Goal: Task Accomplishment & Management: Manage account settings

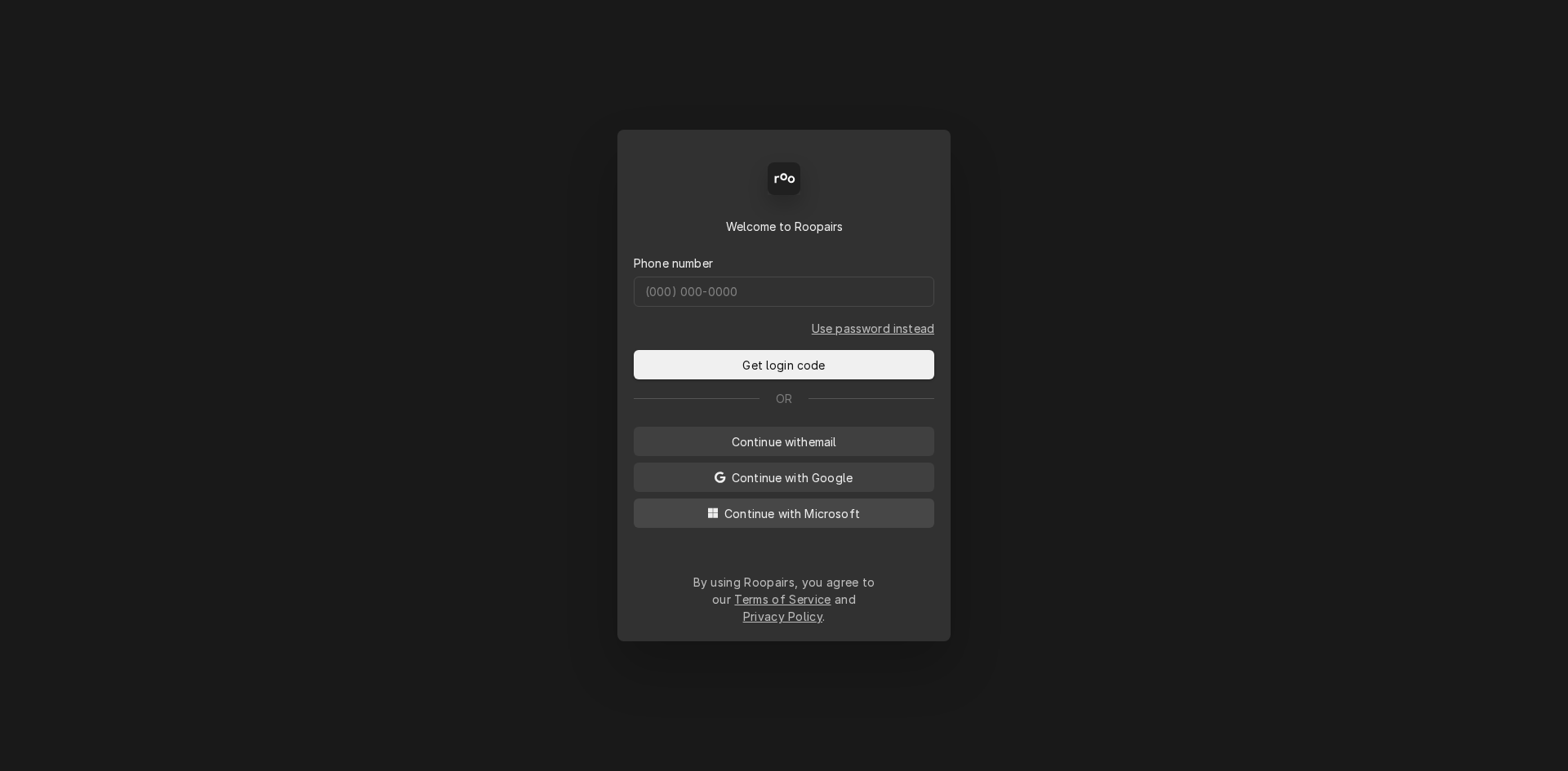
click at [822, 522] on span "Continue with Microsoft" at bounding box center [793, 514] width 142 height 18
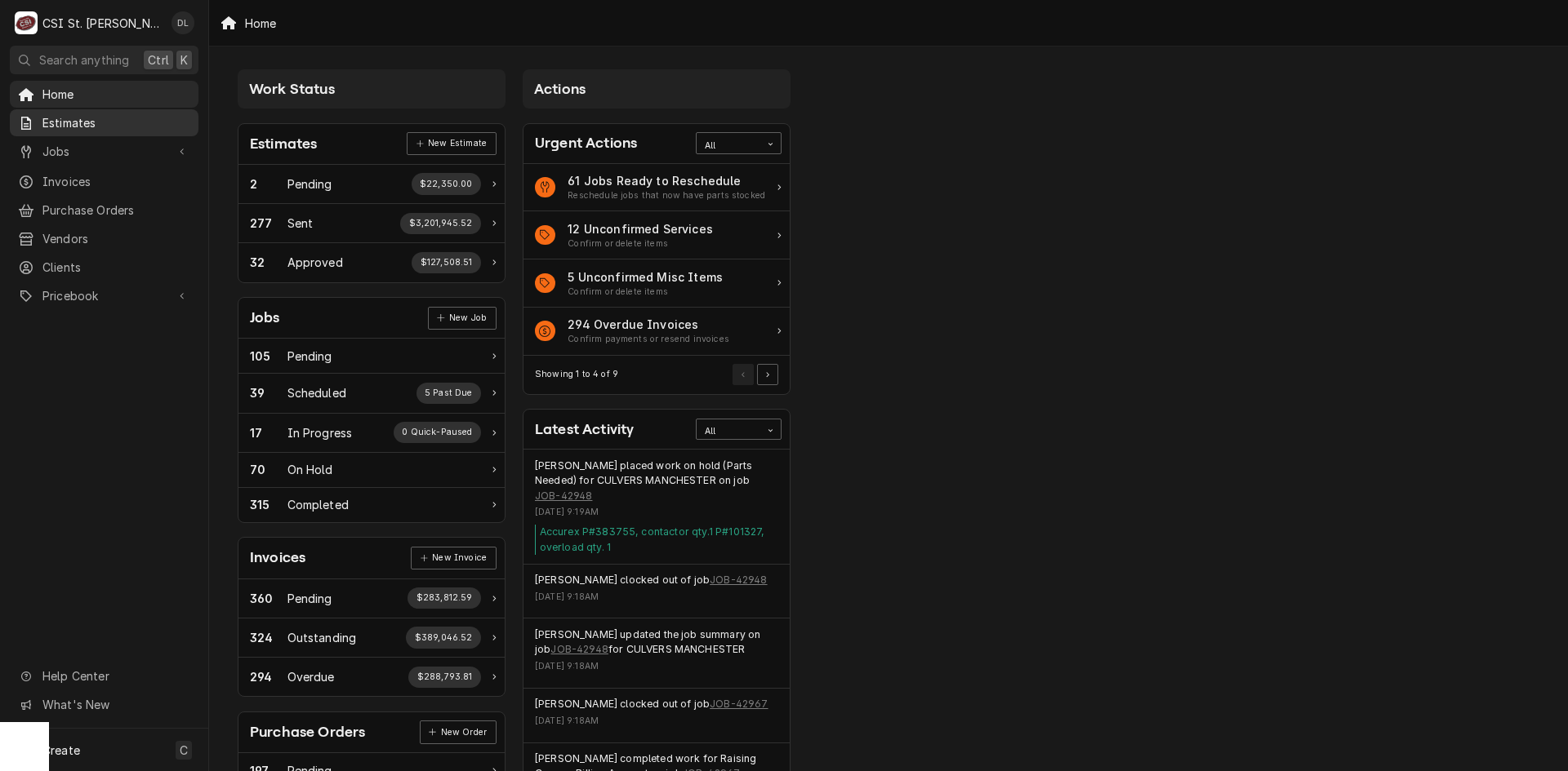
click at [82, 126] on span "Estimates" at bounding box center [117, 123] width 148 height 18
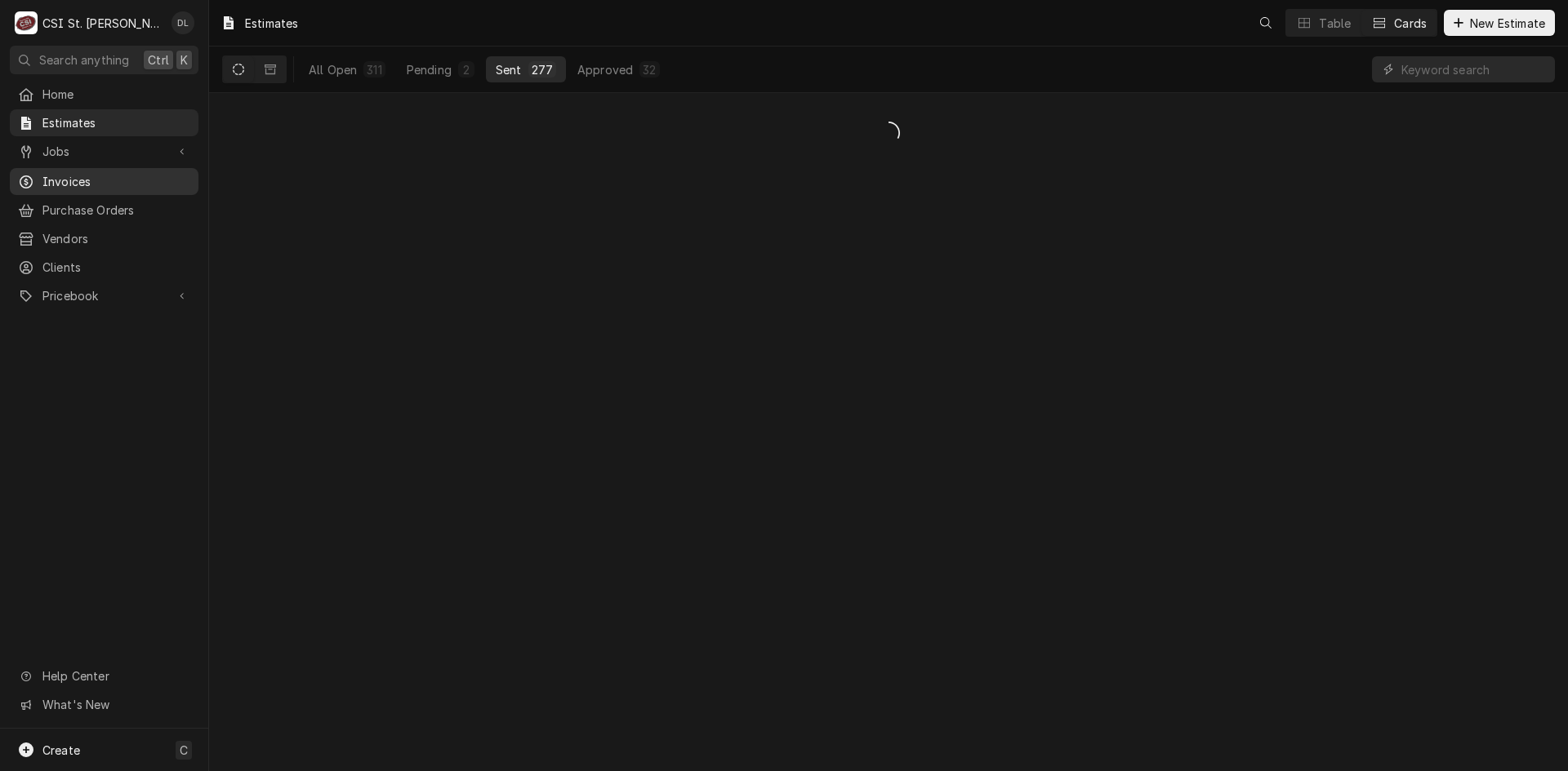
click at [79, 173] on span "Invoices" at bounding box center [117, 182] width 148 height 18
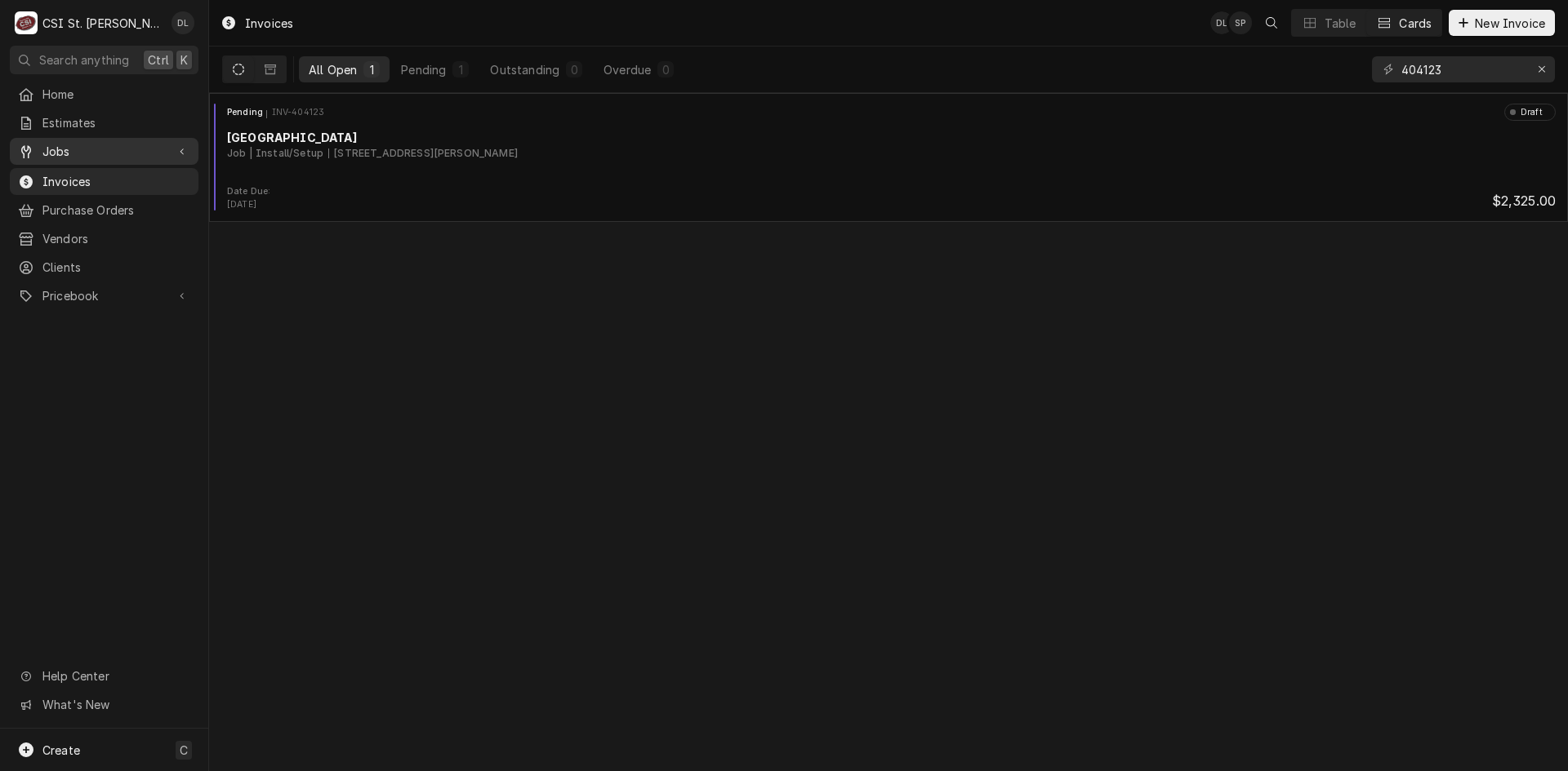
click at [78, 150] on span "Jobs" at bounding box center [104, 152] width 123 height 18
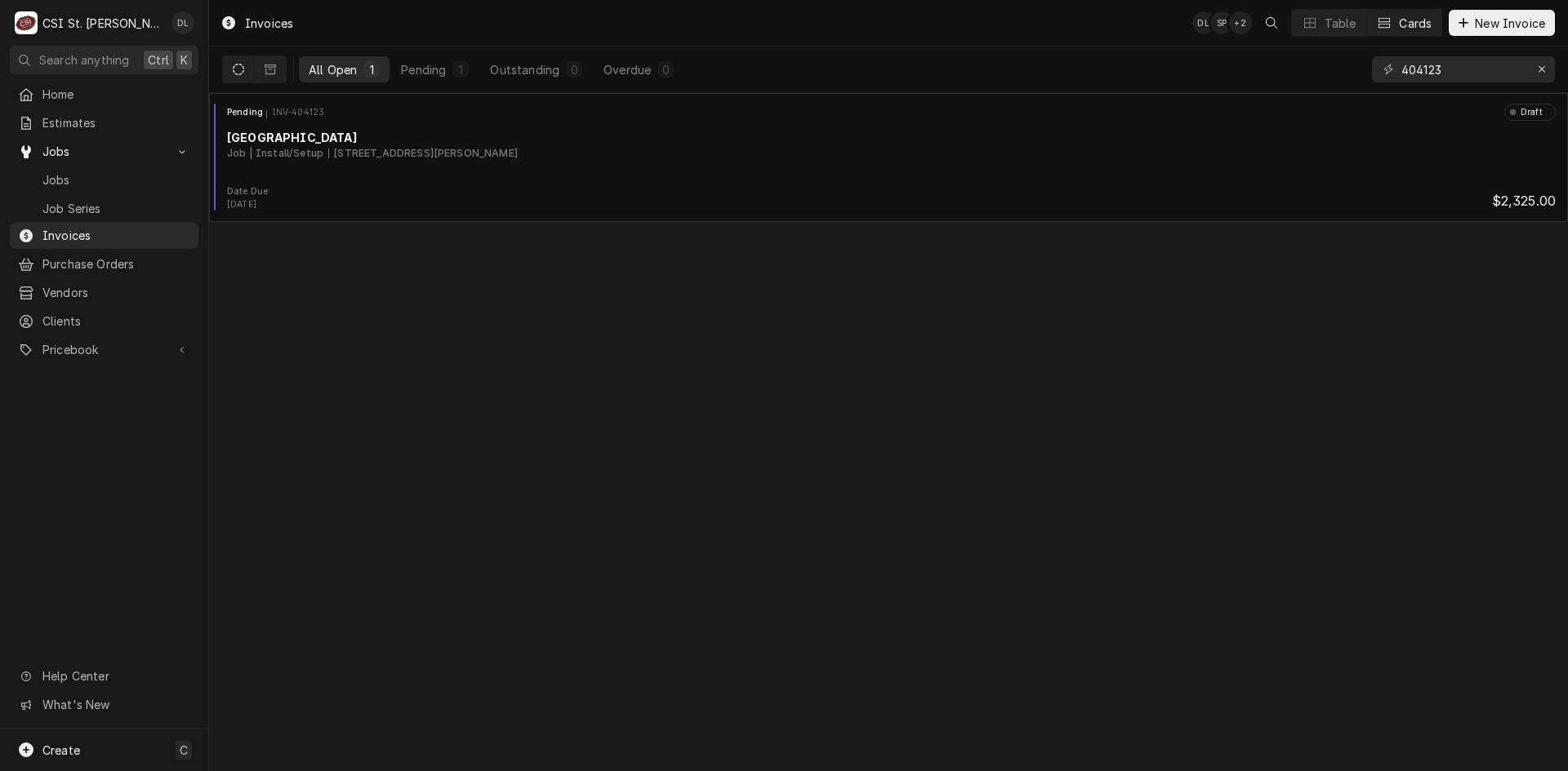
click at [395, 425] on div "Invoices DL SP + 2 Table Cards New Invoice All Open 1 Pending 1 Outstanding 0 O…" at bounding box center [888, 385] width 1359 height 771
click at [78, 231] on span "Invoices" at bounding box center [117, 236] width 148 height 18
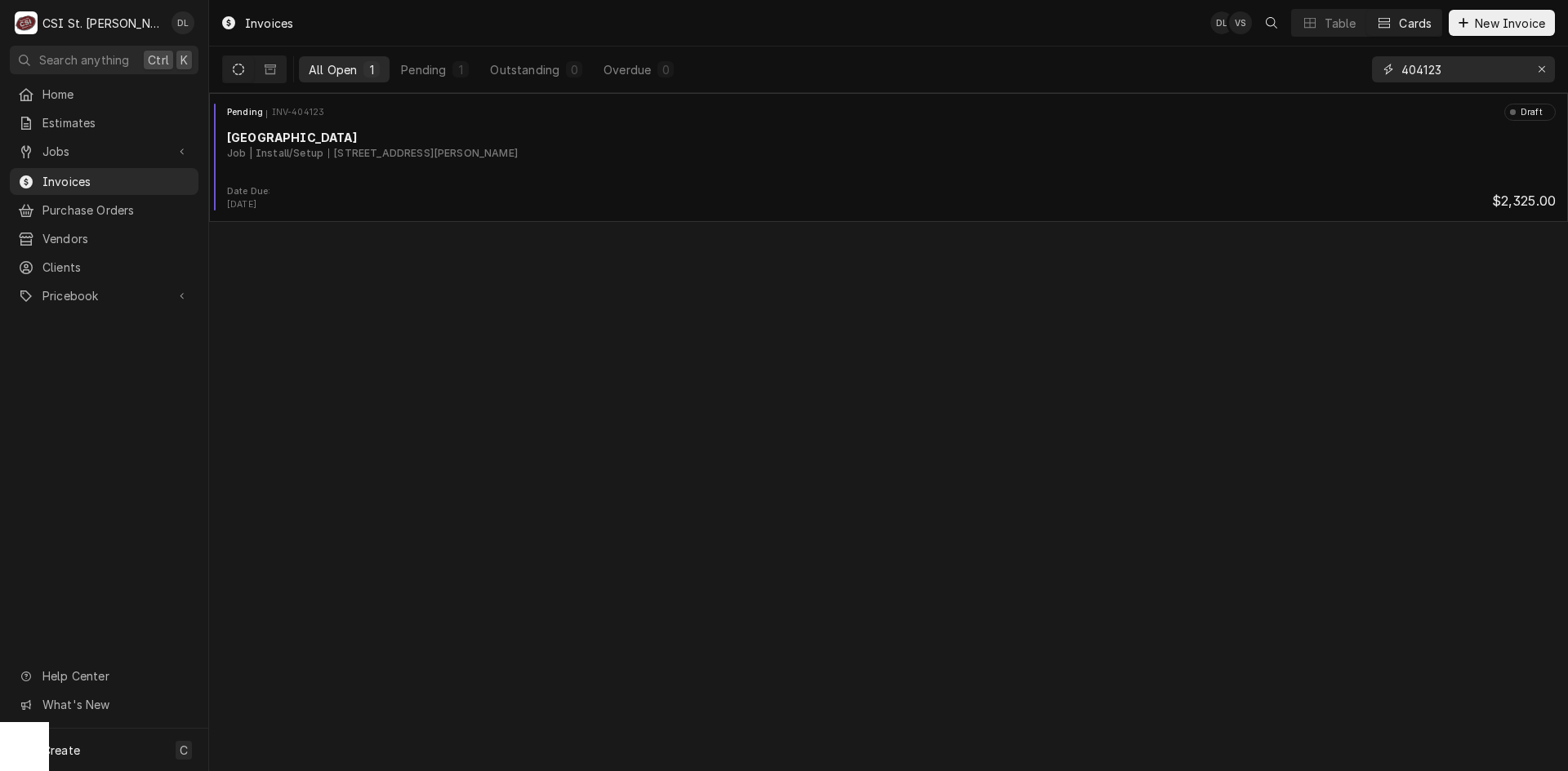
click at [1485, 69] on input "404123" at bounding box center [1463, 69] width 123 height 26
click at [1453, 68] on input "403747" at bounding box center [1463, 69] width 123 height 26
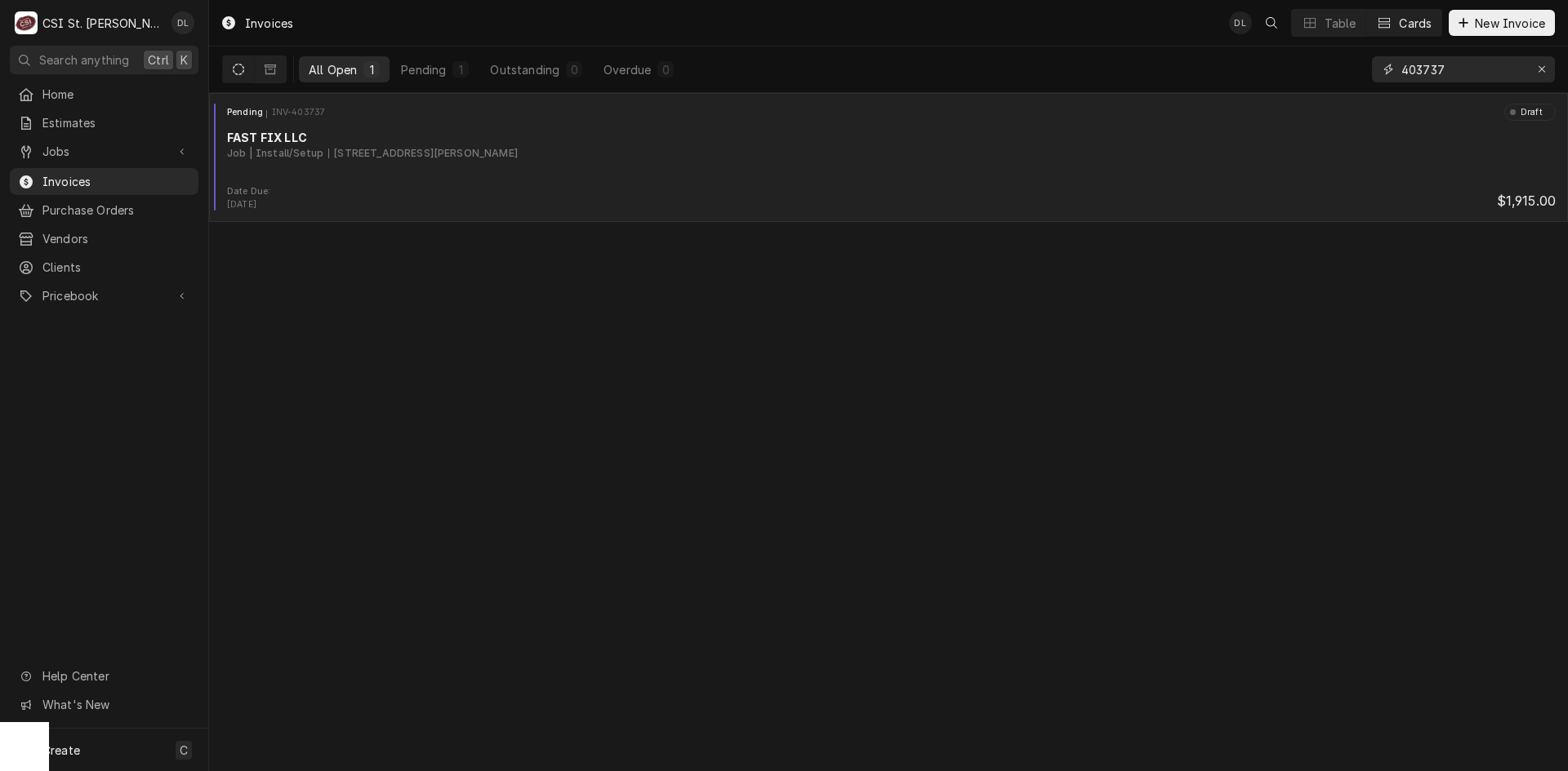
type input "403737"
click at [676, 152] on div "Job | Install/Setup 3405 Clark Ln, Columbia, MO 65202" at bounding box center [891, 153] width 1329 height 15
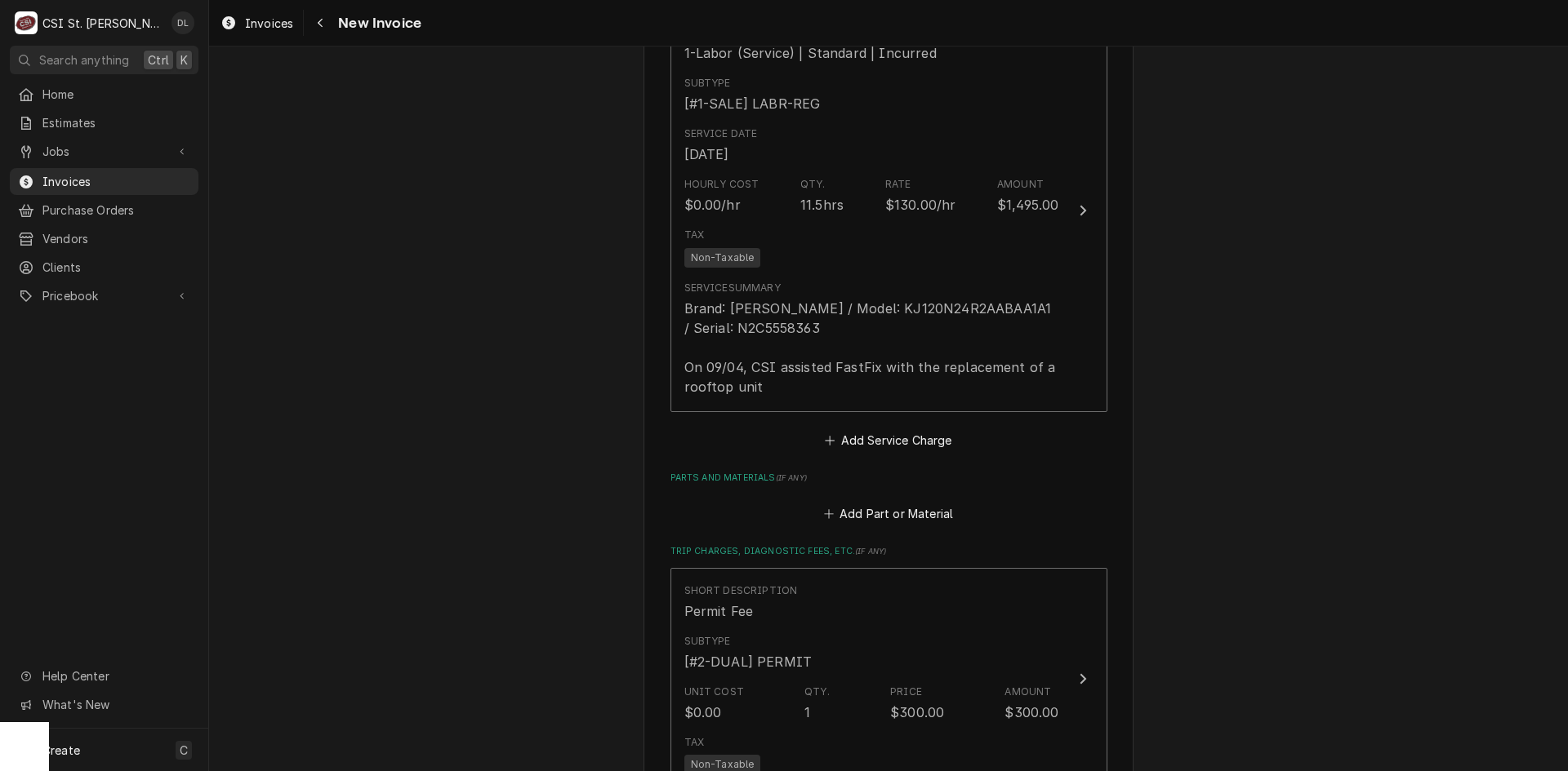
scroll to position [1470, 0]
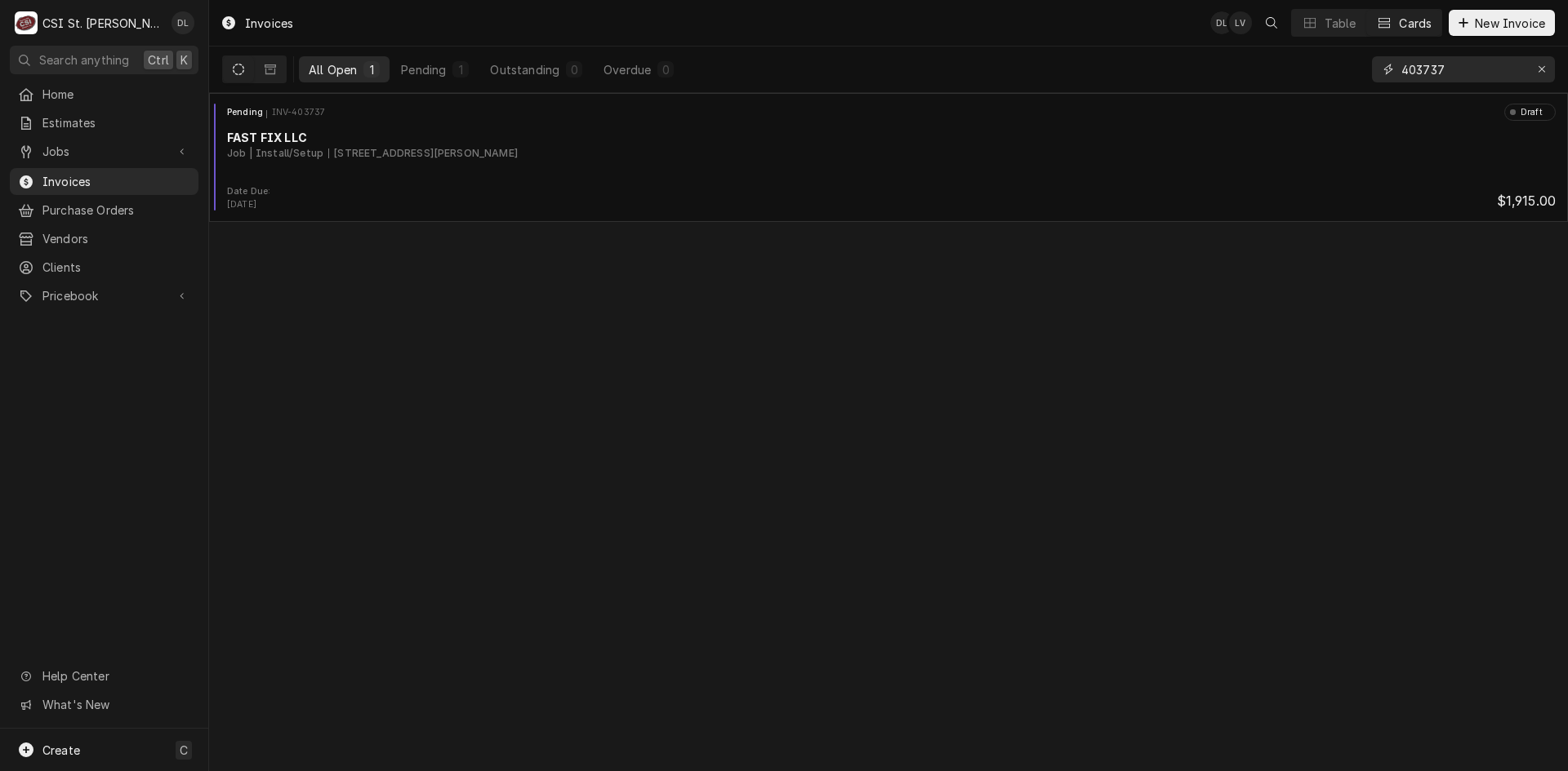
click at [1490, 72] on input "403737" at bounding box center [1463, 69] width 123 height 26
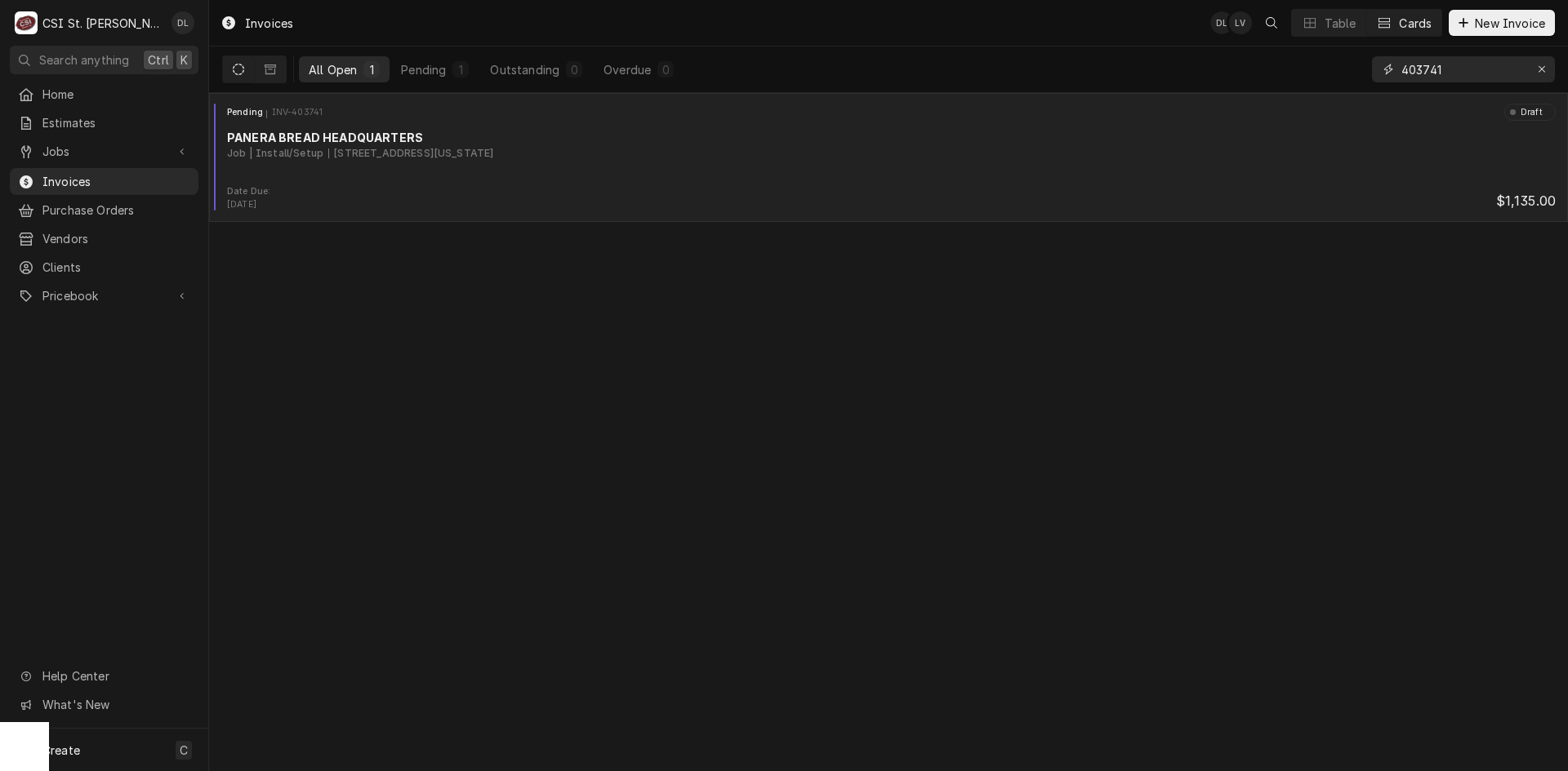
type input "403741"
click at [571, 154] on div "Job | Install/Setup 314 Nebraska Ave, Columbia, MO 65201" at bounding box center [891, 153] width 1329 height 15
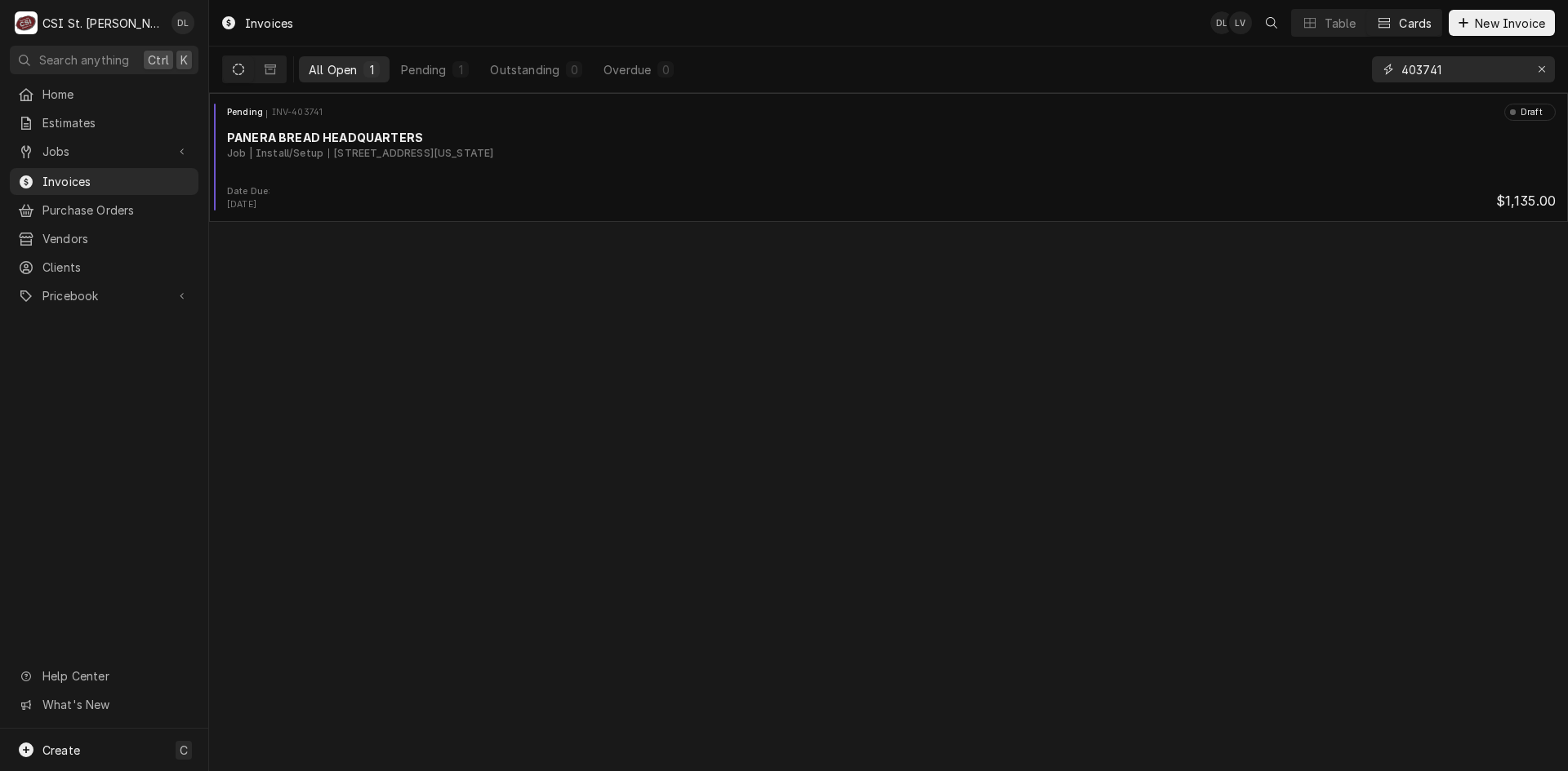
click at [1499, 77] on input "403741" at bounding box center [1463, 69] width 123 height 26
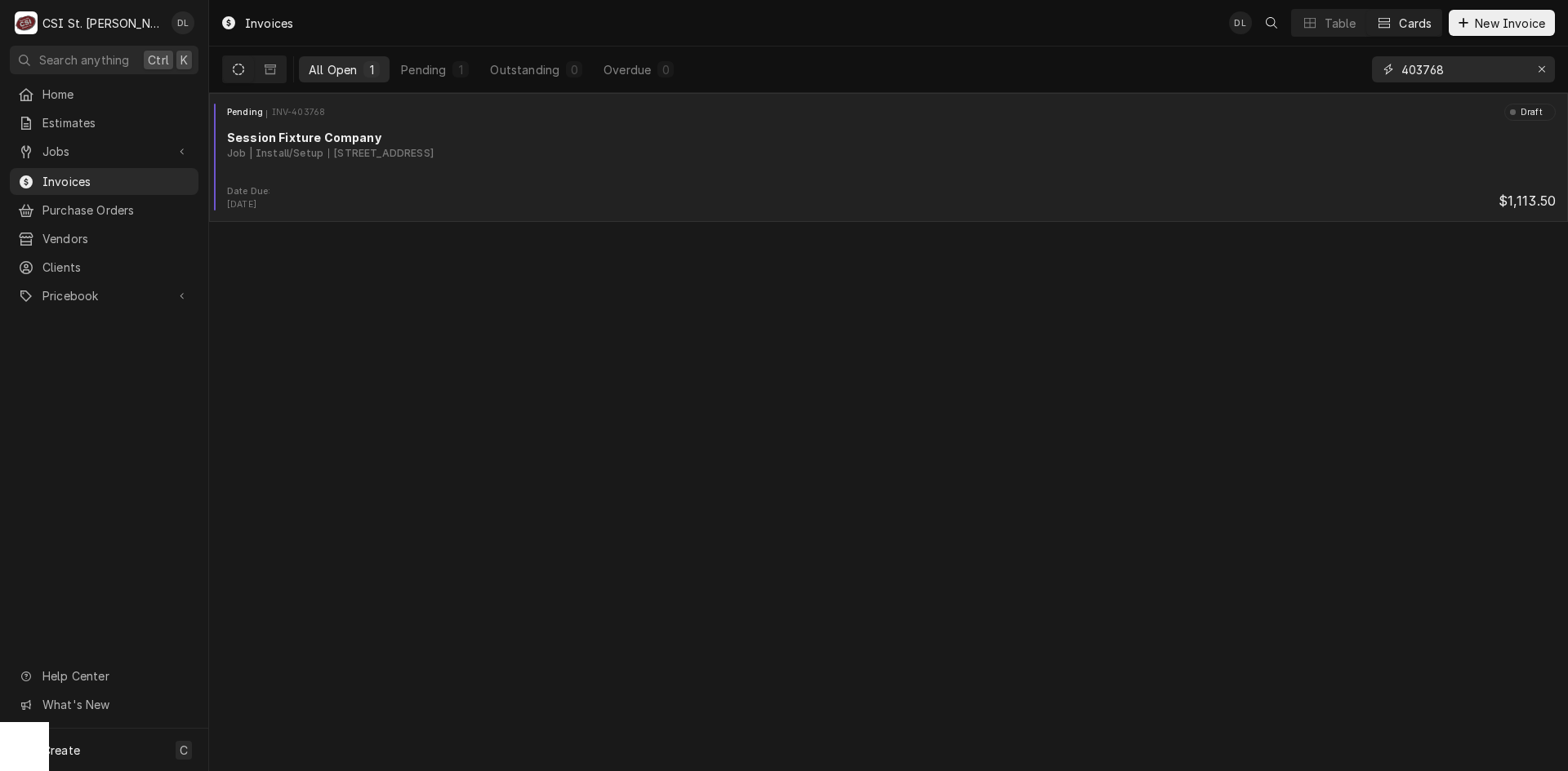
type input "403768"
click at [642, 143] on div "Session Fixture Company" at bounding box center [891, 137] width 1329 height 18
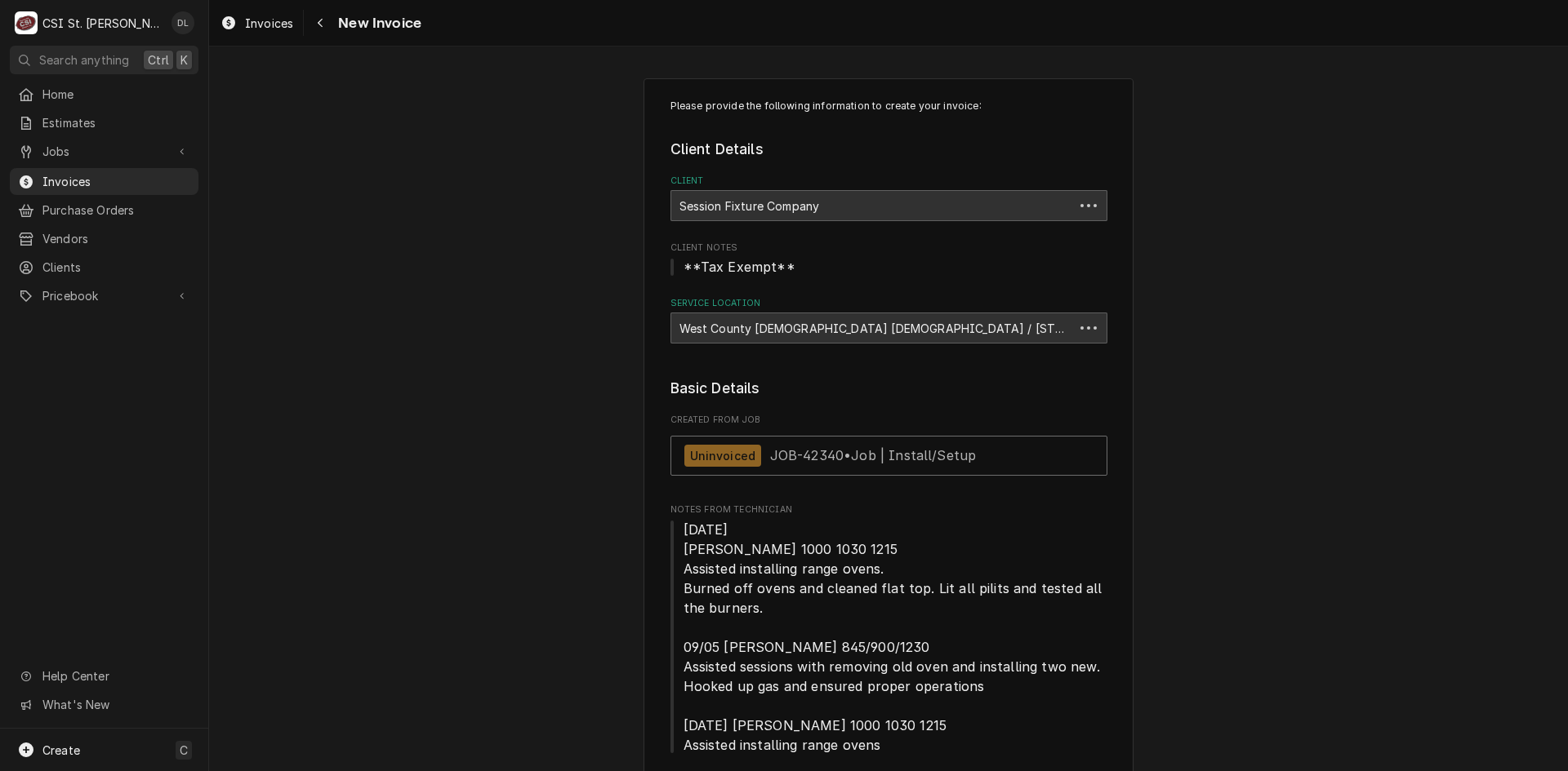
type textarea "x"
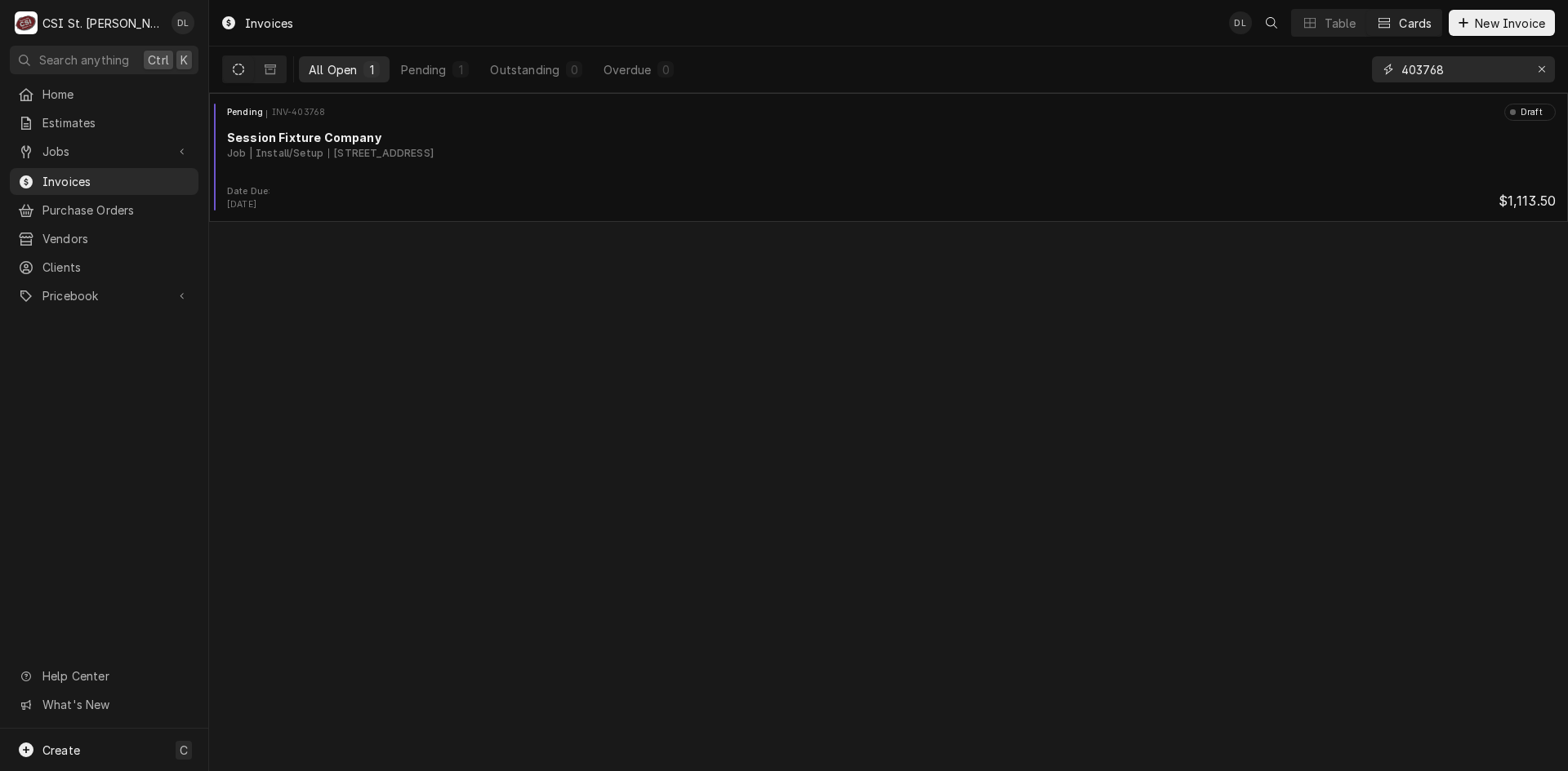
click at [1446, 68] on input "403768" at bounding box center [1463, 69] width 123 height 26
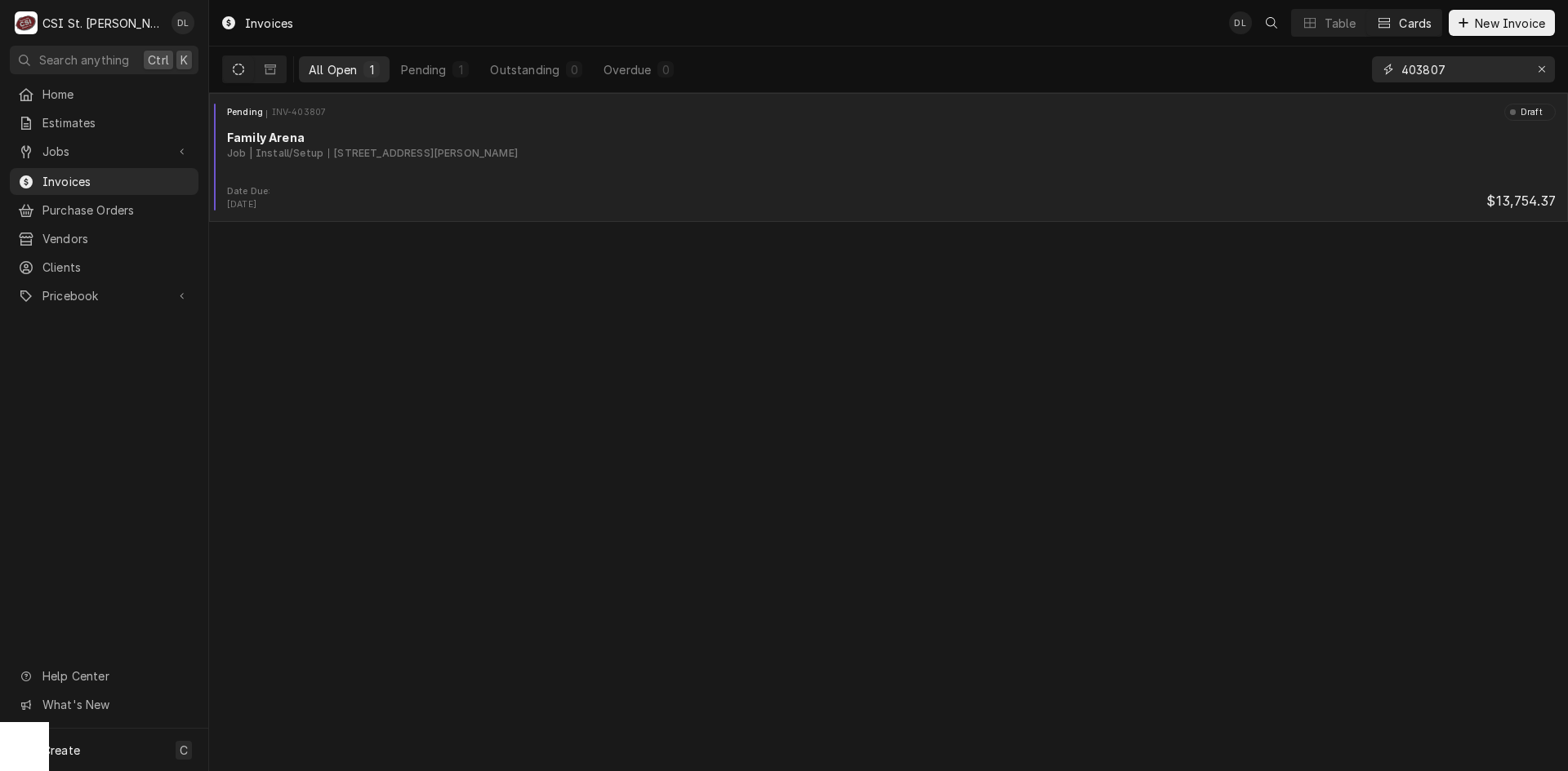
type input "403807"
click at [1043, 119] on div "Pending INV-403807 Draft" at bounding box center [888, 111] width 1346 height 17
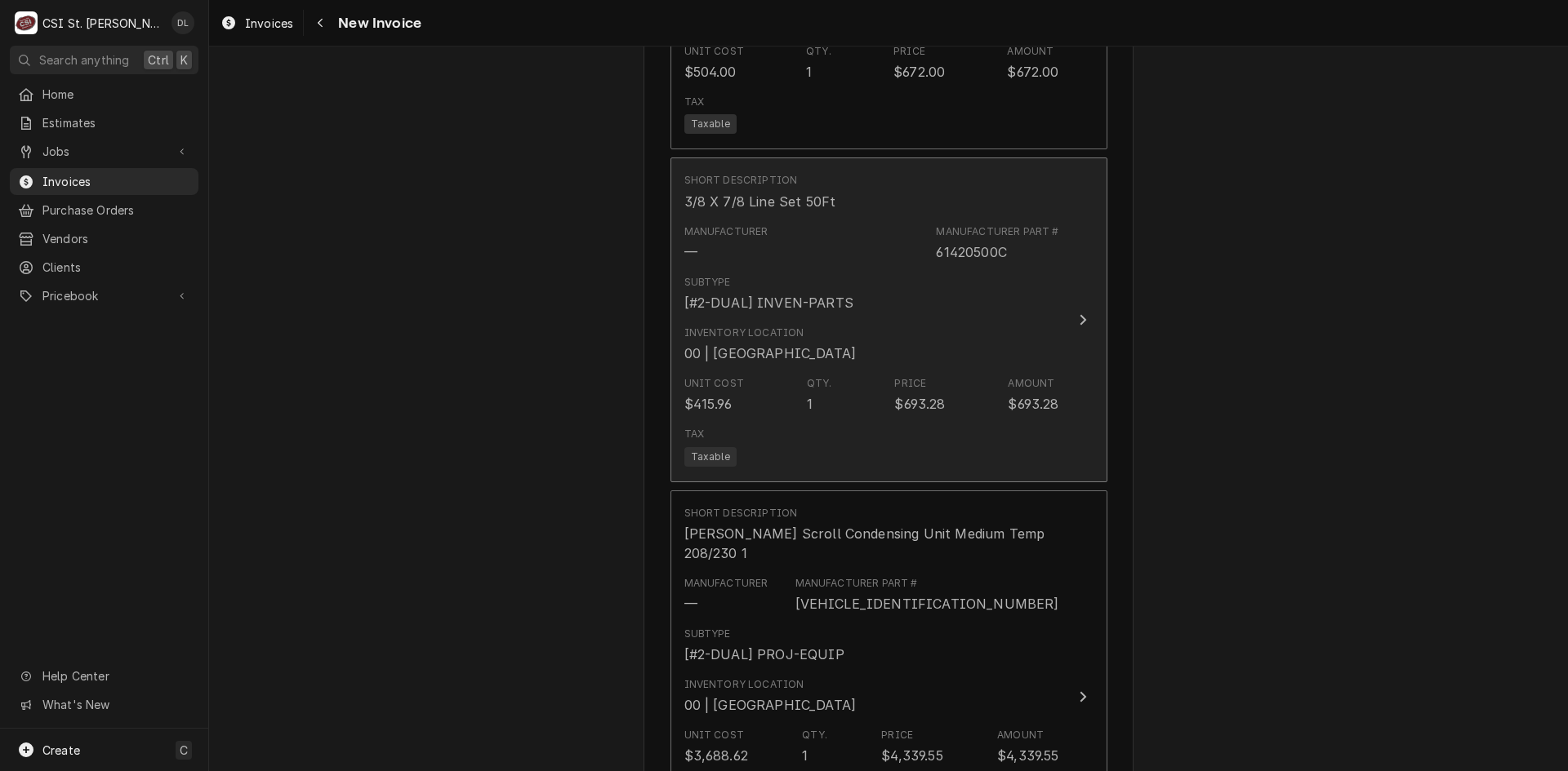
scroll to position [3674, 0]
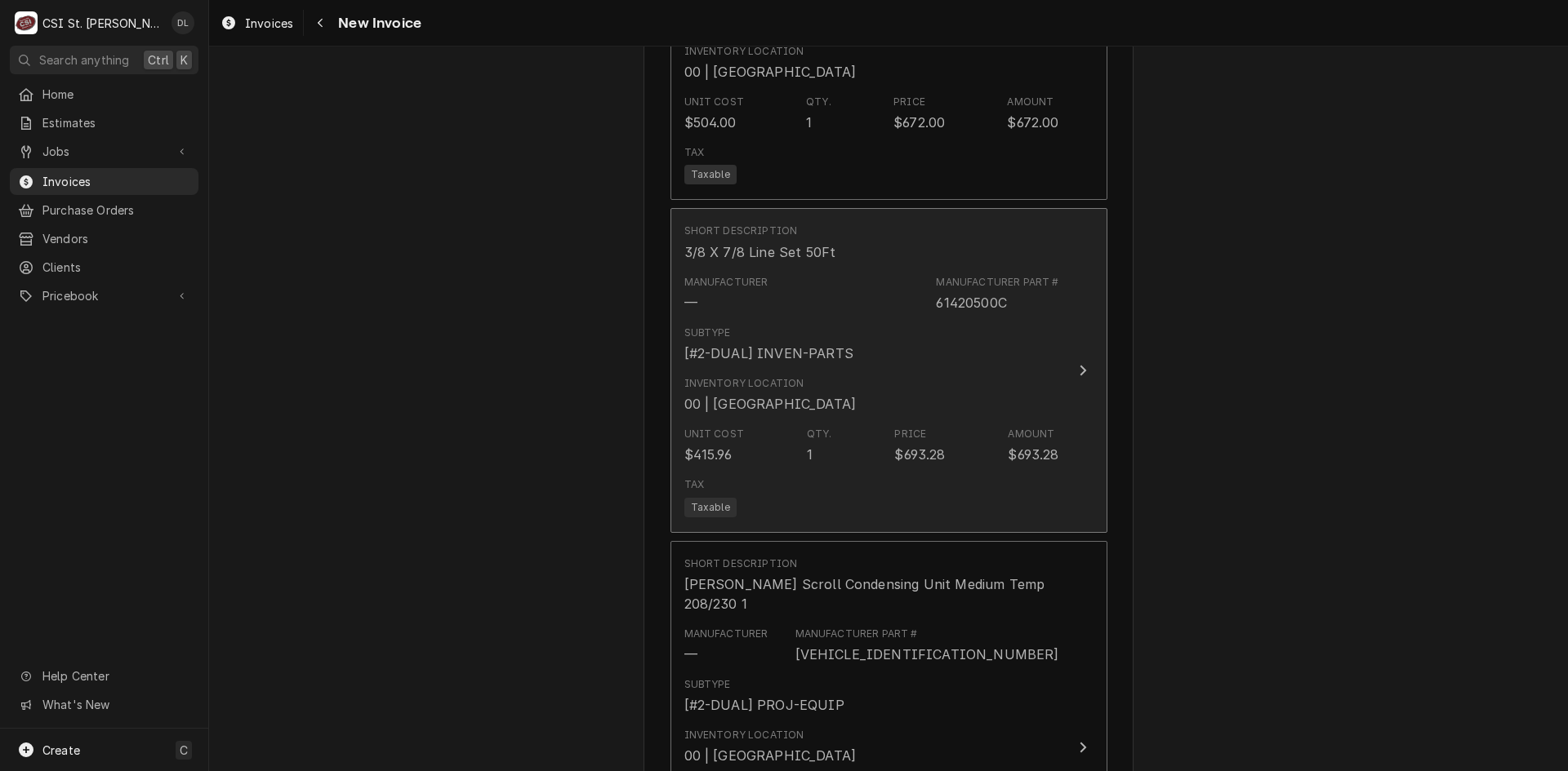
click at [864, 319] on div "Subtype [#2-DUAL] INVEN-PARTS" at bounding box center [872, 344] width 374 height 51
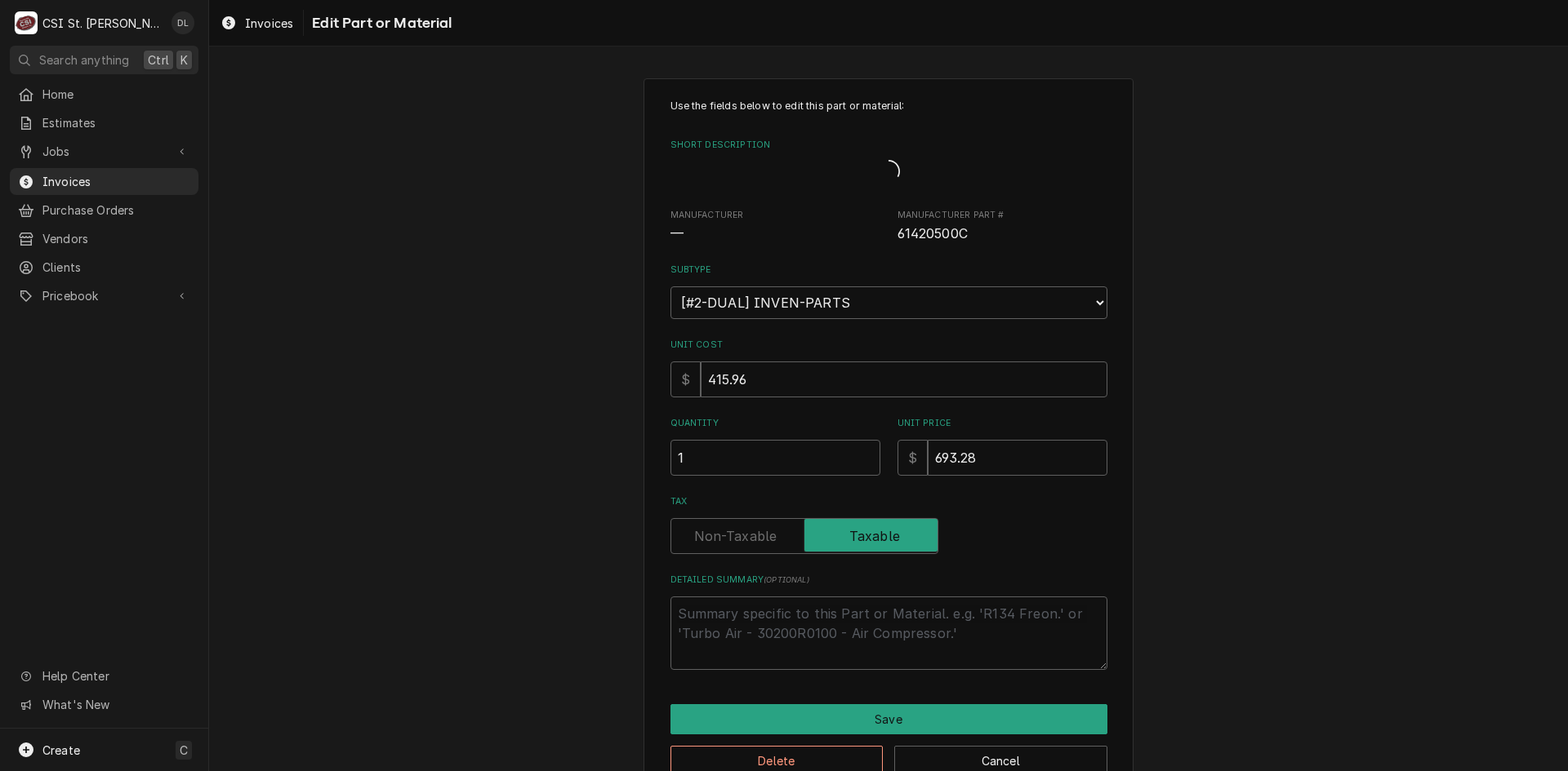
type textarea "x"
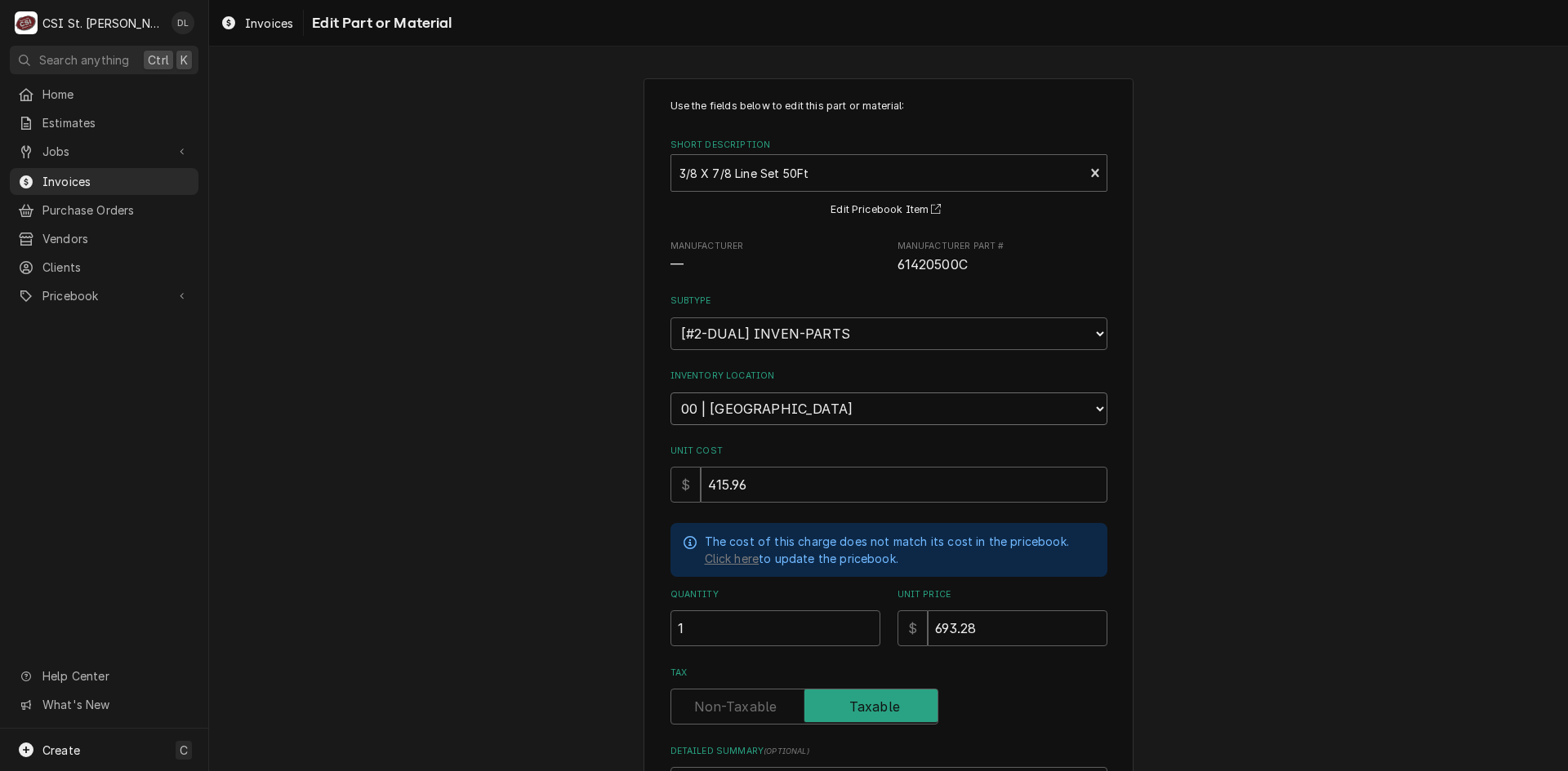
click at [1084, 406] on select "Choose a location... 00 | STL WAREHOUSE 01 | CHUCK WAMBOLDT V#93 01 | COURTNEY …" at bounding box center [889, 409] width 437 height 33
click at [1399, 418] on div "Use the fields below to edit this part or material: Short Description 3/8 X 7/8…" at bounding box center [888, 522] width 1359 height 918
click at [1084, 341] on select "Choose a subtype... [#2-DUAL] AFTERHRS-WH-CHG-2 [#2-DUAL] BEV-EQUIP [#2-DUAL] B…" at bounding box center [889, 334] width 437 height 33
select select "5"
click at [671, 318] on select "Choose a subtype... [#2-DUAL] AFTERHRS-WH-CHG-2 [#2-DUAL] BEV-EQUIP [#2-DUAL] B…" at bounding box center [889, 334] width 437 height 33
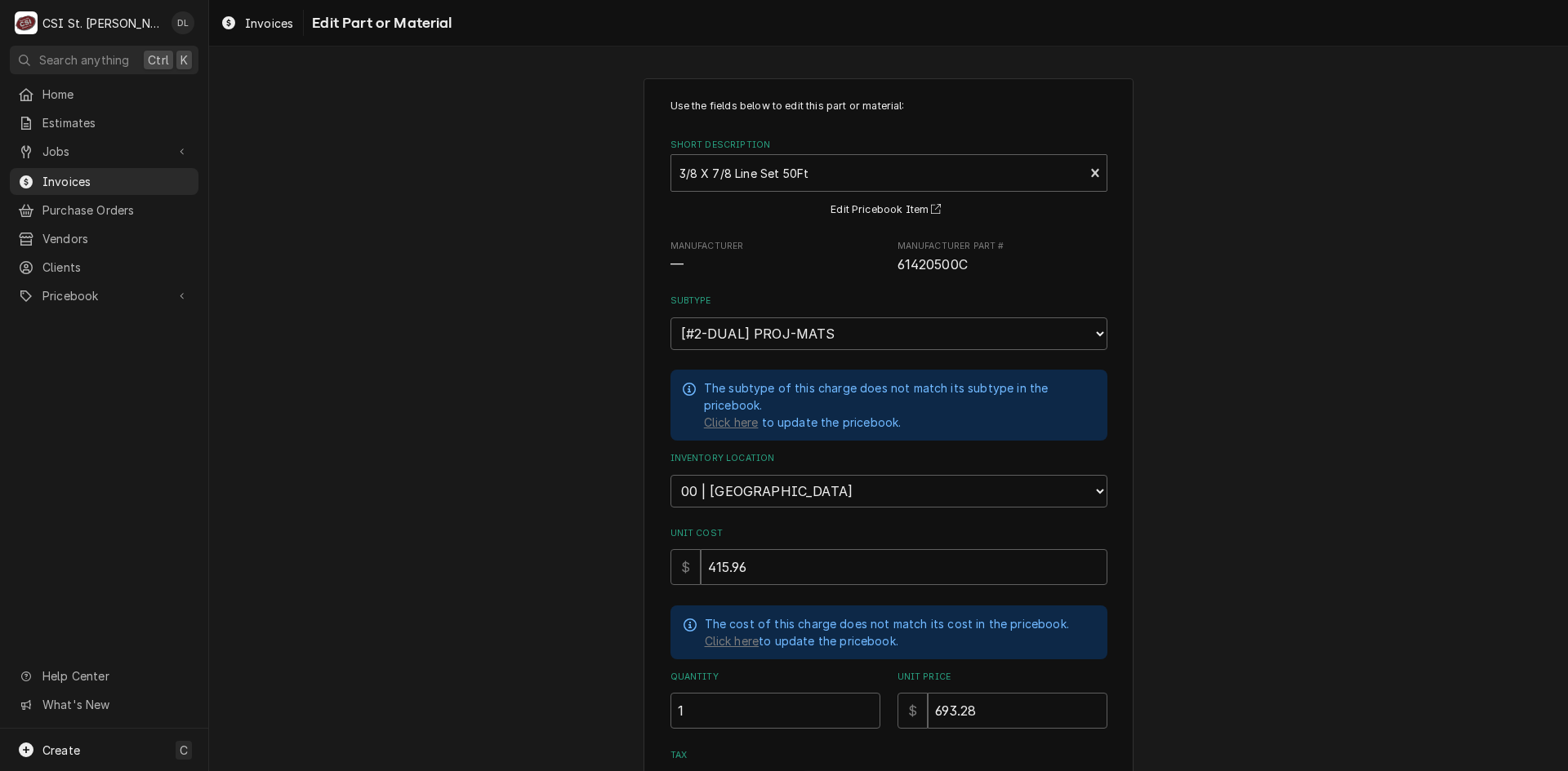
click at [1240, 530] on div "Use the fields below to edit this part or material: Short Description 3/8 X 7/8…" at bounding box center [888, 563] width 1359 height 1001
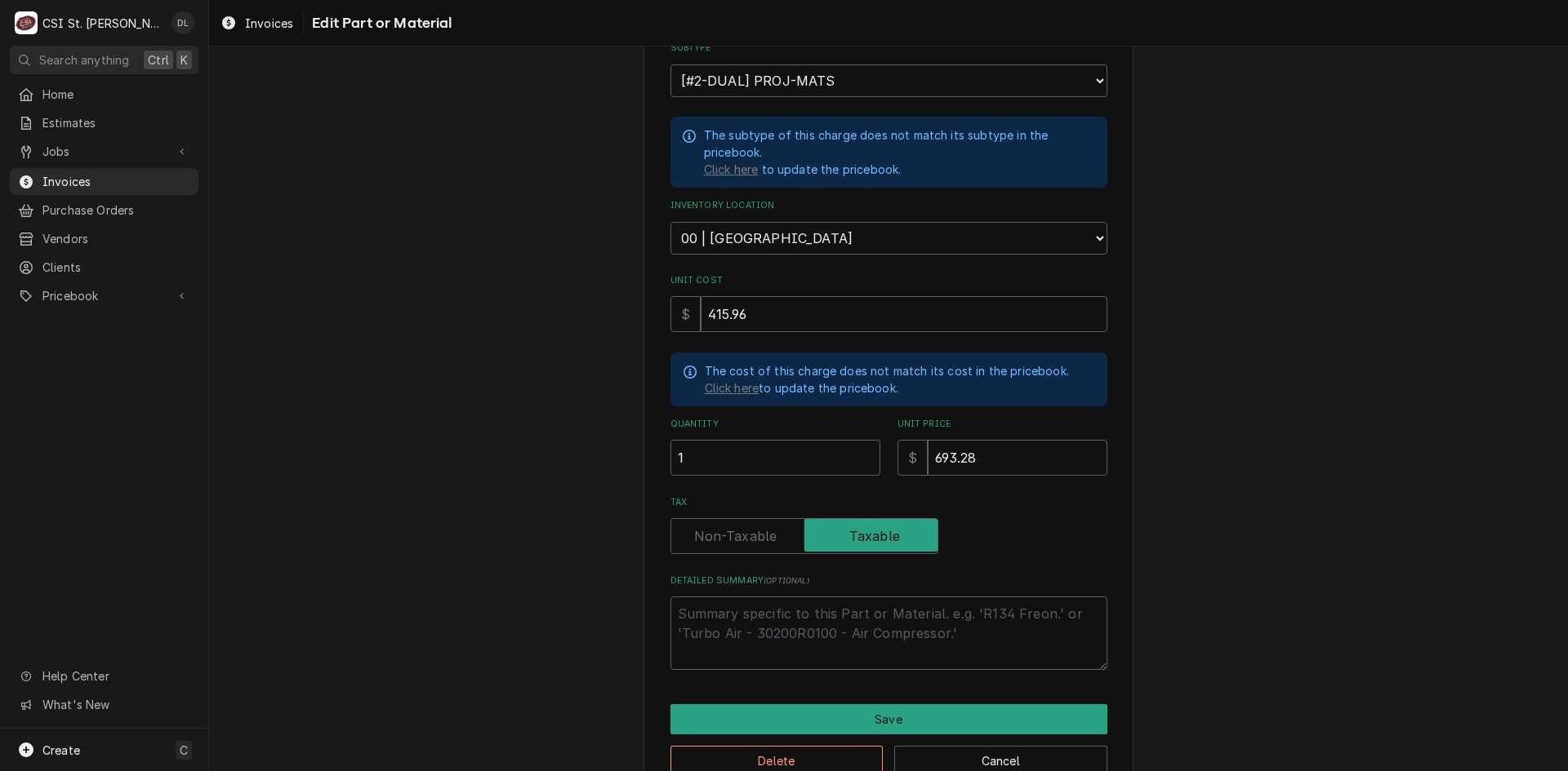
scroll to position [289, 0]
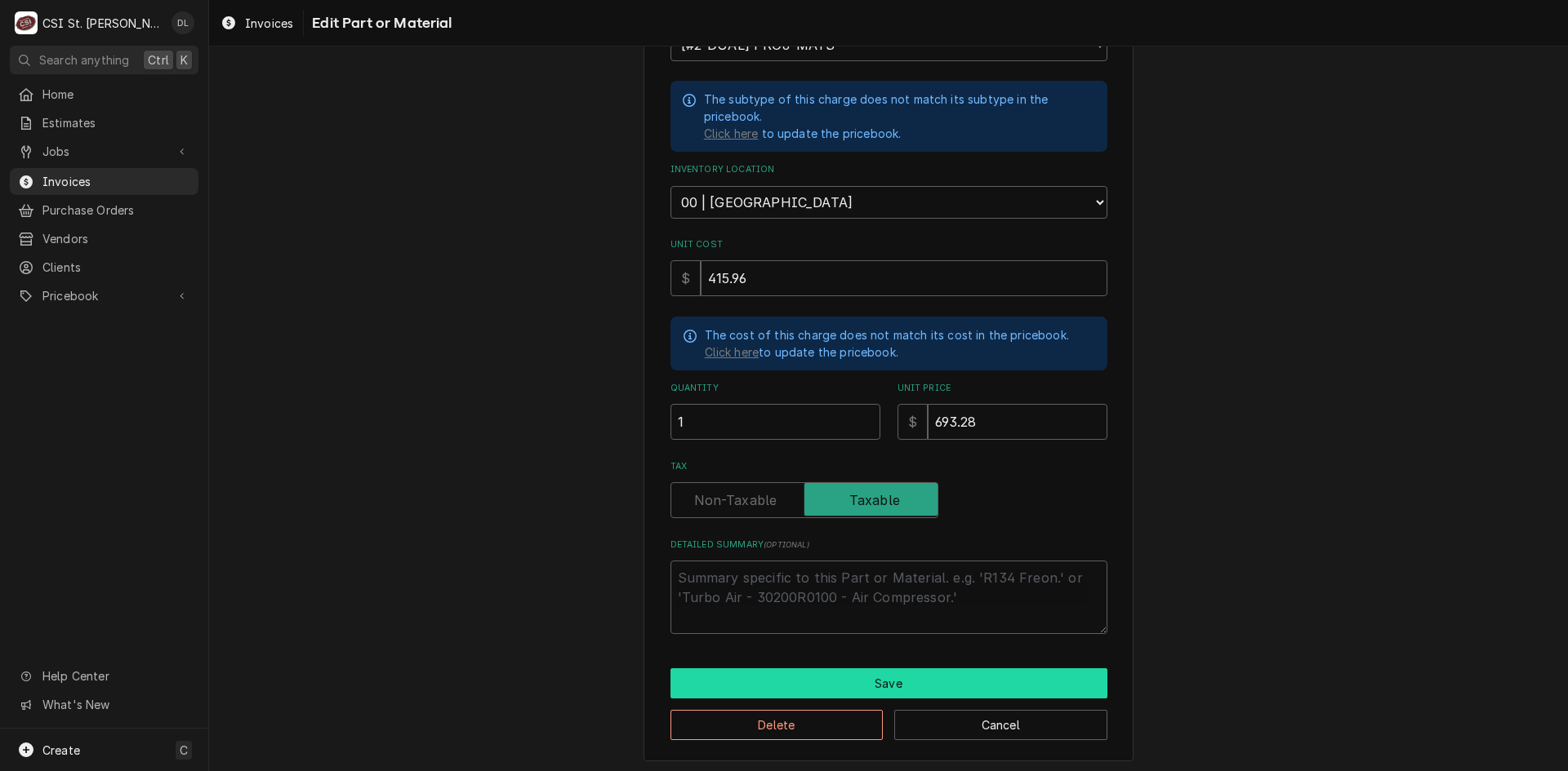
click at [885, 674] on button "Save" at bounding box center [889, 683] width 437 height 30
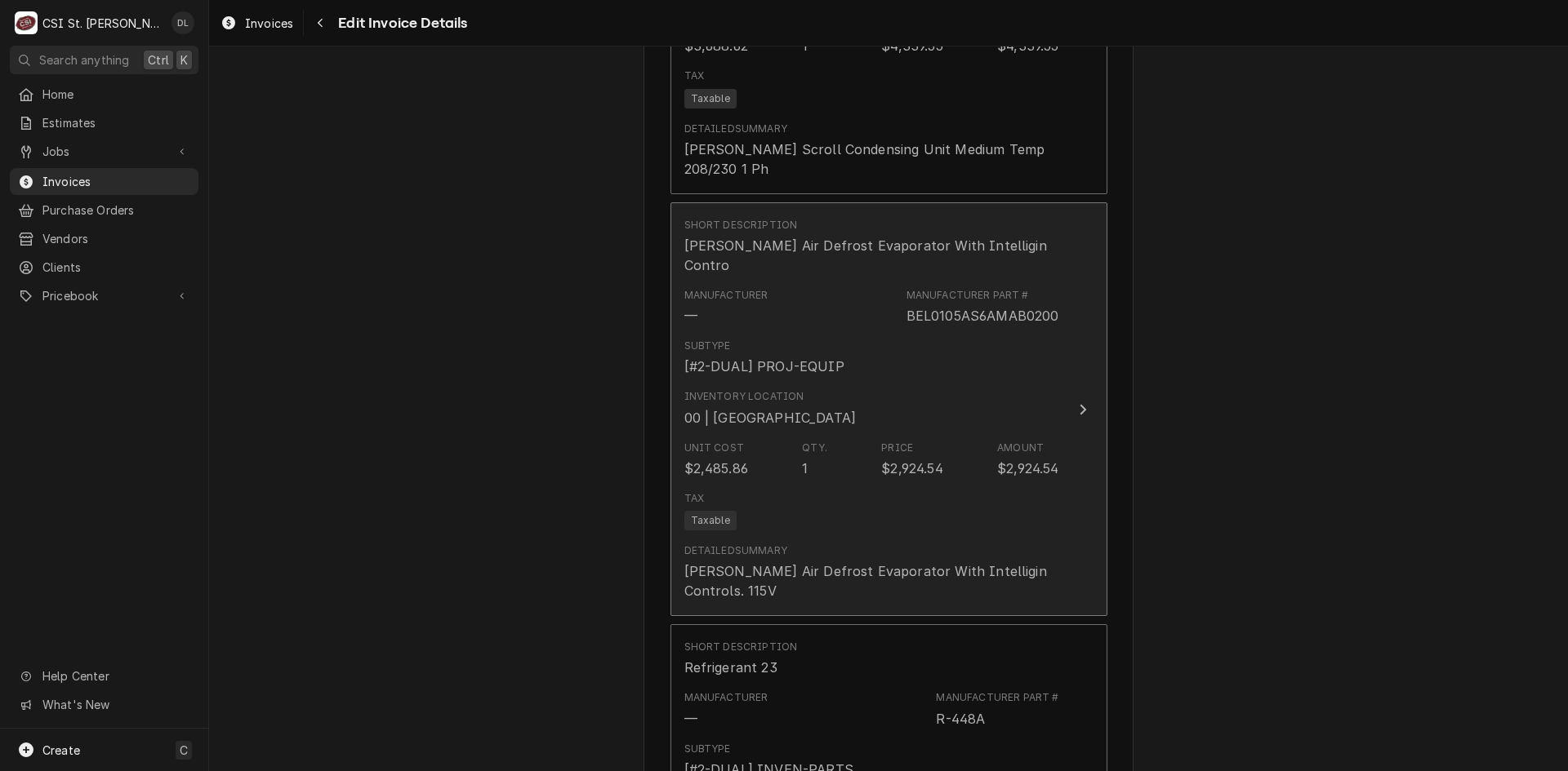
scroll to position [4642, 0]
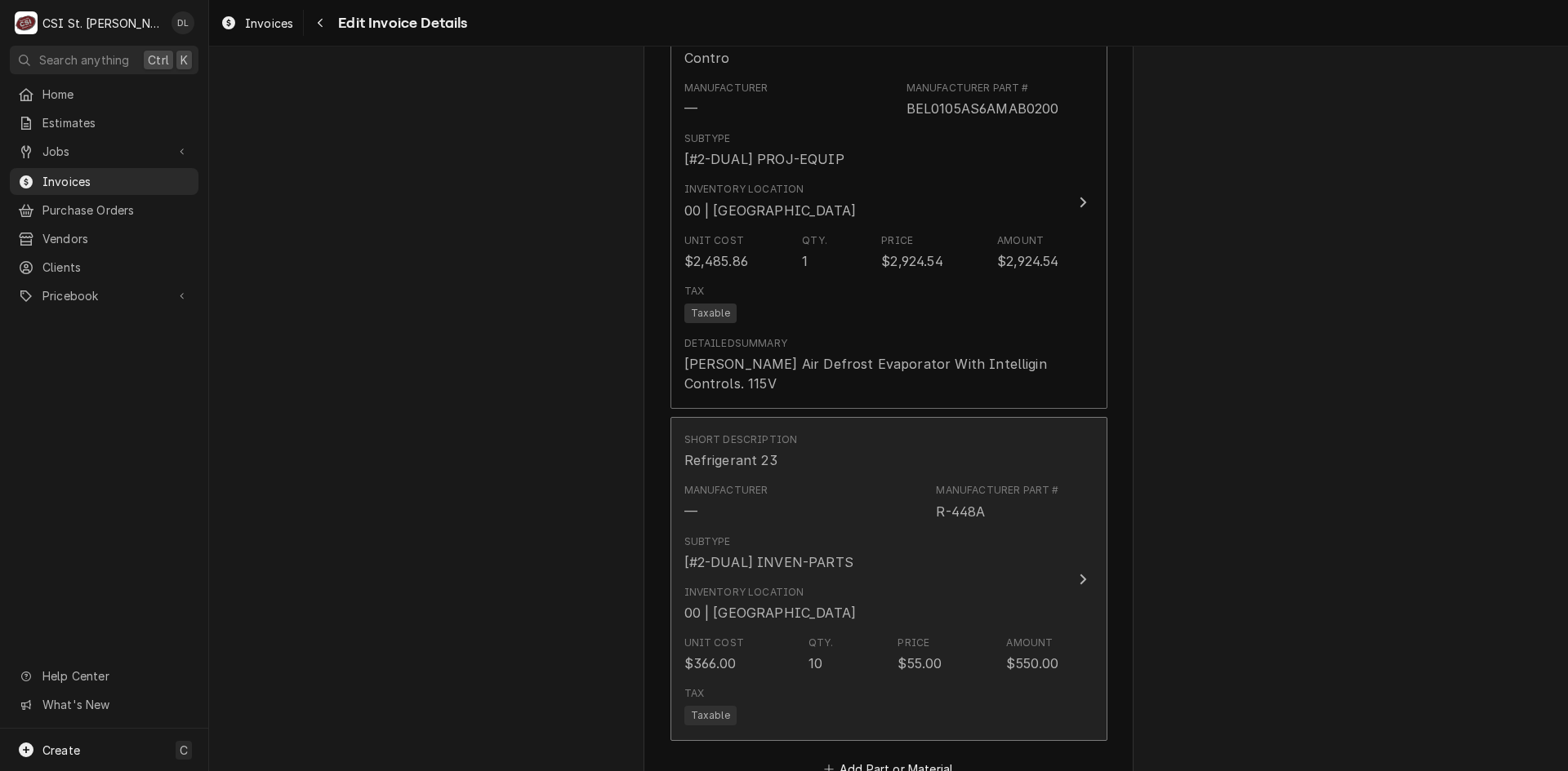
click at [894, 579] on div "Inventory Location 00 | STL WAREHOUSE" at bounding box center [872, 604] width 374 height 51
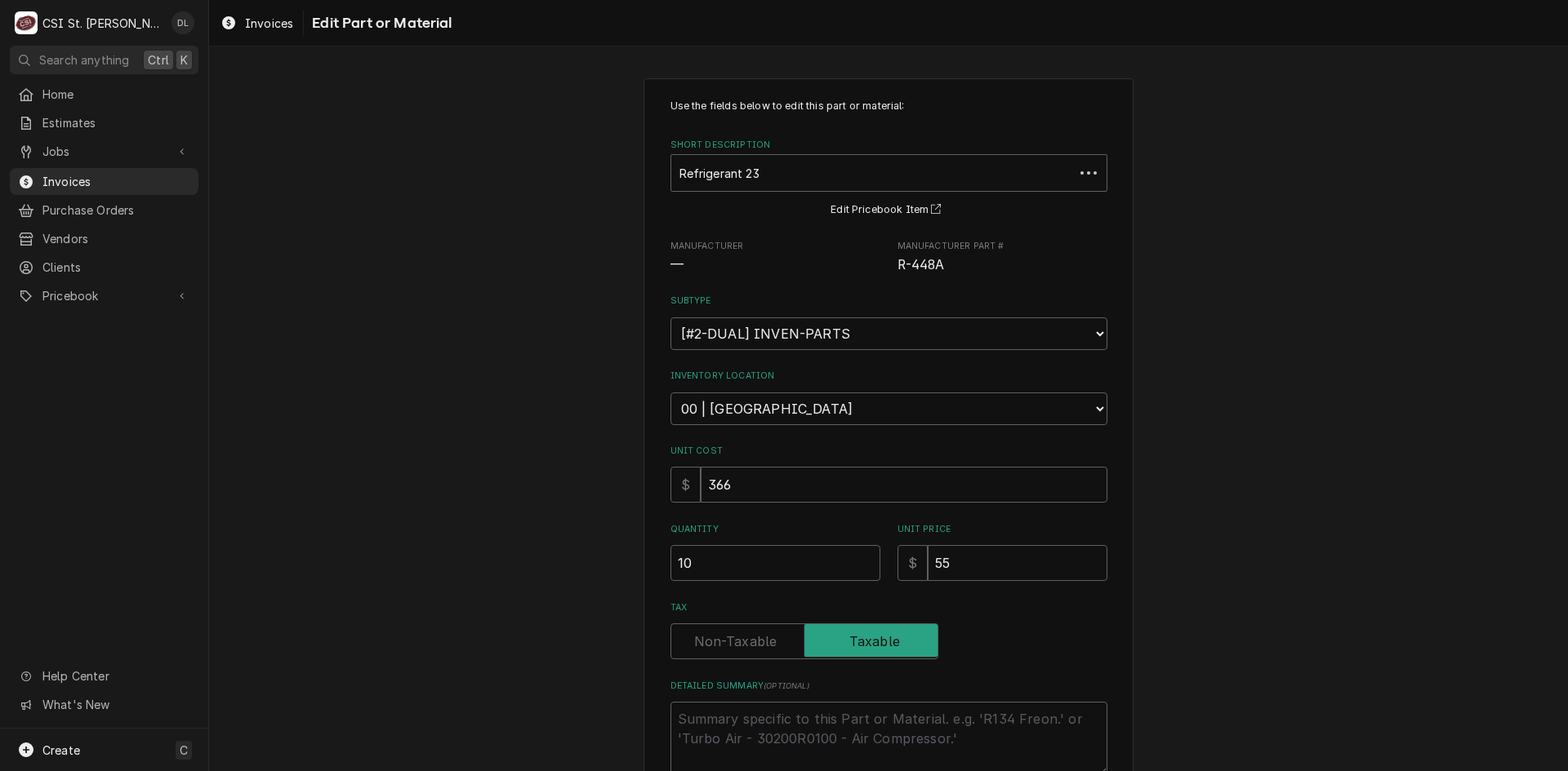
type textarea "x"
click at [960, 349] on select "Choose a subtype... [#2-DUAL] AFTERHRS-WH-CHG-2 [#2-DUAL] BEV-EQUIP [#2-DUAL] B…" at bounding box center [889, 334] width 437 height 33
select select "5"
click at [671, 318] on select "Choose a subtype... [#2-DUAL] AFTERHRS-WH-CHG-2 [#2-DUAL] BEV-EQUIP [#2-DUAL] B…" at bounding box center [889, 334] width 437 height 33
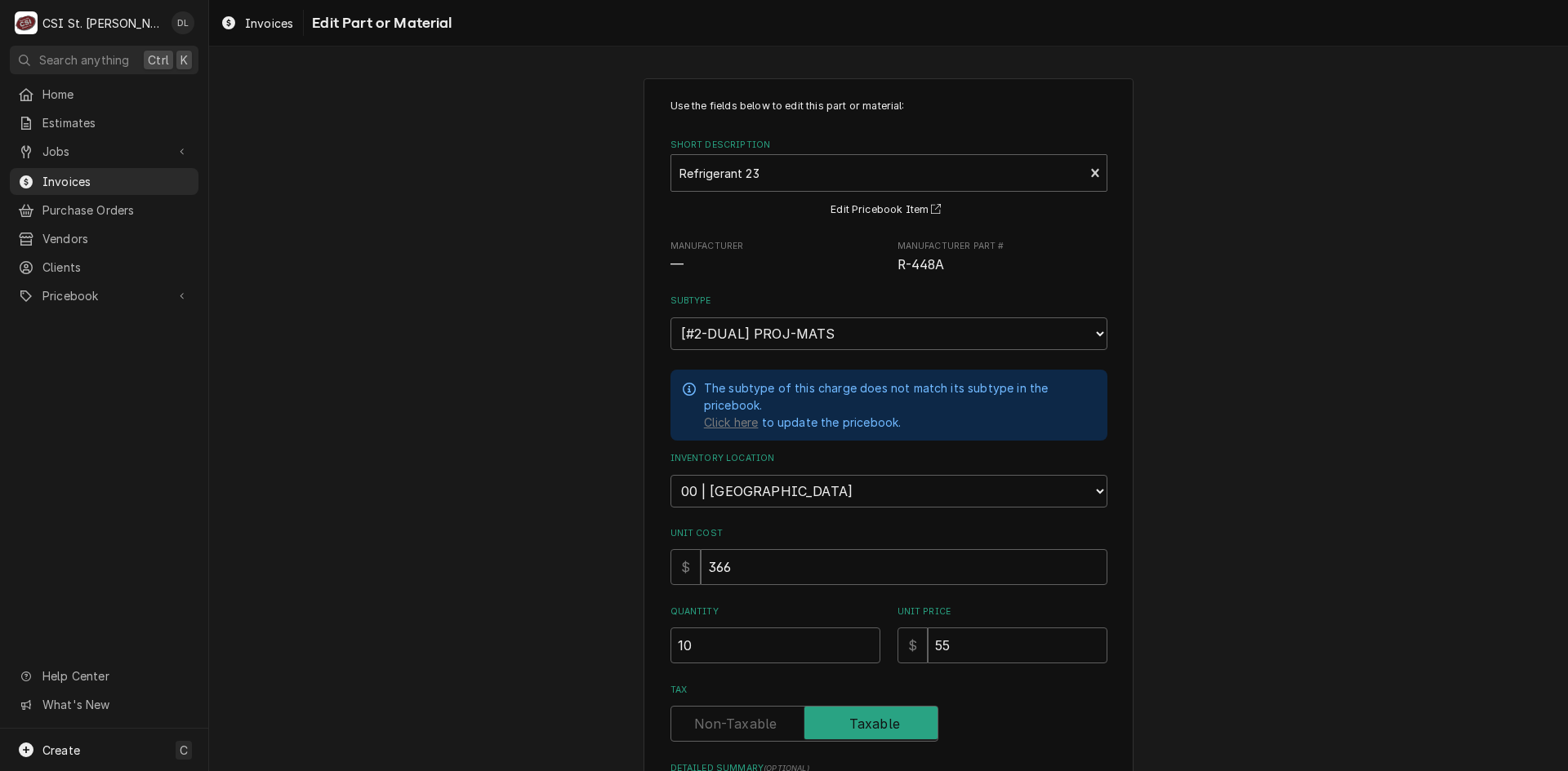
click at [1233, 591] on div "Use the fields below to edit this part or material: Short Description Refrigera…" at bounding box center [888, 531] width 1359 height 936
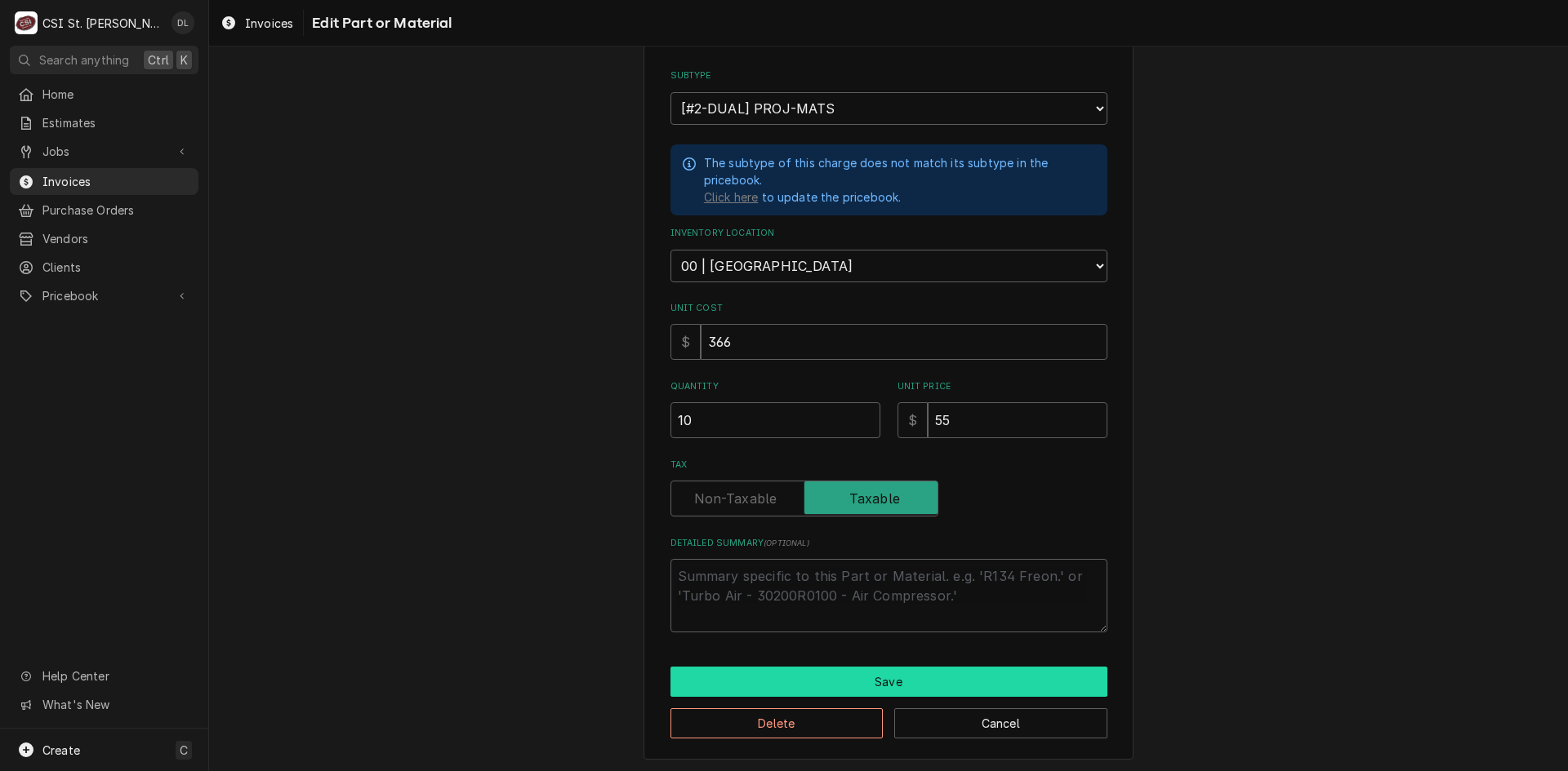
click at [870, 677] on button "Save" at bounding box center [889, 681] width 437 height 30
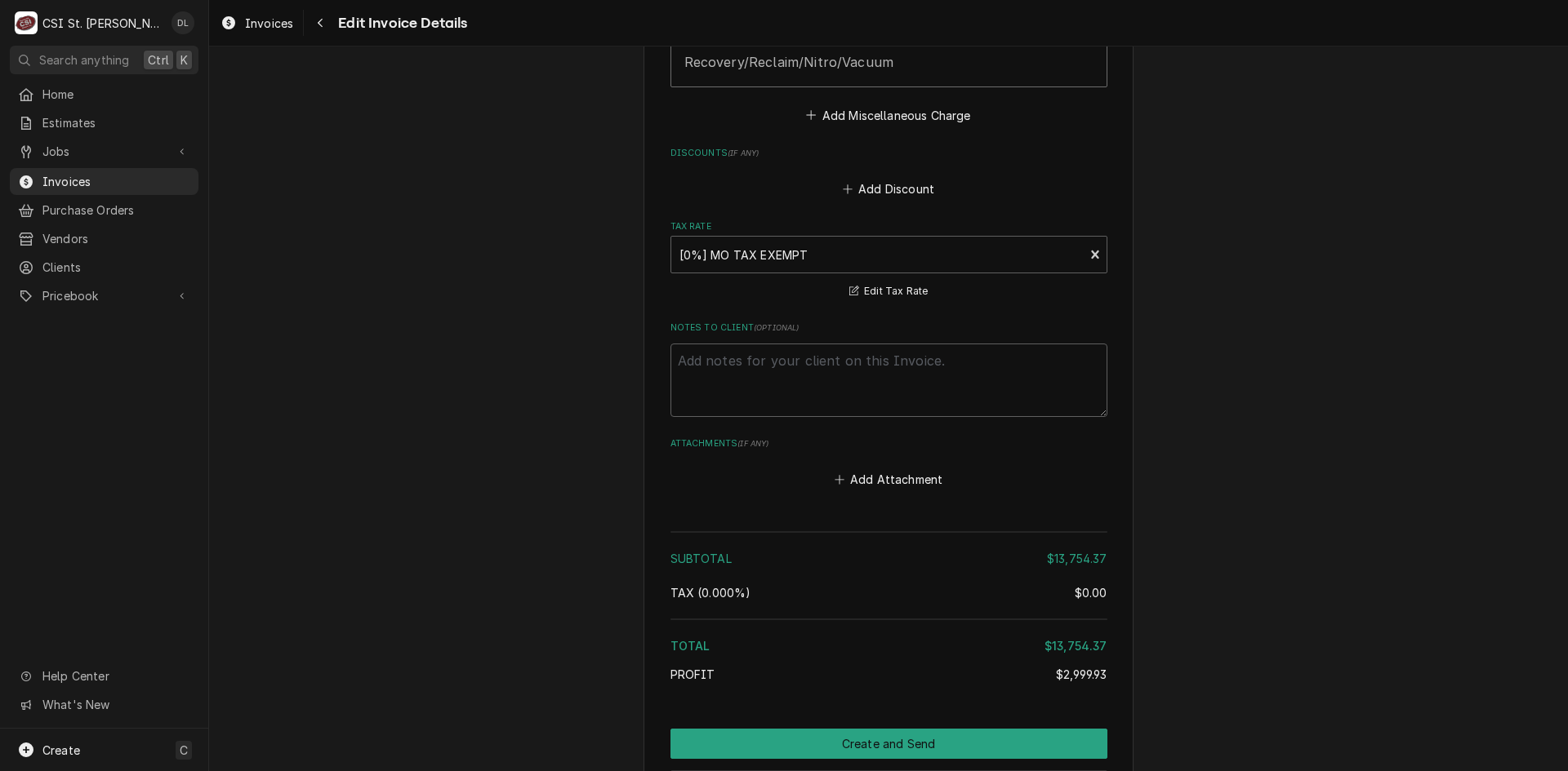
scroll to position [5717, 0]
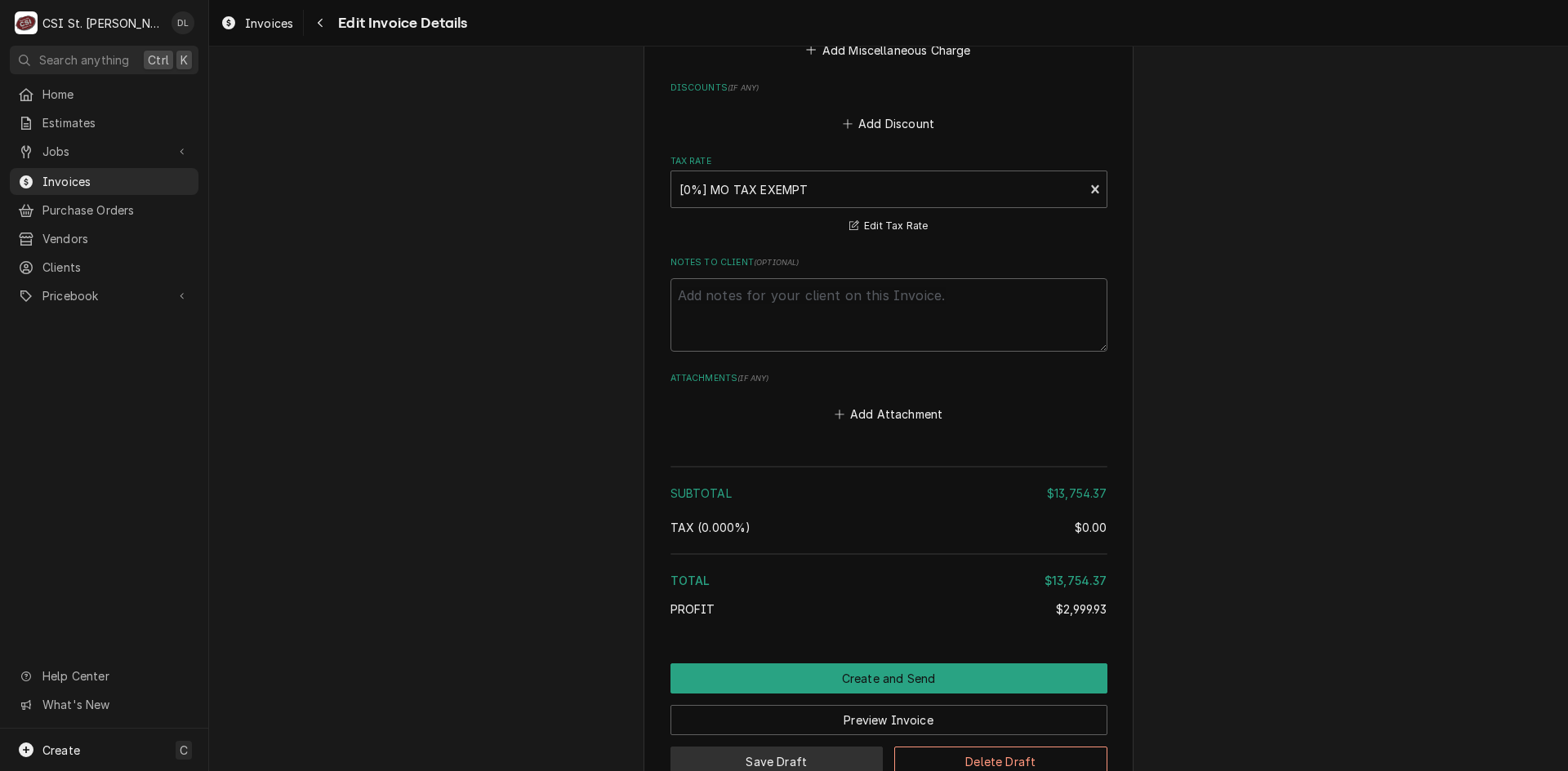
click at [804, 747] on button "Save Draft" at bounding box center [777, 761] width 214 height 30
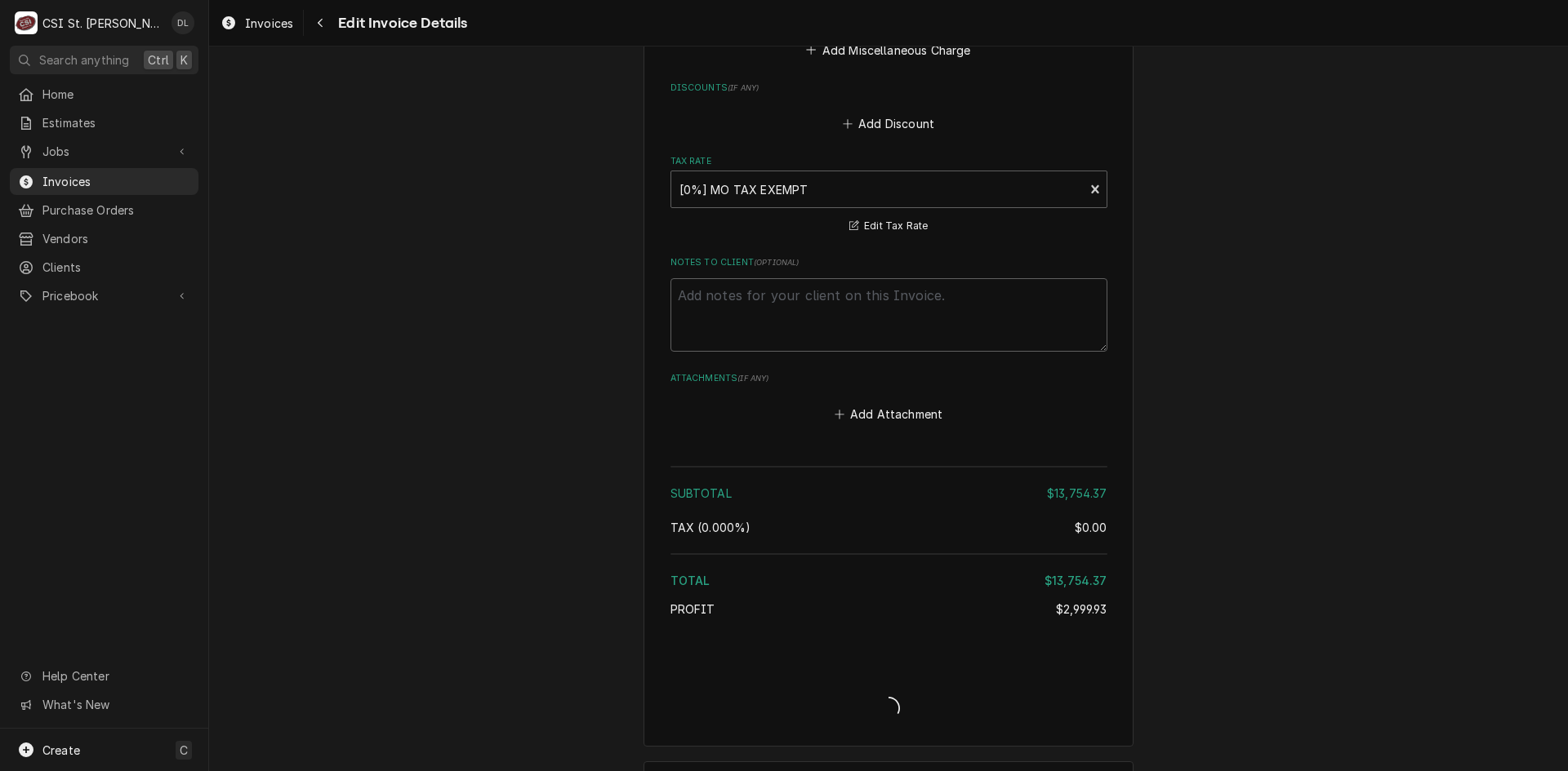
scroll to position [5666, 0]
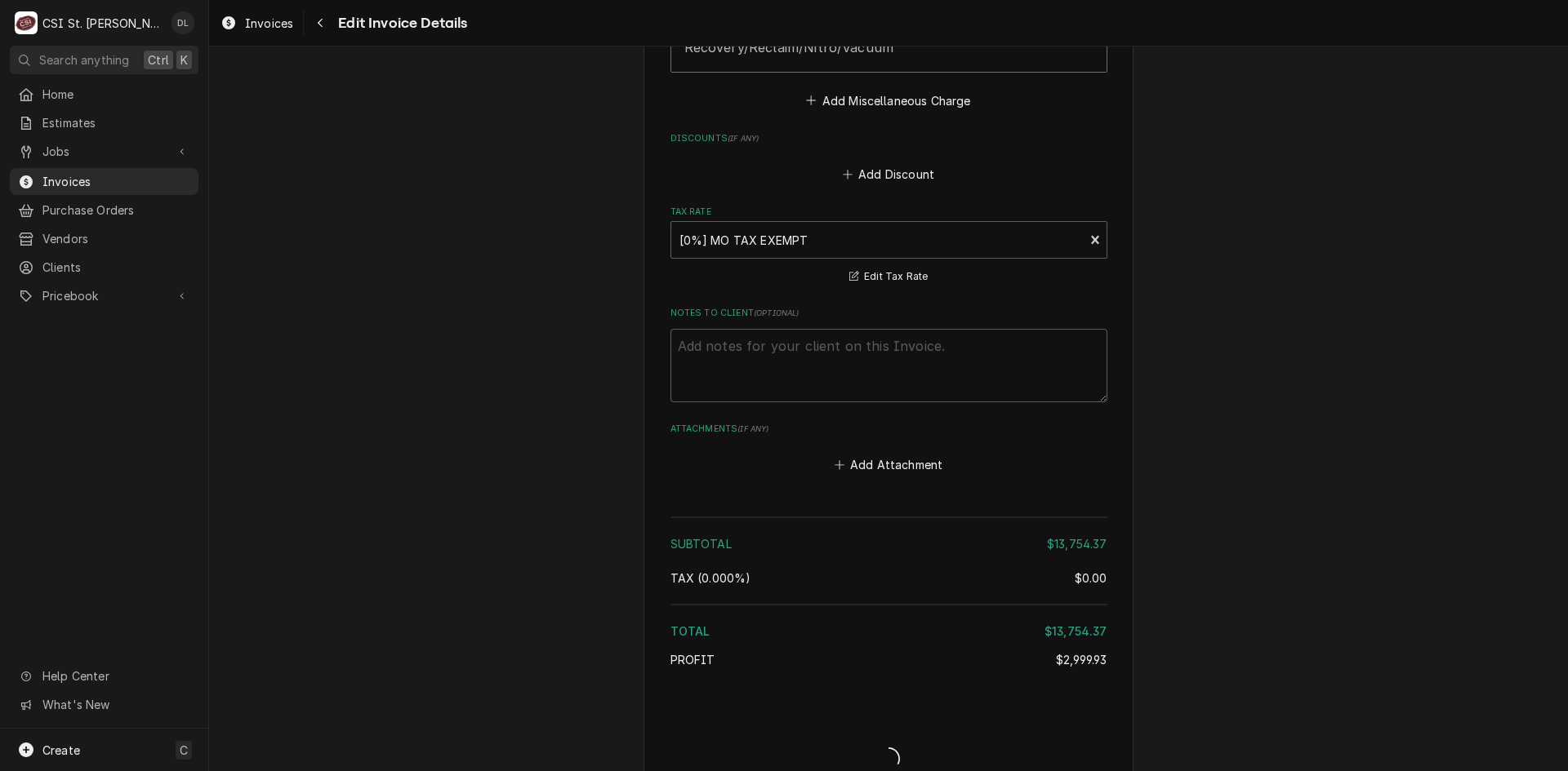
type textarea "x"
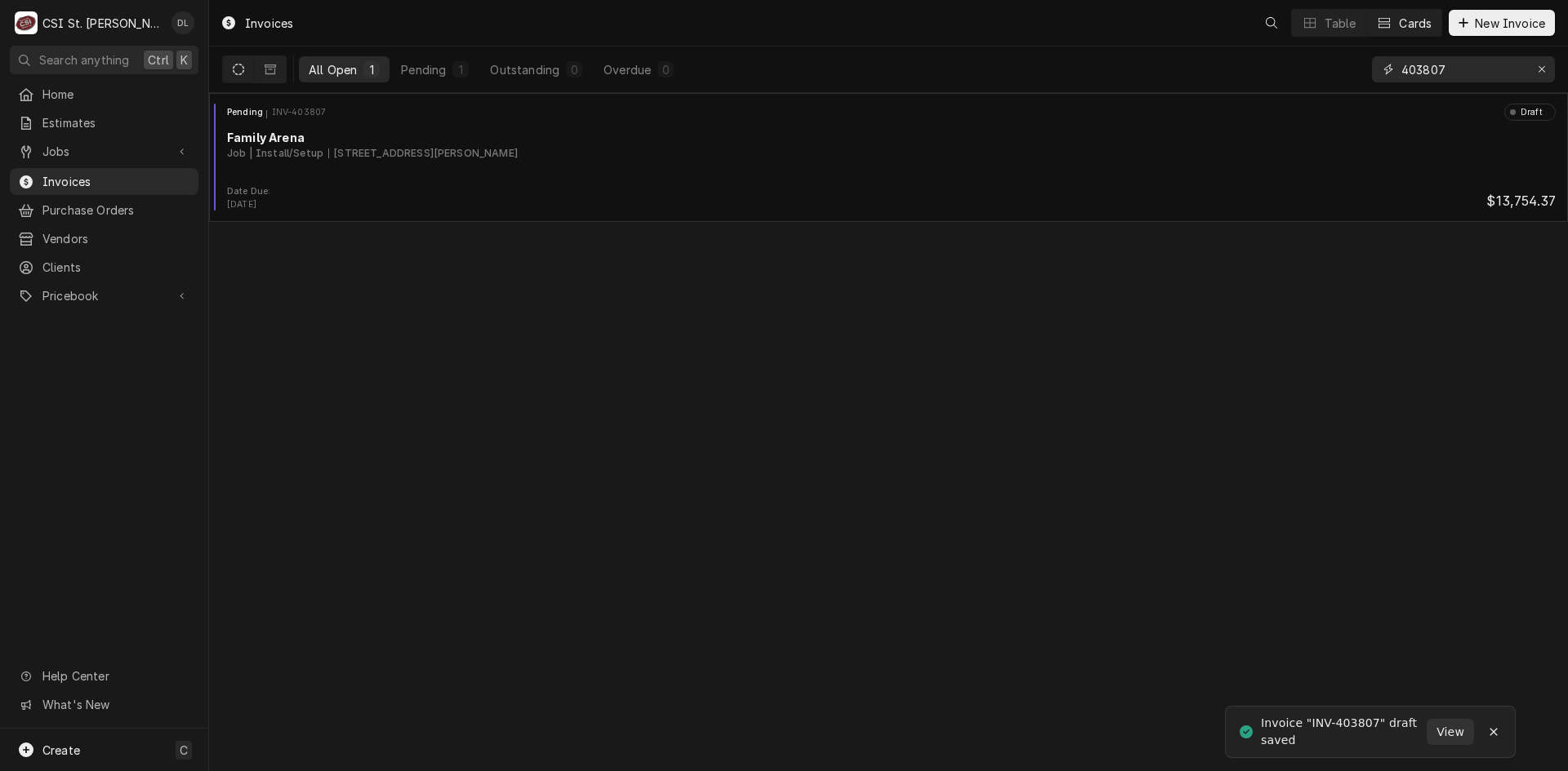
click at [1485, 71] on input "403807" at bounding box center [1463, 69] width 123 height 26
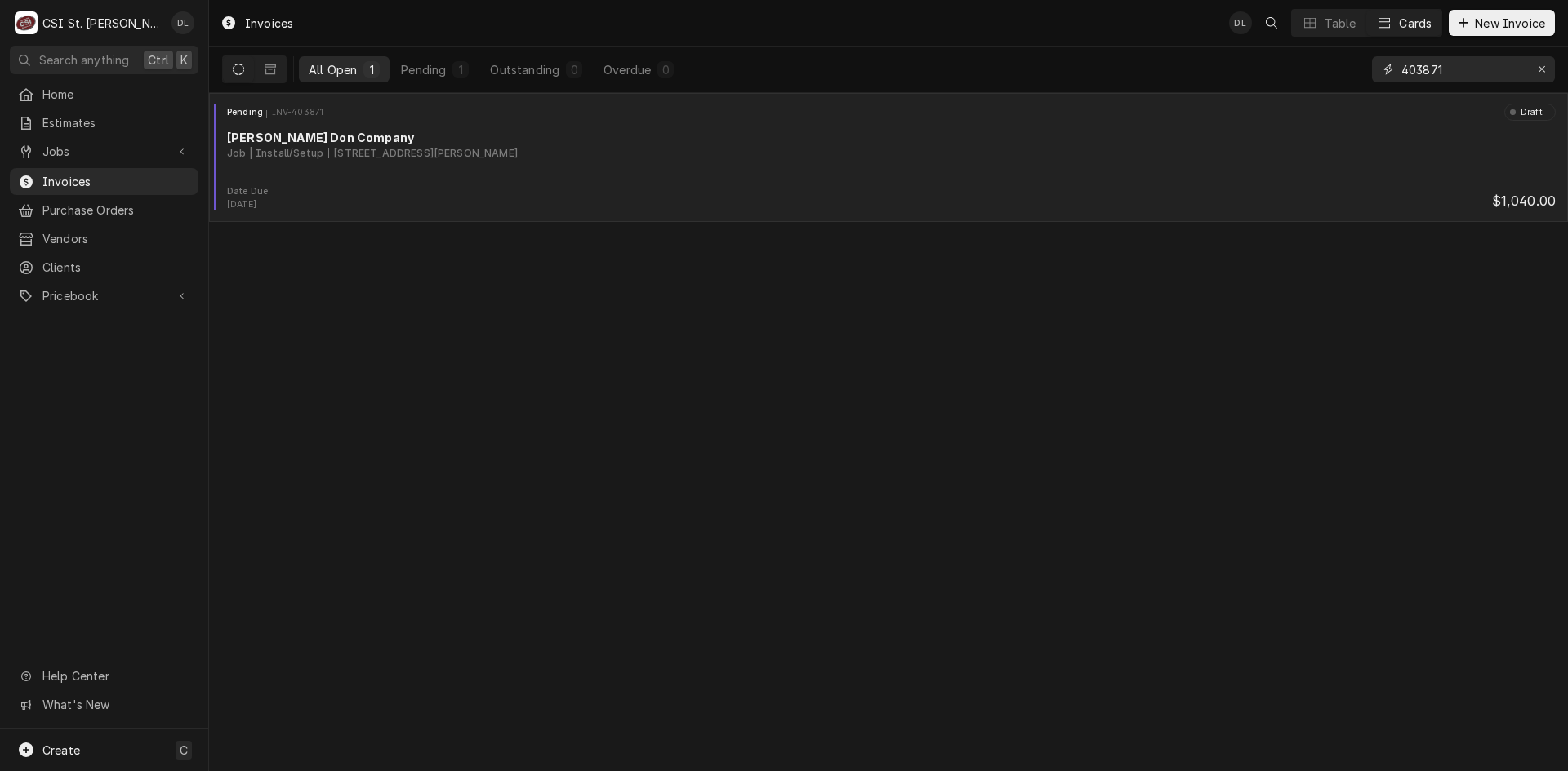
type input "403871"
click at [627, 152] on div "Job | Install/Setup 1220 Harvest Ridge Dr, St Charles, MO 63003" at bounding box center [891, 153] width 1329 height 15
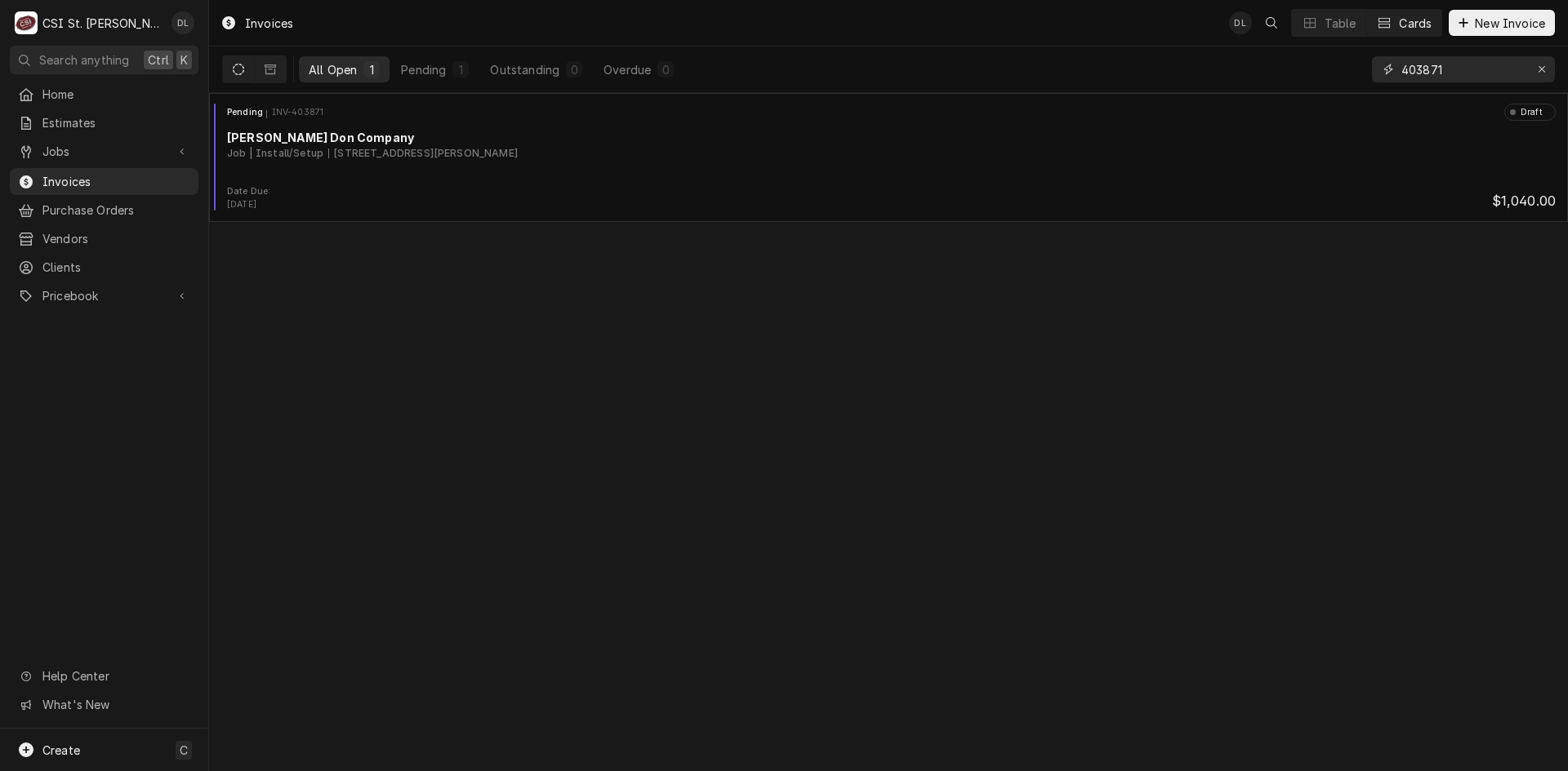
click at [1459, 68] on input "403871" at bounding box center [1463, 69] width 123 height 26
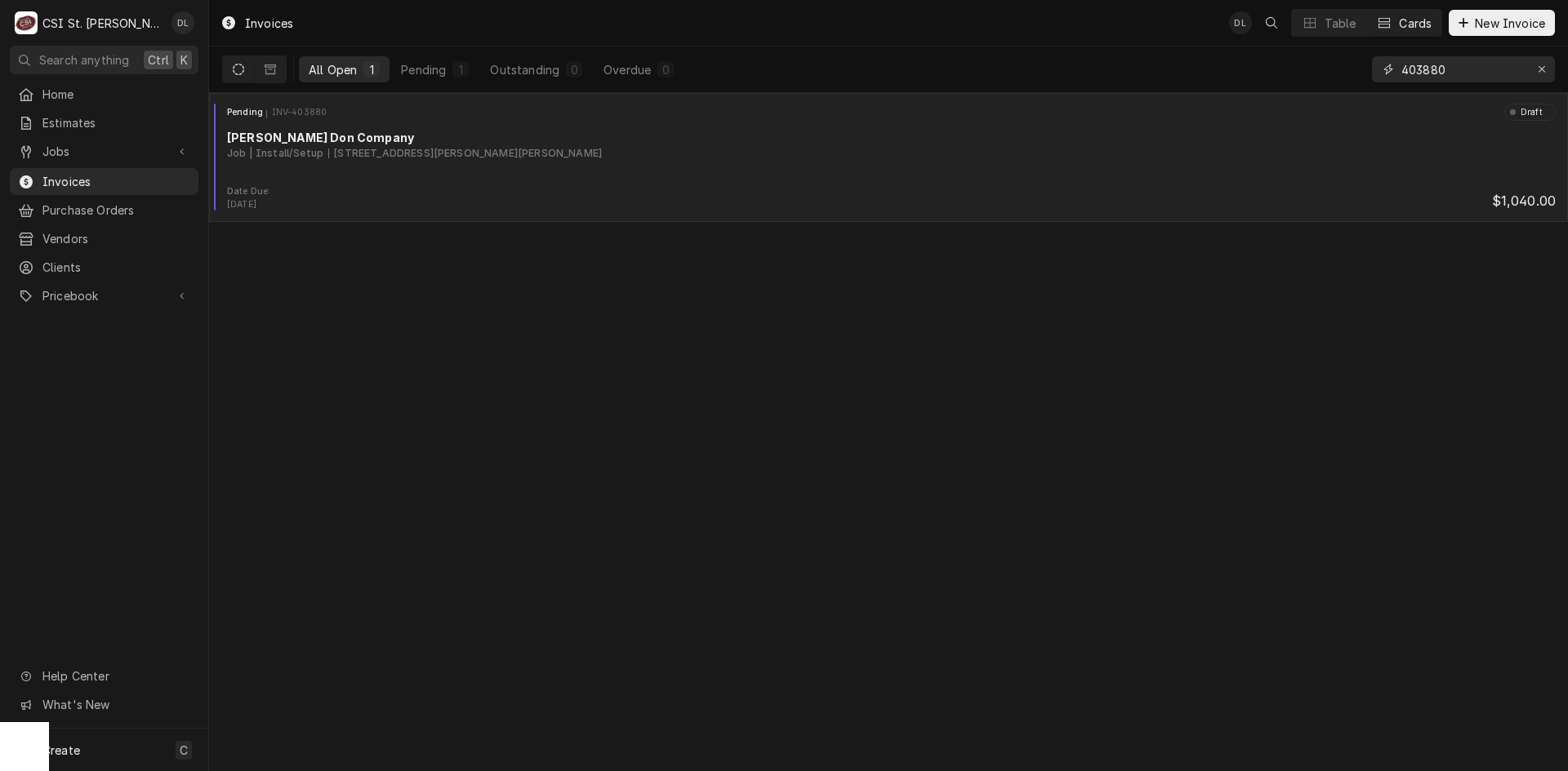
type input "403880"
click at [654, 147] on div "Job | Install/Setup 2501 Hackmann Rd, St Charles, MO 63303" at bounding box center [891, 153] width 1329 height 15
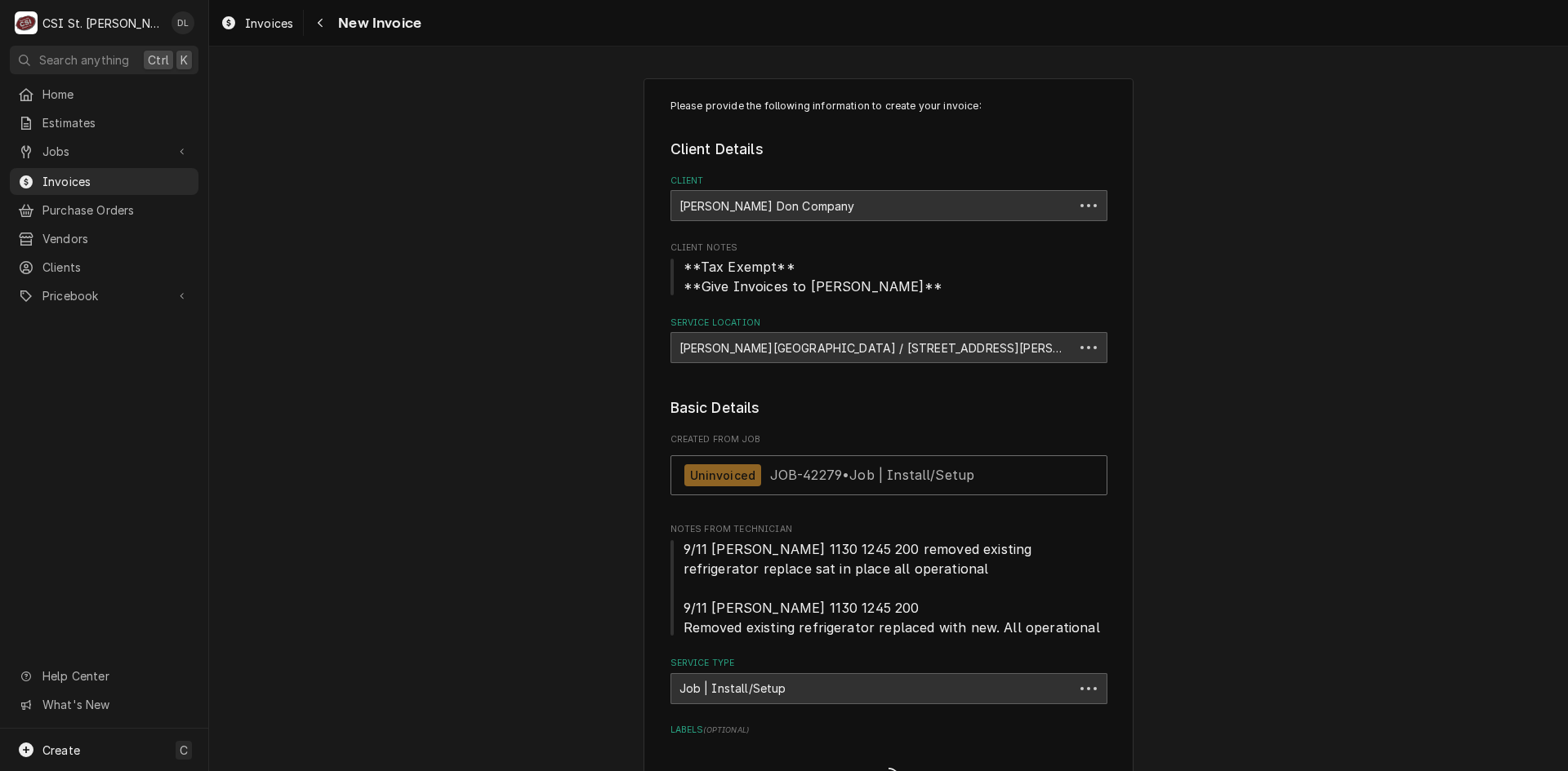
type textarea "x"
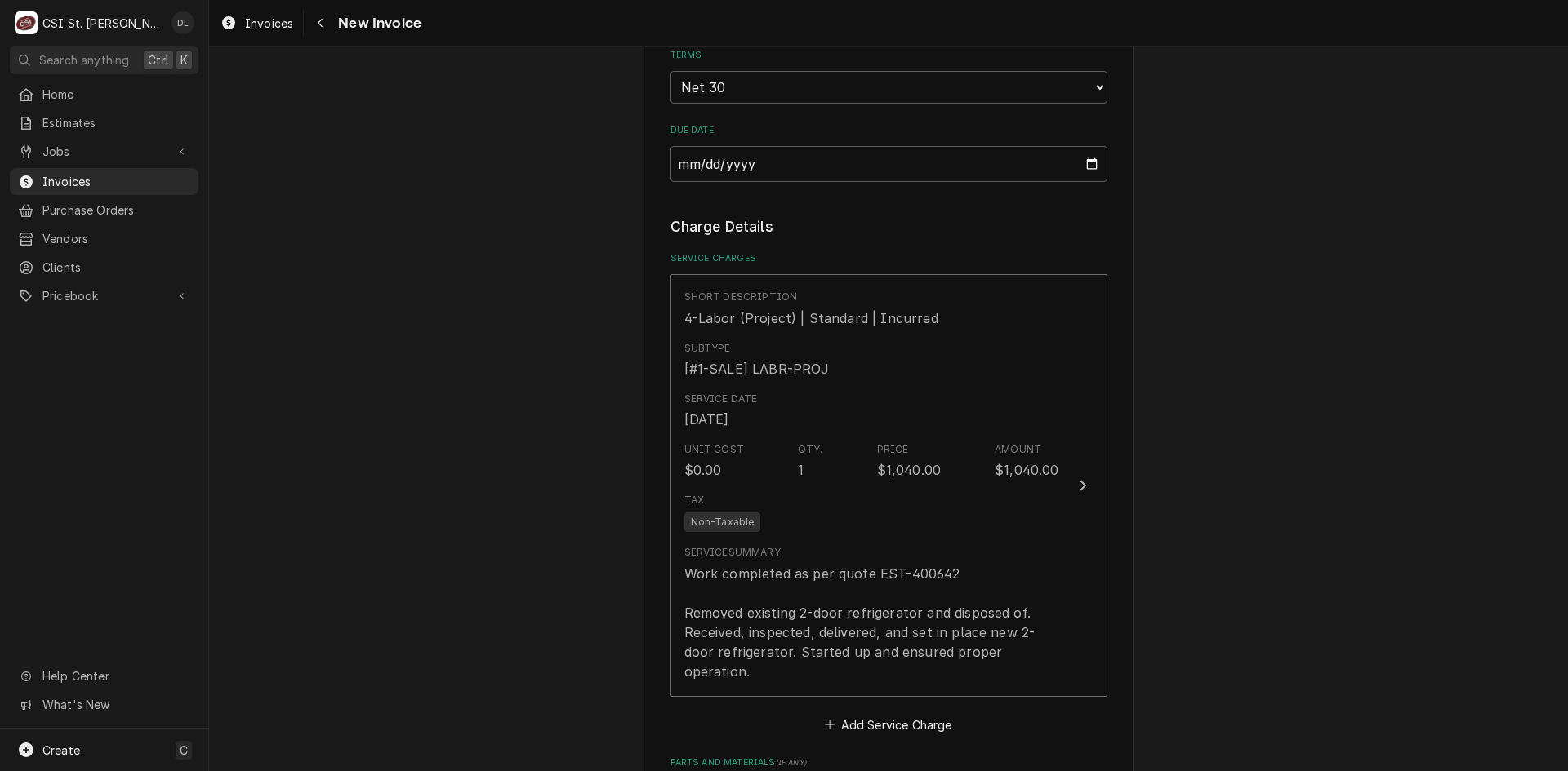
scroll to position [898, 0]
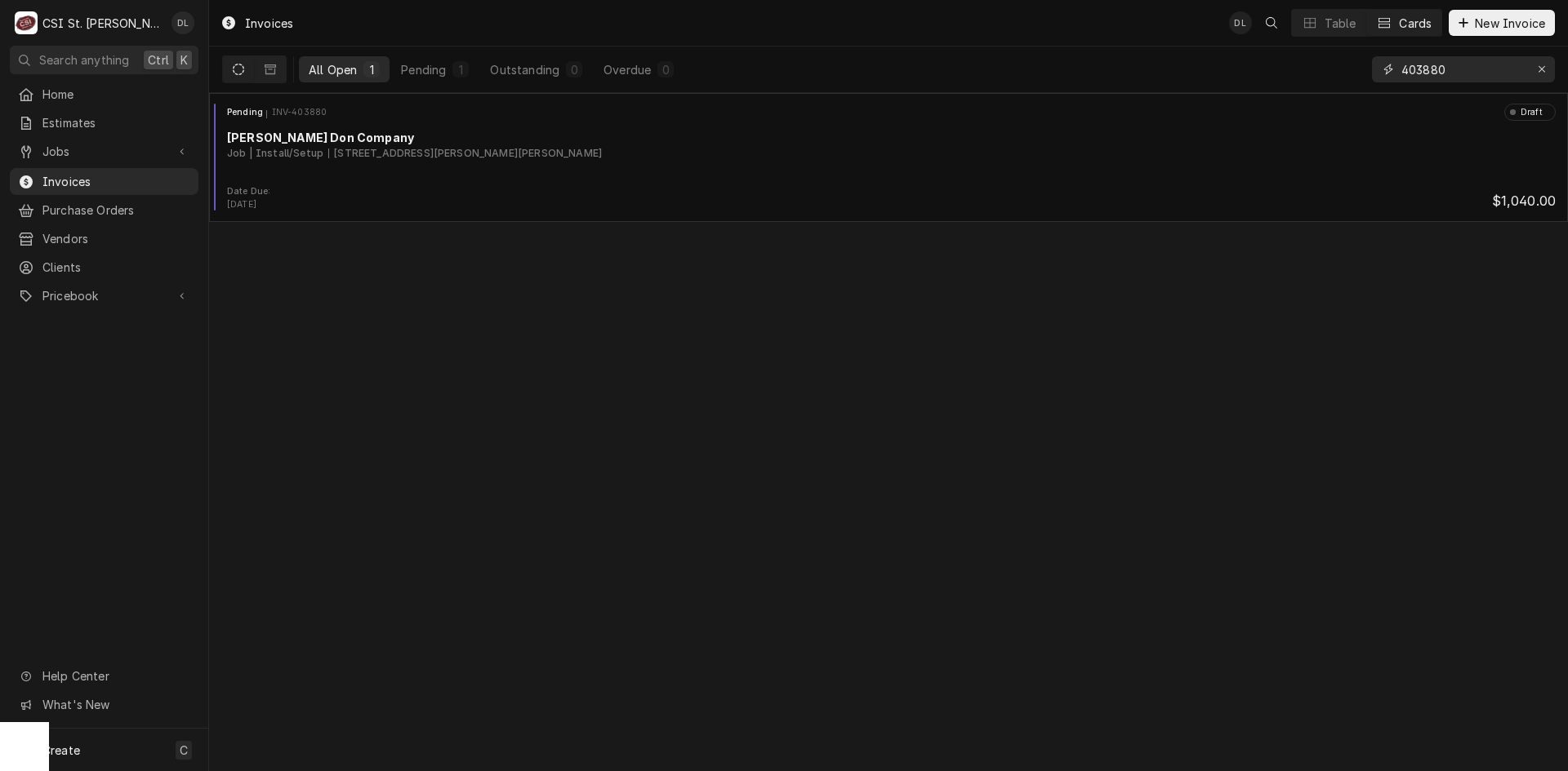
click at [1465, 76] on input "403880" at bounding box center [1463, 69] width 123 height 26
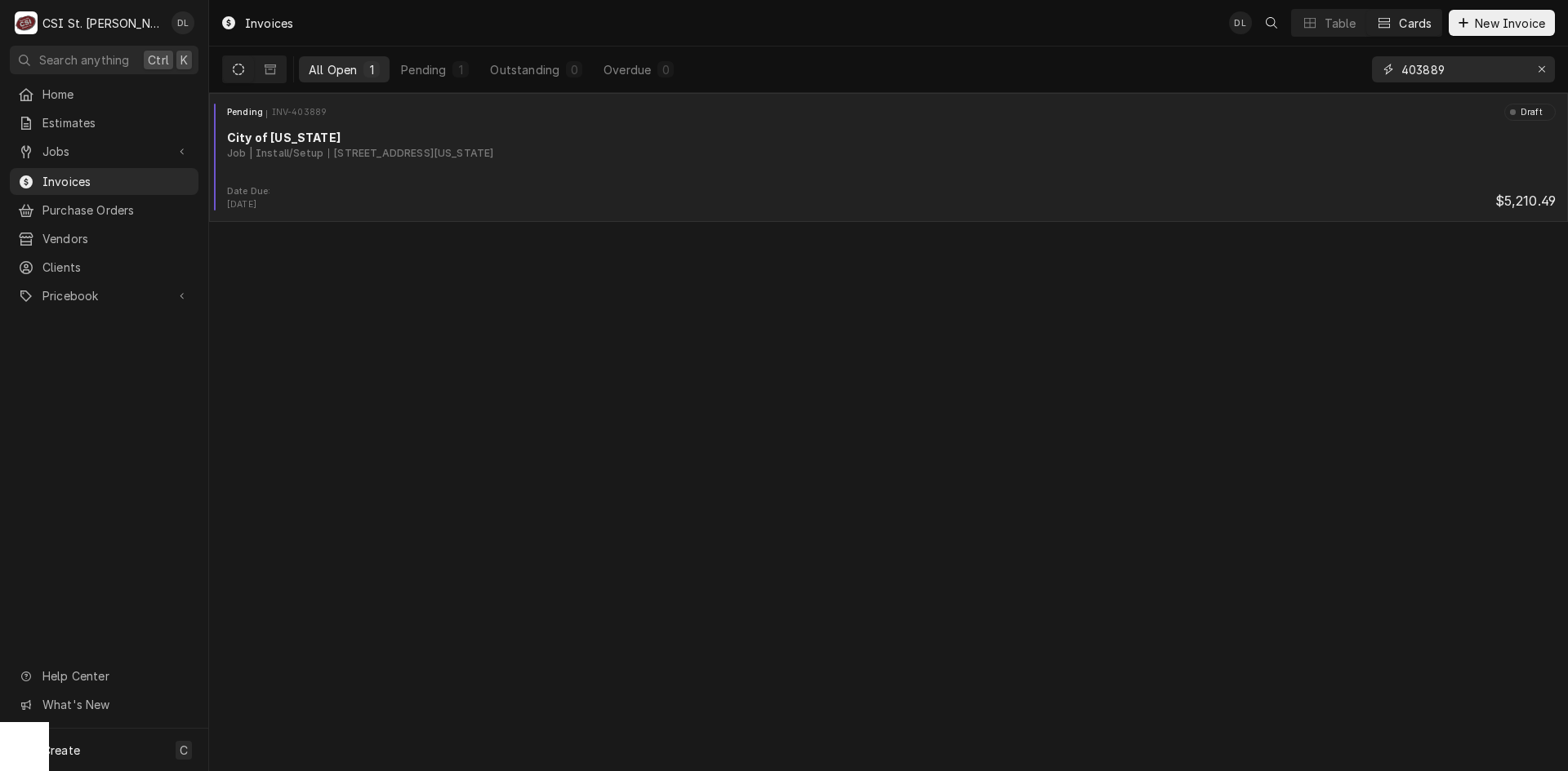
type input "403889"
click at [692, 147] on div "Job | Install/Setup 4 Chamber Dr, Washington, MO 63090" at bounding box center [891, 153] width 1329 height 15
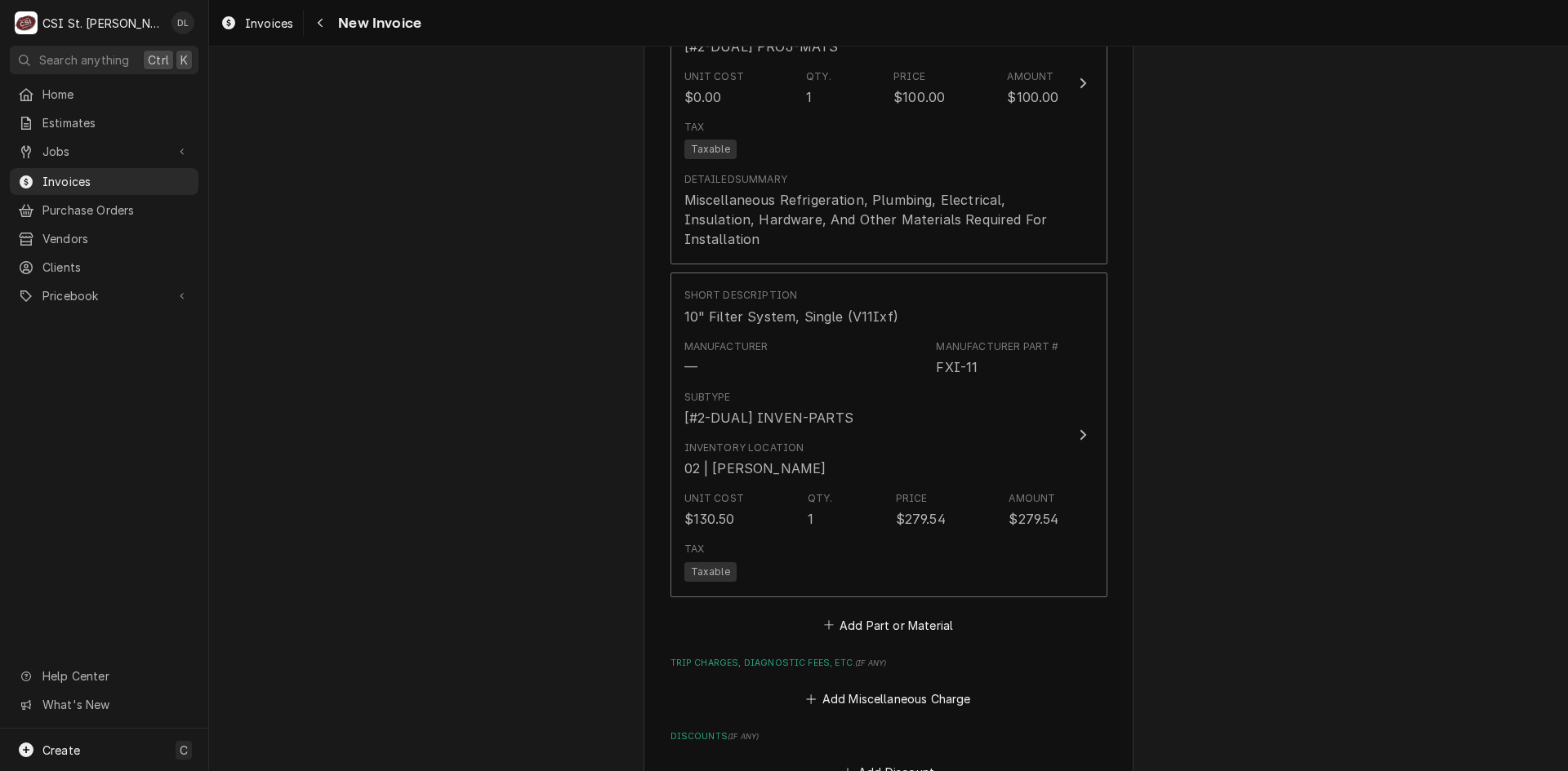
scroll to position [2939, 0]
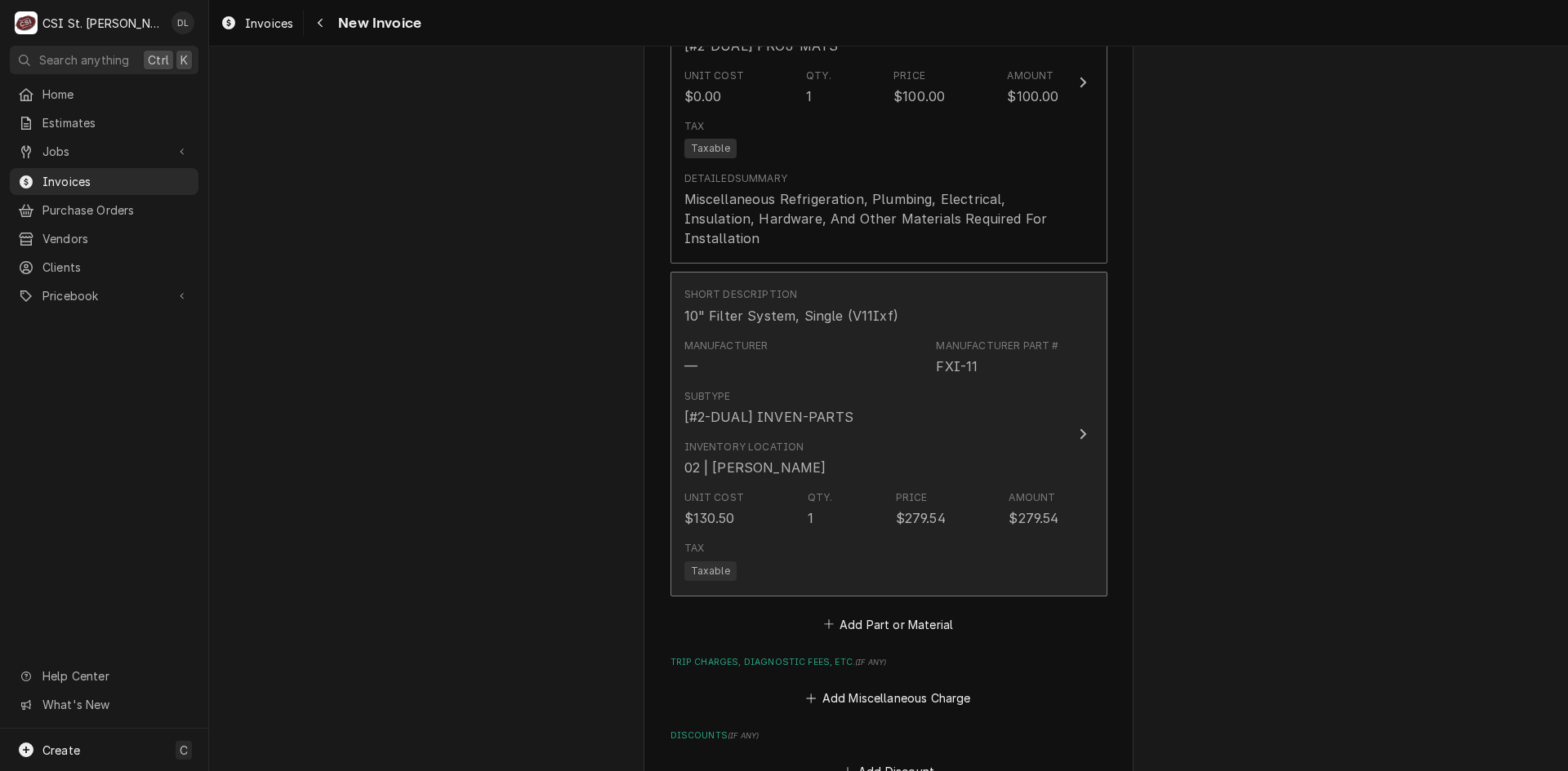
click at [884, 383] on div "Subtype [#2-DUAL] INVEN-PARTS" at bounding box center [872, 408] width 374 height 51
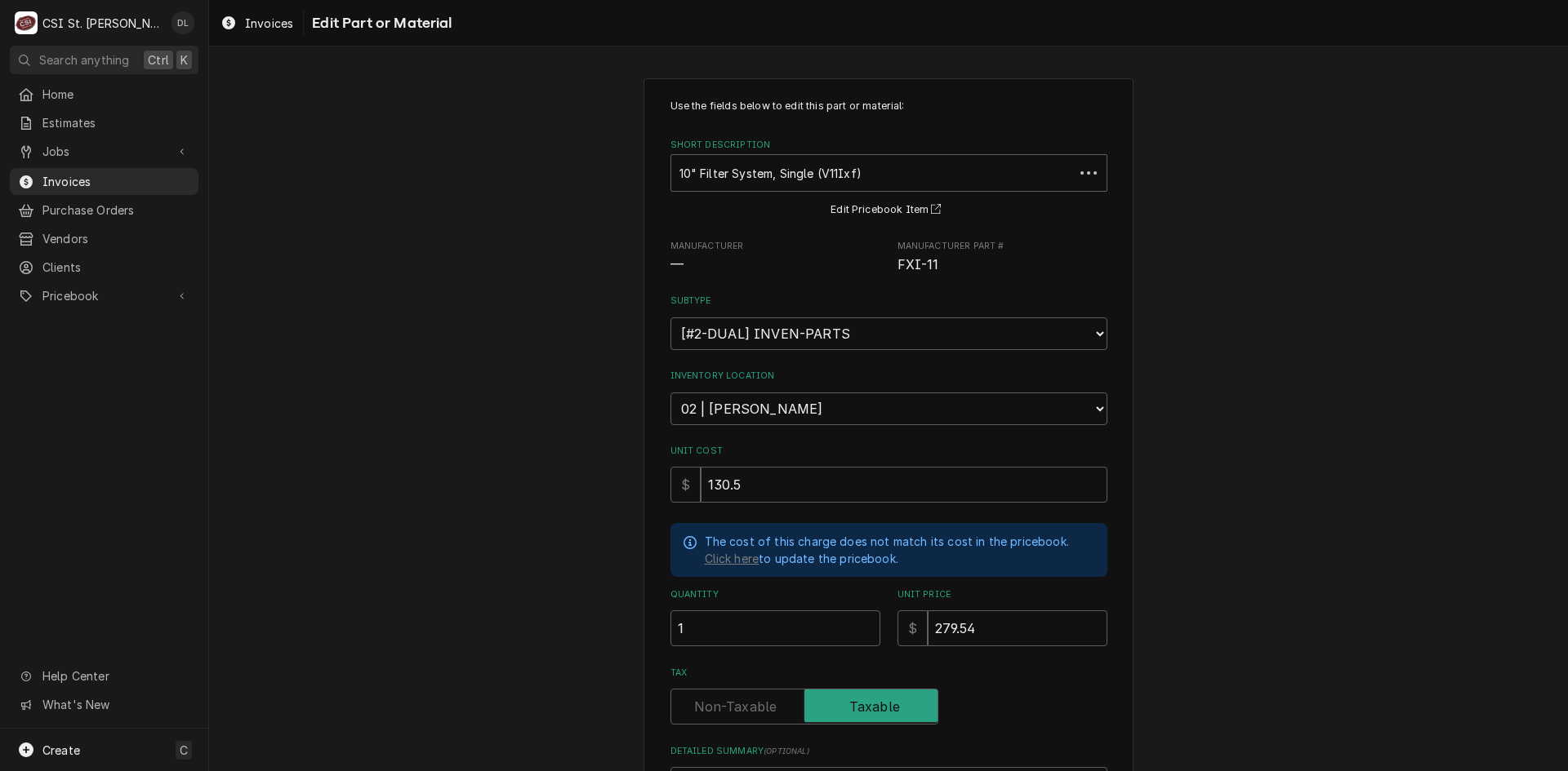
type textarea "x"
click at [1068, 328] on select "Choose a subtype... [#2-DUAL] AFTERHRS-WH-CHG-2 [#2-DUAL] BEV-EQUIP [#2-DUAL] B…" at bounding box center [889, 334] width 437 height 33
select select "5"
click at [671, 318] on select "Choose a subtype... [#2-DUAL] AFTERHRS-WH-CHG-2 [#2-DUAL] BEV-EQUIP [#2-DUAL] B…" at bounding box center [889, 334] width 437 height 33
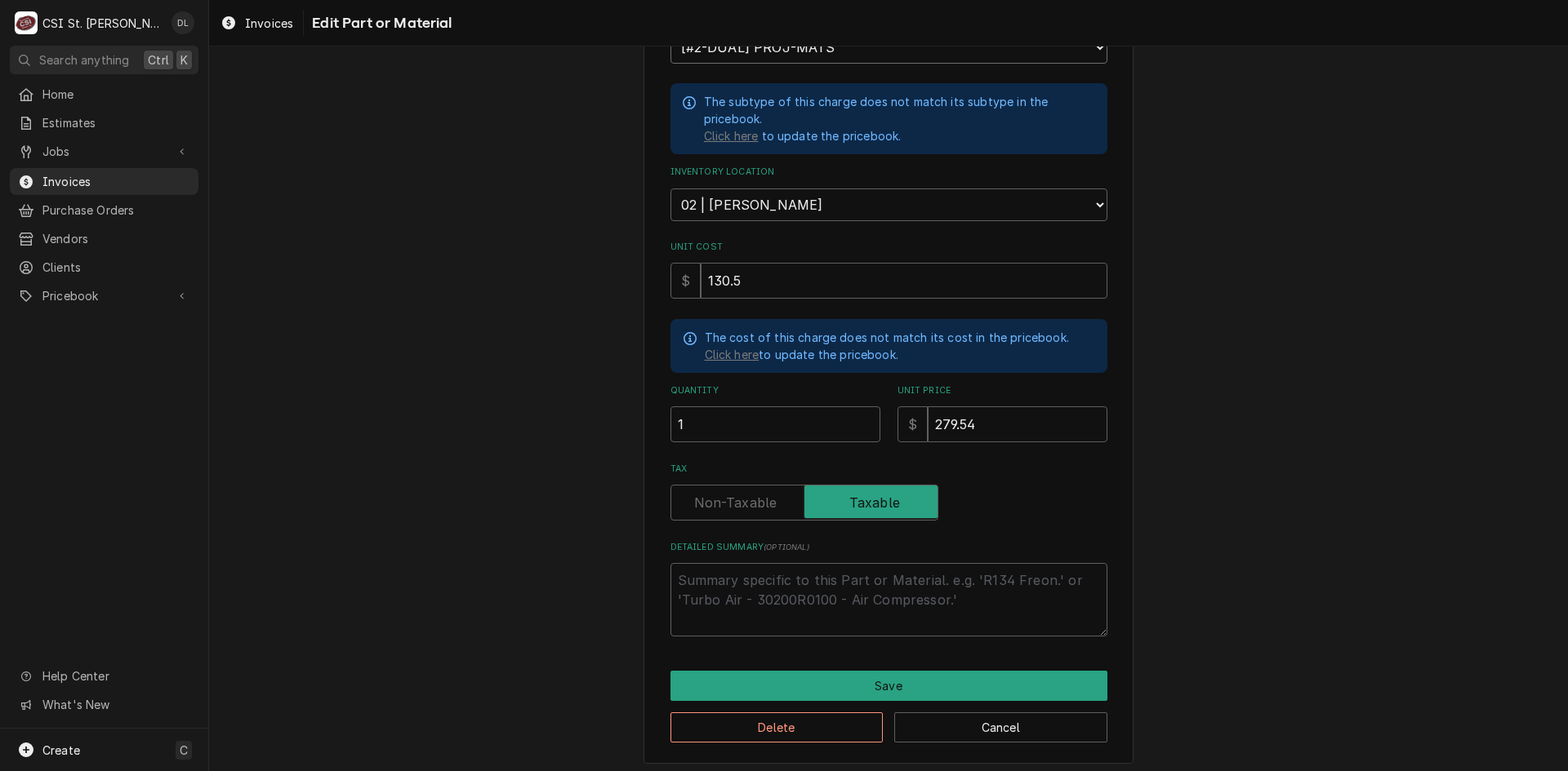
scroll to position [289, 0]
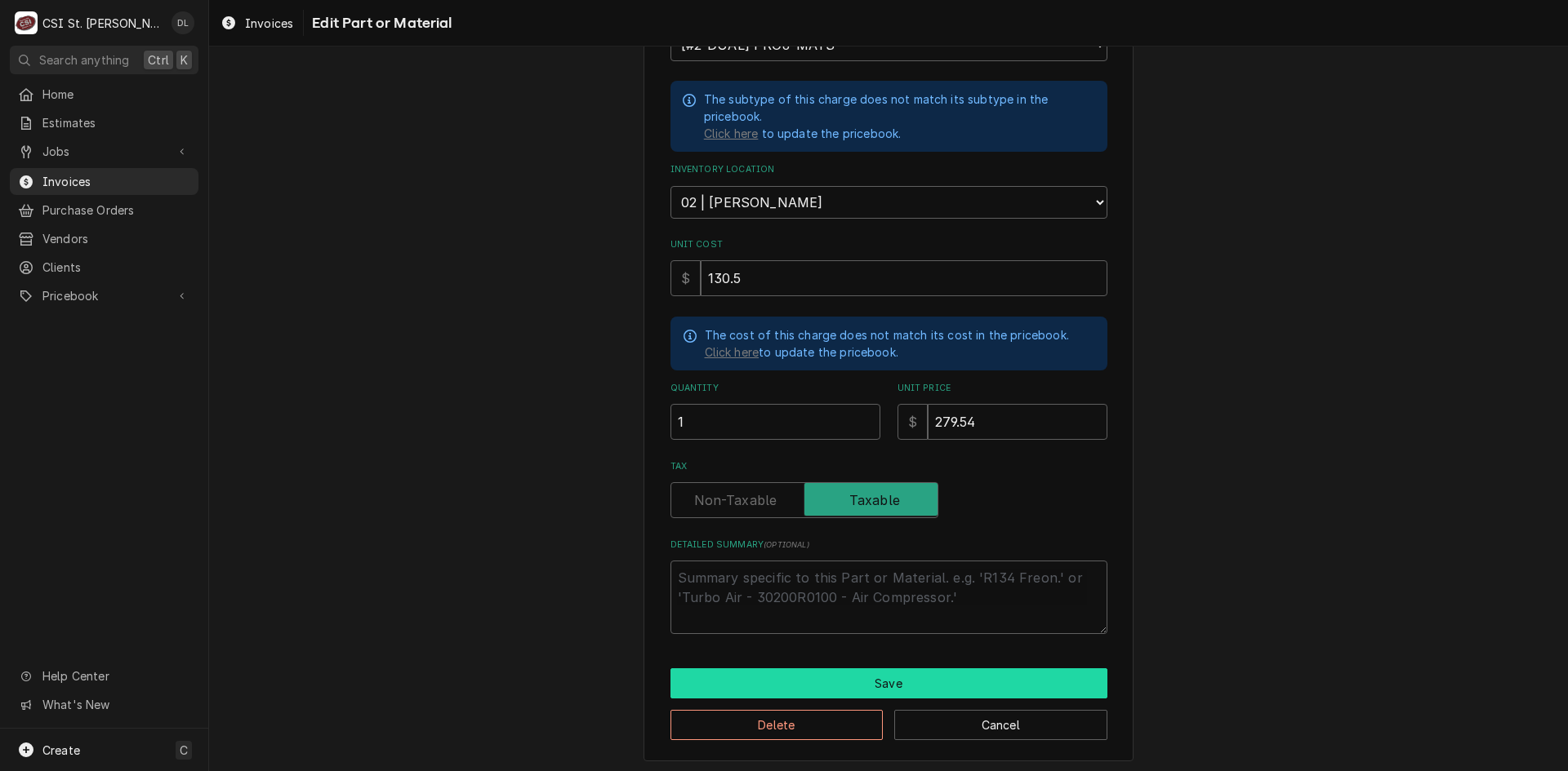
click at [853, 685] on button "Save" at bounding box center [889, 683] width 437 height 30
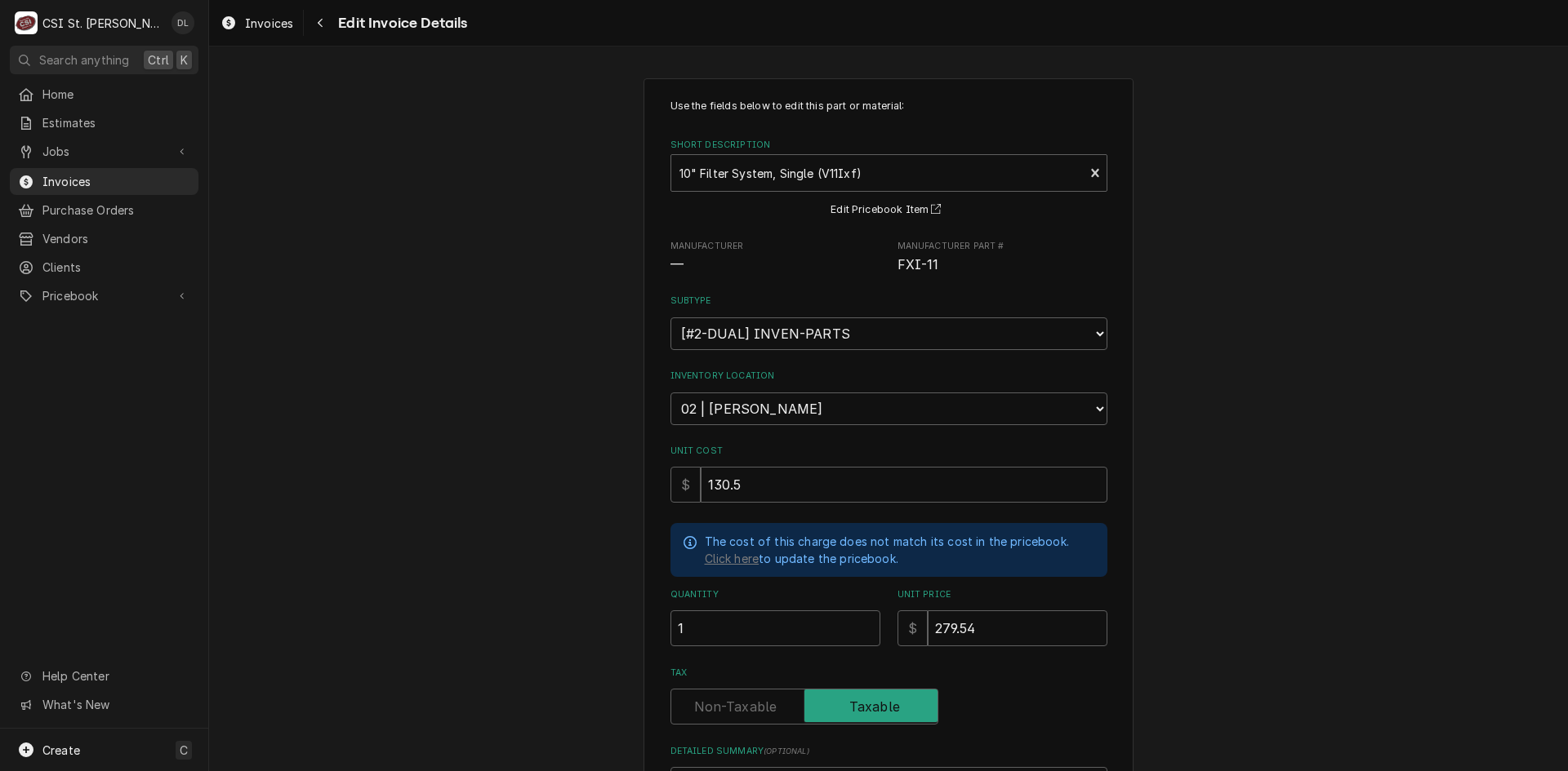
type textarea "x"
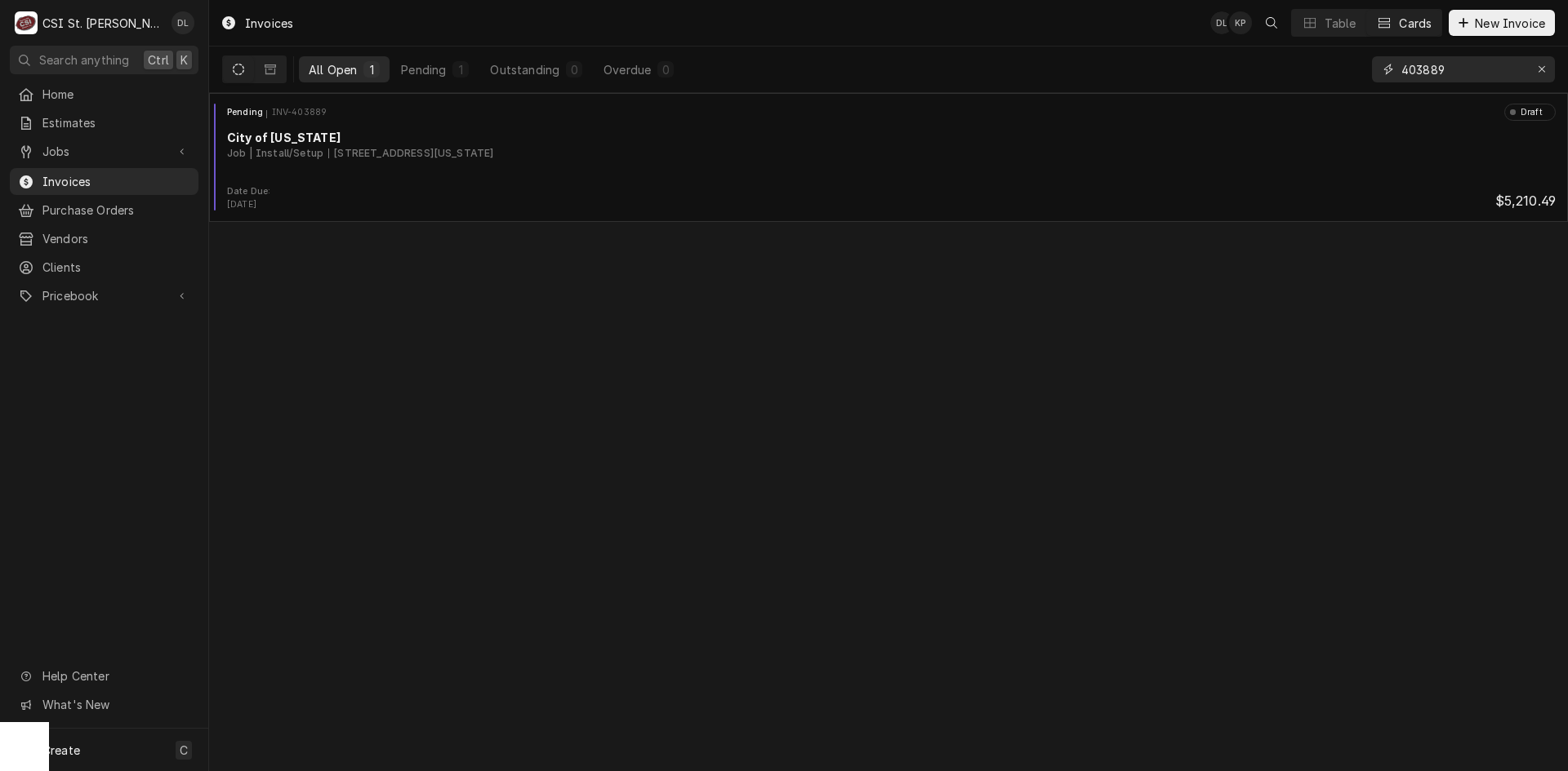
click at [1462, 76] on input "403889" at bounding box center [1463, 69] width 123 height 26
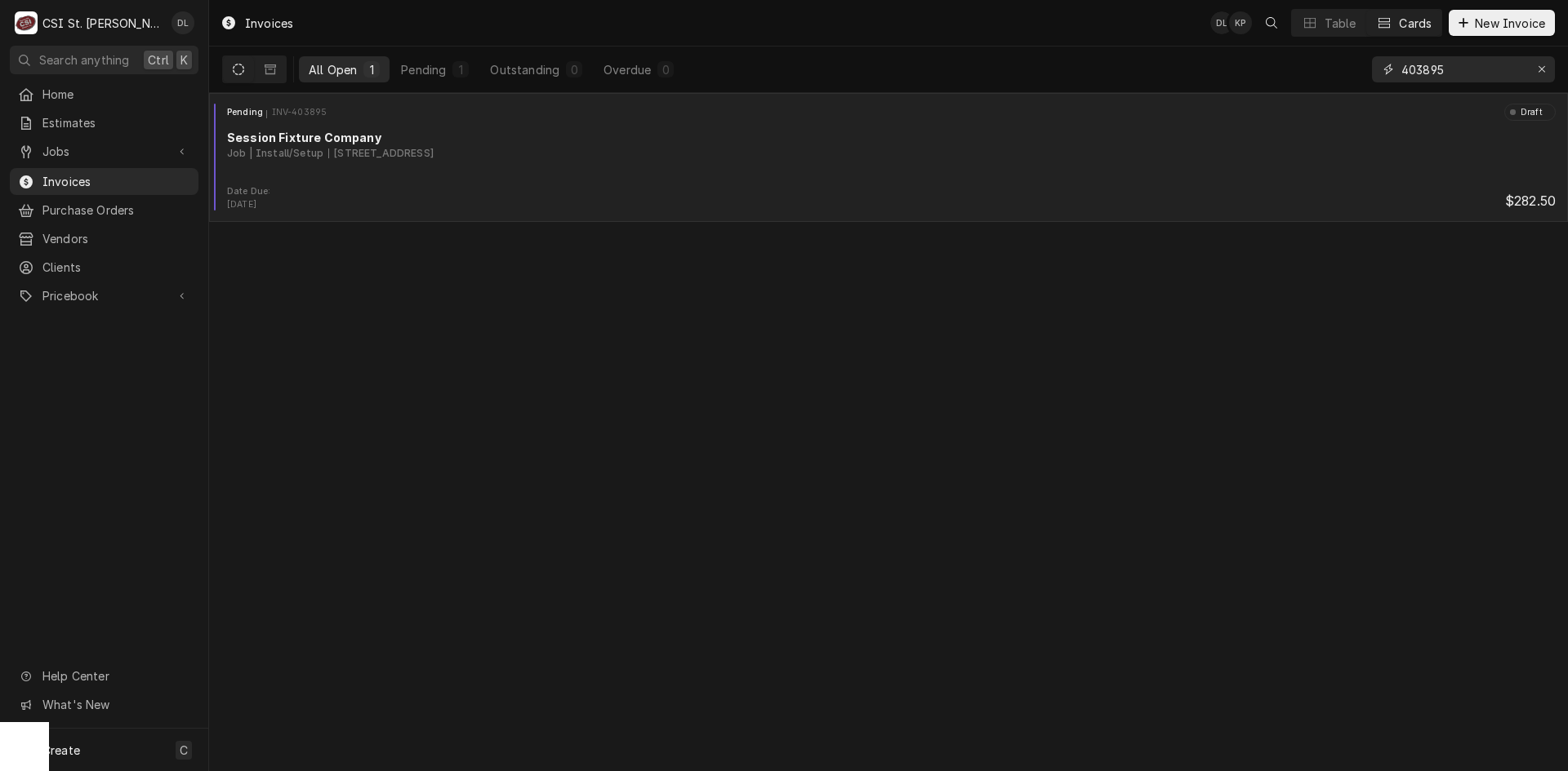
type input "403895"
click at [731, 154] on div "Job | Install/Setup 13431 N Outer 40 Rd, Chesterfield, MO 63017" at bounding box center [891, 153] width 1329 height 15
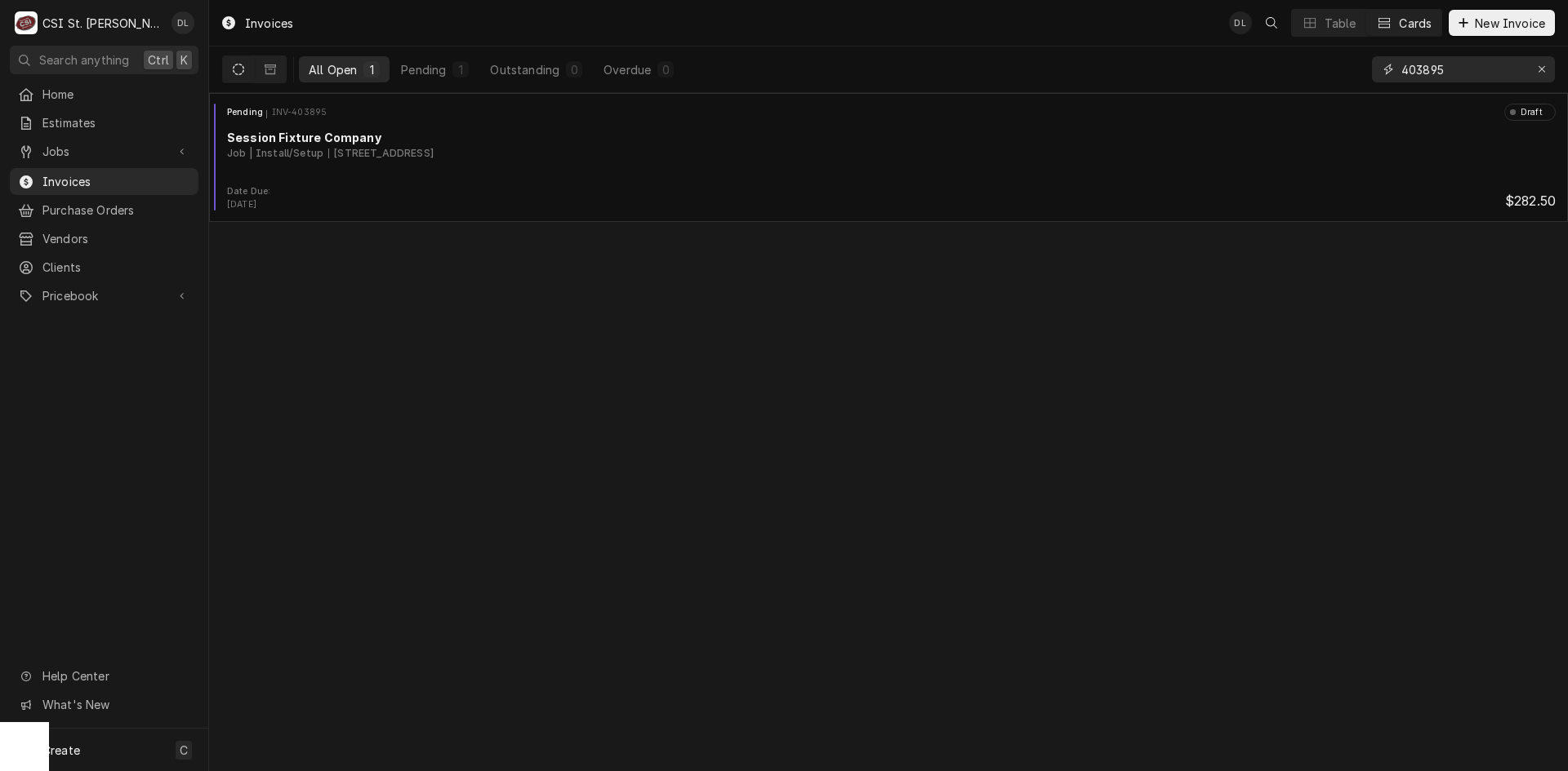
click at [1483, 63] on input "403895" at bounding box center [1463, 69] width 123 height 26
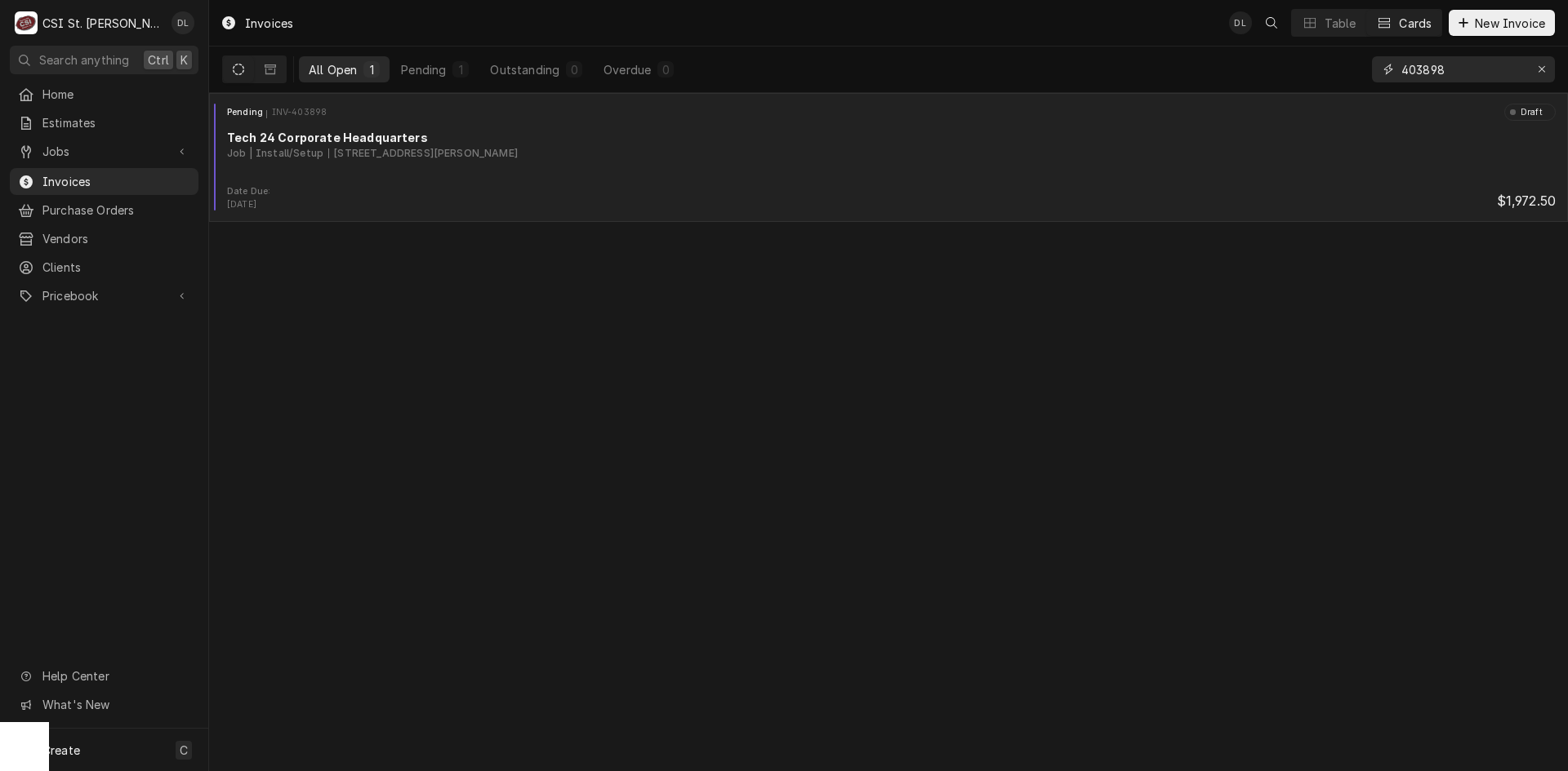
type input "403898"
click at [568, 177] on div "Pending INV-403898 Draft Tech 24 Corporate Headquarters Job | Install/Setup 304…" at bounding box center [888, 144] width 1346 height 82
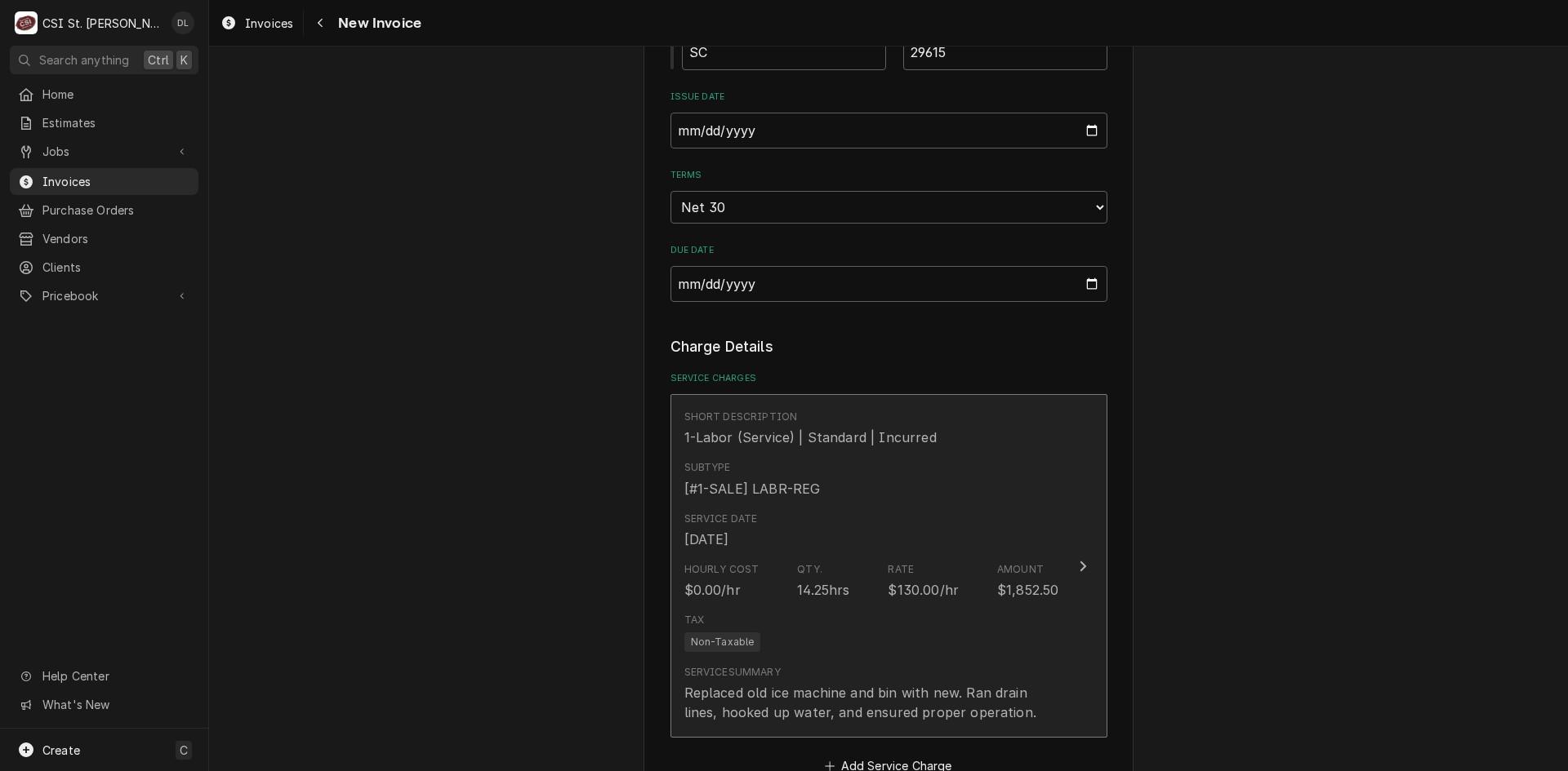
scroll to position [1796, 0]
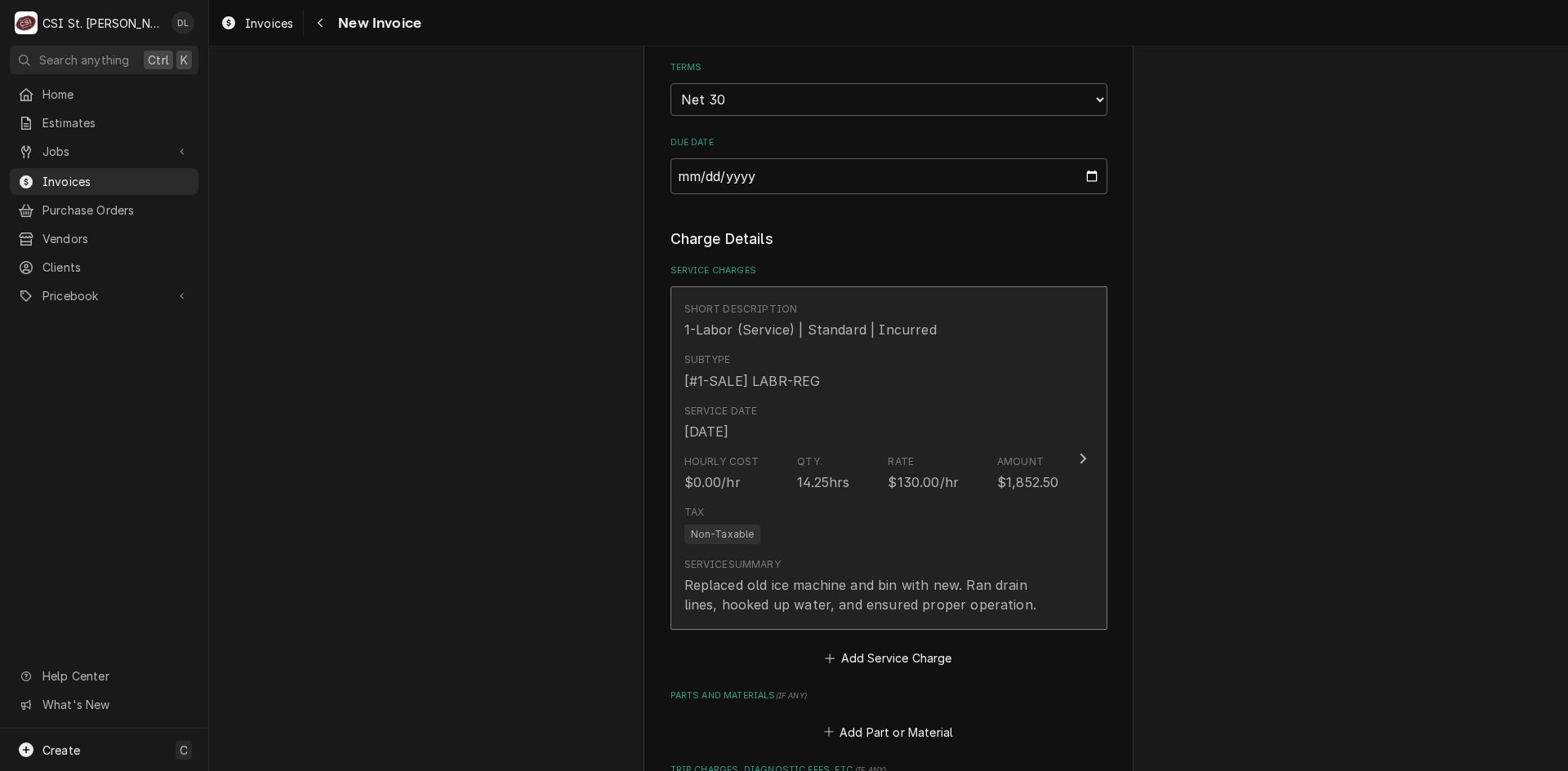
click at [834, 473] on div "14.25hrs" at bounding box center [823, 482] width 53 height 19
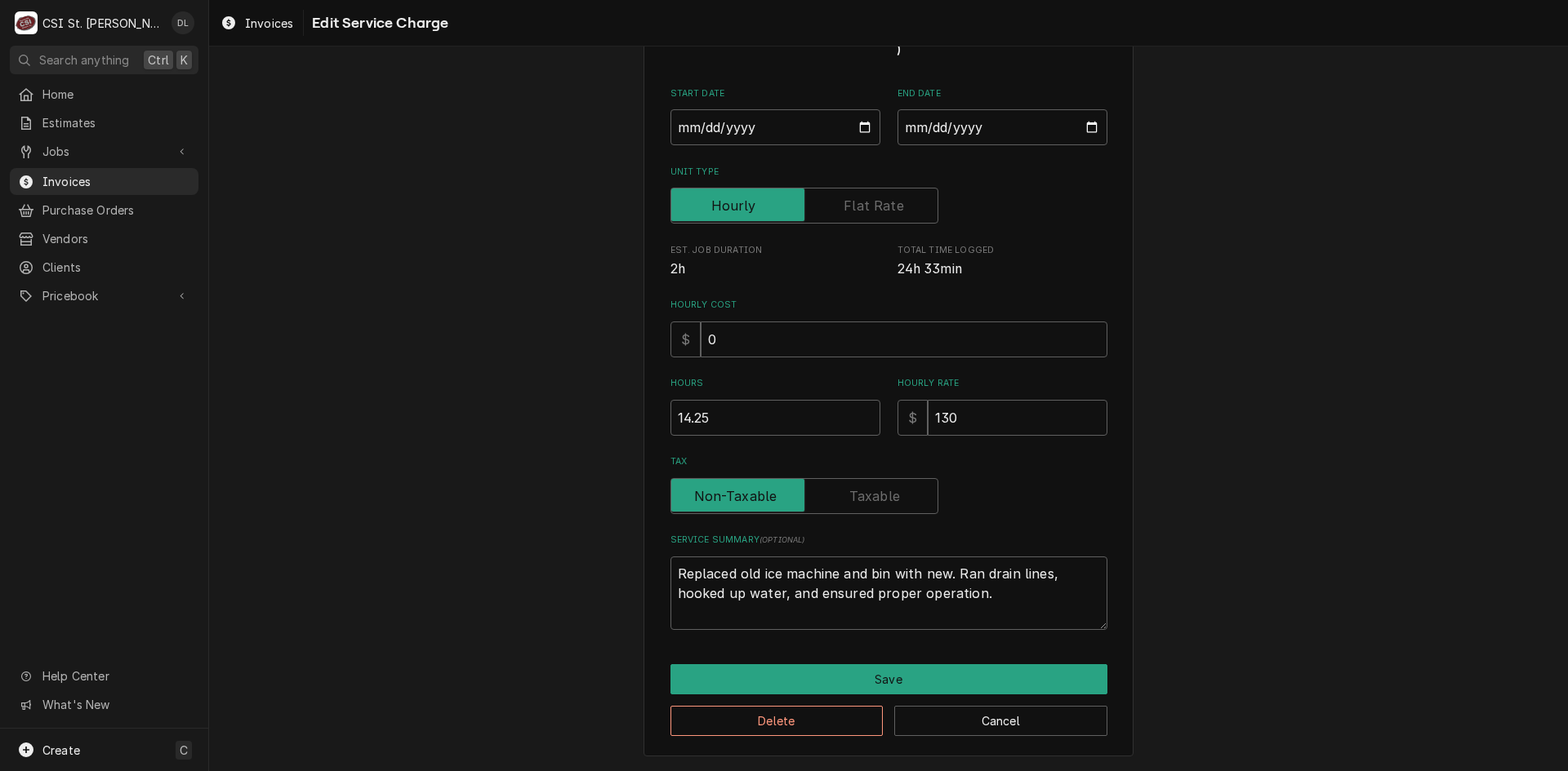
scroll to position [102, 0]
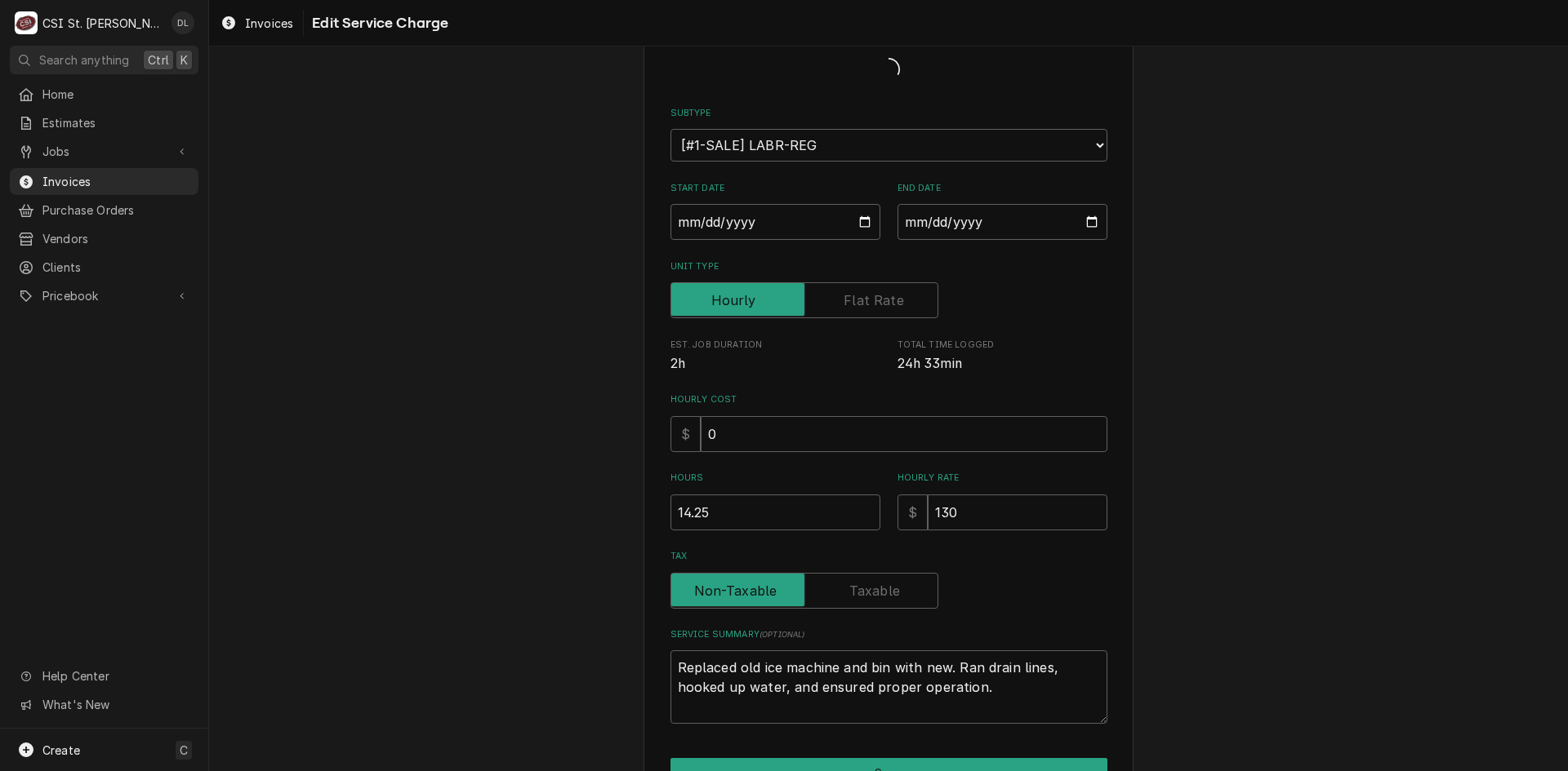
type textarea "x"
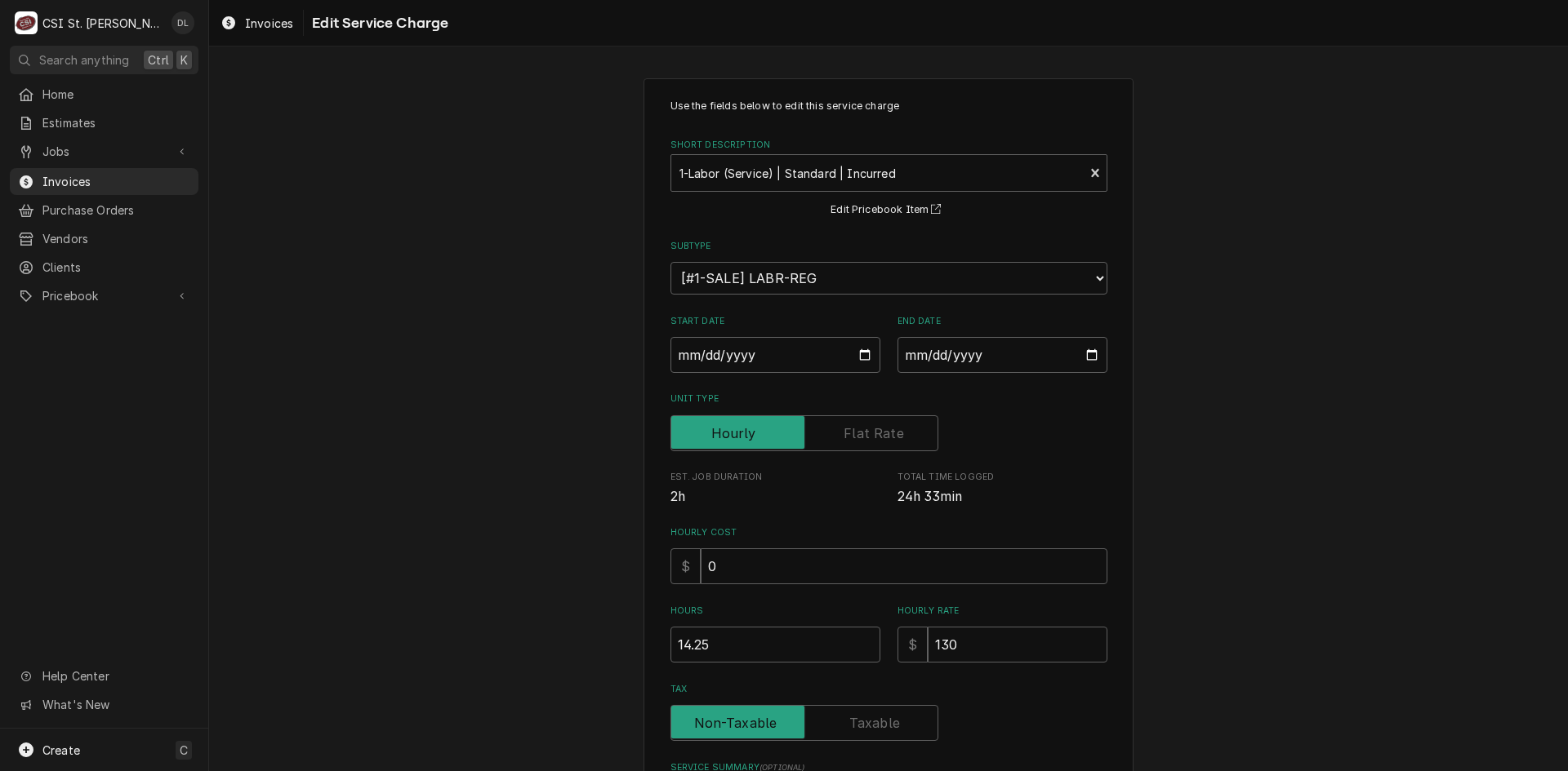
click at [878, 450] on div "Use the fields below to edit this service charge Short Description 1-Labor (Ser…" at bounding box center [889, 478] width 437 height 758
click at [867, 434] on label "Unit Type" at bounding box center [804, 433] width 268 height 36
click at [867, 434] on input "Unit Type" at bounding box center [804, 433] width 254 height 36
checkbox input "true"
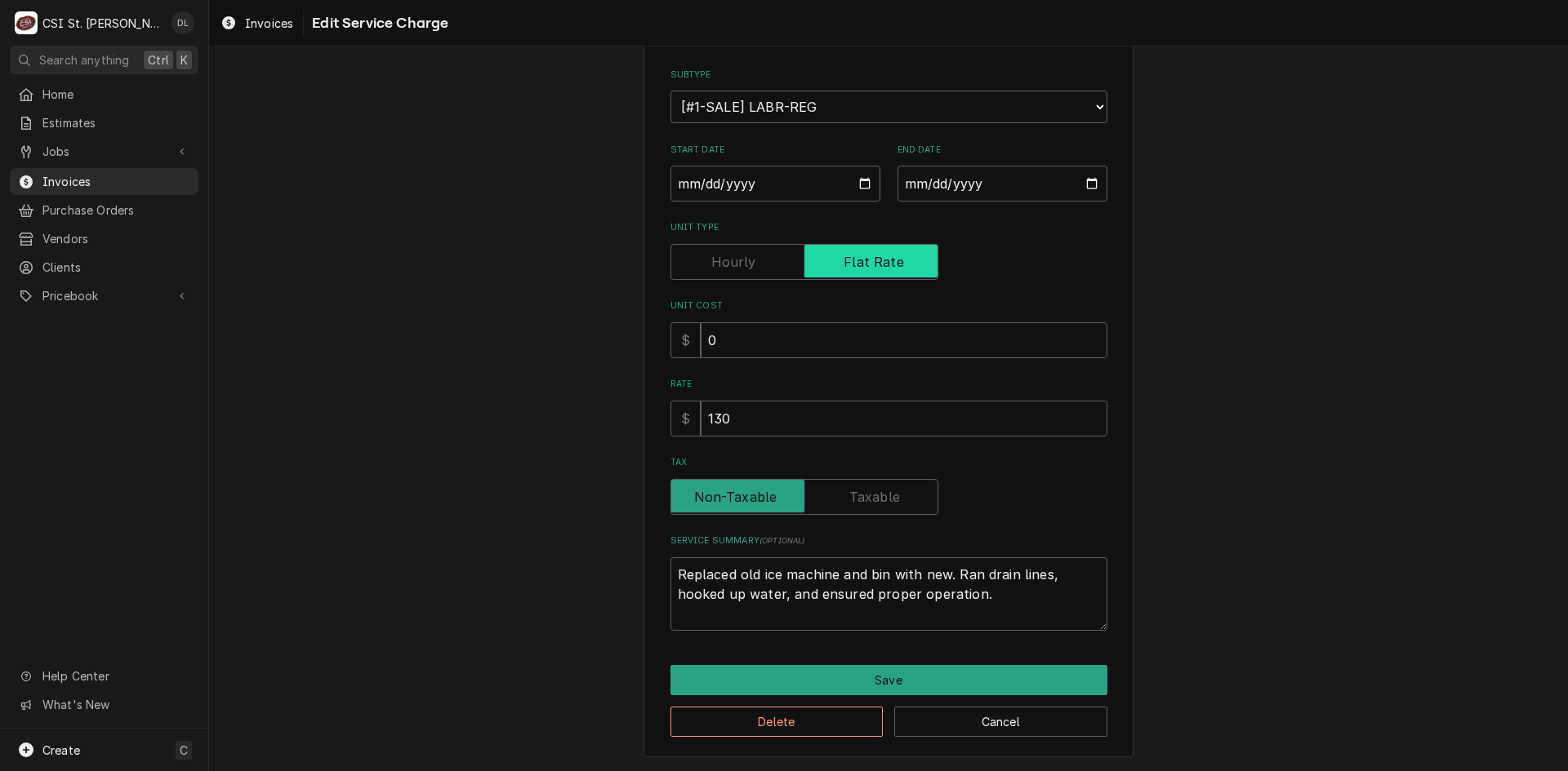
scroll to position [173, 0]
drag, startPoint x: 785, startPoint y: 415, endPoint x: 617, endPoint y: 424, distance: 168.2
click at [617, 424] on div "Use the fields below to edit this service charge Short Description 1-Labor (Ser…" at bounding box center [888, 331] width 1359 height 880
type textarea "x"
type input "7"
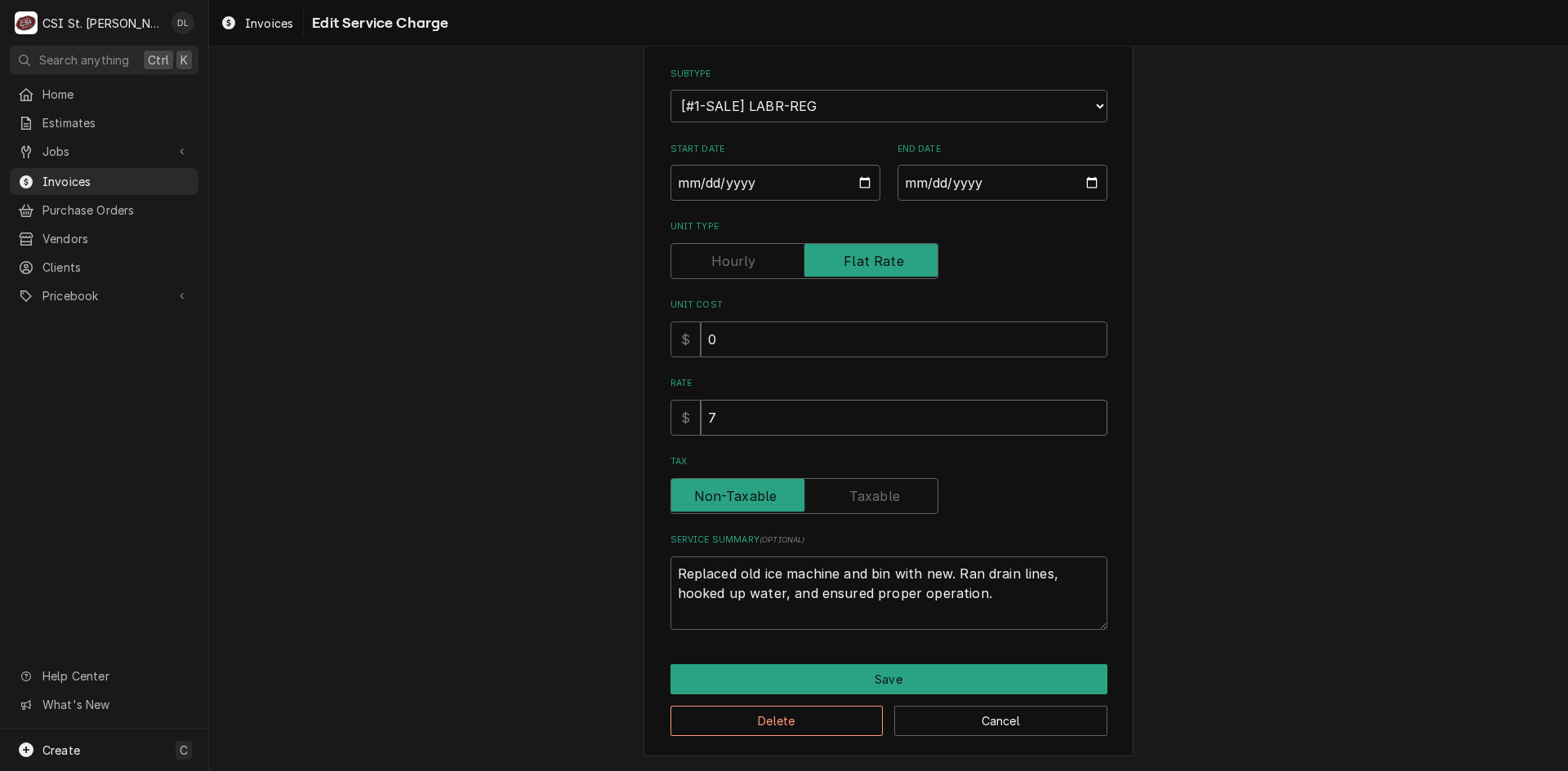
type textarea "x"
type input "75"
type textarea "x"
type input "750"
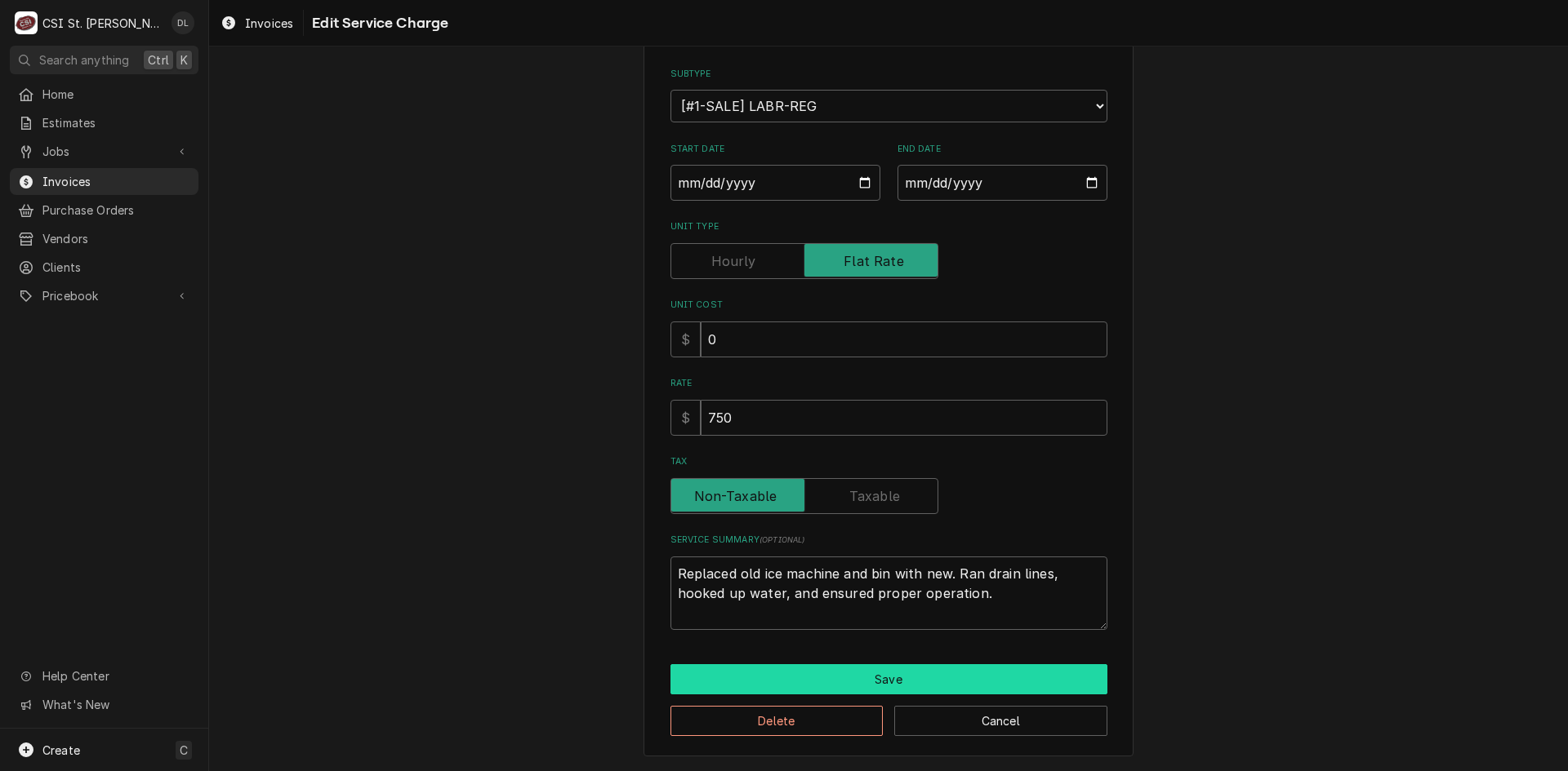
click at [847, 684] on button "Save" at bounding box center [889, 679] width 437 height 30
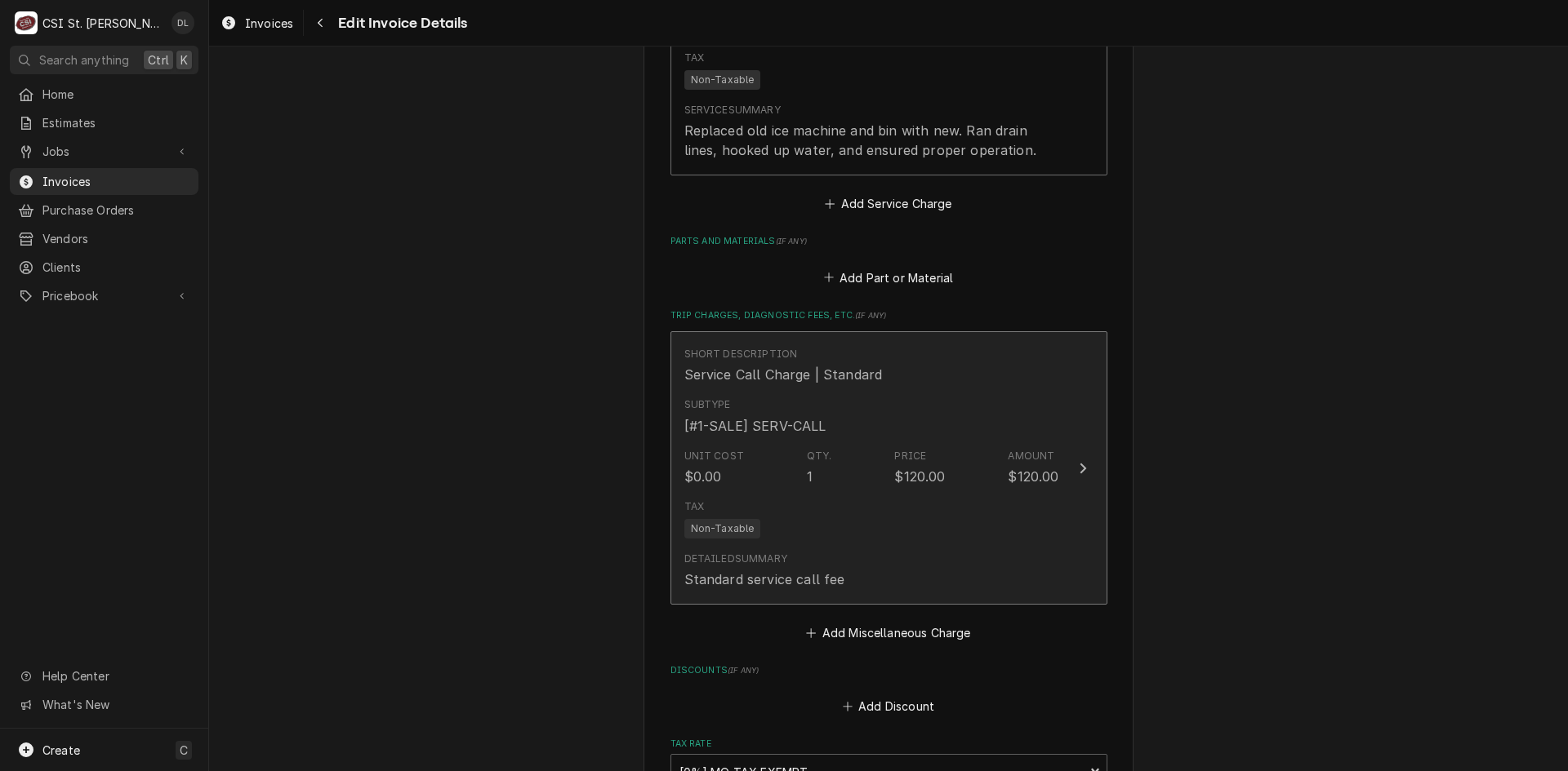
scroll to position [2184, 0]
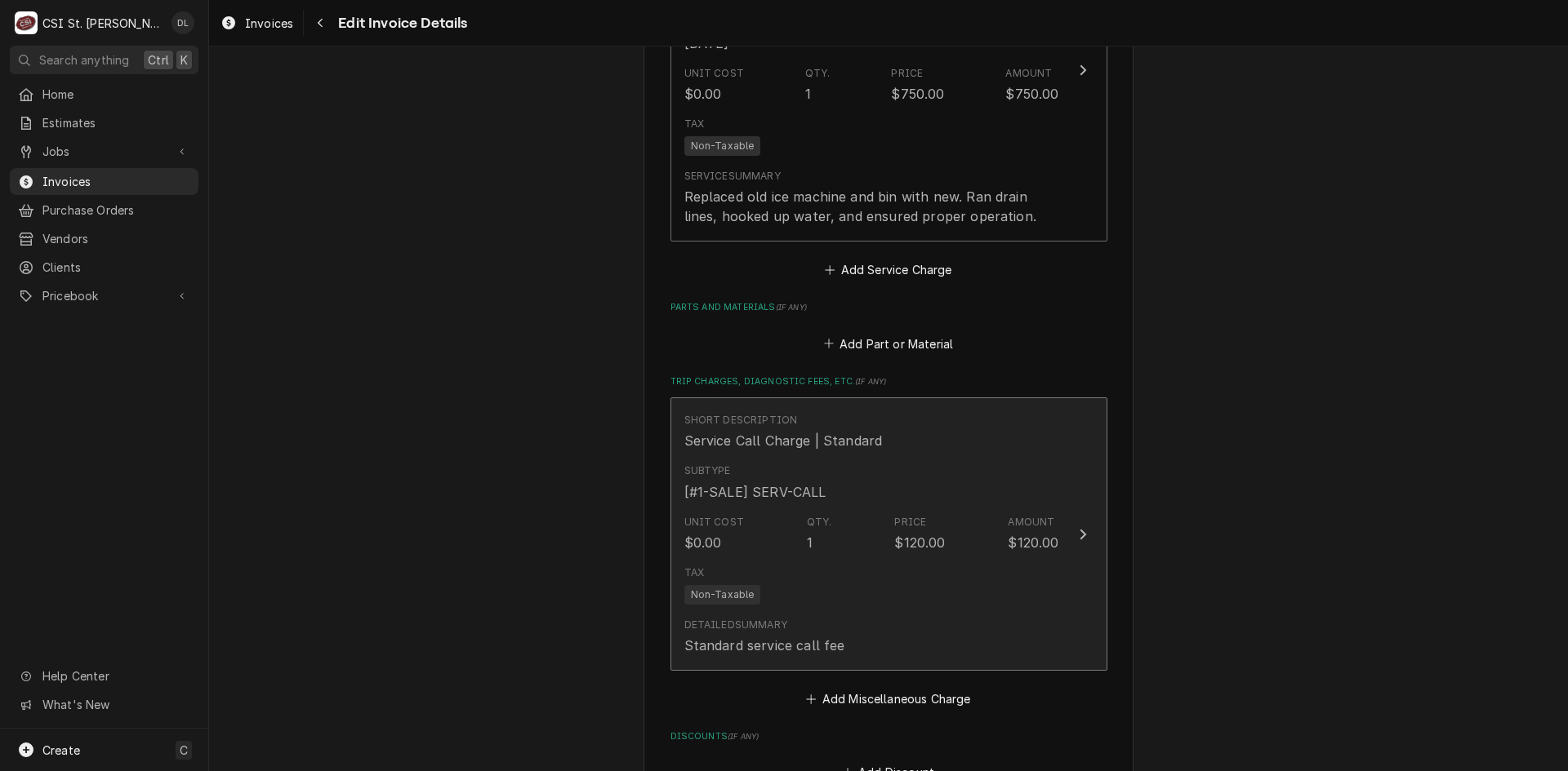
click at [960, 509] on div "Unit Cost $0.00 Qty. 1 Price $120.00 Amount $120.00" at bounding box center [872, 534] width 374 height 51
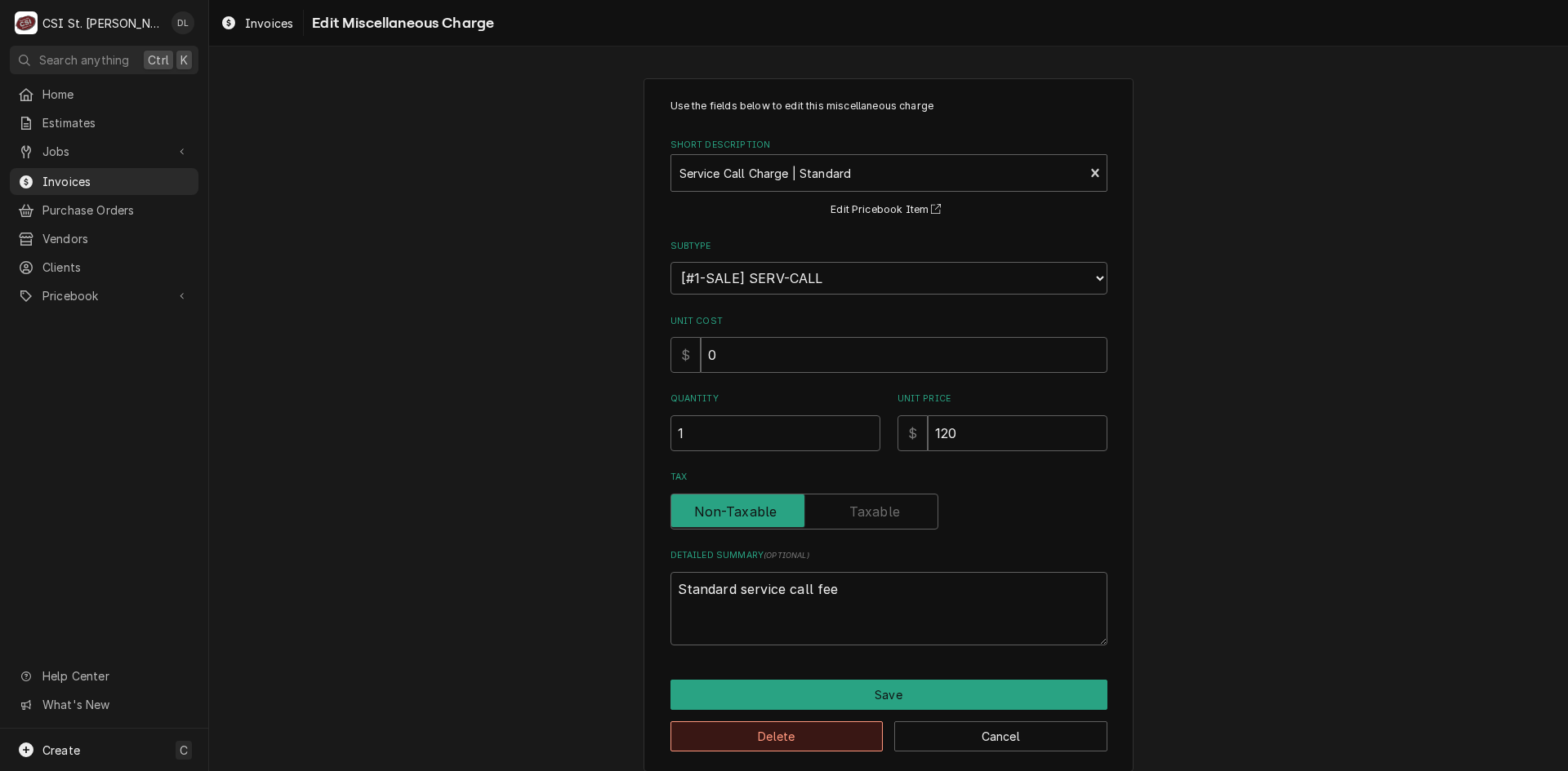
click at [818, 742] on button "Delete" at bounding box center [777, 736] width 214 height 30
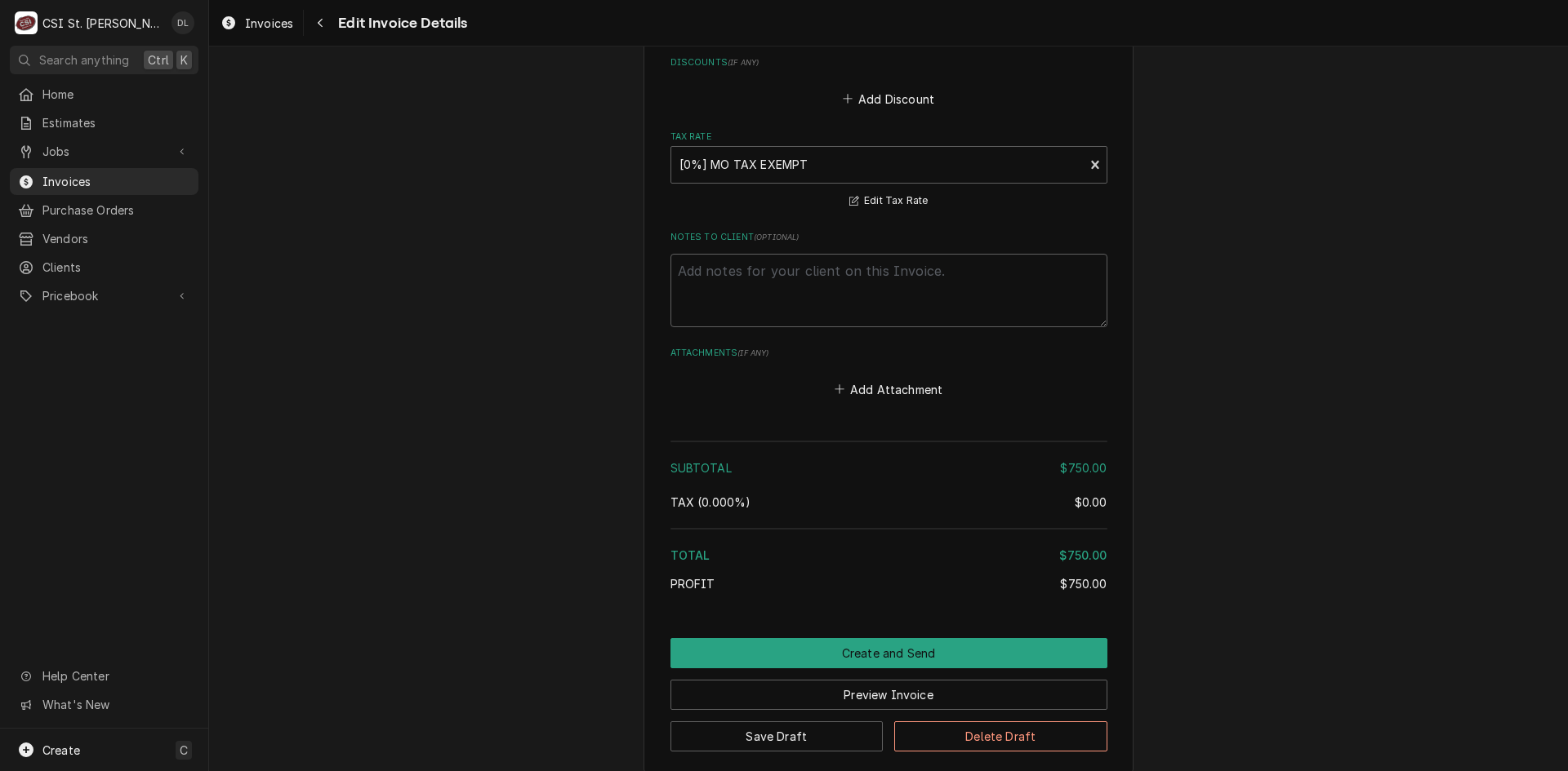
scroll to position [2610, 0]
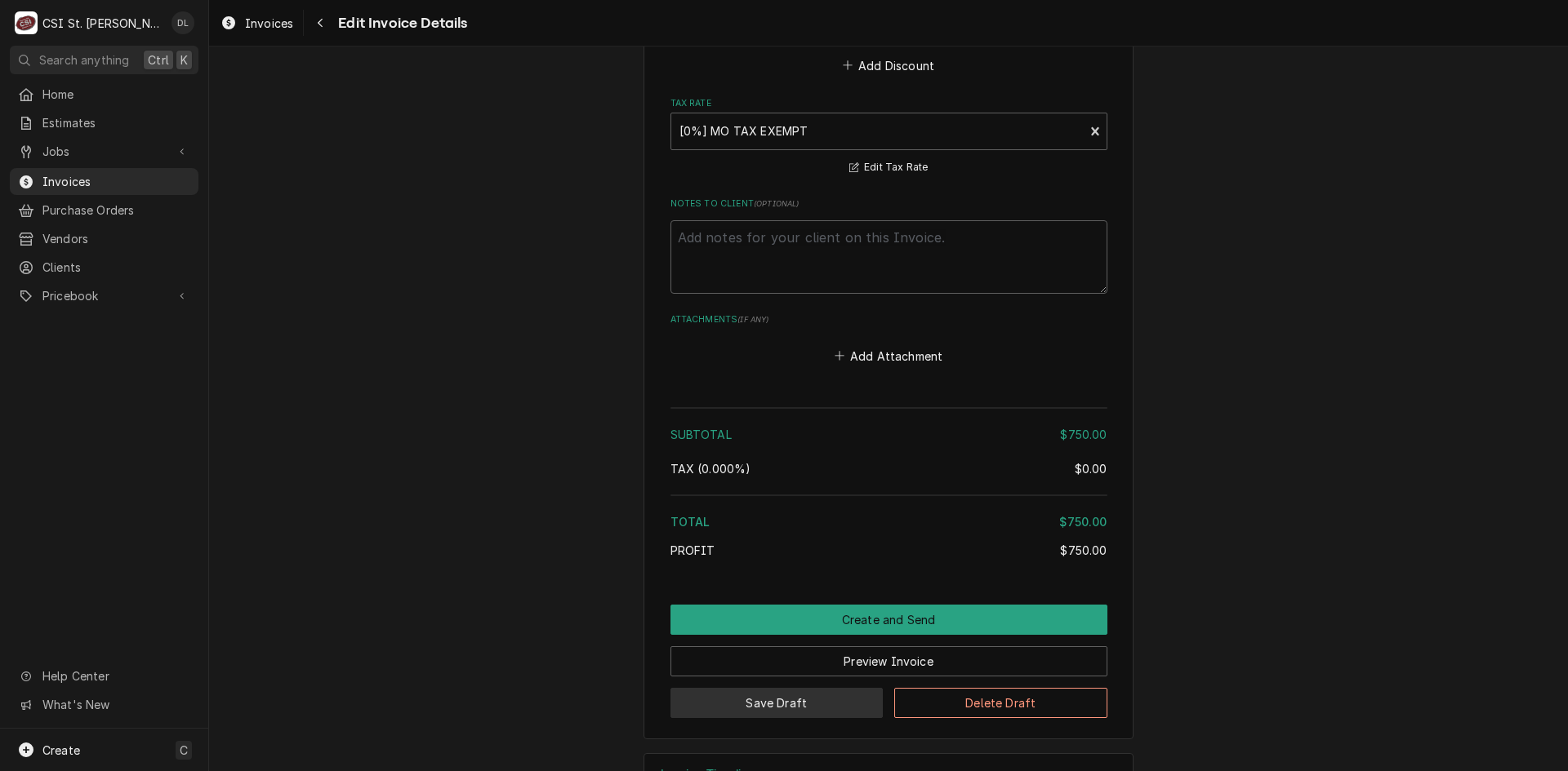
click at [822, 688] on button "Save Draft" at bounding box center [777, 703] width 214 height 30
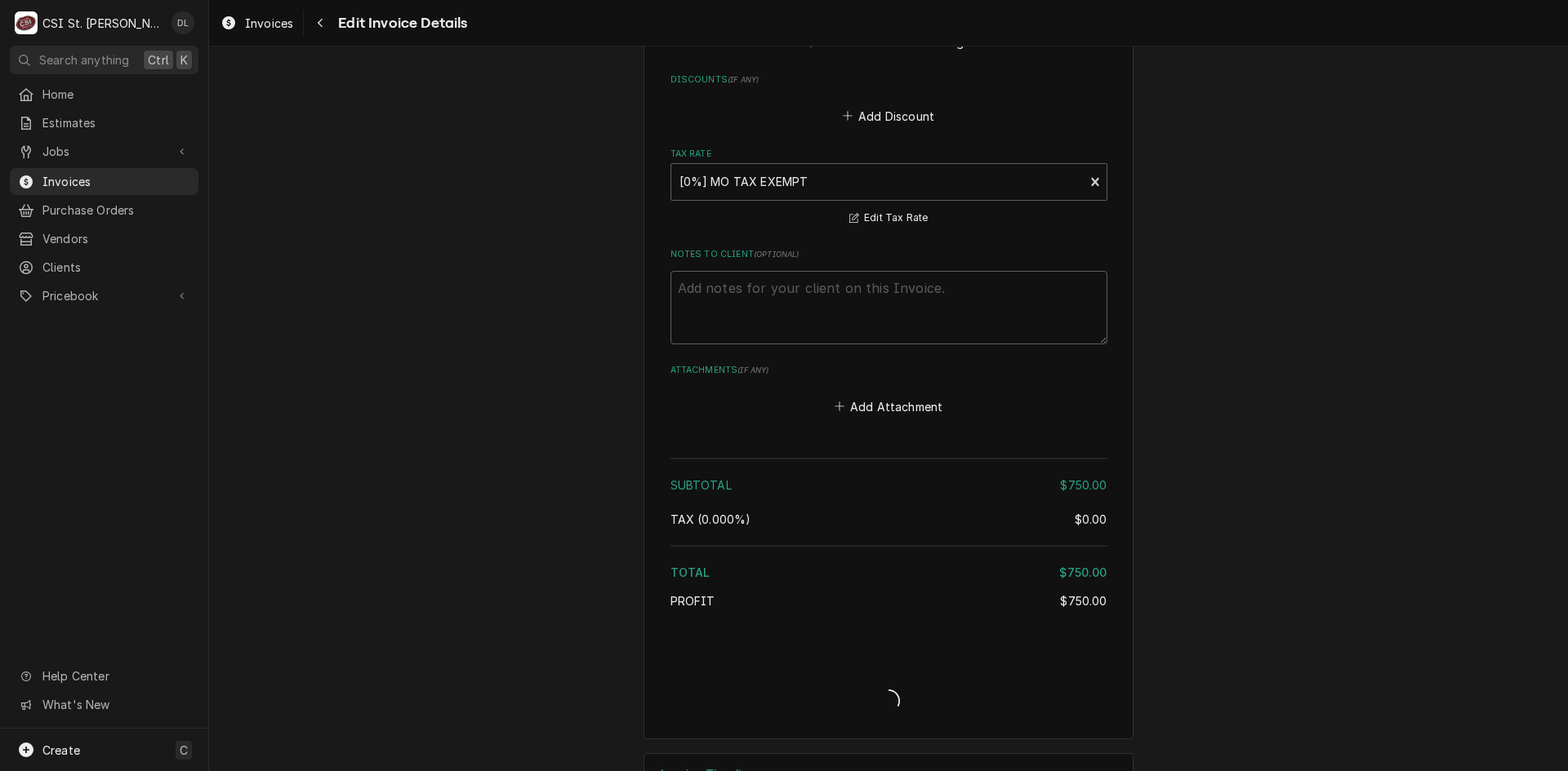
type textarea "x"
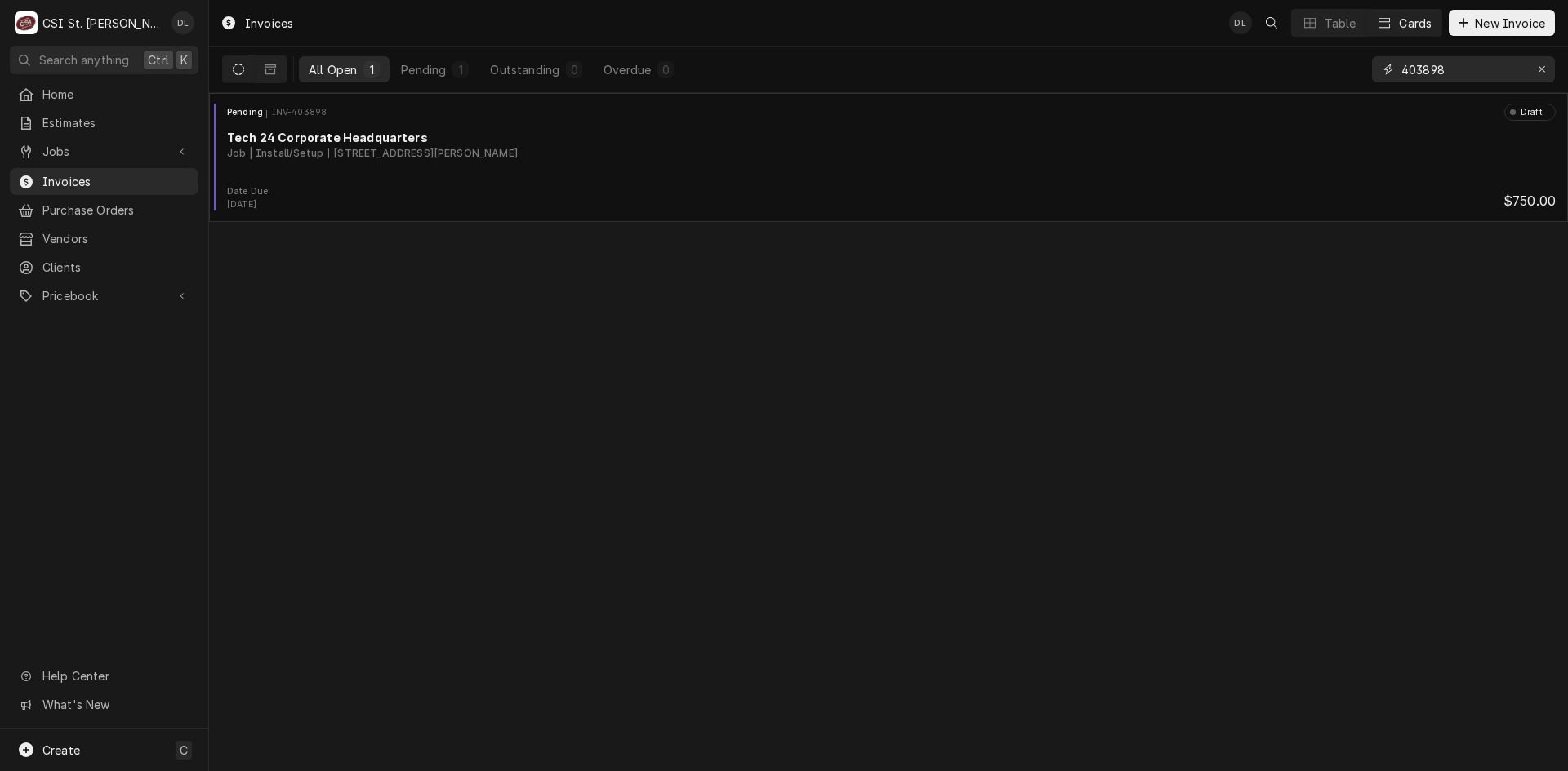
click at [1487, 66] on input "403898" at bounding box center [1463, 69] width 123 height 26
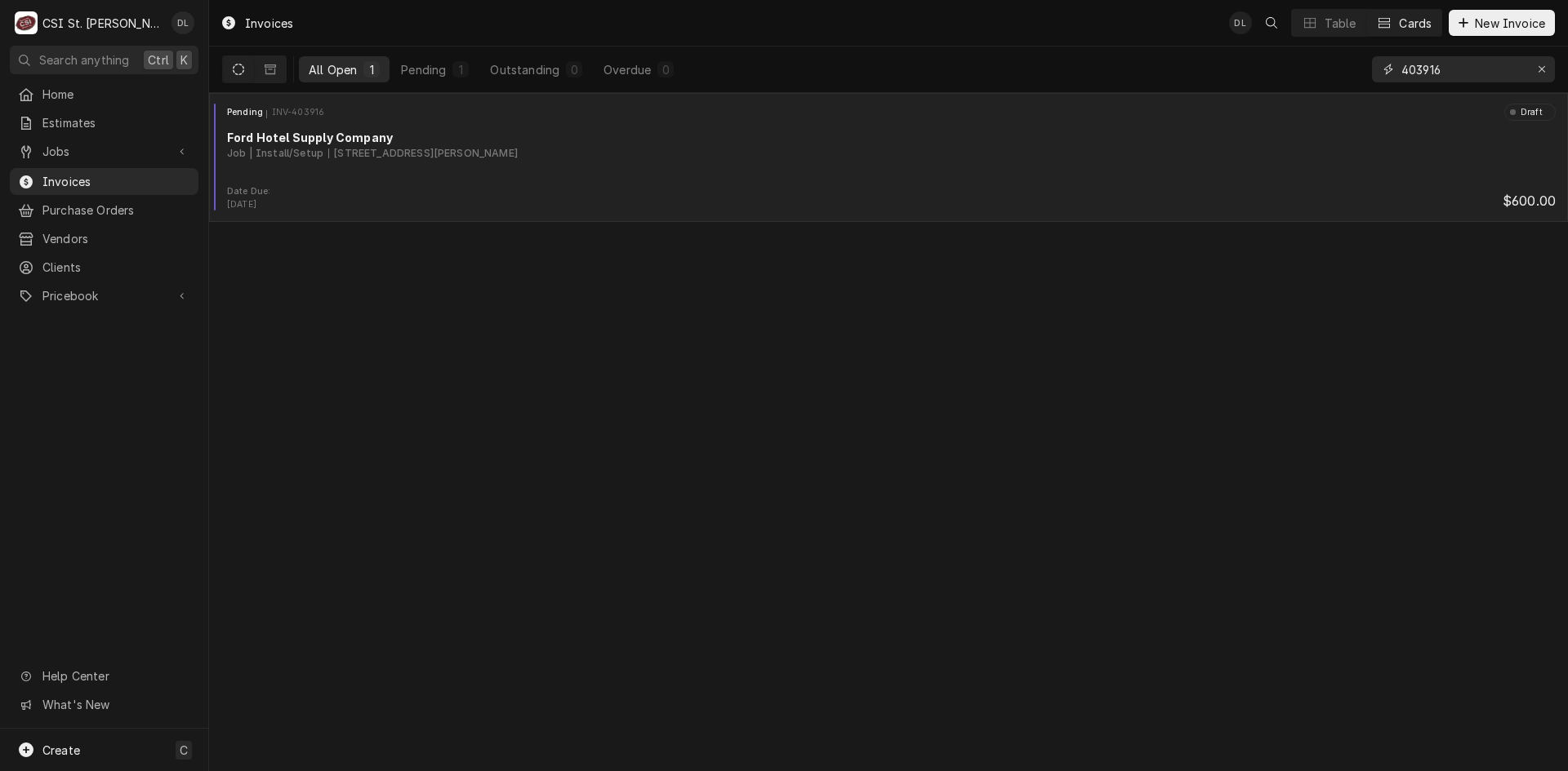
type input "403916"
click at [620, 138] on div "Ford Hotel Supply Company" at bounding box center [891, 137] width 1329 height 18
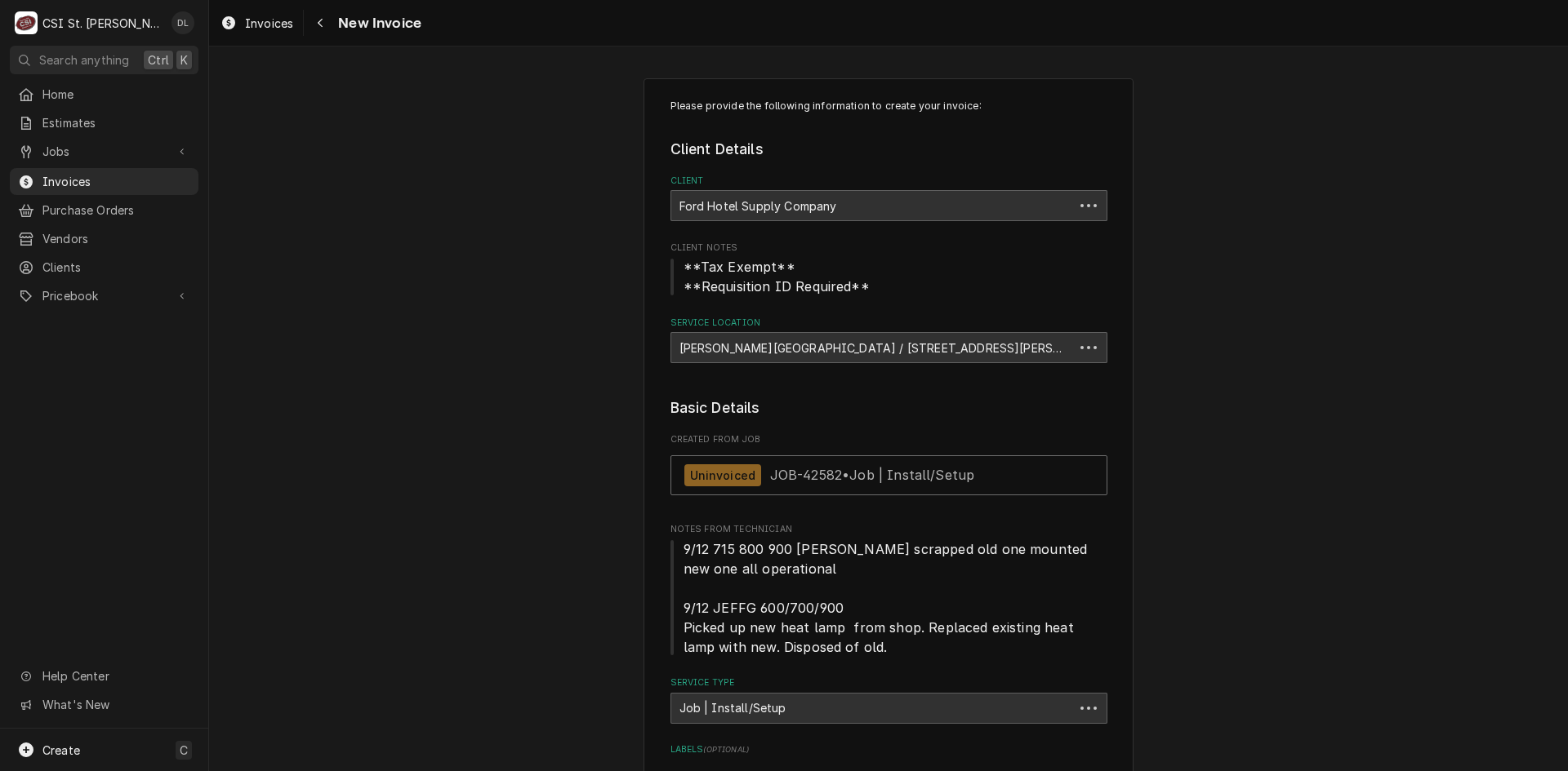
type textarea "x"
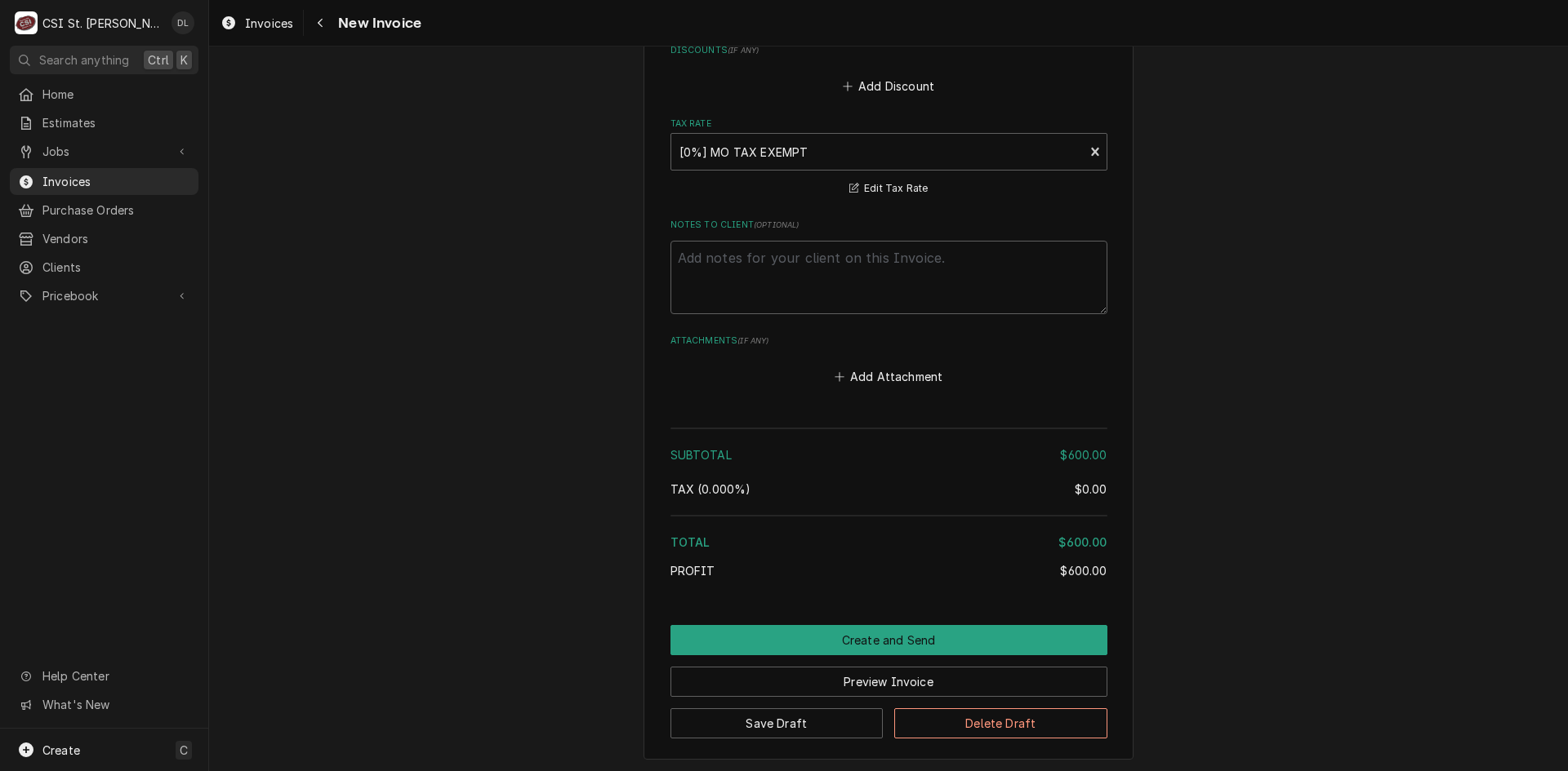
scroll to position [2446, 0]
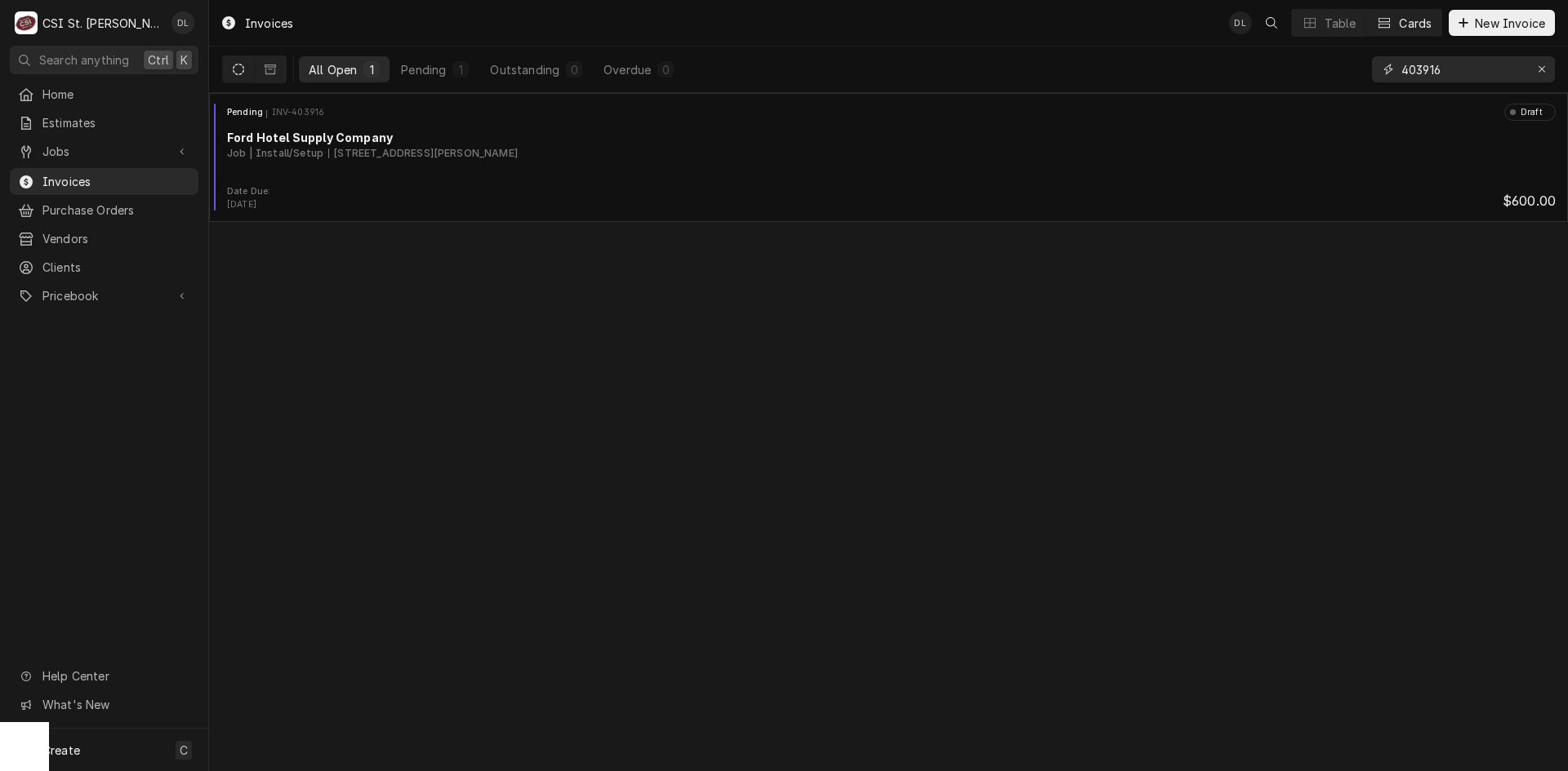
click at [1473, 75] on input "403916" at bounding box center [1463, 69] width 123 height 26
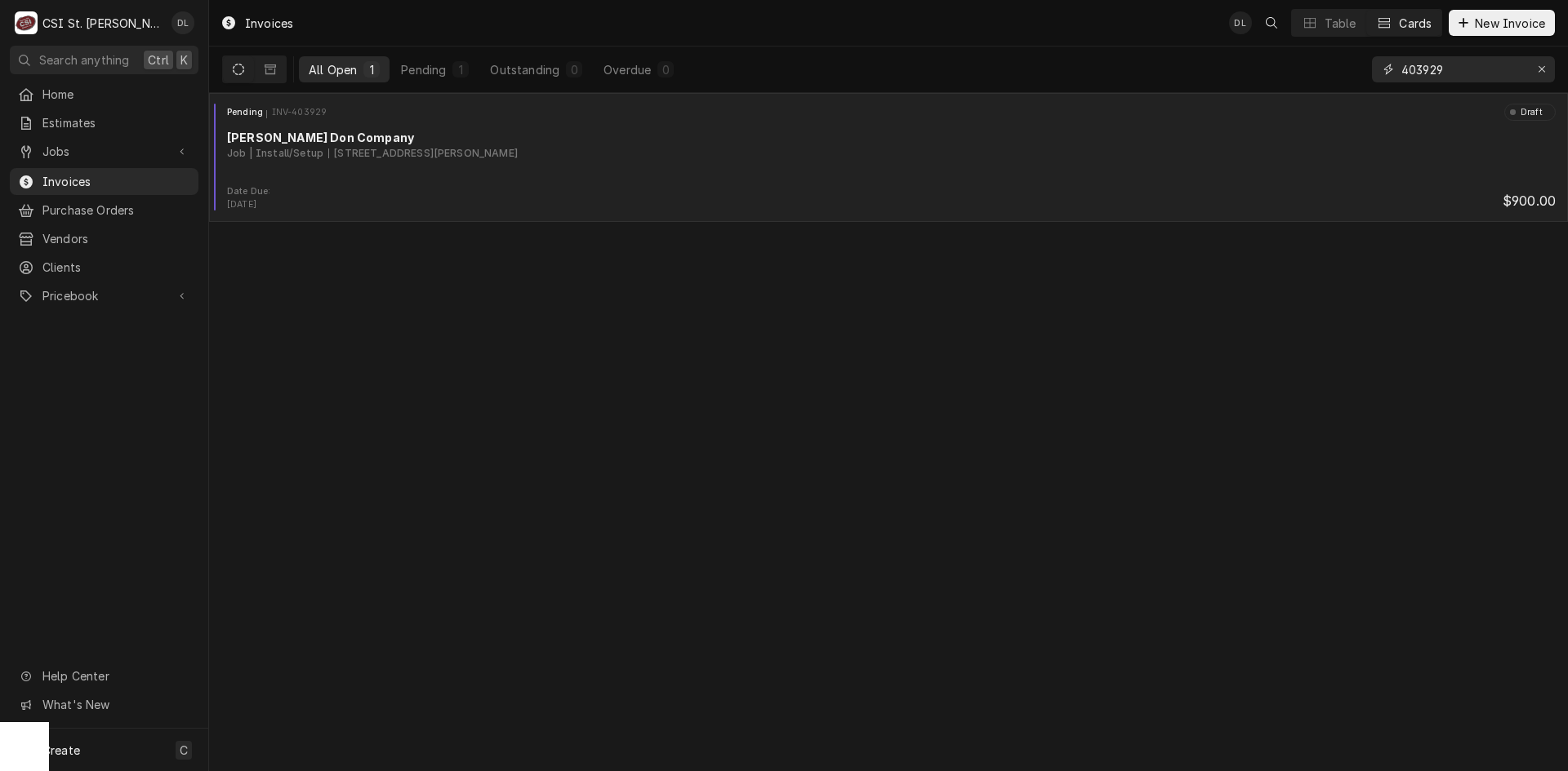
type input "403929"
click at [549, 175] on div "Pending INV-403929 Draft Edward Don Company Job | Install/Setup 4555 Central Sc…" at bounding box center [888, 144] width 1346 height 82
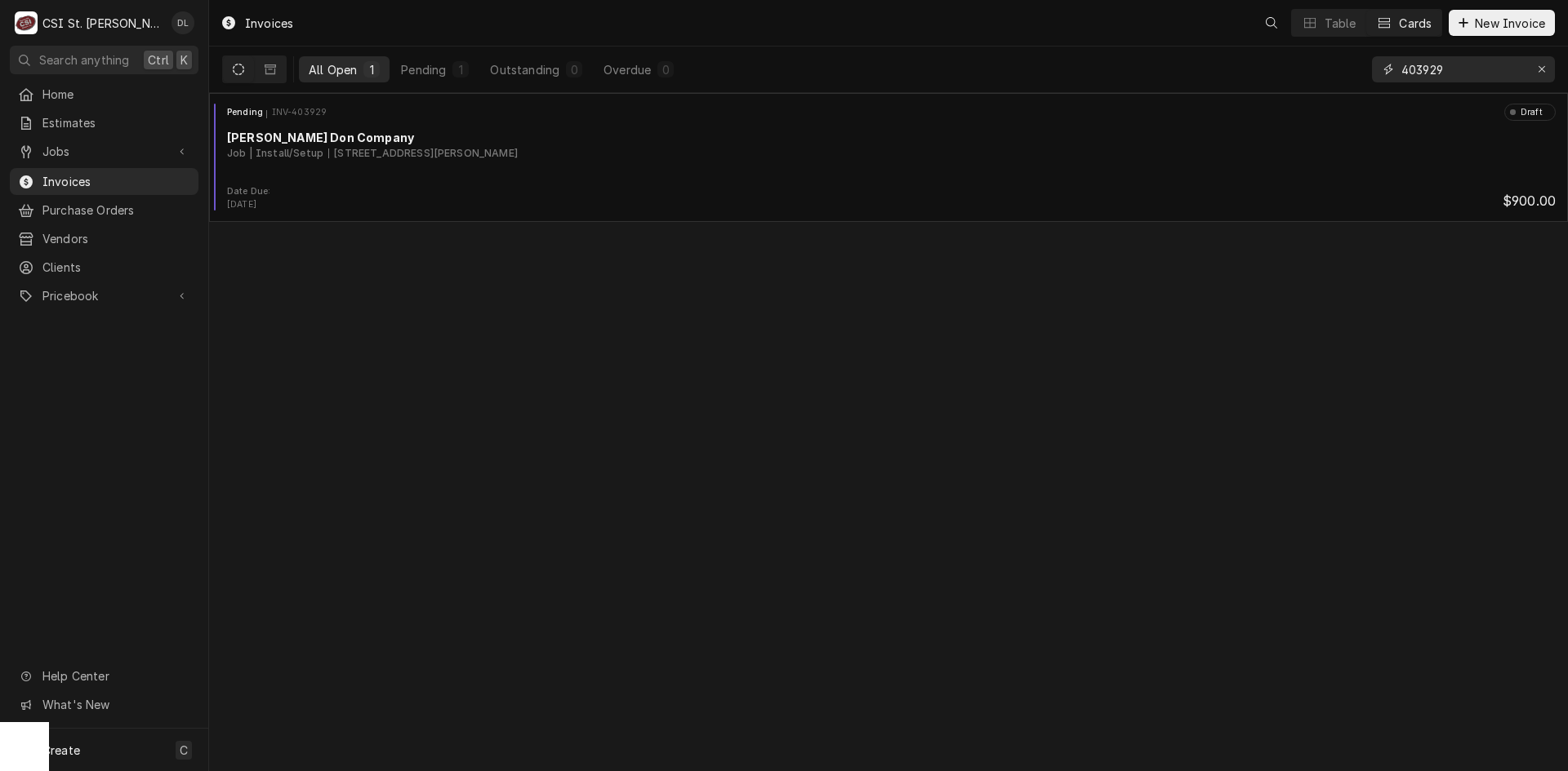
click at [1503, 72] on input "403929" at bounding box center [1463, 69] width 123 height 26
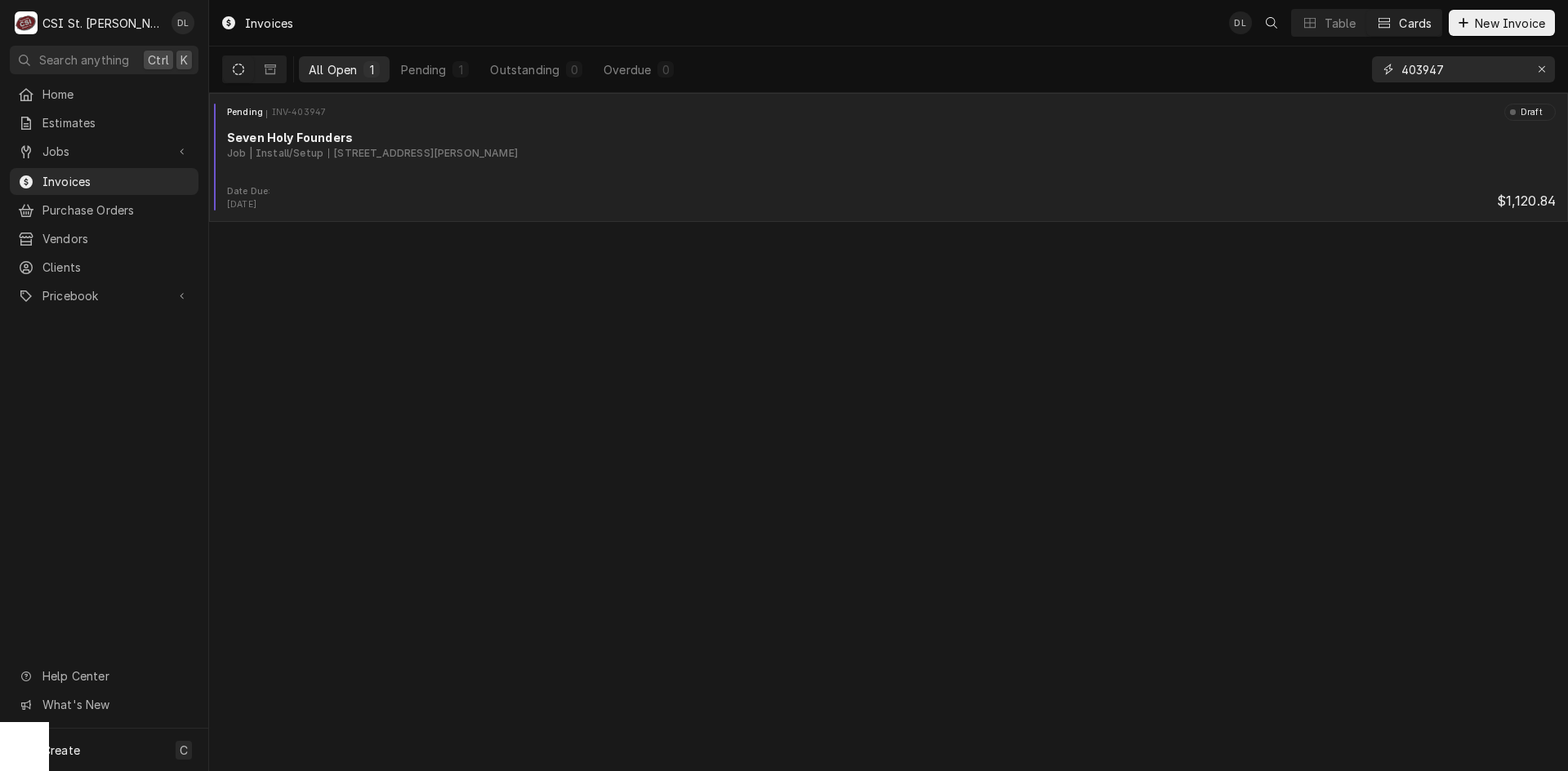
type input "403947"
click at [676, 154] on div "Job | Install/Setup 6741 S Rock Hill Rd, Affton, MO 63123" at bounding box center [891, 153] width 1329 height 15
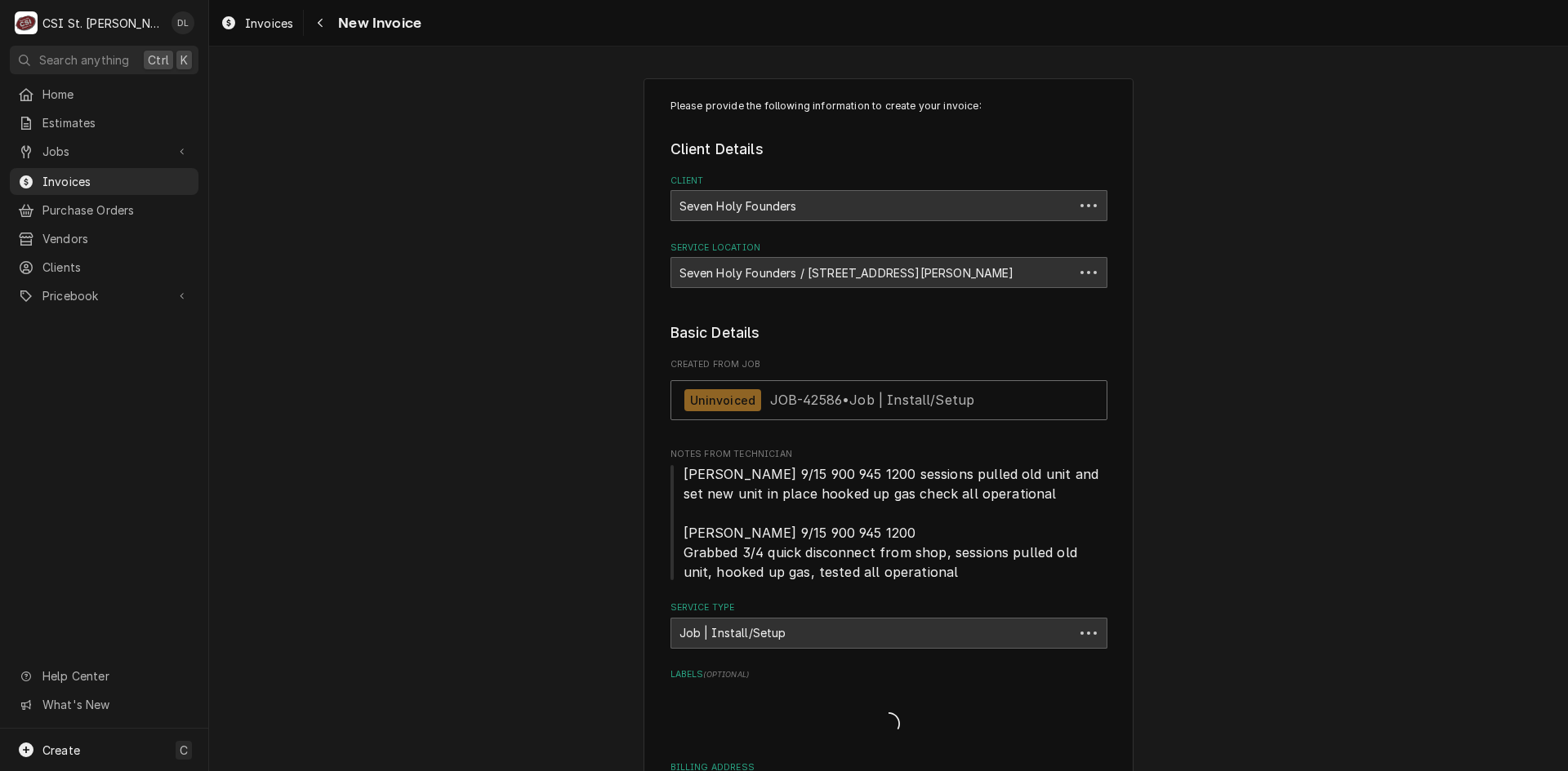
type textarea "x"
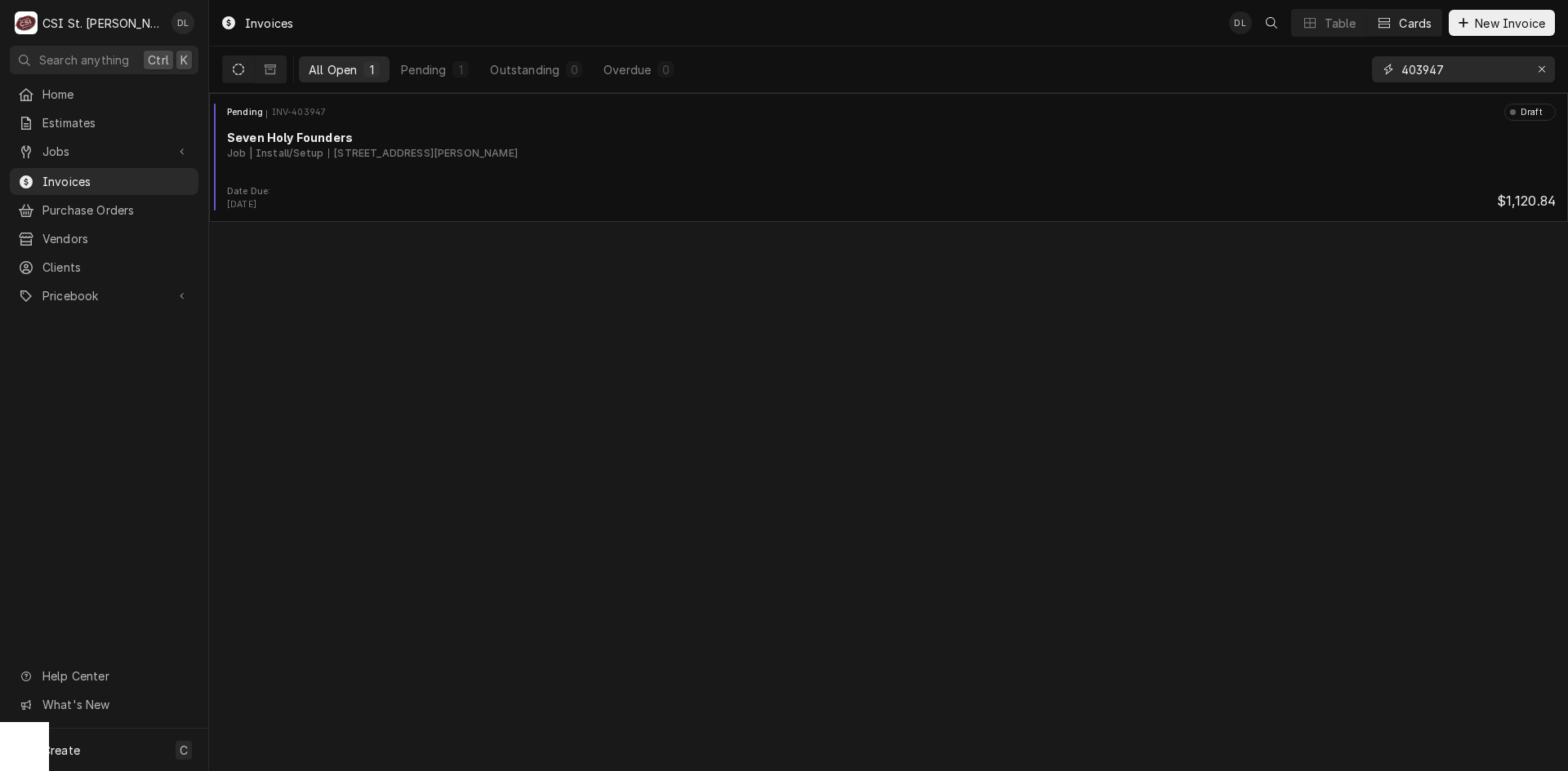
click at [1446, 67] on input "403947" at bounding box center [1463, 69] width 123 height 26
click at [1479, 67] on input "404068" at bounding box center [1463, 69] width 123 height 26
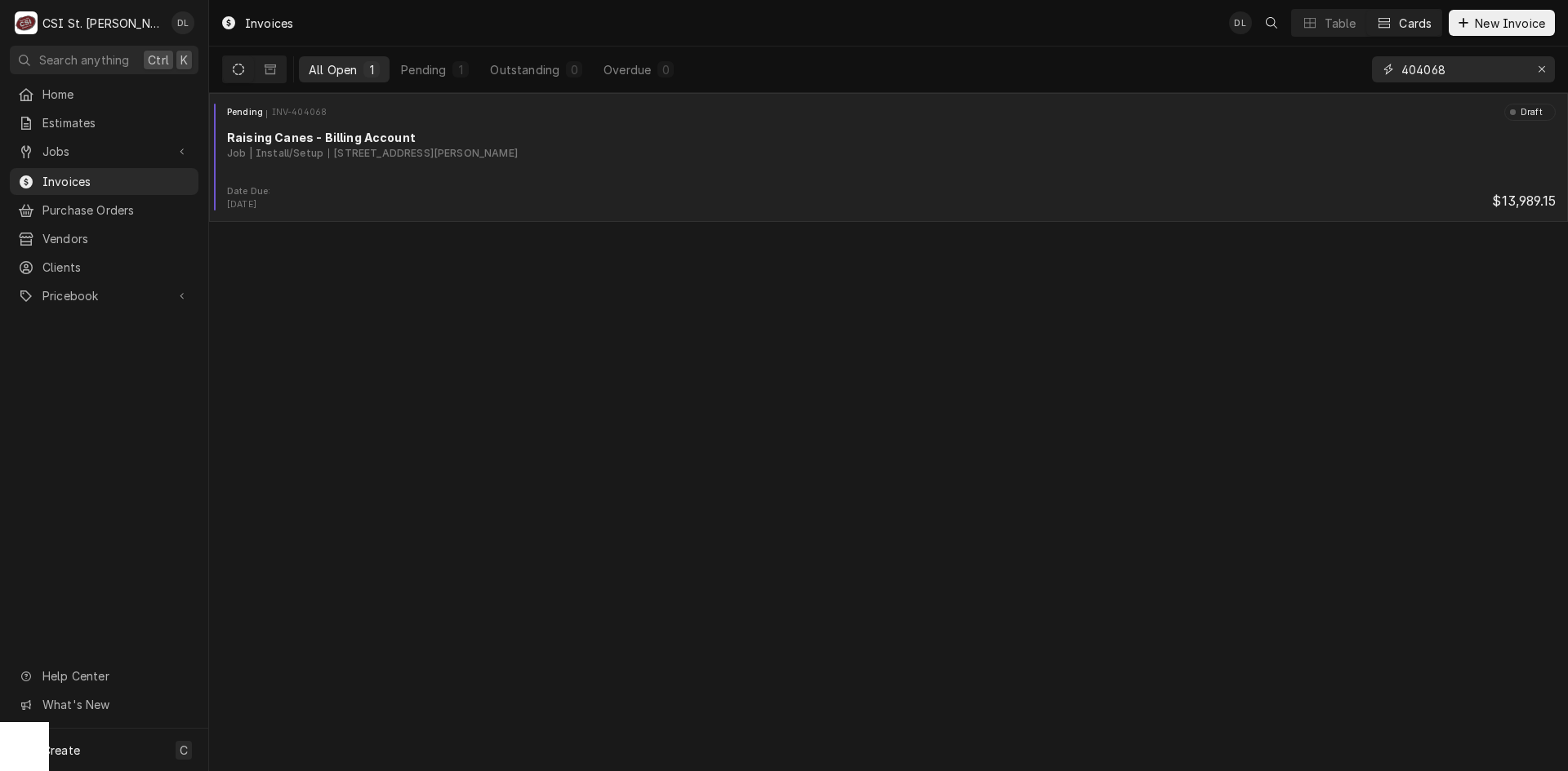
type input "404068"
click at [726, 123] on div "Pending INV-404068 Draft Raising Canes - Billing Account Job | Install/Setup 10…" at bounding box center [888, 144] width 1346 height 82
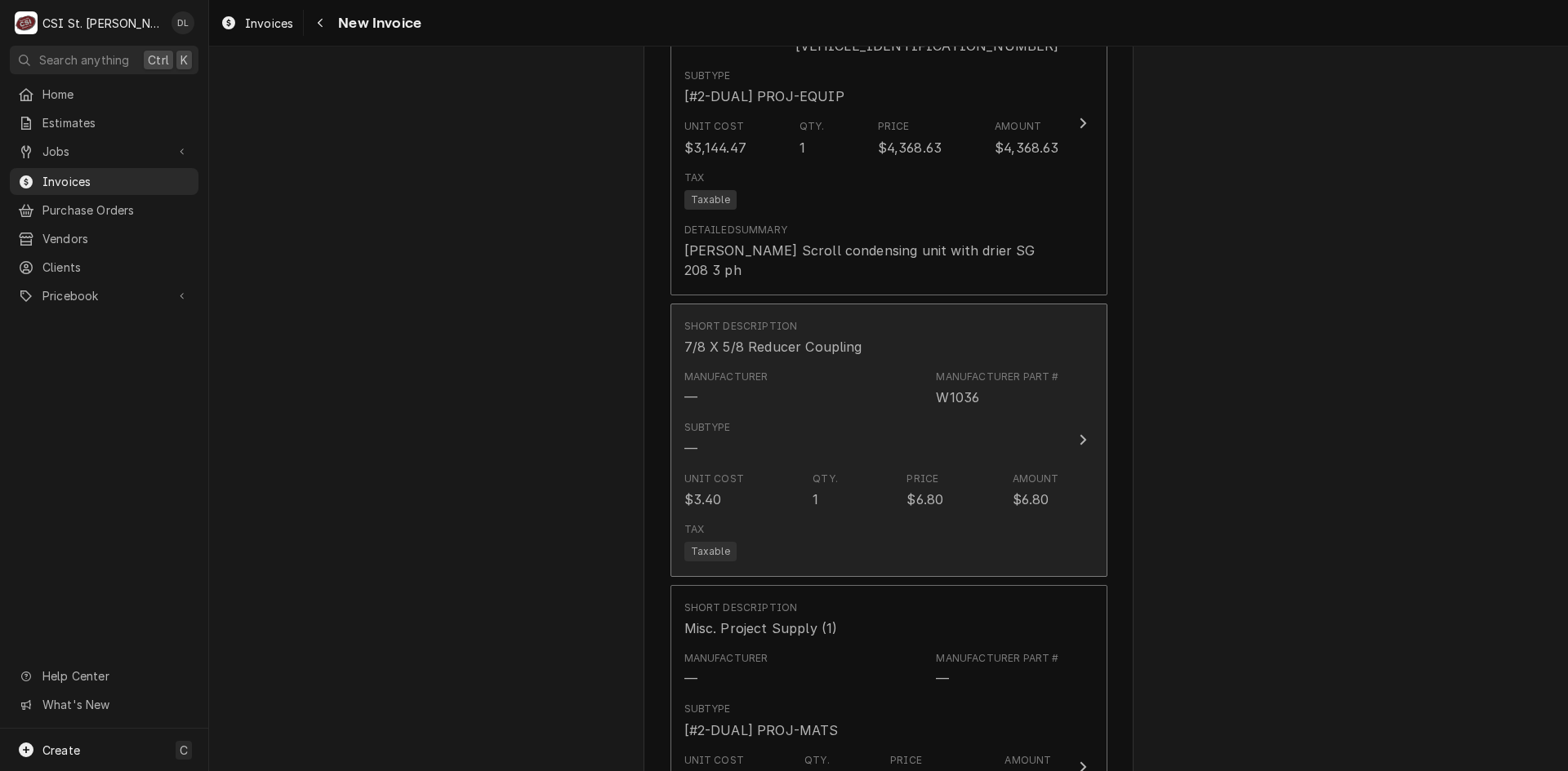
scroll to position [2694, 0]
click at [897, 412] on div "Subtype —" at bounding box center [872, 438] width 374 height 51
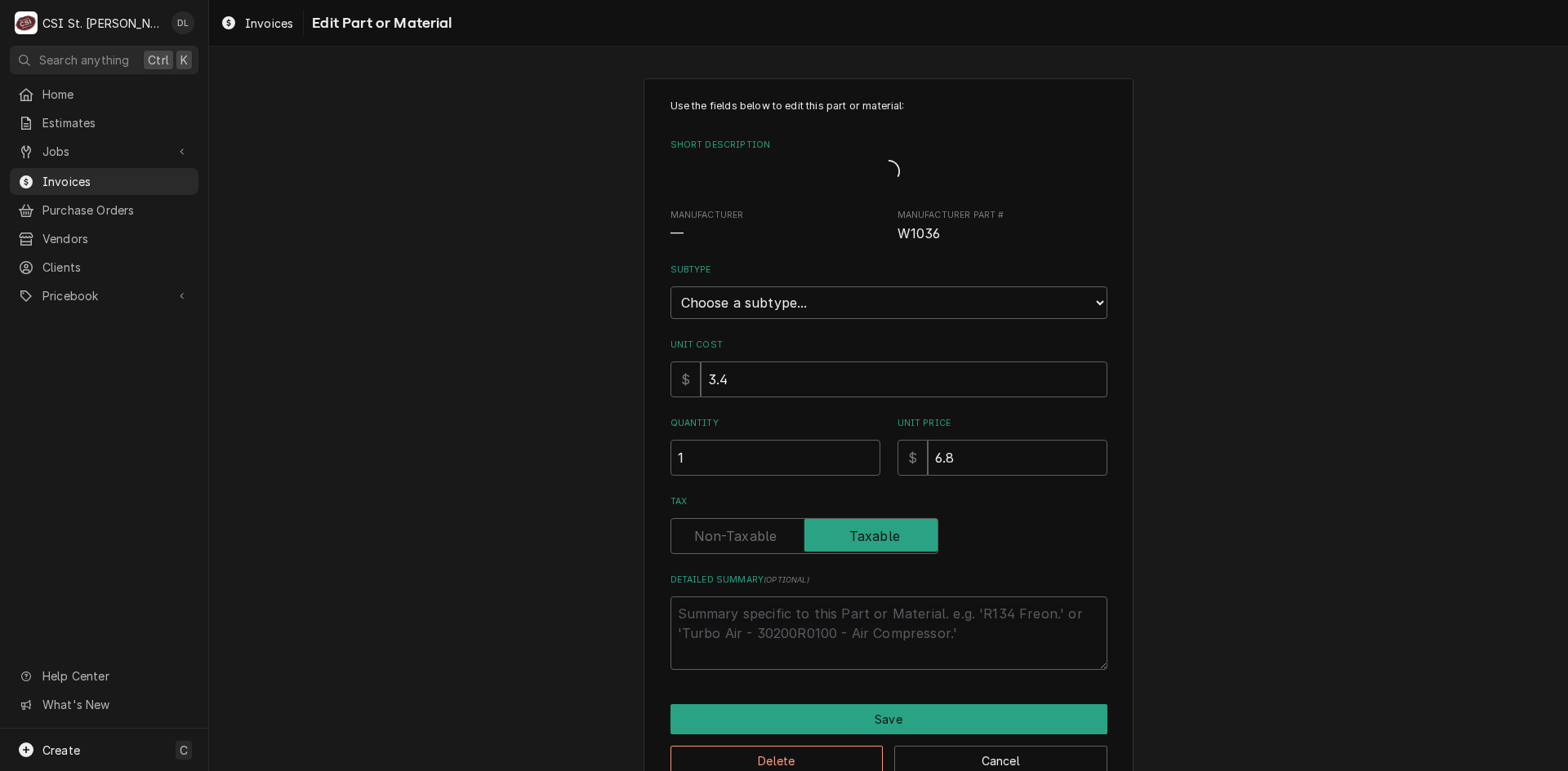
type textarea "x"
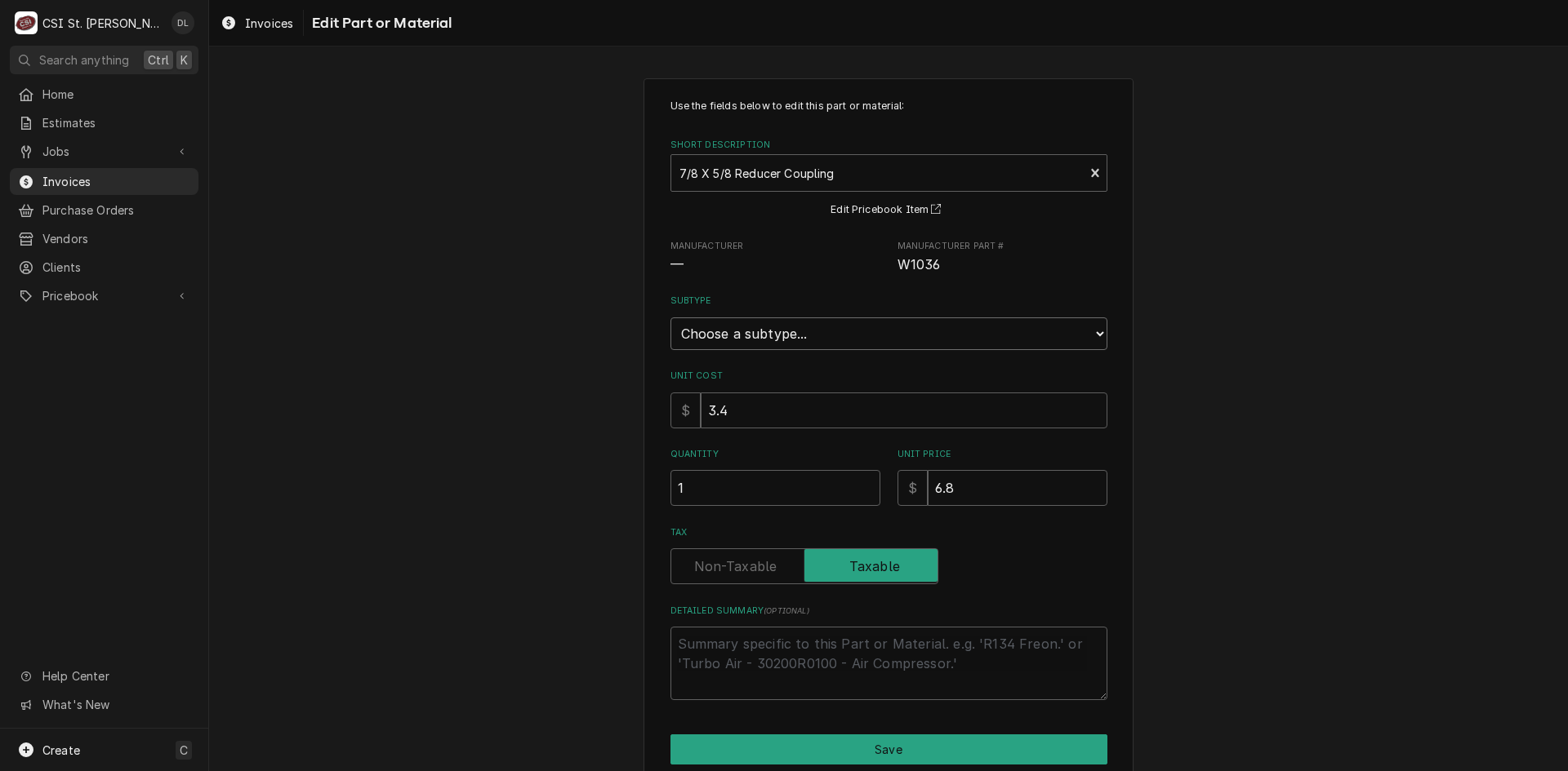
click at [1013, 342] on select "Choose a subtype... [#2-DUAL] AFTERHRS-WH-CHG-2 [#2-DUAL] BEV-EQUIP [#2-DUAL] B…" at bounding box center [889, 334] width 437 height 33
select select "5"
click at [671, 318] on select "Choose a subtype... [#2-DUAL] AFTERHRS-WH-CHG-2 [#2-DUAL] BEV-EQUIP [#2-DUAL] B…" at bounding box center [889, 334] width 437 height 33
click at [1199, 525] on div "Use the fields below to edit this part or material: Short Description 7/8 X 5/8…" at bounding box center [888, 452] width 1359 height 778
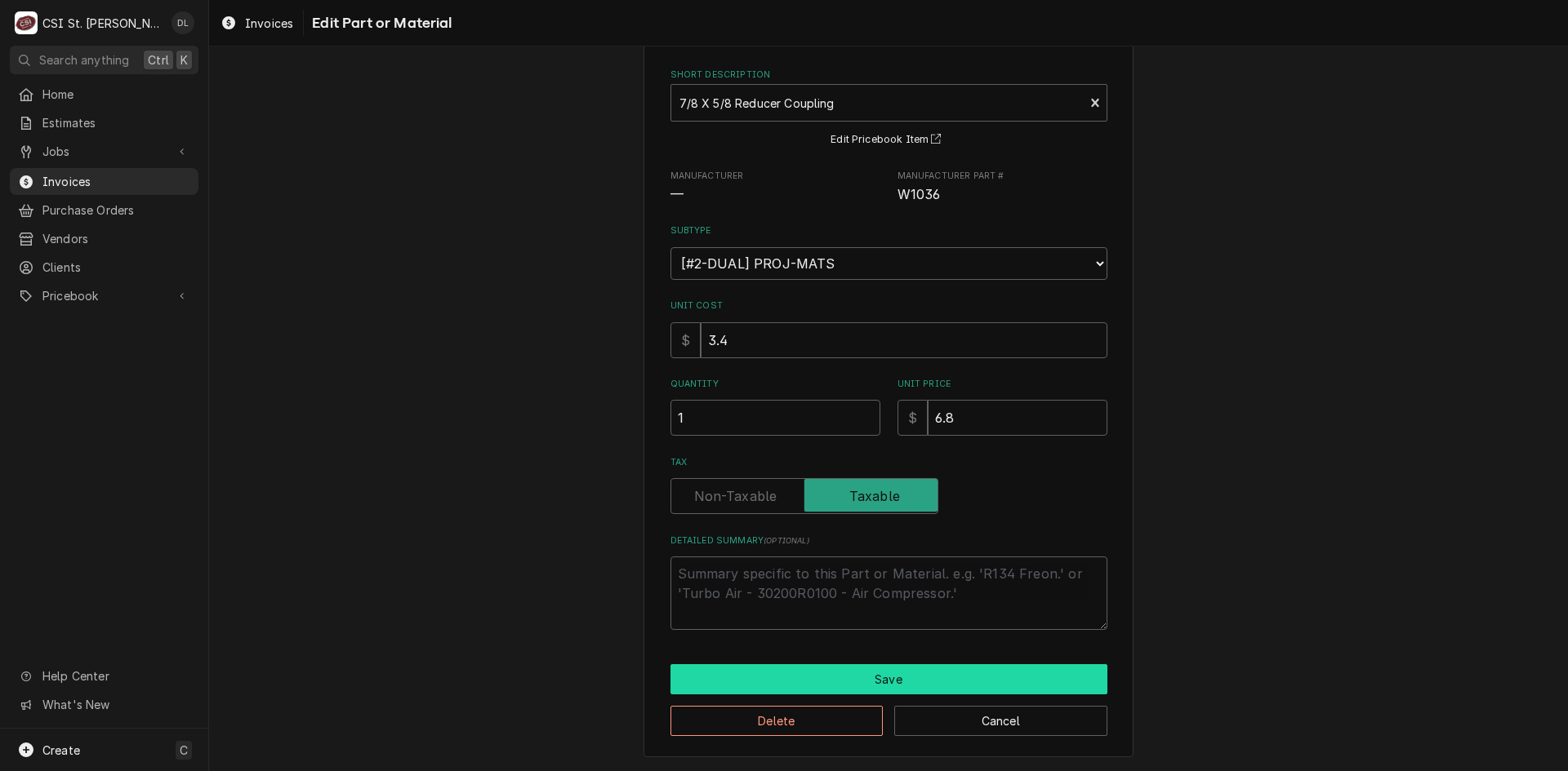
click at [900, 672] on button "Save" at bounding box center [889, 679] width 437 height 30
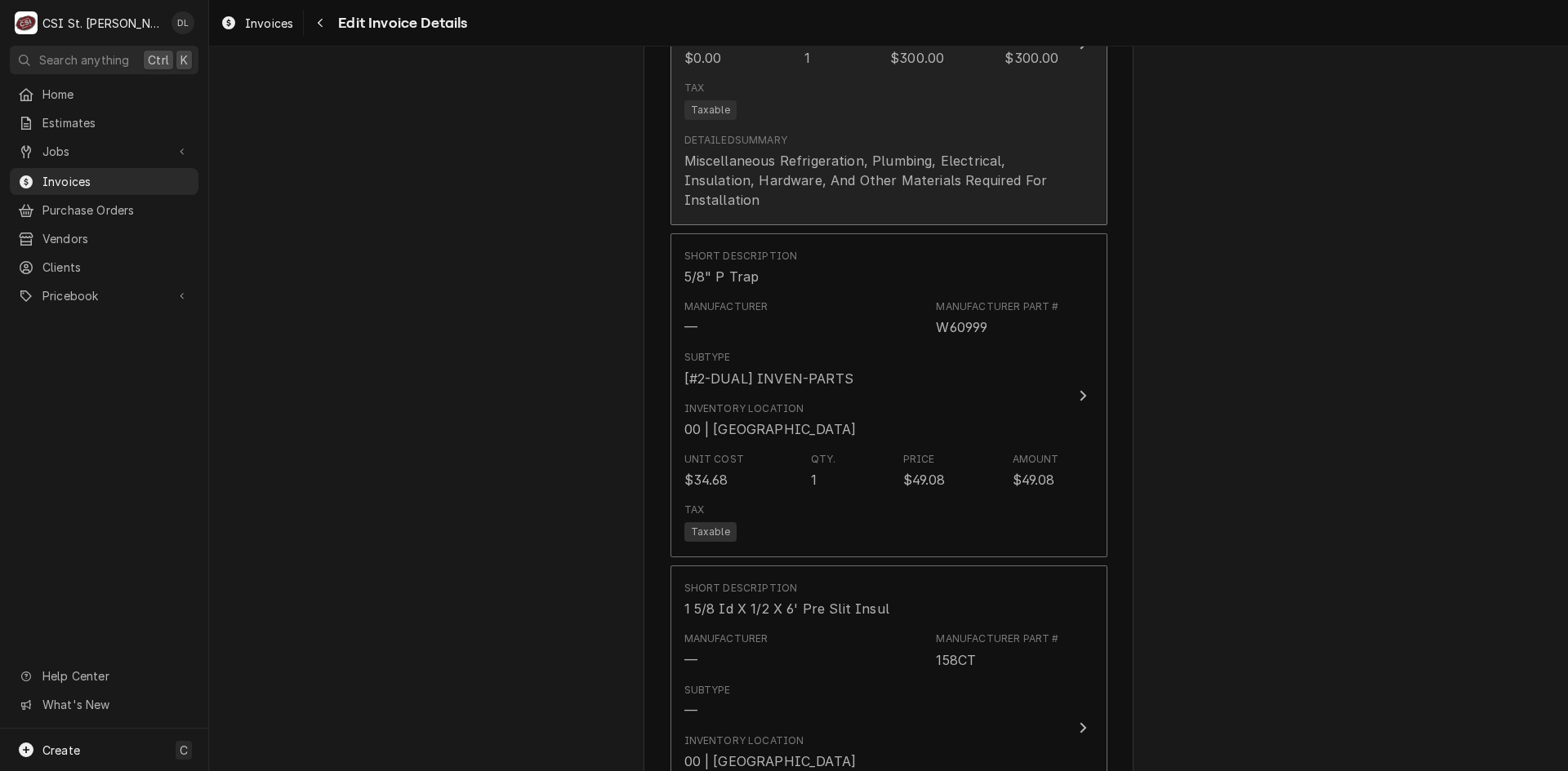
scroll to position [3429, 0]
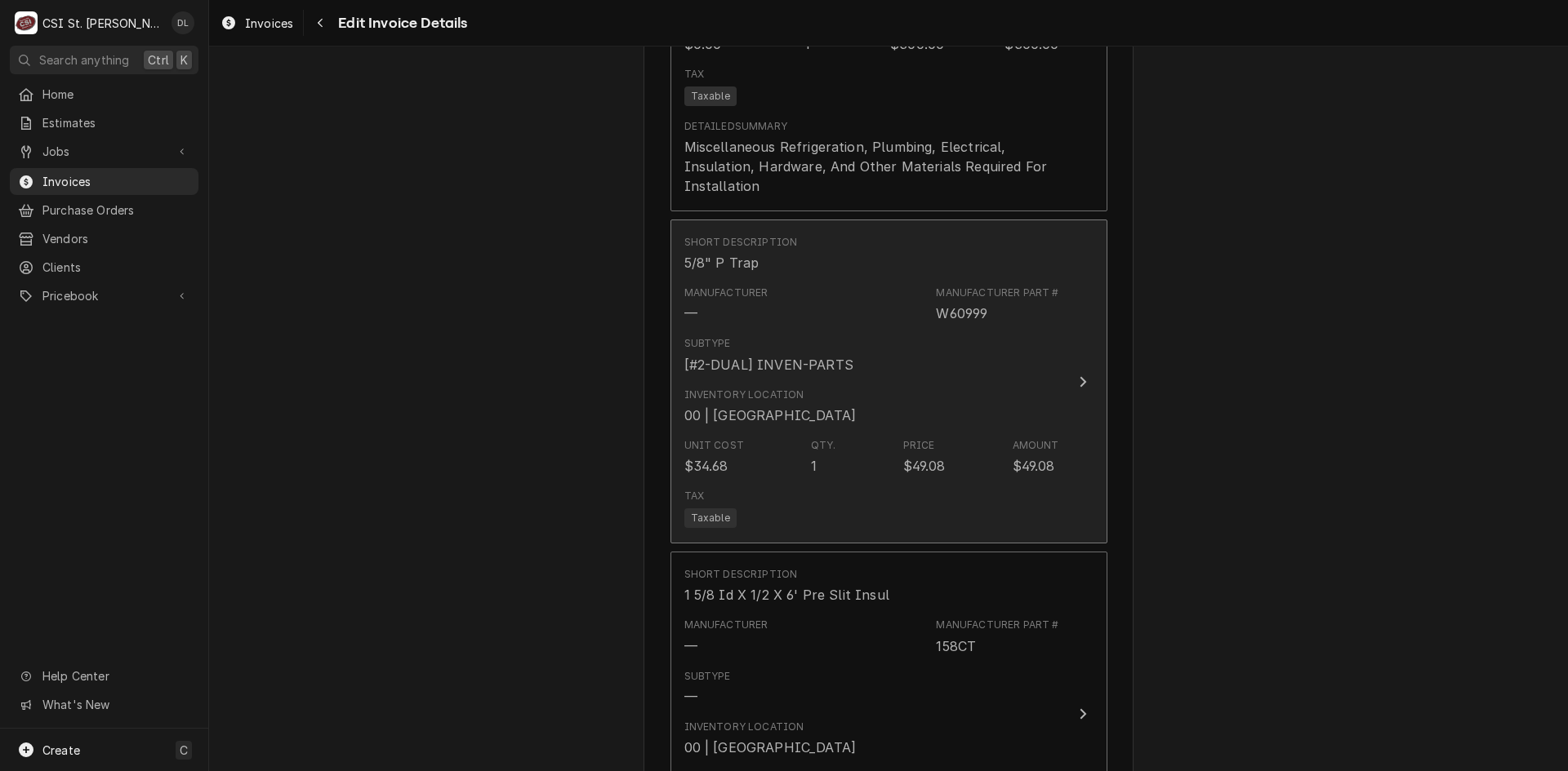
click at [948, 381] on div "Inventory Location 00 | STL WAREHOUSE" at bounding box center [872, 406] width 374 height 51
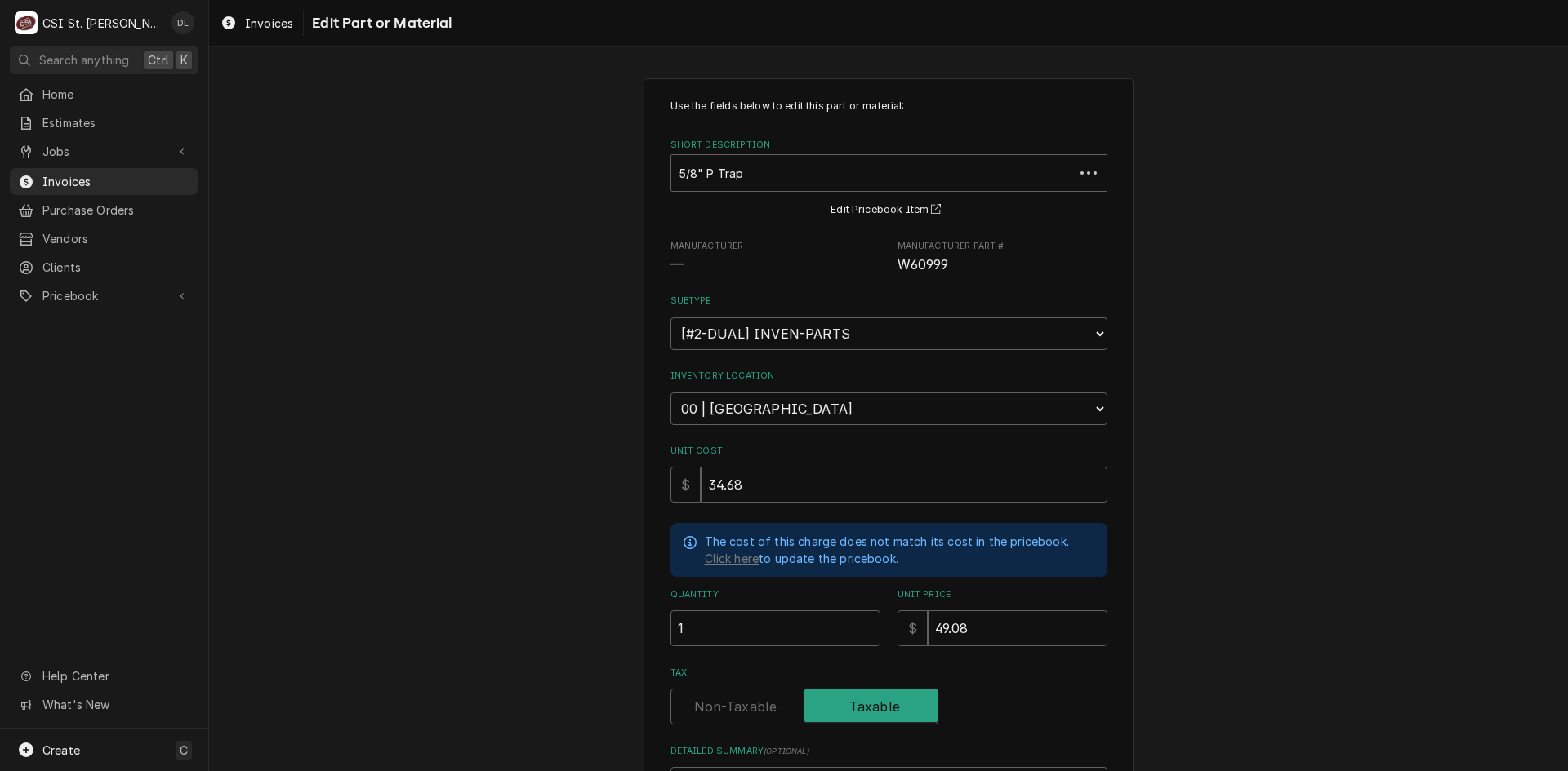
type textarea "x"
click at [1071, 339] on select "Choose a subtype... [#2-DUAL] AFTERHRS-WH-CHG-2 [#2-DUAL] BEV-EQUIP [#2-DUAL] B…" at bounding box center [889, 334] width 437 height 33
select select "5"
click at [671, 318] on select "Choose a subtype... [#2-DUAL] AFTERHRS-WH-CHG-2 [#2-DUAL] BEV-EQUIP [#2-DUAL] B…" at bounding box center [889, 334] width 437 height 33
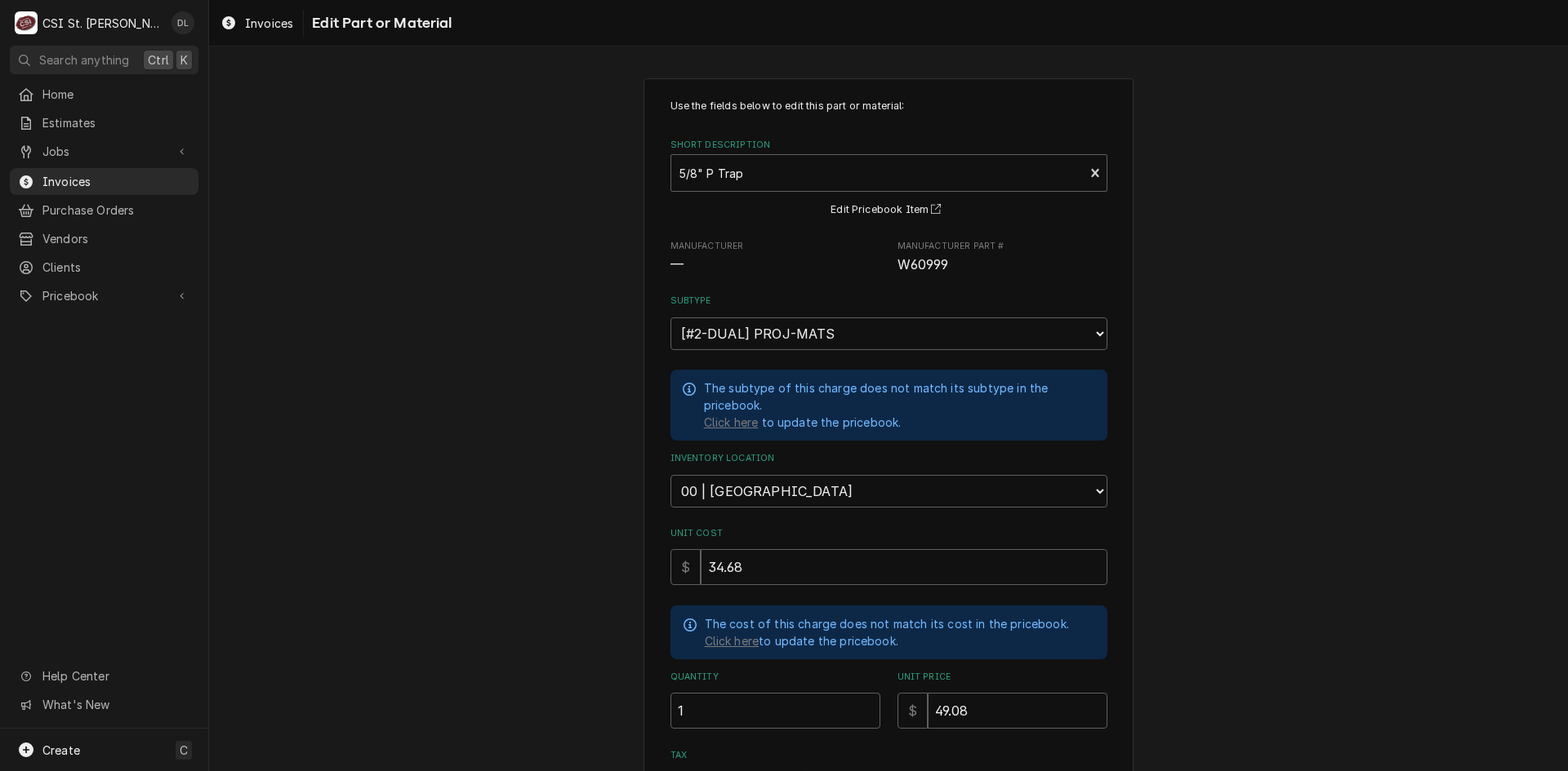
click at [1198, 592] on div "Use the fields below to edit this part or material: Short Description 5/8" P Tr…" at bounding box center [888, 563] width 1359 height 1001
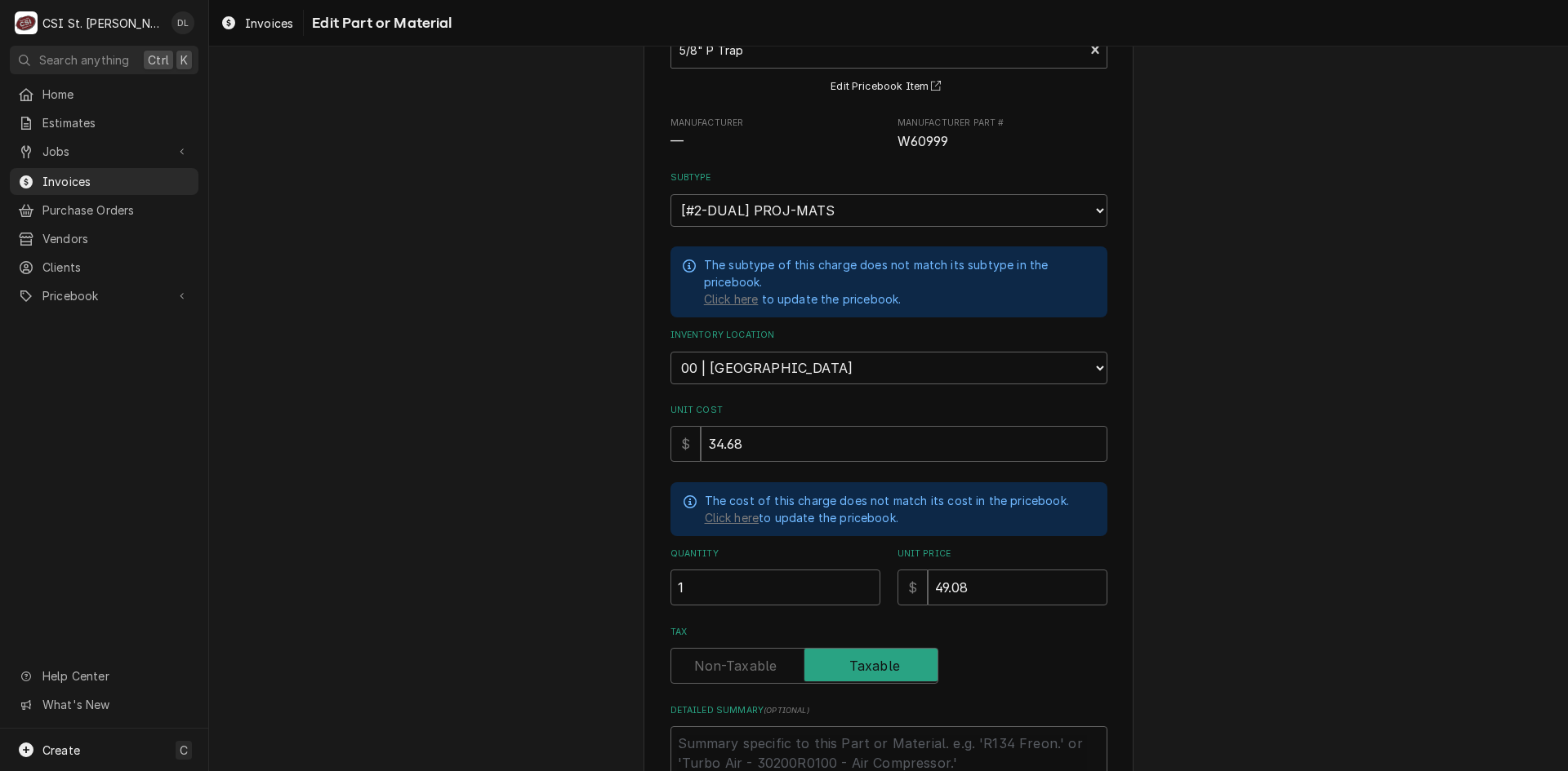
scroll to position [289, 0]
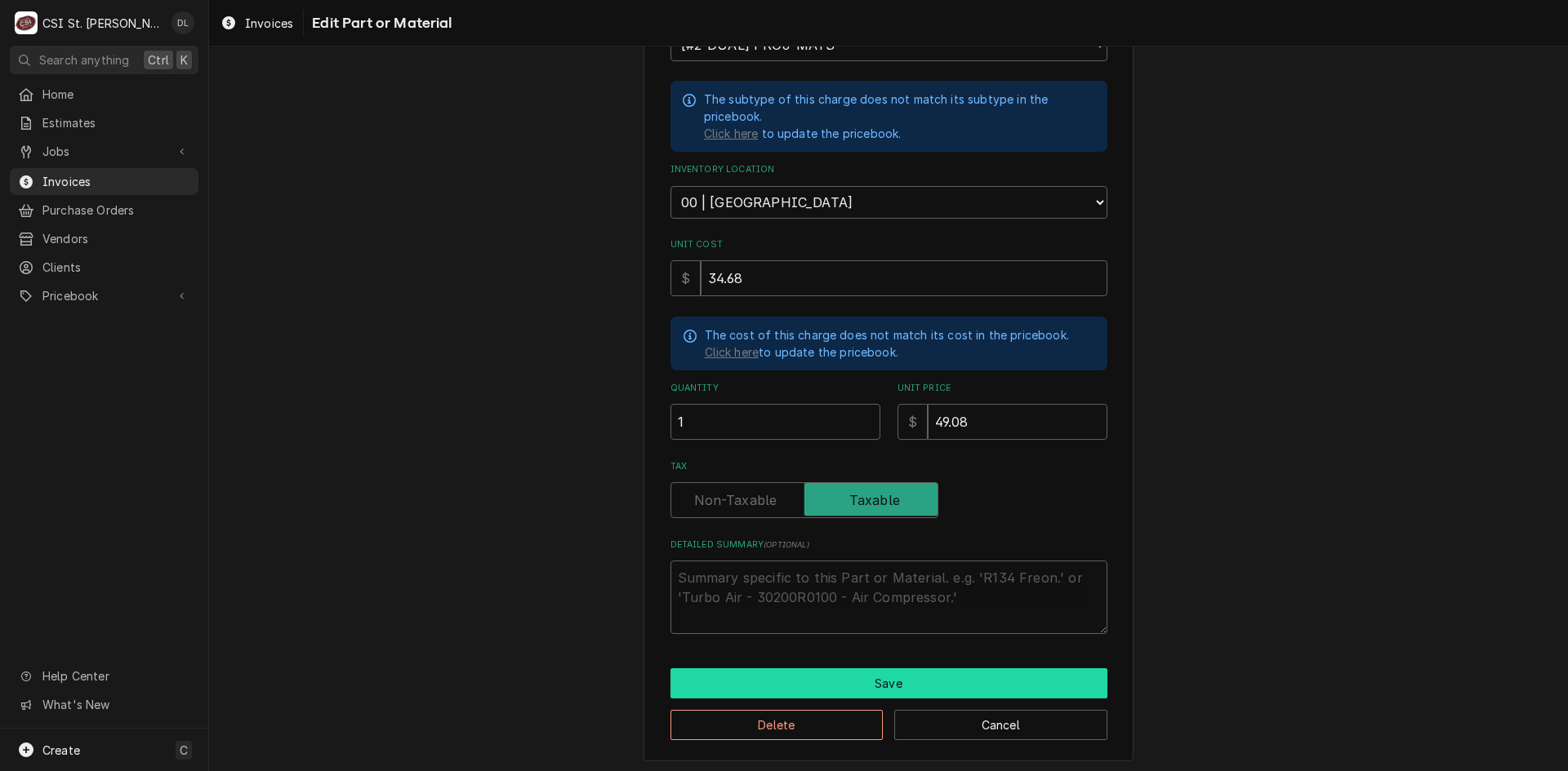
click at [843, 675] on button "Save" at bounding box center [889, 683] width 437 height 30
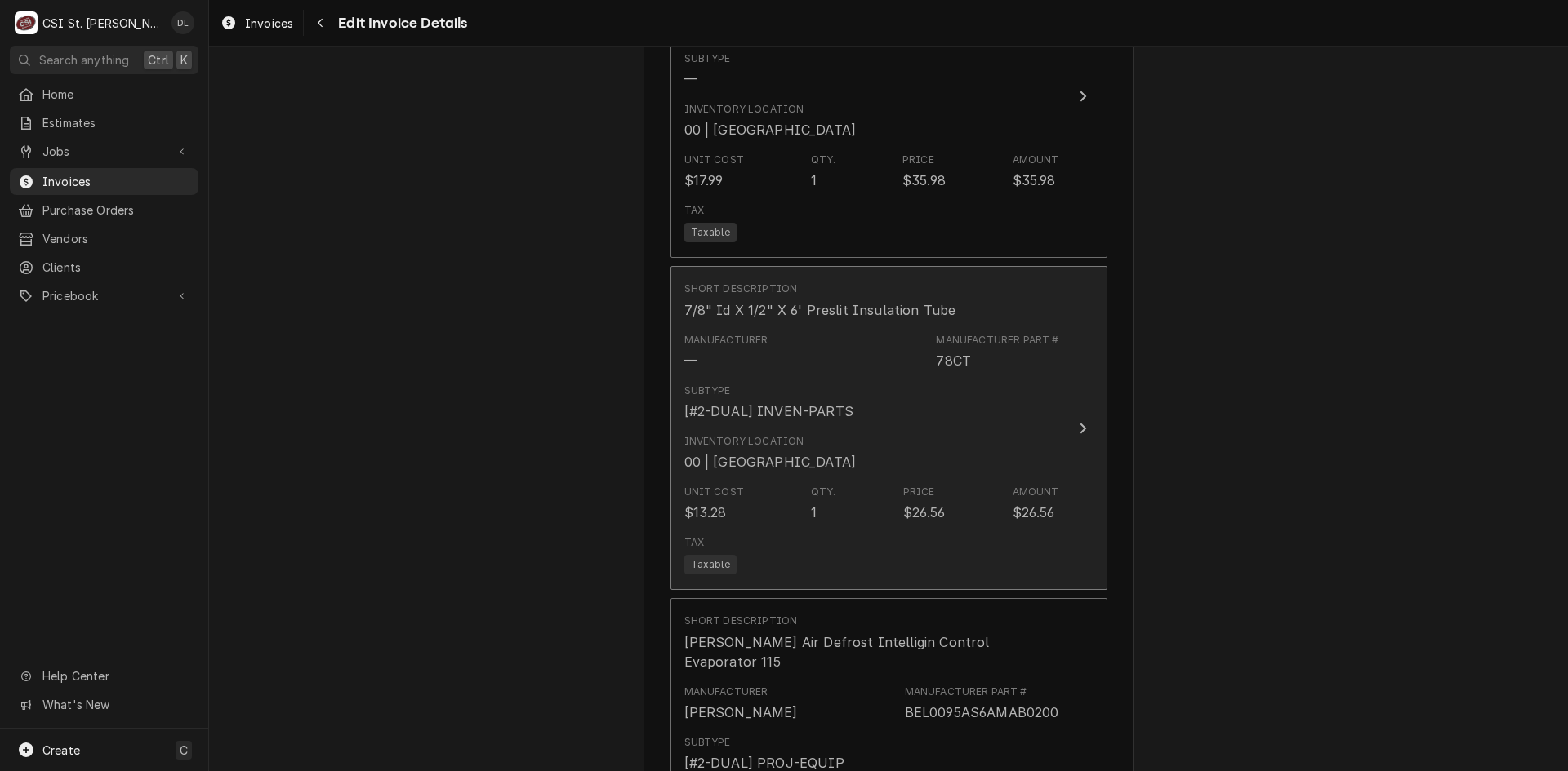
scroll to position [4203, 0]
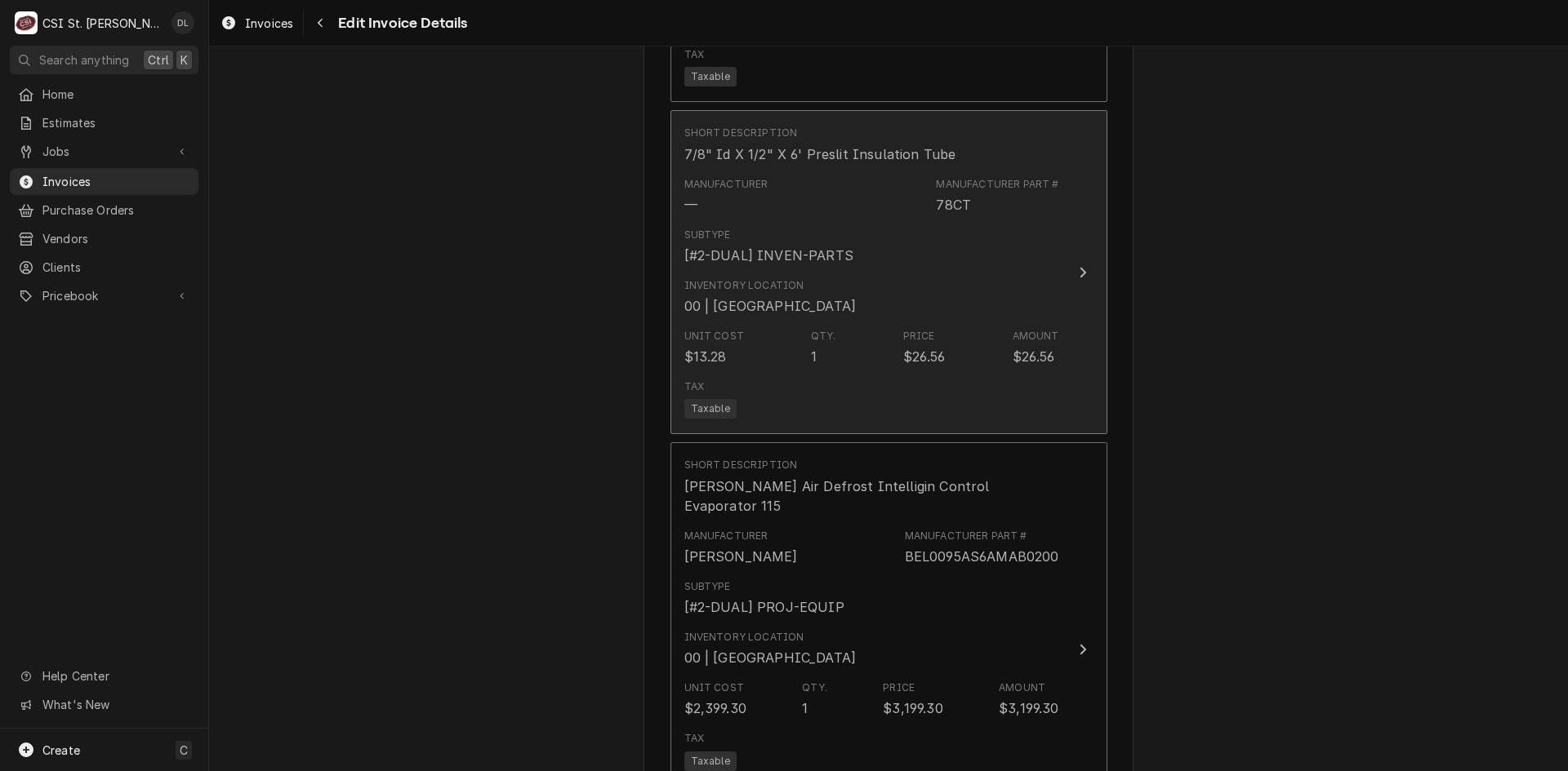
click at [838, 323] on div "Unit Cost $13.28 Qty. 1 Price $26.56 Amount $26.56" at bounding box center [872, 348] width 374 height 51
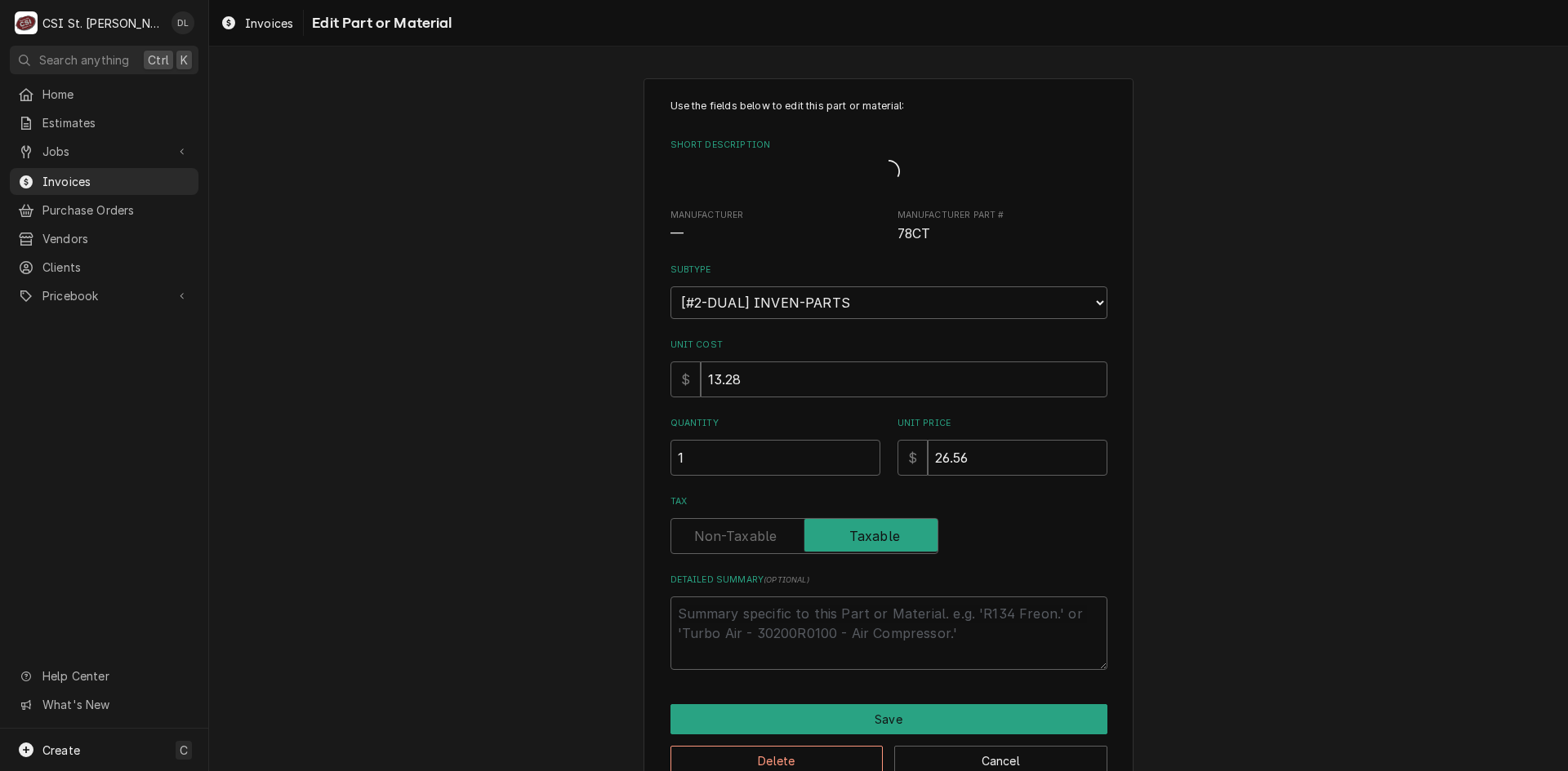
type textarea "x"
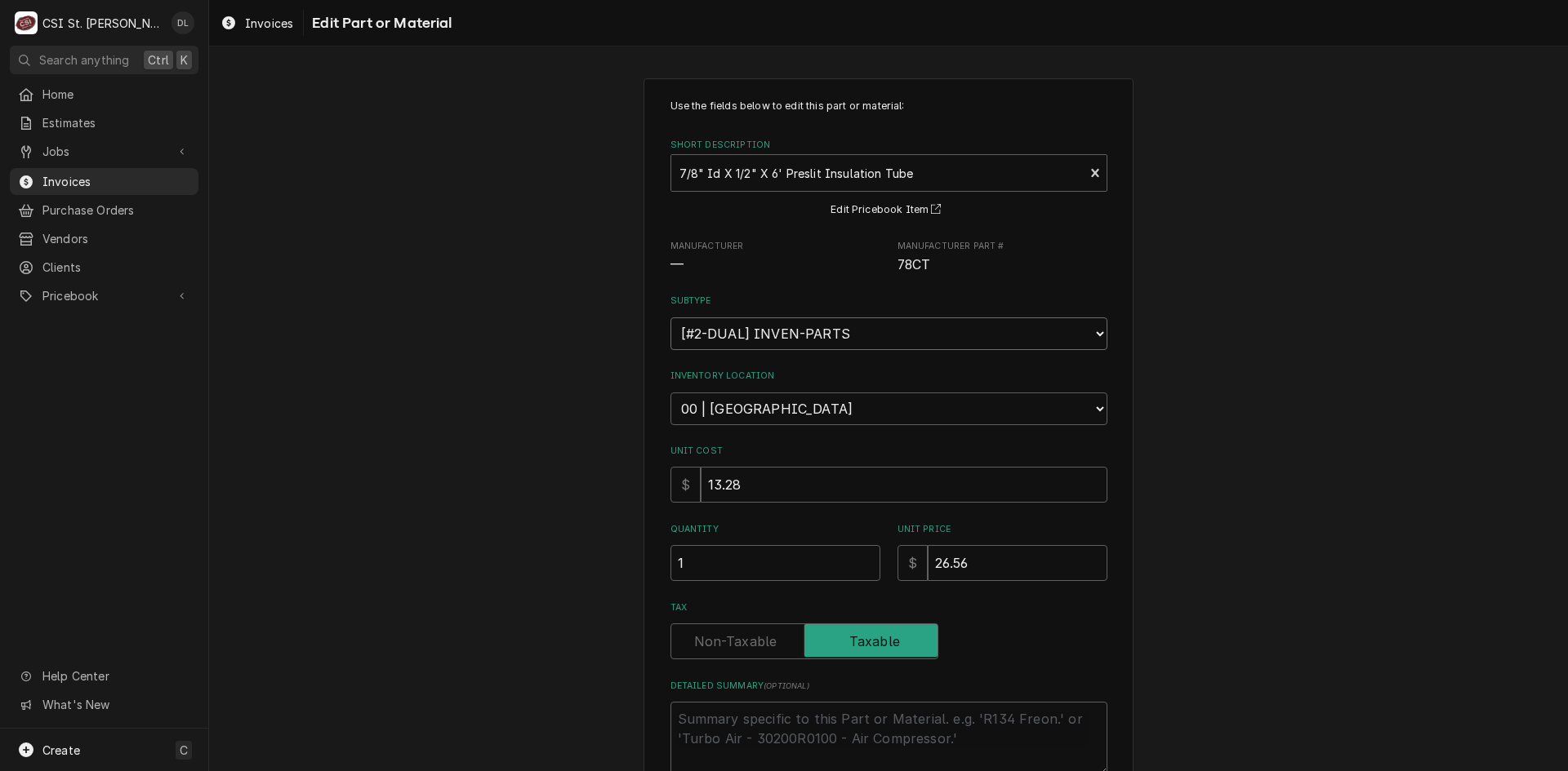
click at [1023, 328] on select "Choose a subtype... [#2-DUAL] AFTERHRS-WH-CHG-2 [#2-DUAL] BEV-EQUIP [#2-DUAL] B…" at bounding box center [889, 334] width 437 height 33
select select "4"
click at [671, 318] on select "Choose a subtype... [#2-DUAL] AFTERHRS-WH-CHG-2 [#2-DUAL] BEV-EQUIP [#2-DUAL] B…" at bounding box center [889, 334] width 437 height 33
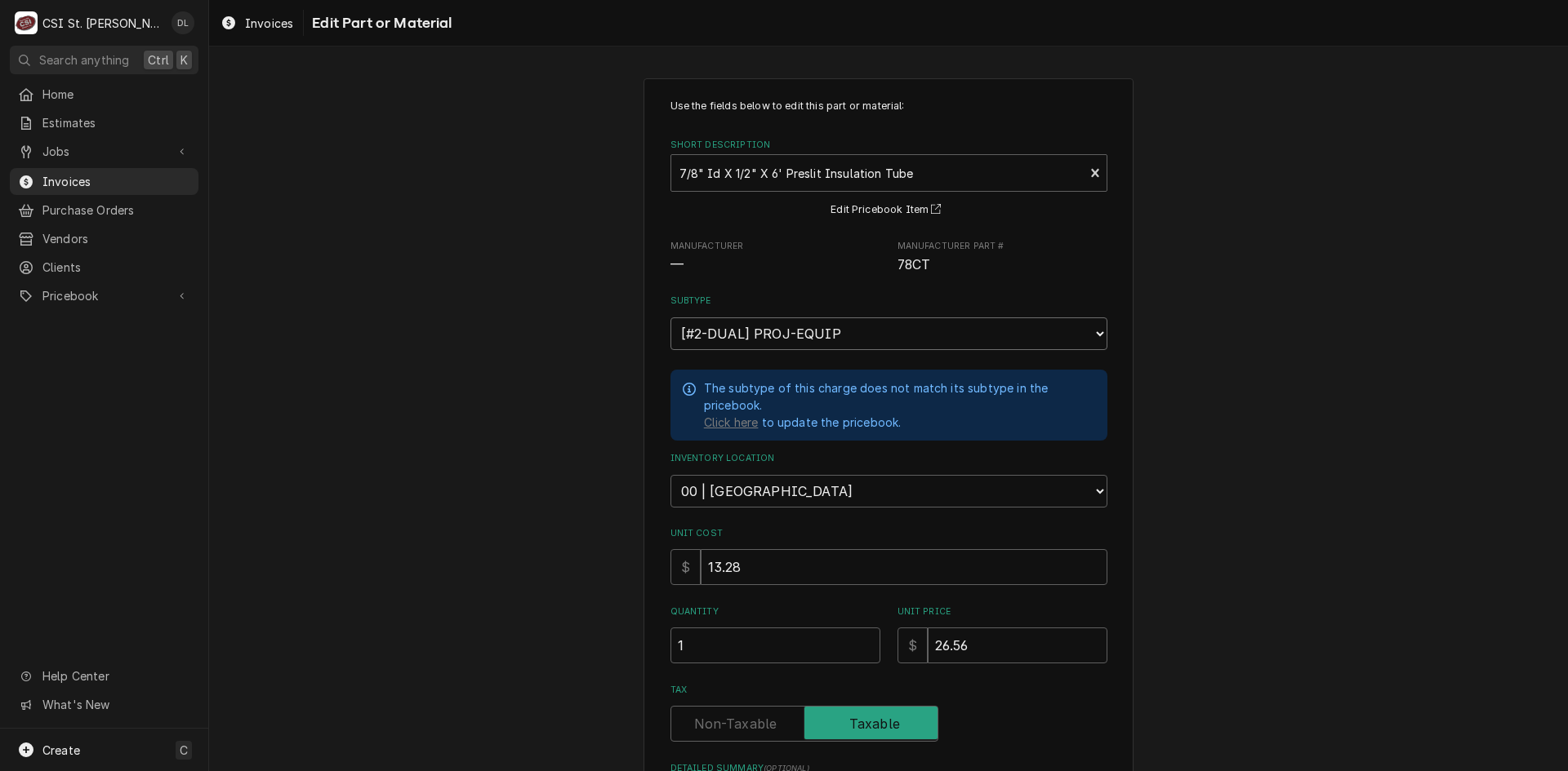
scroll to position [225, 0]
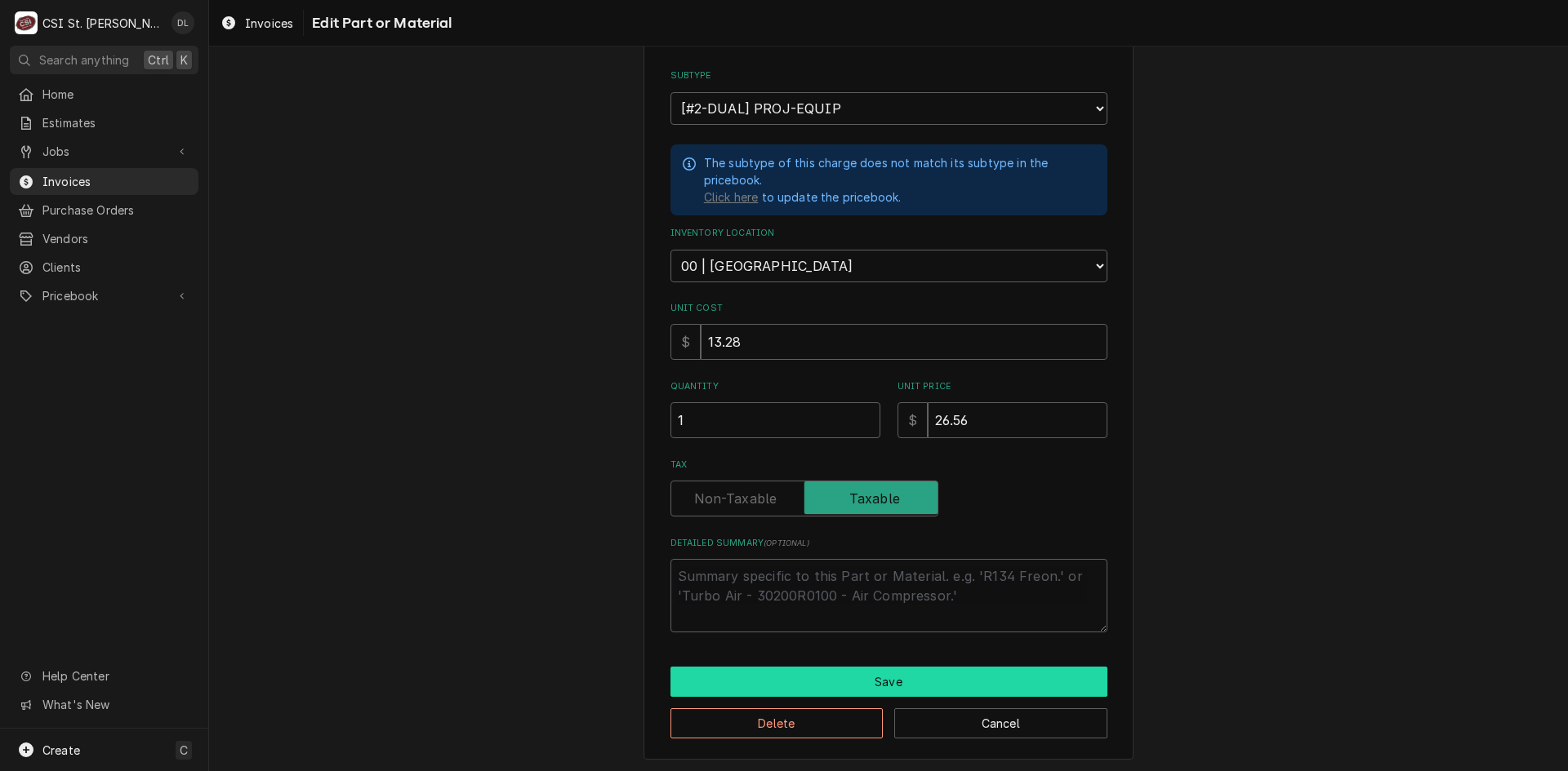
click at [843, 672] on button "Save" at bounding box center [889, 681] width 437 height 30
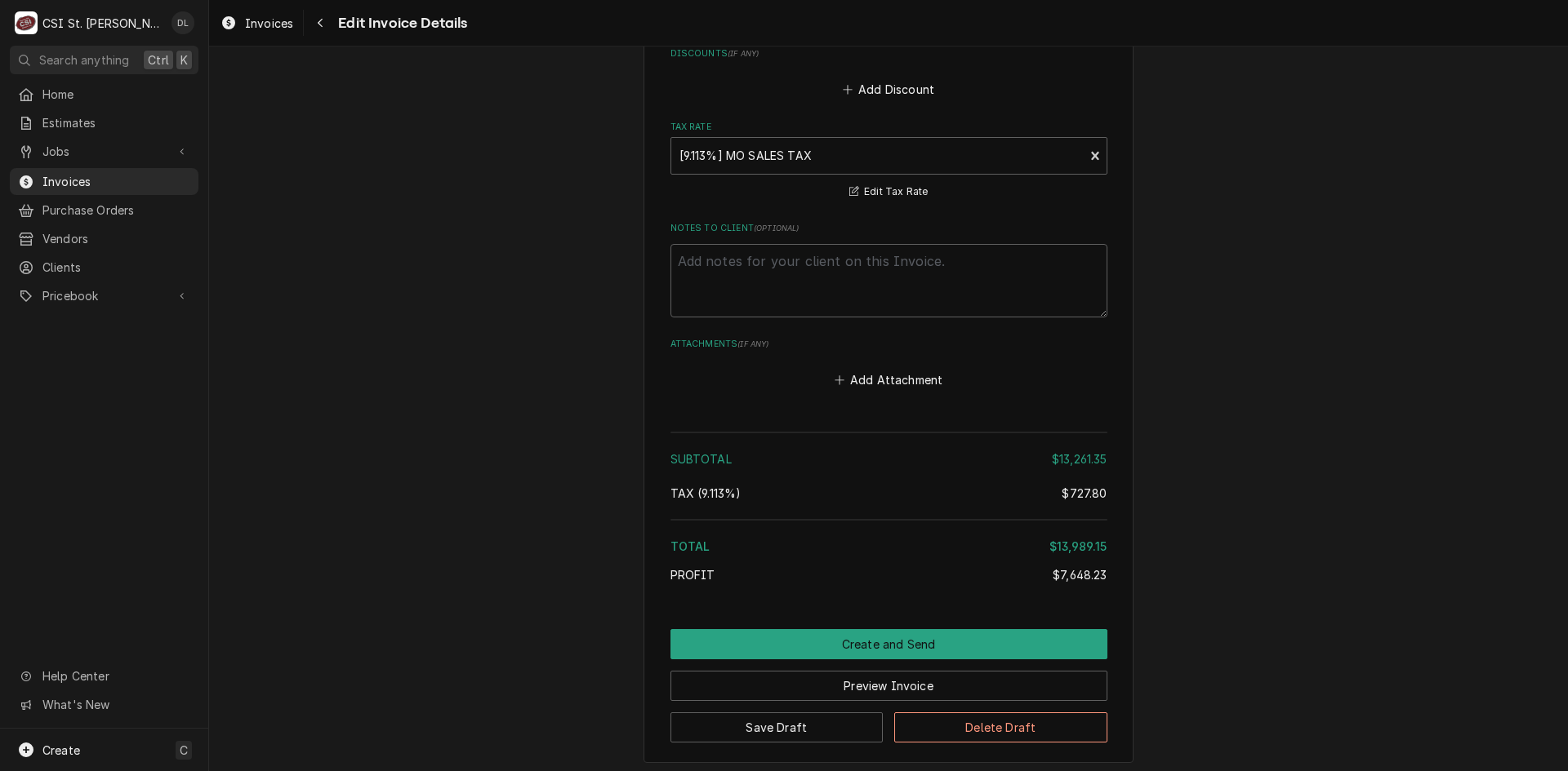
scroll to position [5664, 0]
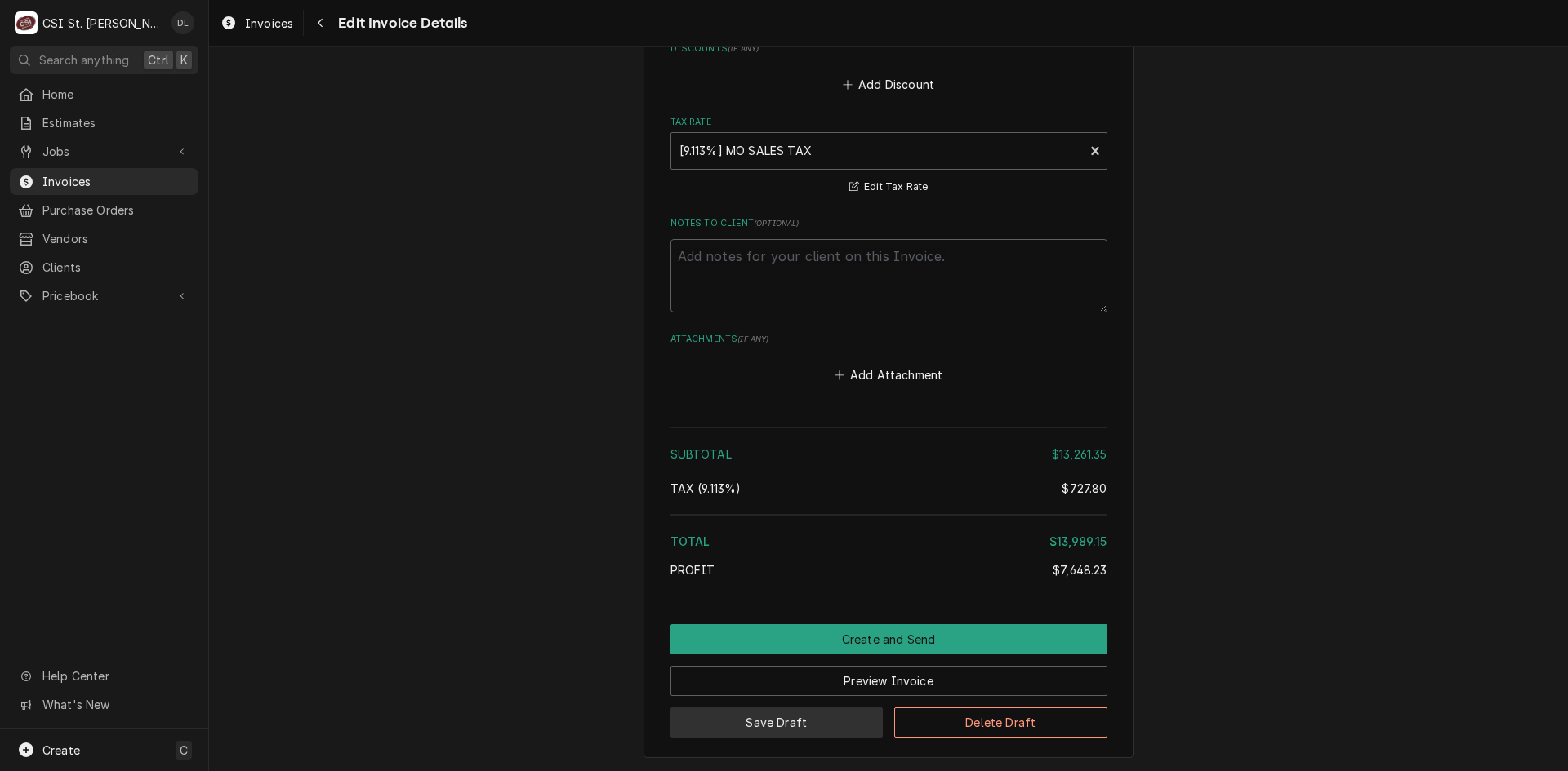
click at [832, 708] on button "Save Draft" at bounding box center [777, 722] width 214 height 30
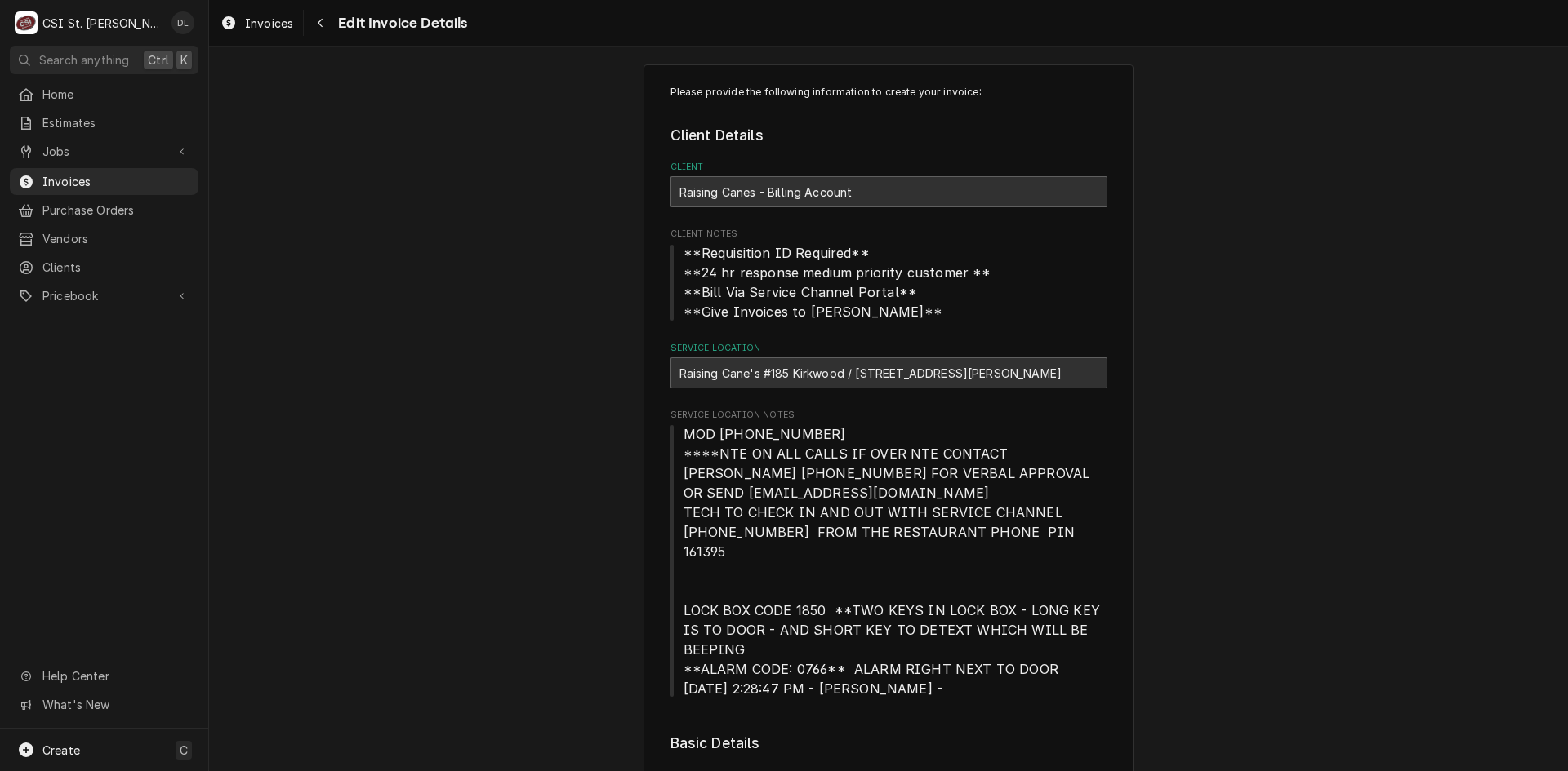
scroll to position [0, 0]
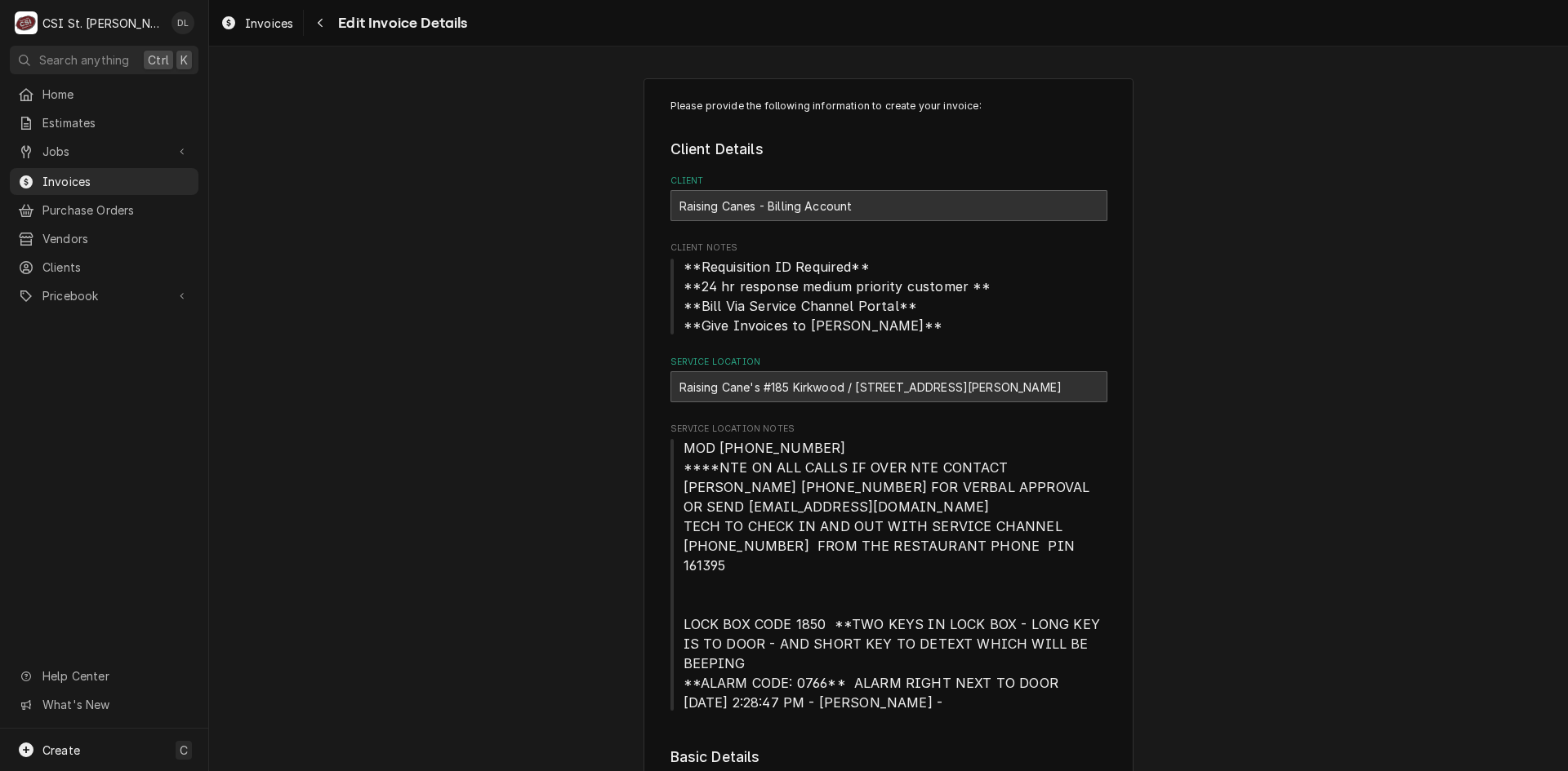
type textarea "x"
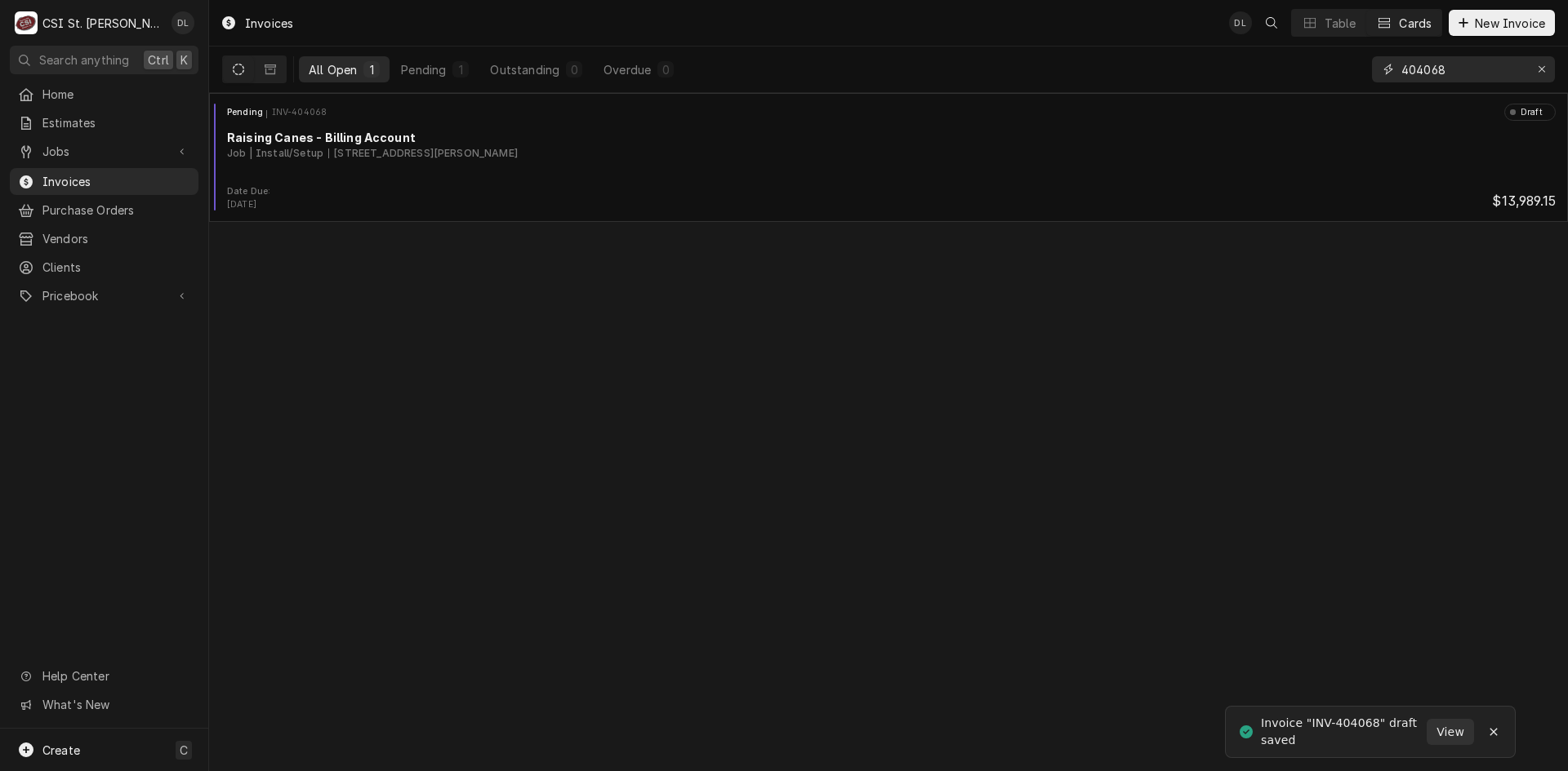
click at [1470, 67] on input "404068" at bounding box center [1463, 69] width 123 height 26
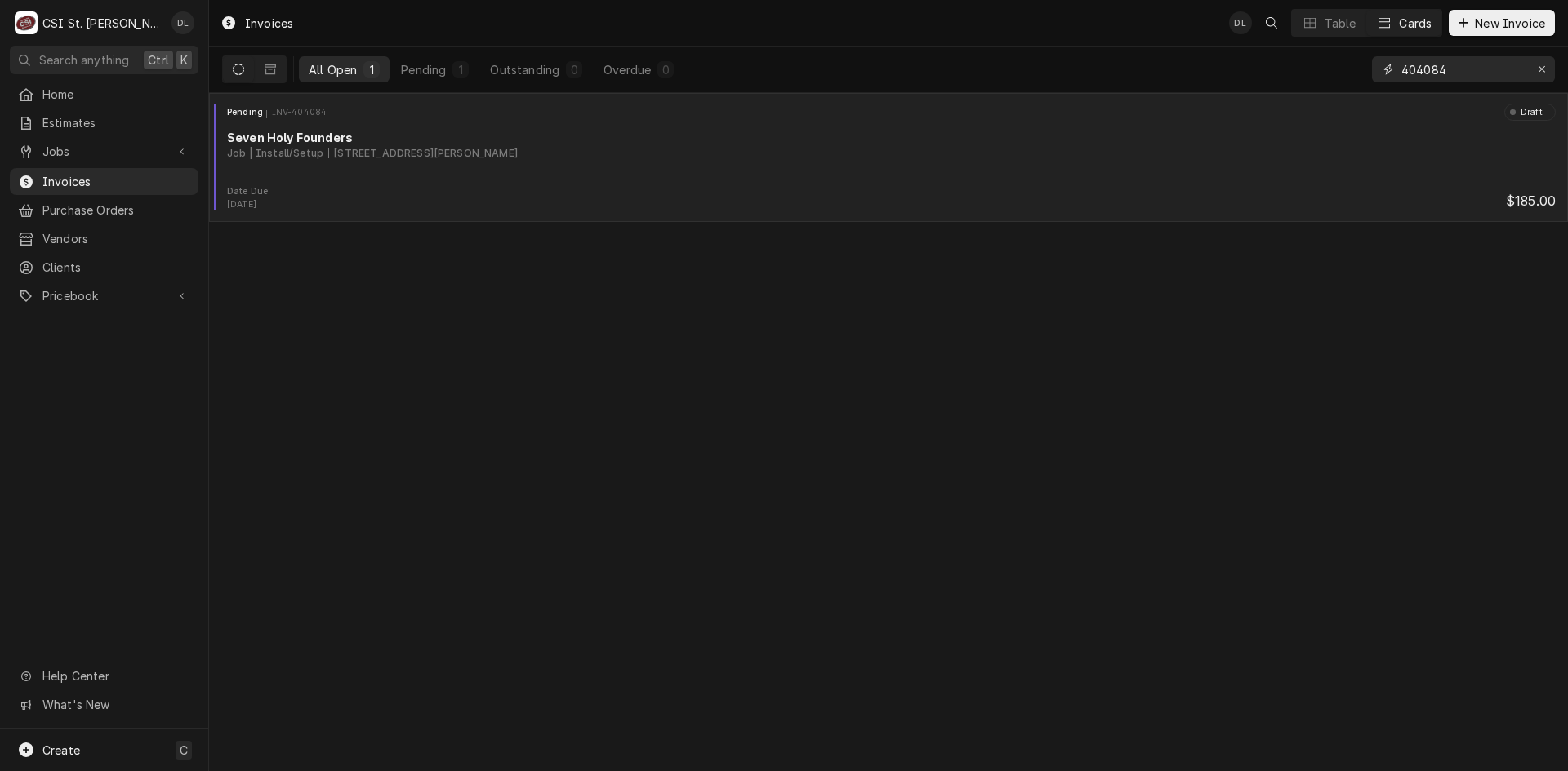
type input "404084"
click at [699, 178] on div "Pending INV-404084 Draft Seven Holy Founders Job | Install/Setup 6741 S Rock Hi…" at bounding box center [888, 144] width 1346 height 82
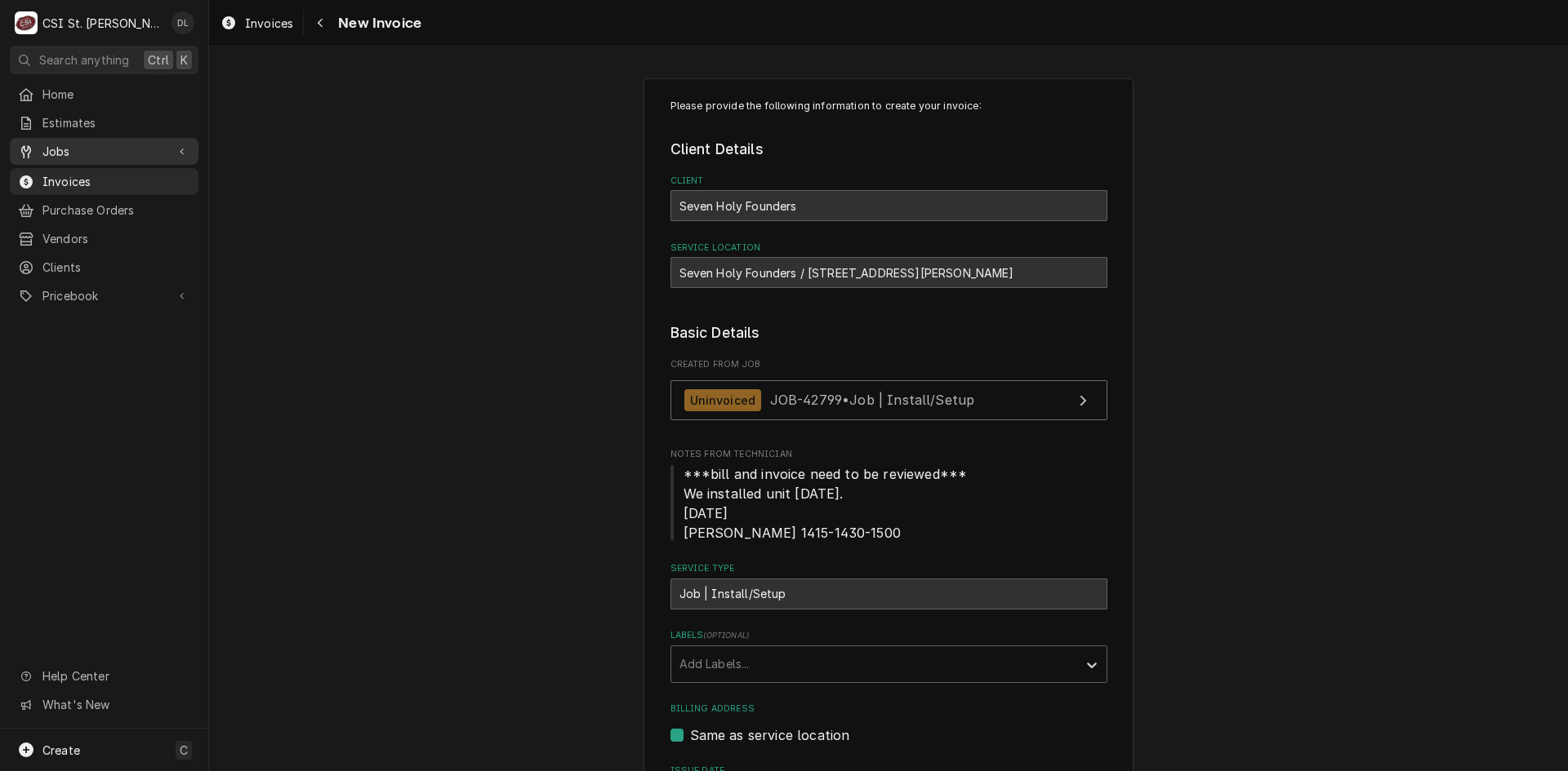
click at [93, 143] on span "Jobs" at bounding box center [104, 152] width 123 height 18
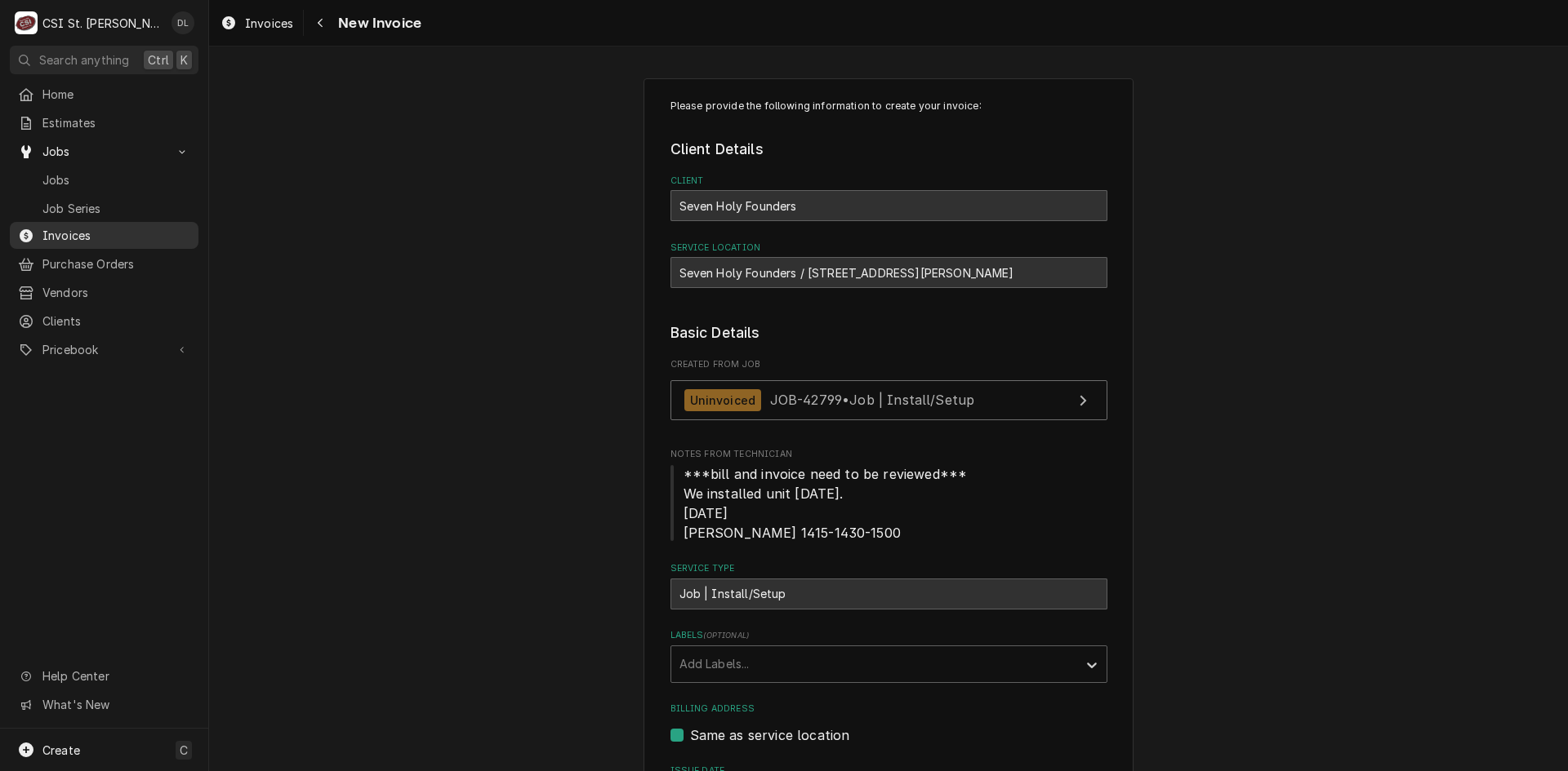
click at [78, 227] on span "Invoices" at bounding box center [117, 236] width 148 height 18
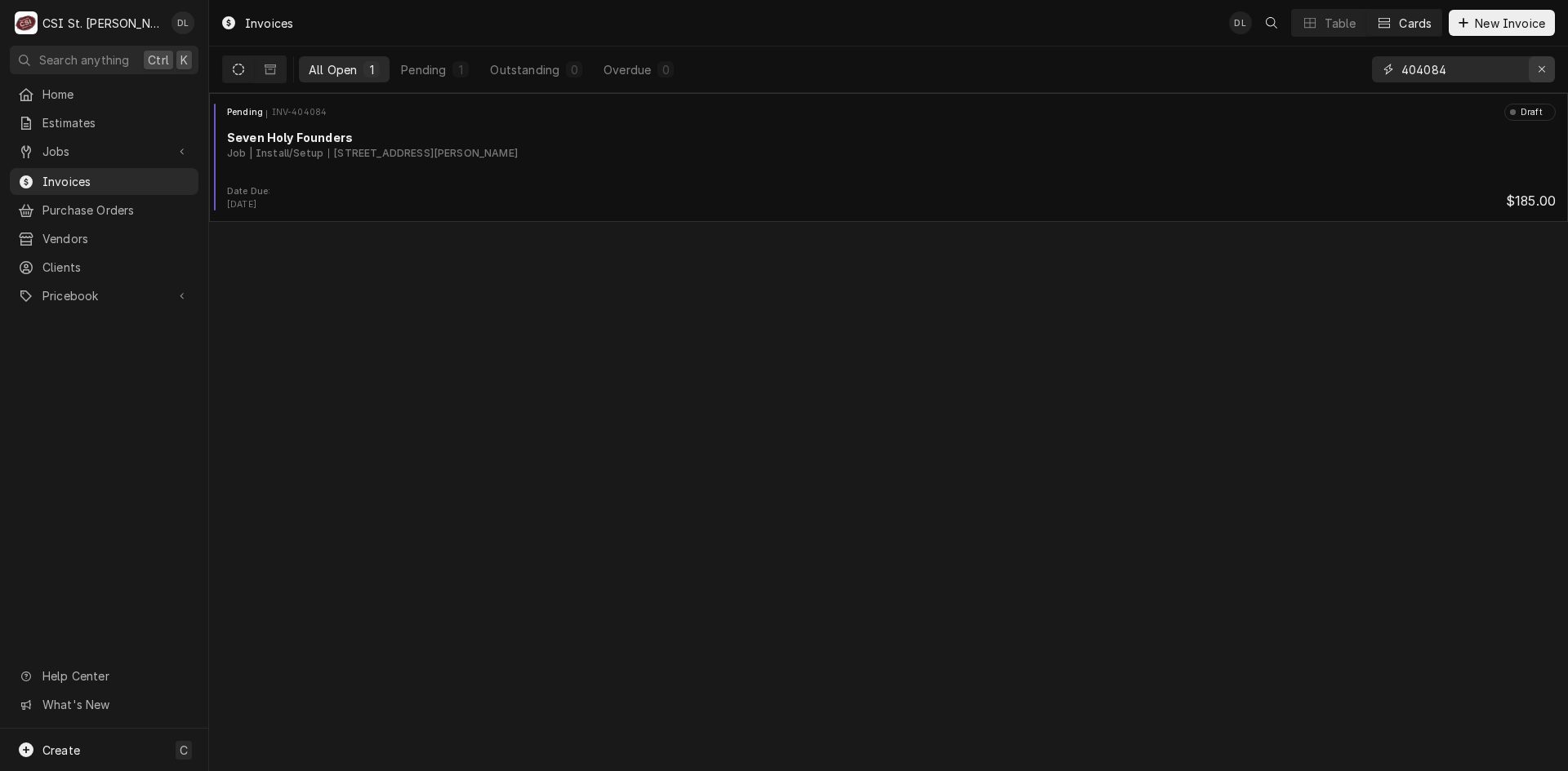
click at [1541, 69] on icon "Erase input" at bounding box center [1542, 69] width 9 height 12
click at [1457, 80] on input "Dynamic Content Wrapper" at bounding box center [1477, 69] width 153 height 26
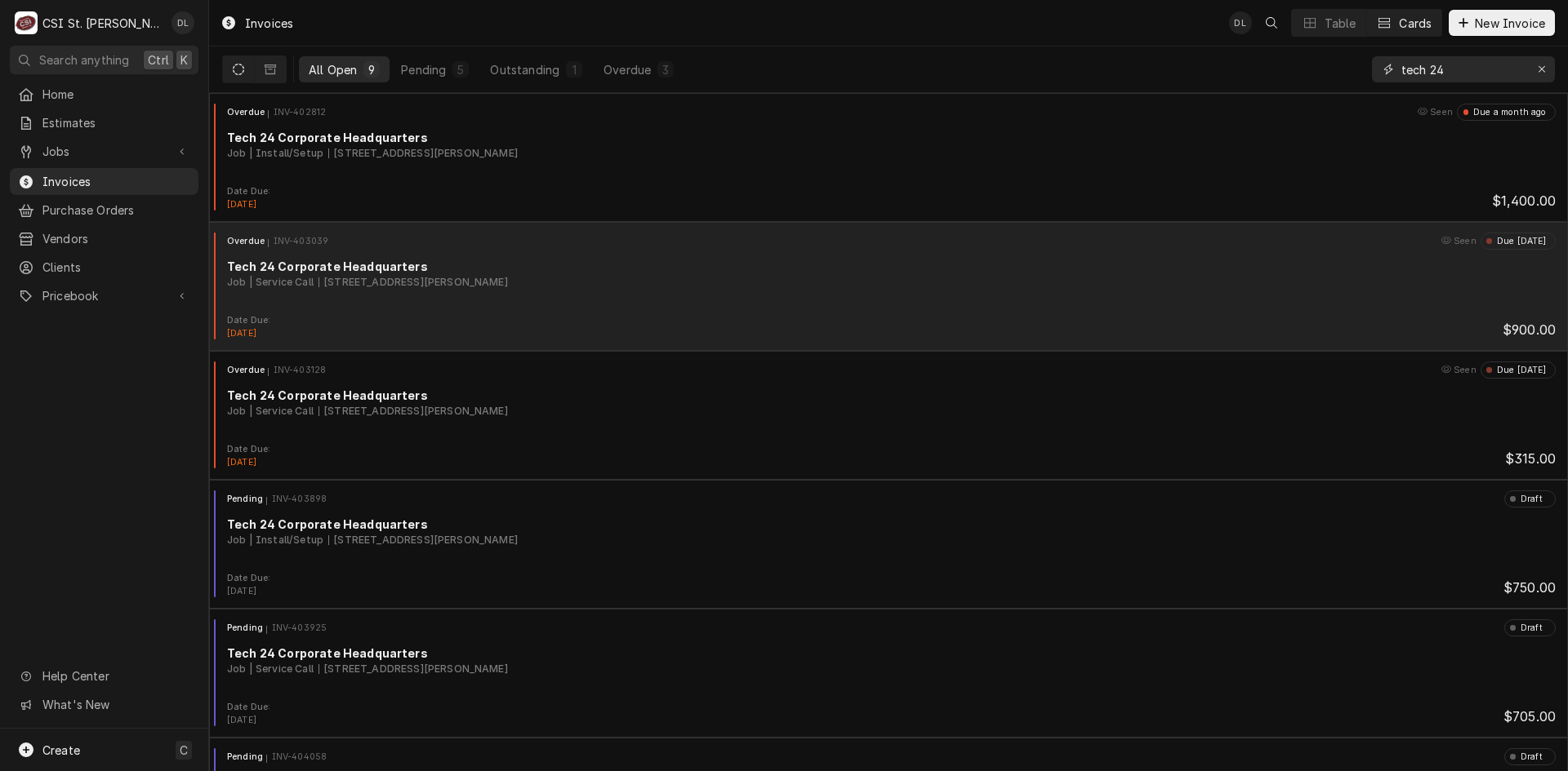
type input "tech 24"
click at [657, 290] on div "Overdue INV-403039 Seen Due 5 days ago Tech 24 Corporate Headquarters Job | Ser…" at bounding box center [888, 274] width 1346 height 82
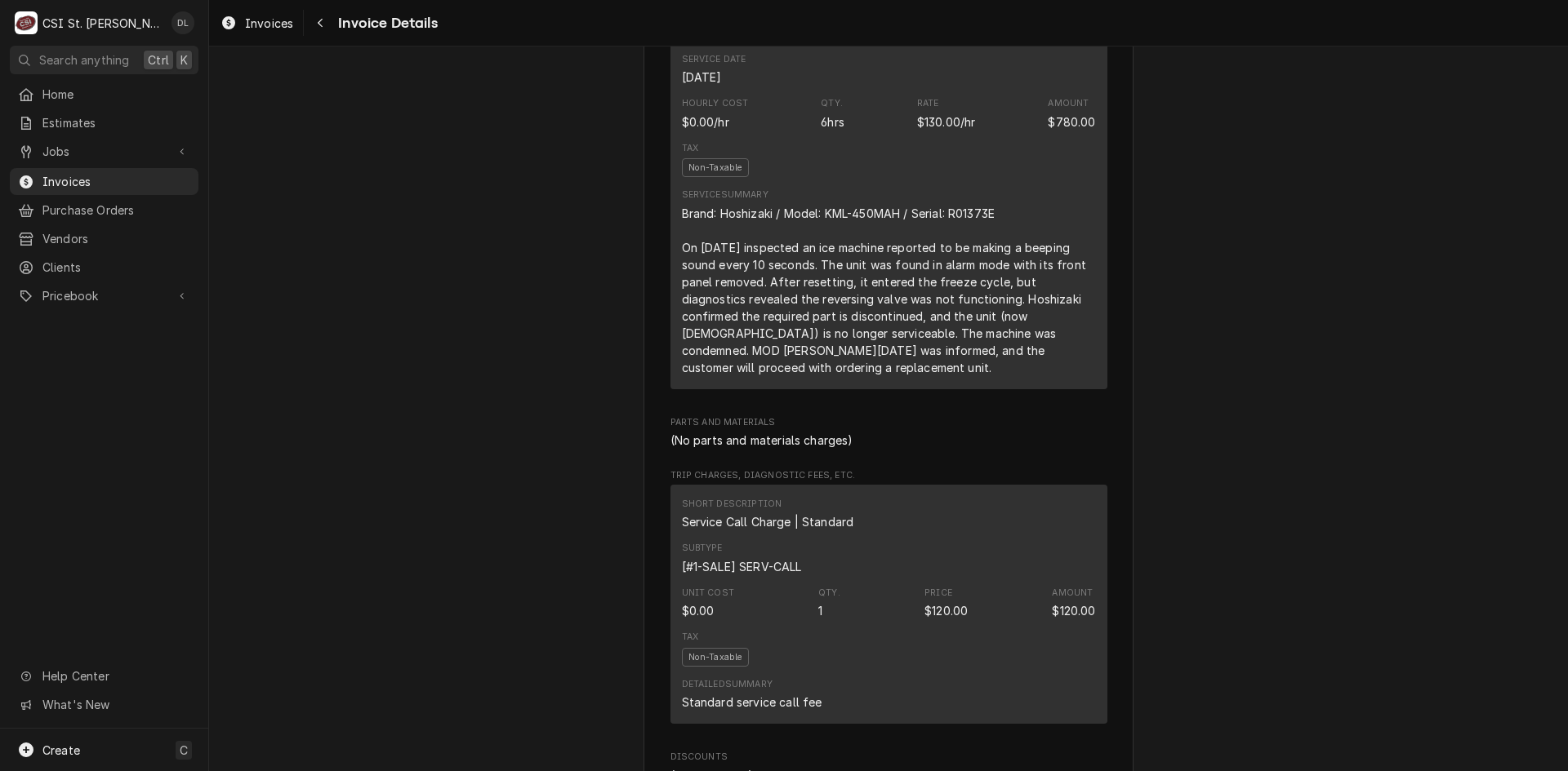
scroll to position [1224, 0]
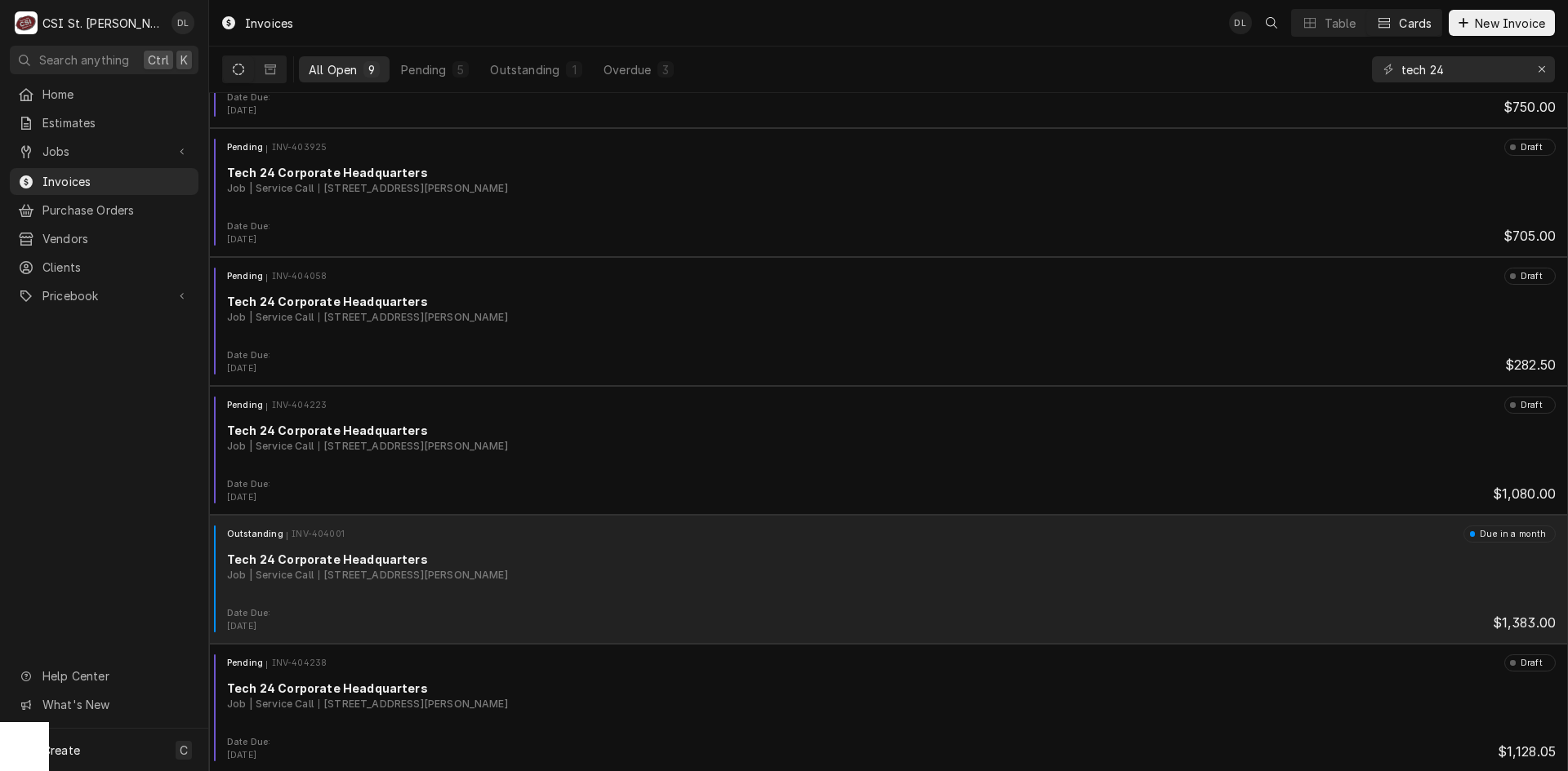
scroll to position [482, 0]
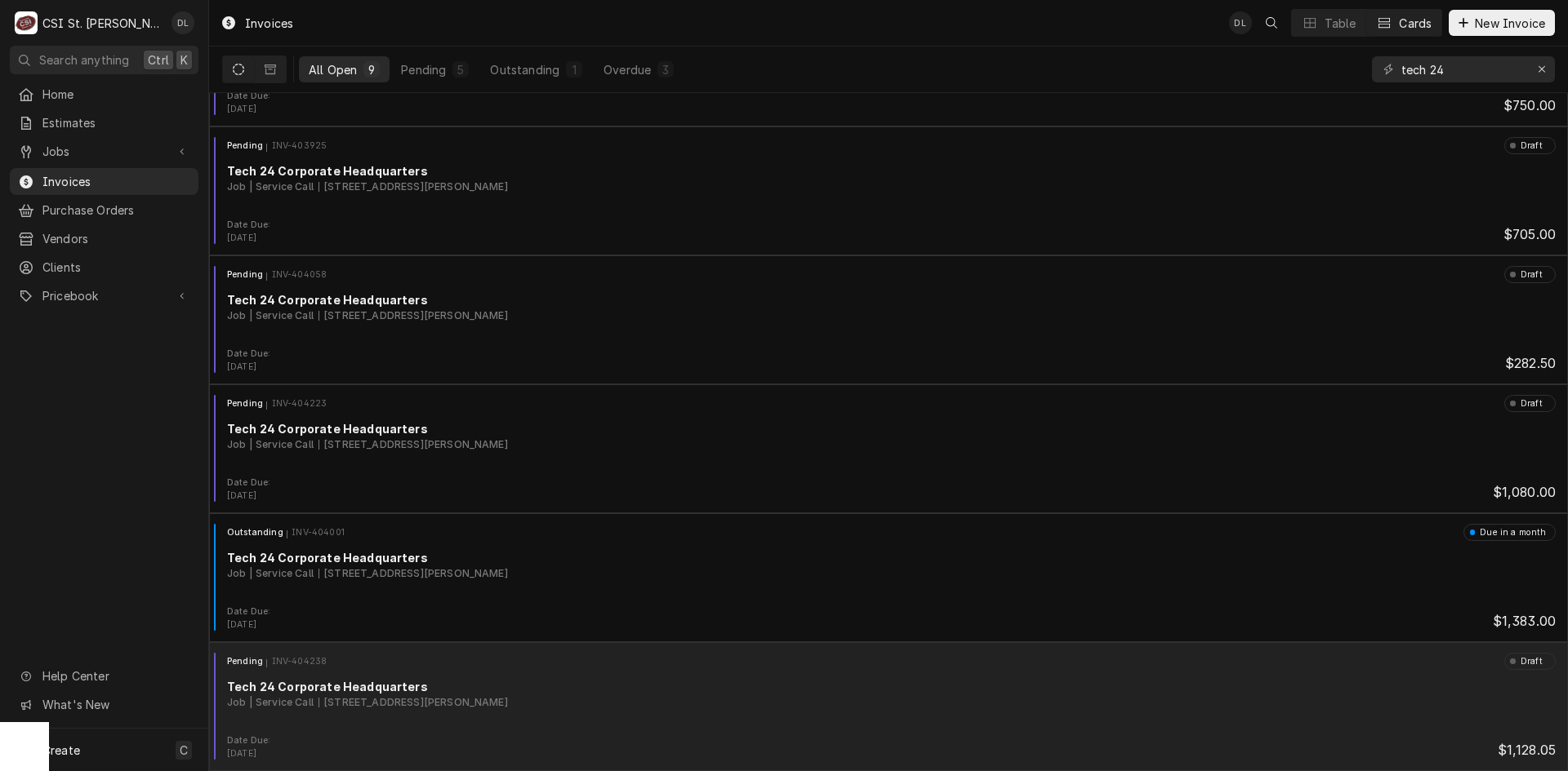
click at [757, 691] on div "Tech 24 Corporate Headquarters" at bounding box center [891, 687] width 1329 height 18
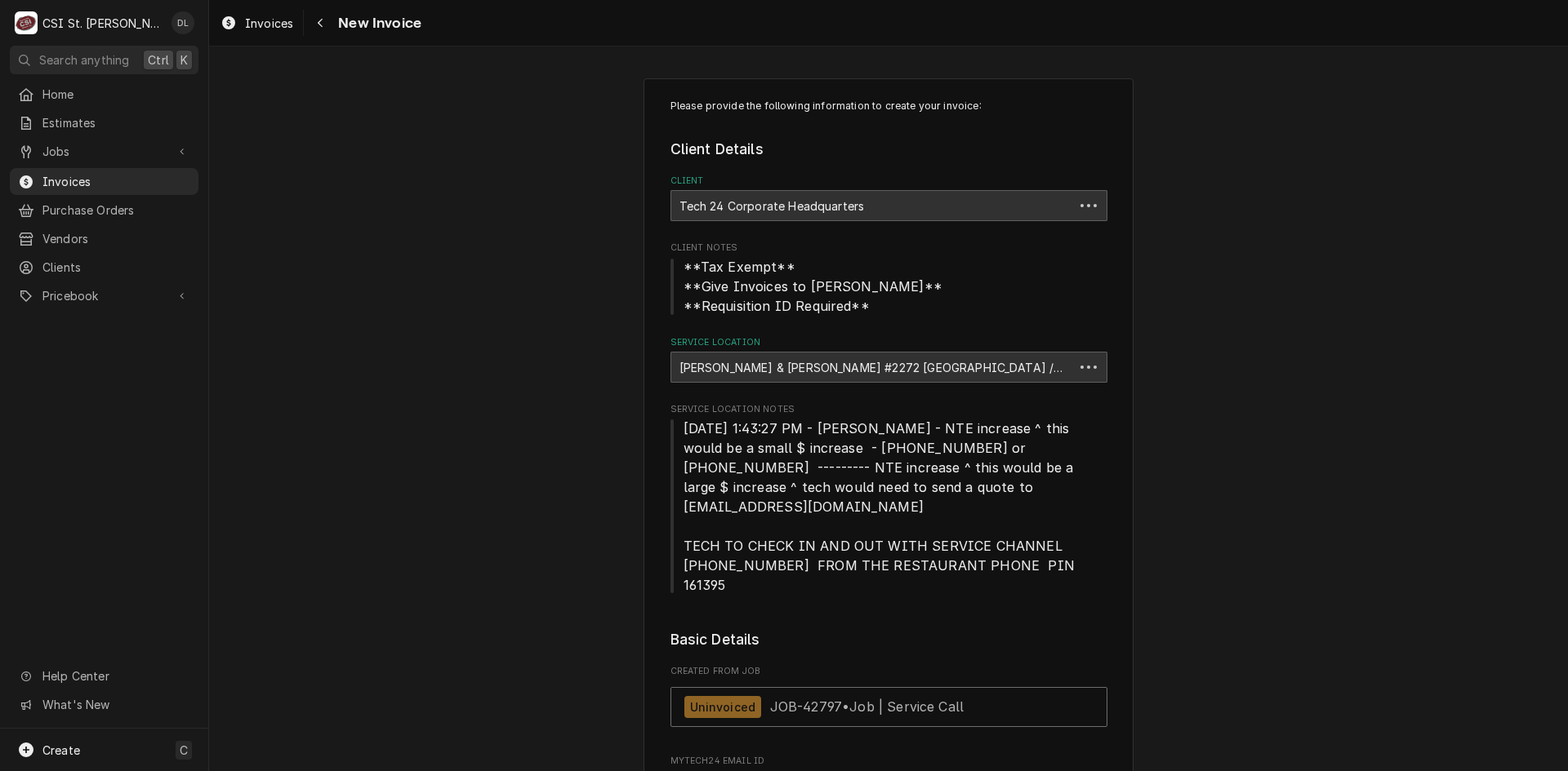
type textarea "x"
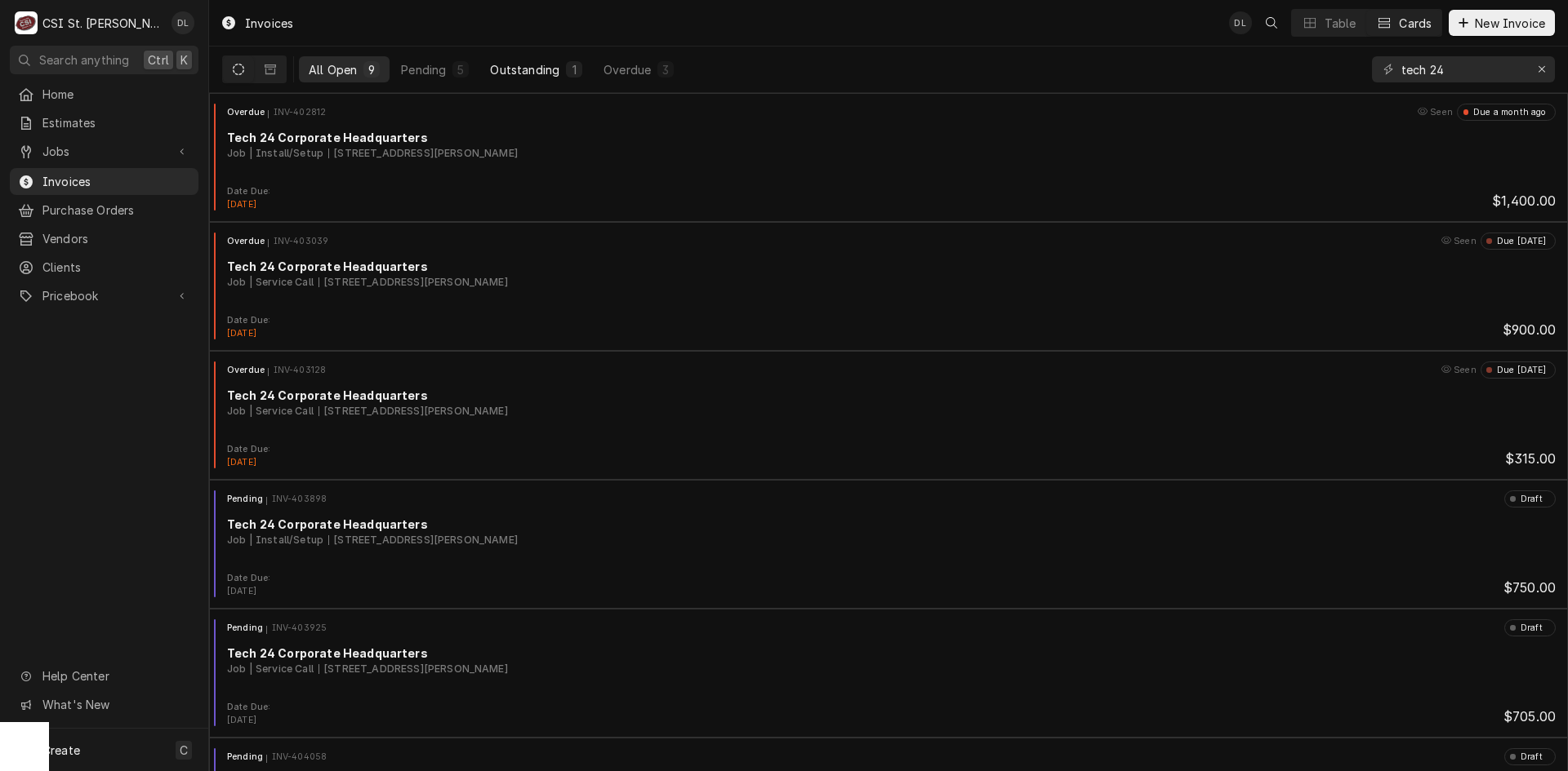
click at [568, 77] on div "1" at bounding box center [573, 69] width 17 height 17
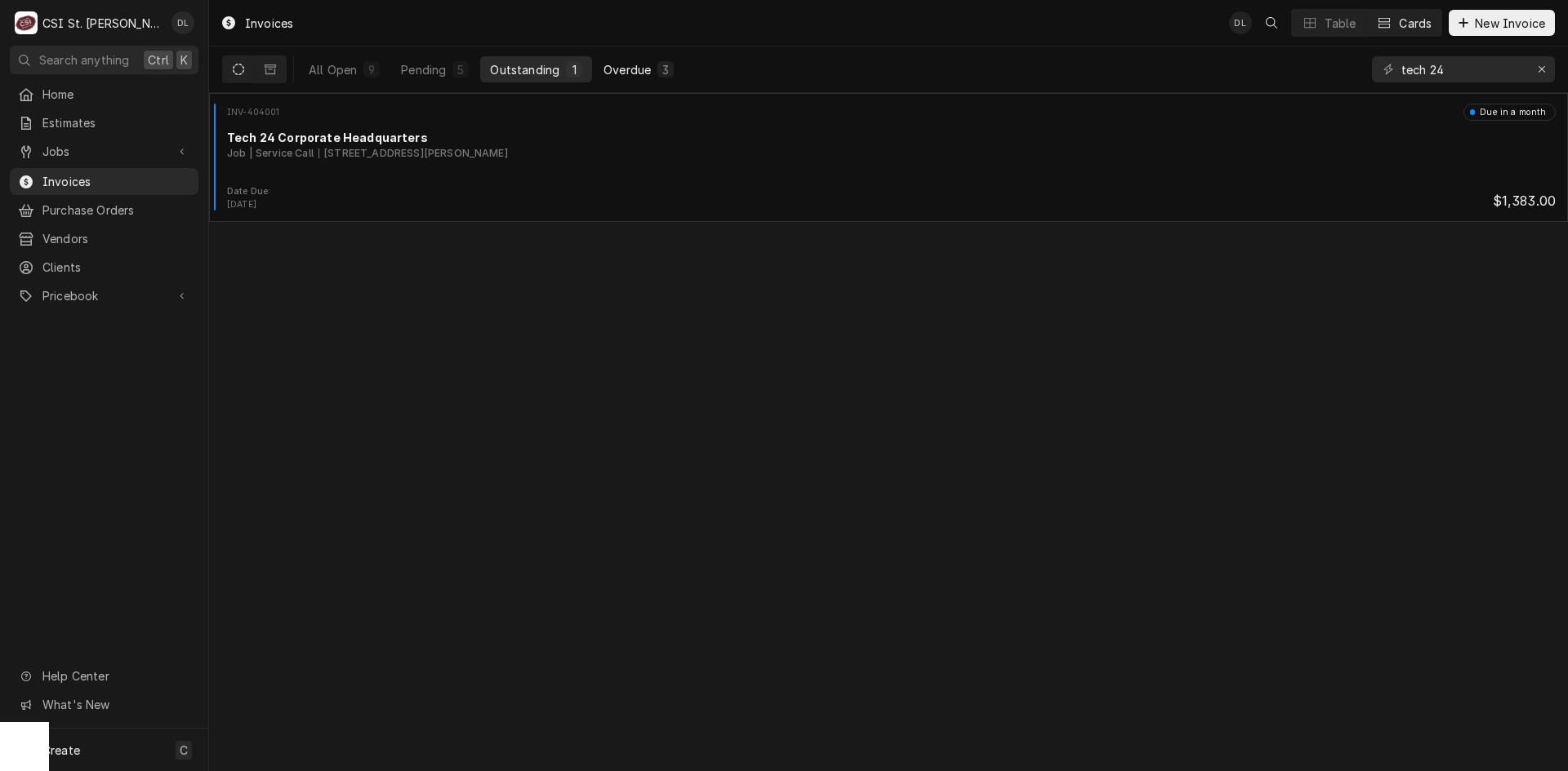
click at [640, 71] on div "Overdue" at bounding box center [627, 70] width 48 height 18
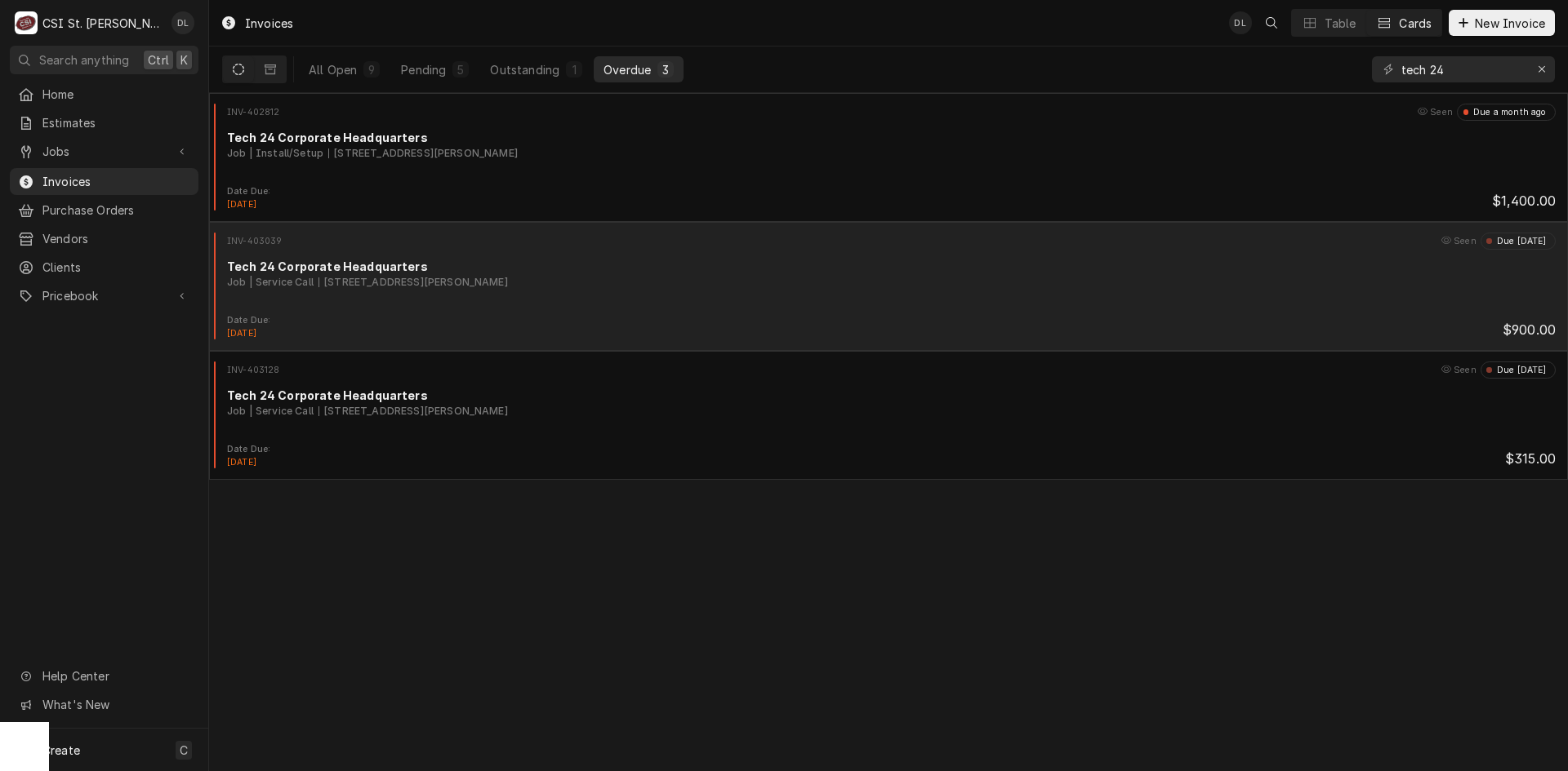
click at [735, 314] on div "Date Due: Sep 25, 2025 $900.00" at bounding box center [888, 327] width 1346 height 26
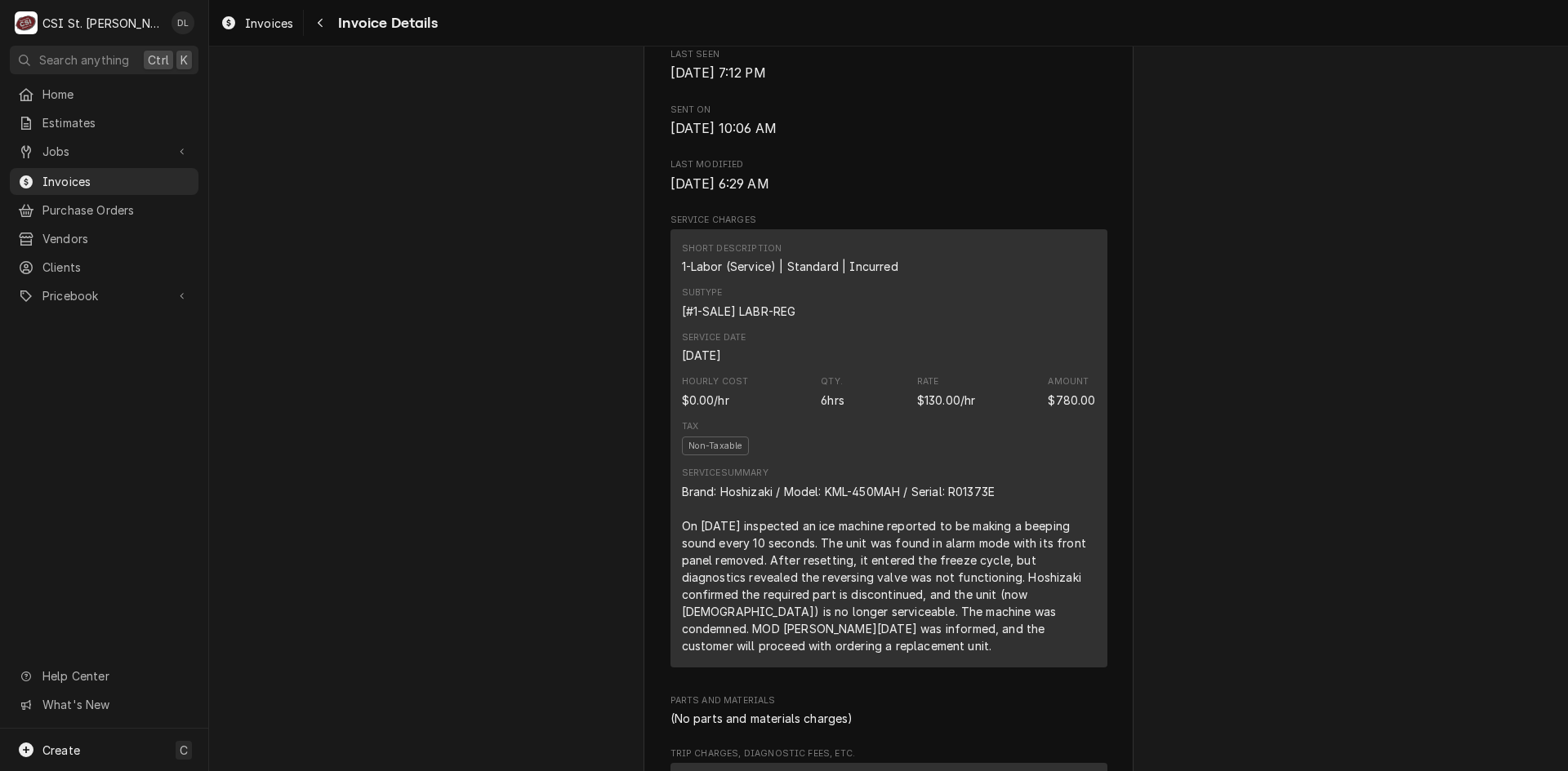
scroll to position [898, 0]
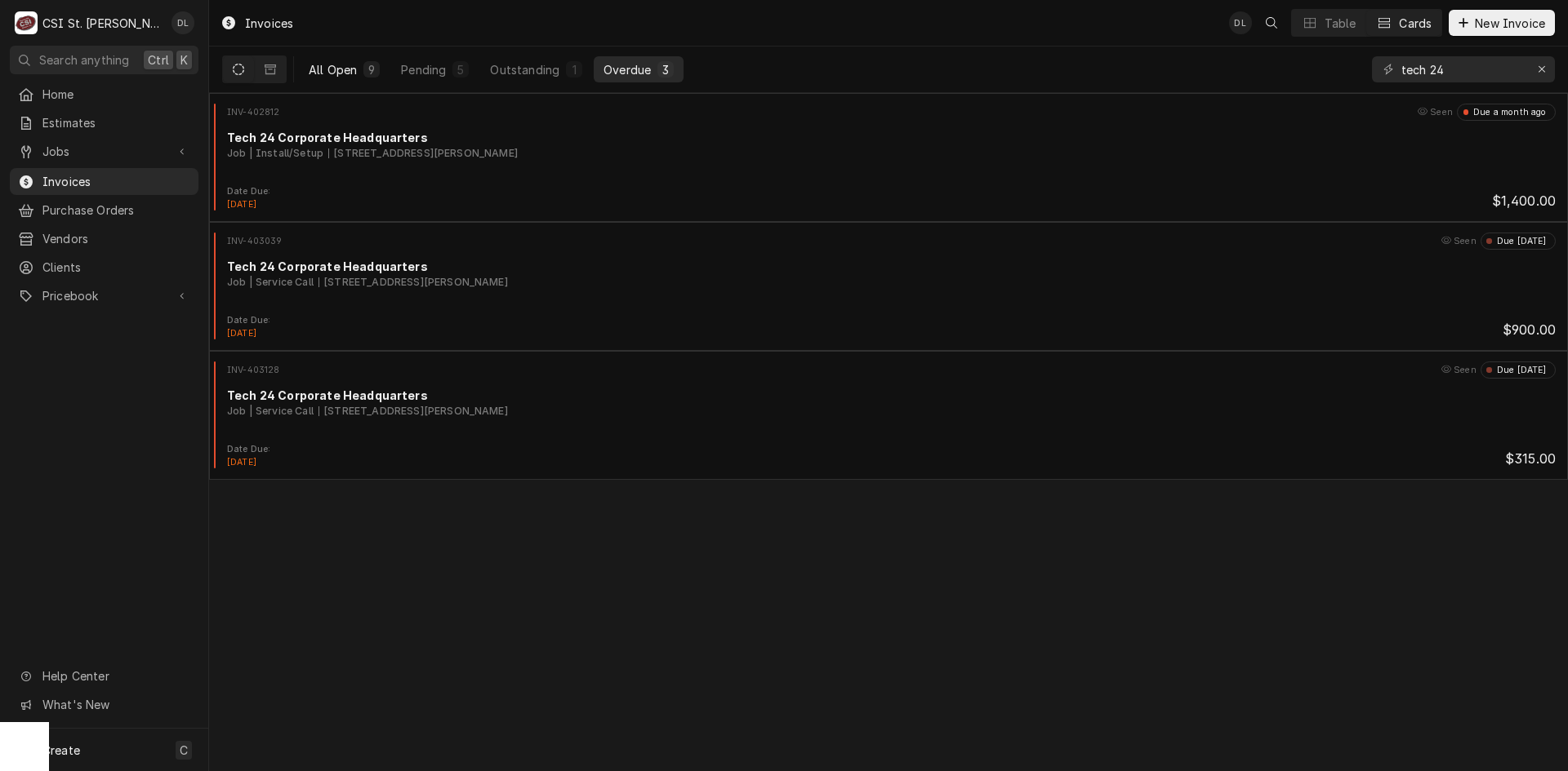
click at [331, 62] on div "All Open" at bounding box center [333, 70] width 48 height 18
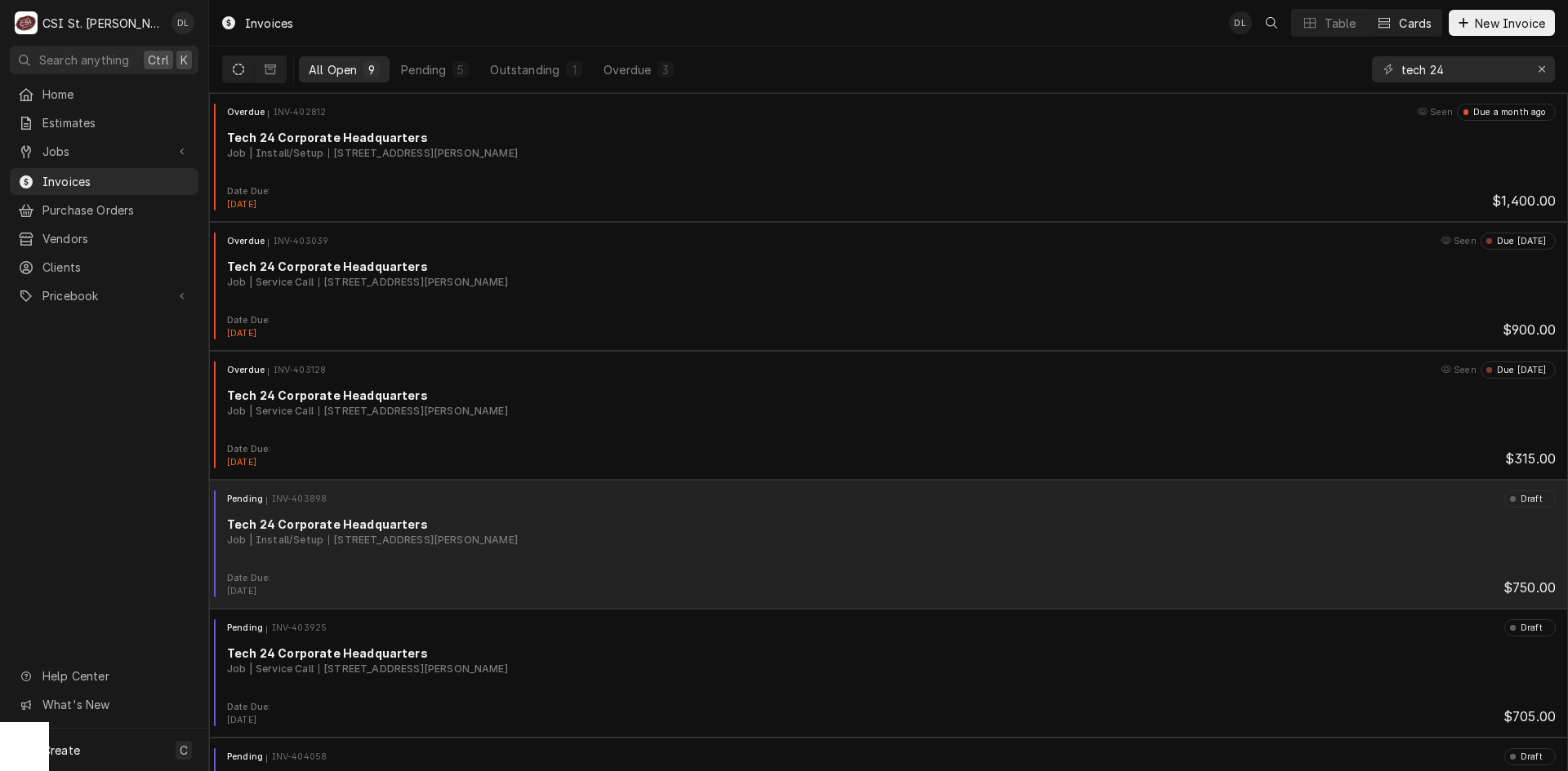
click at [719, 568] on div "Pending INV-403898 Draft Tech 24 Corporate Headquarters Job | Install/Setup 304…" at bounding box center [888, 531] width 1346 height 82
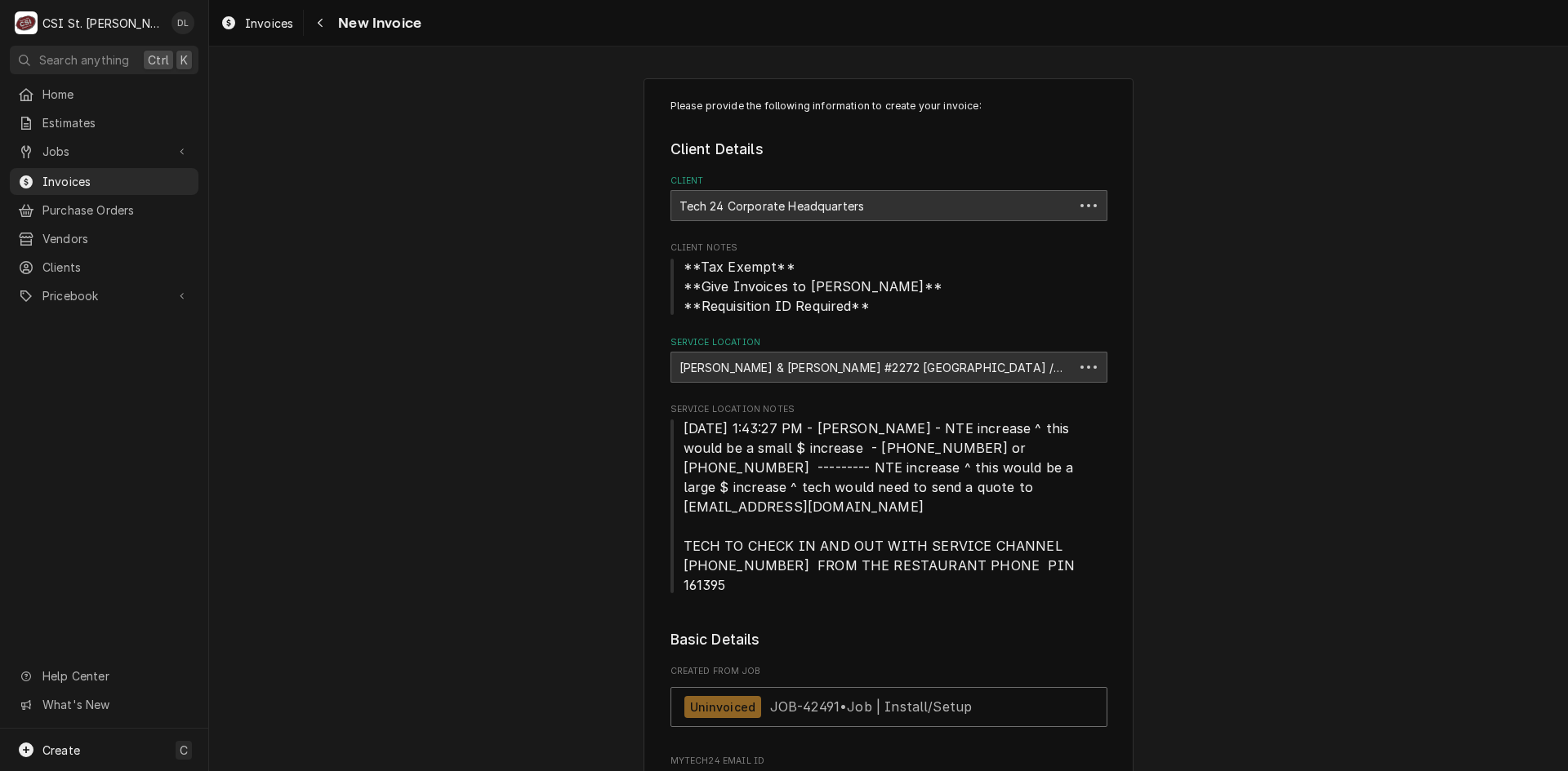
type textarea "x"
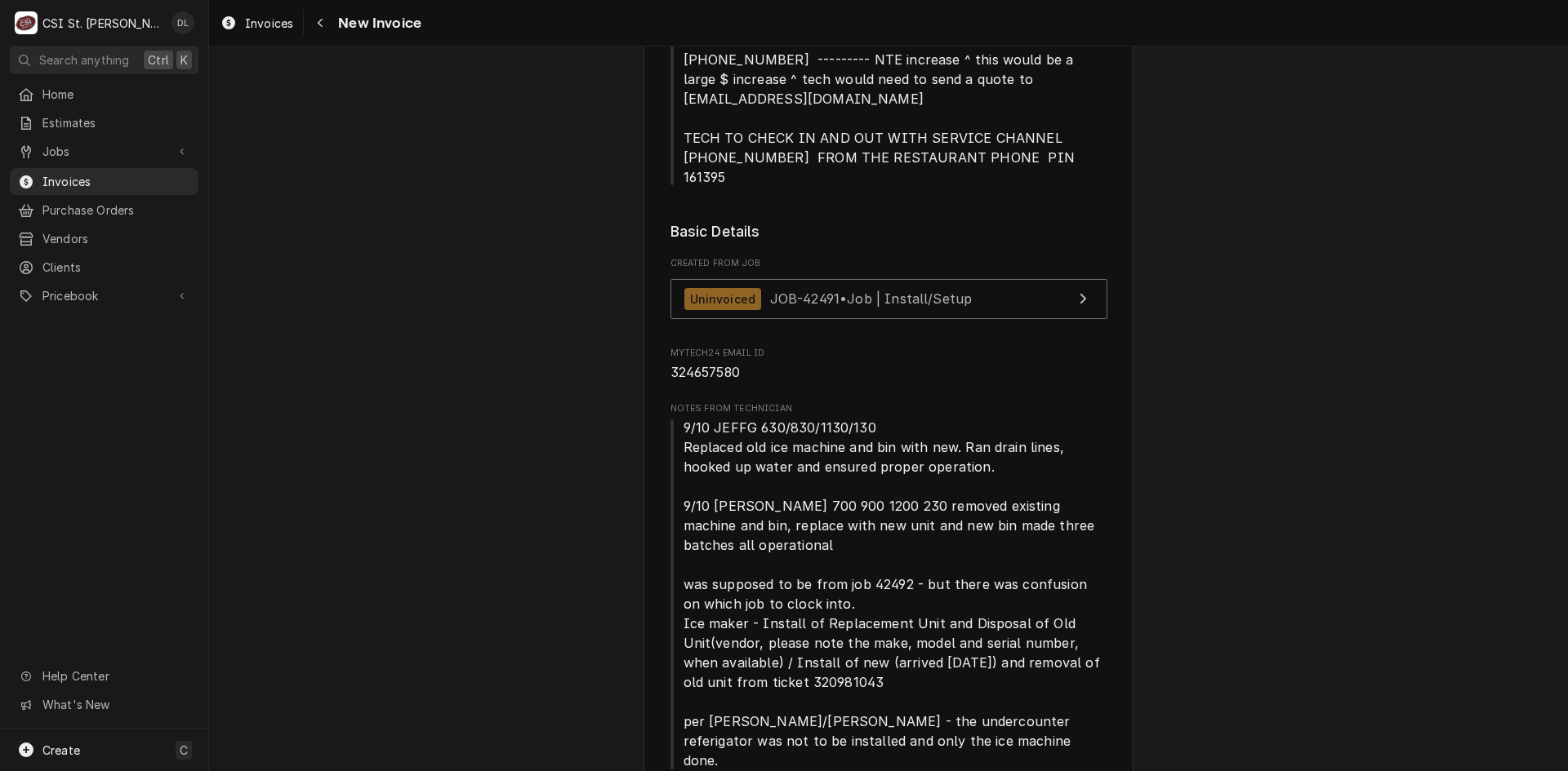
scroll to position [490, 0]
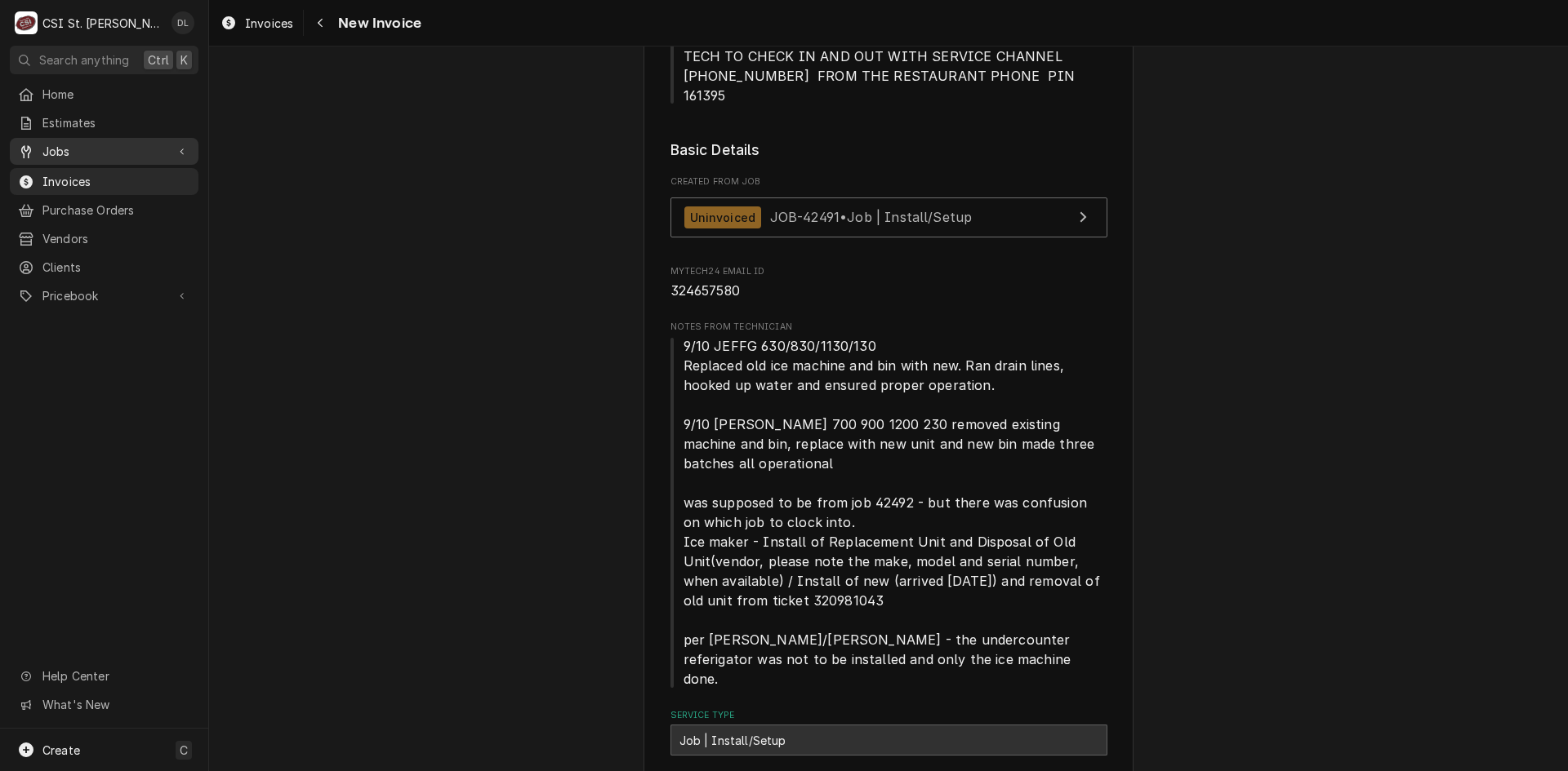
click at [62, 152] on span "Jobs" at bounding box center [104, 152] width 123 height 18
click at [76, 172] on span "Jobs" at bounding box center [117, 180] width 148 height 18
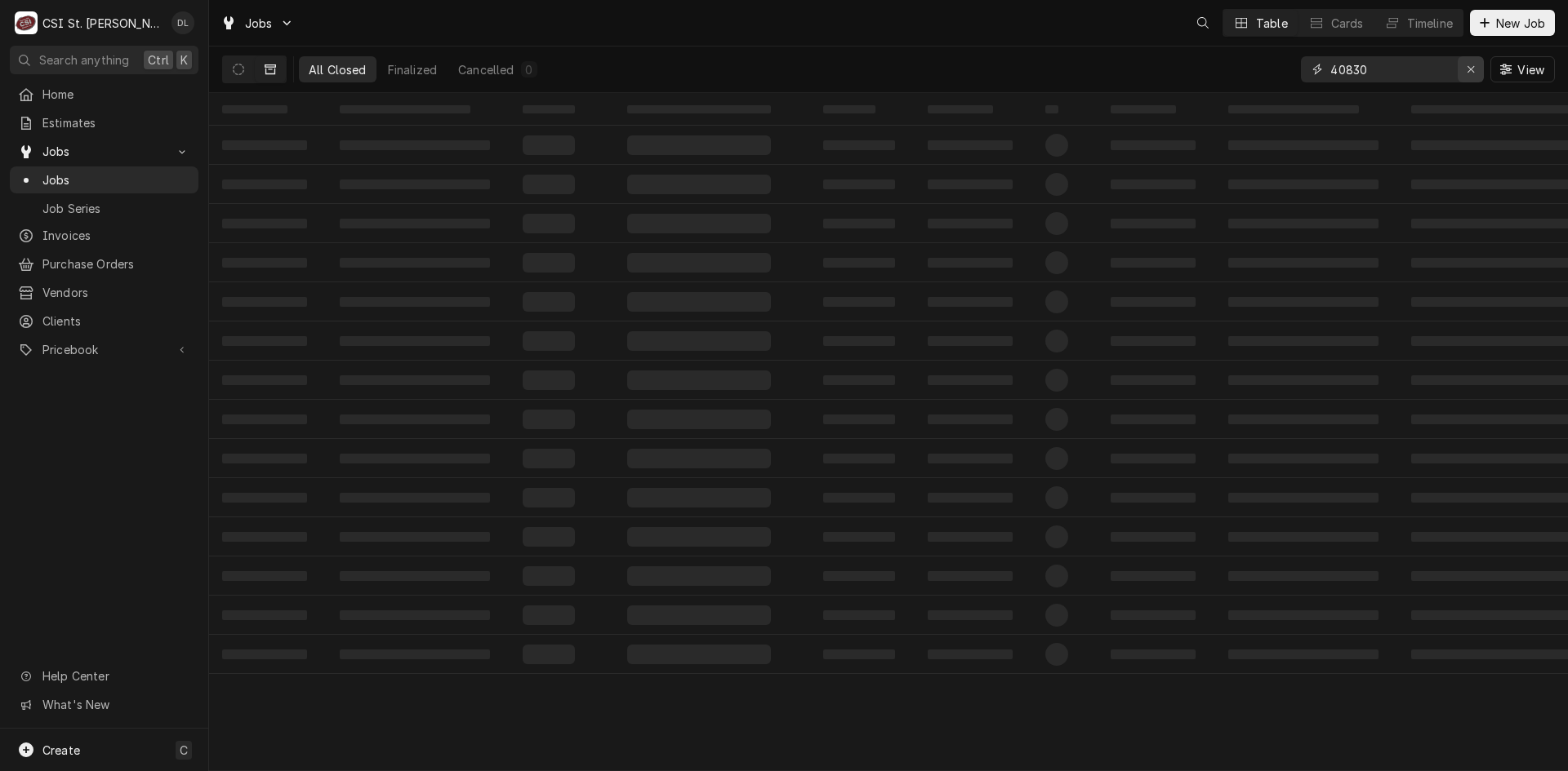
click at [1470, 68] on icon "Erase input" at bounding box center [1470, 69] width 9 height 12
click at [1422, 70] on input "Dynamic Content Wrapper" at bounding box center [1406, 69] width 153 height 26
type input "42492"
click at [518, 71] on button "Cancelled 1" at bounding box center [497, 69] width 98 height 26
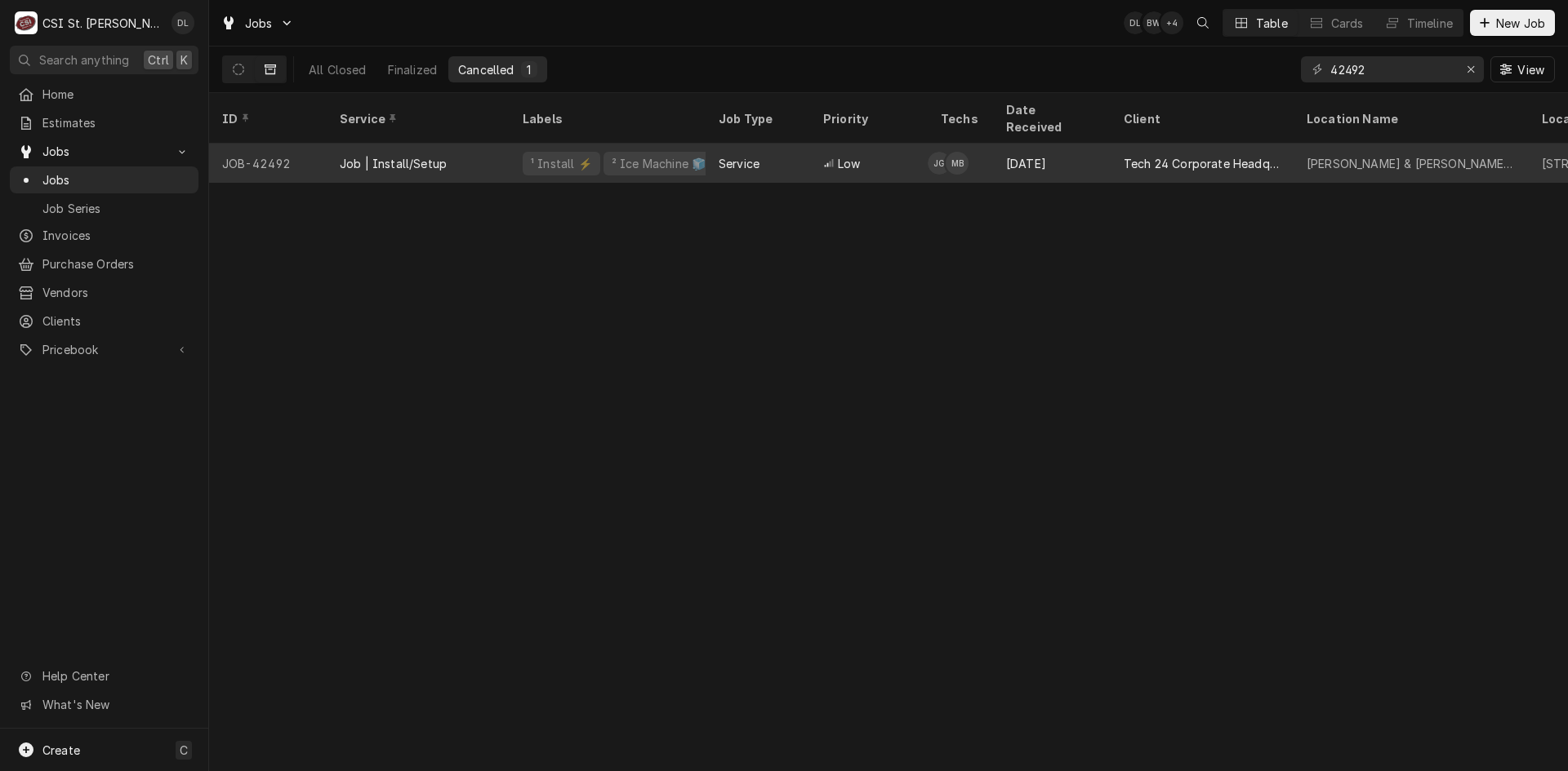
click at [762, 143] on div "Service" at bounding box center [758, 163] width 104 height 39
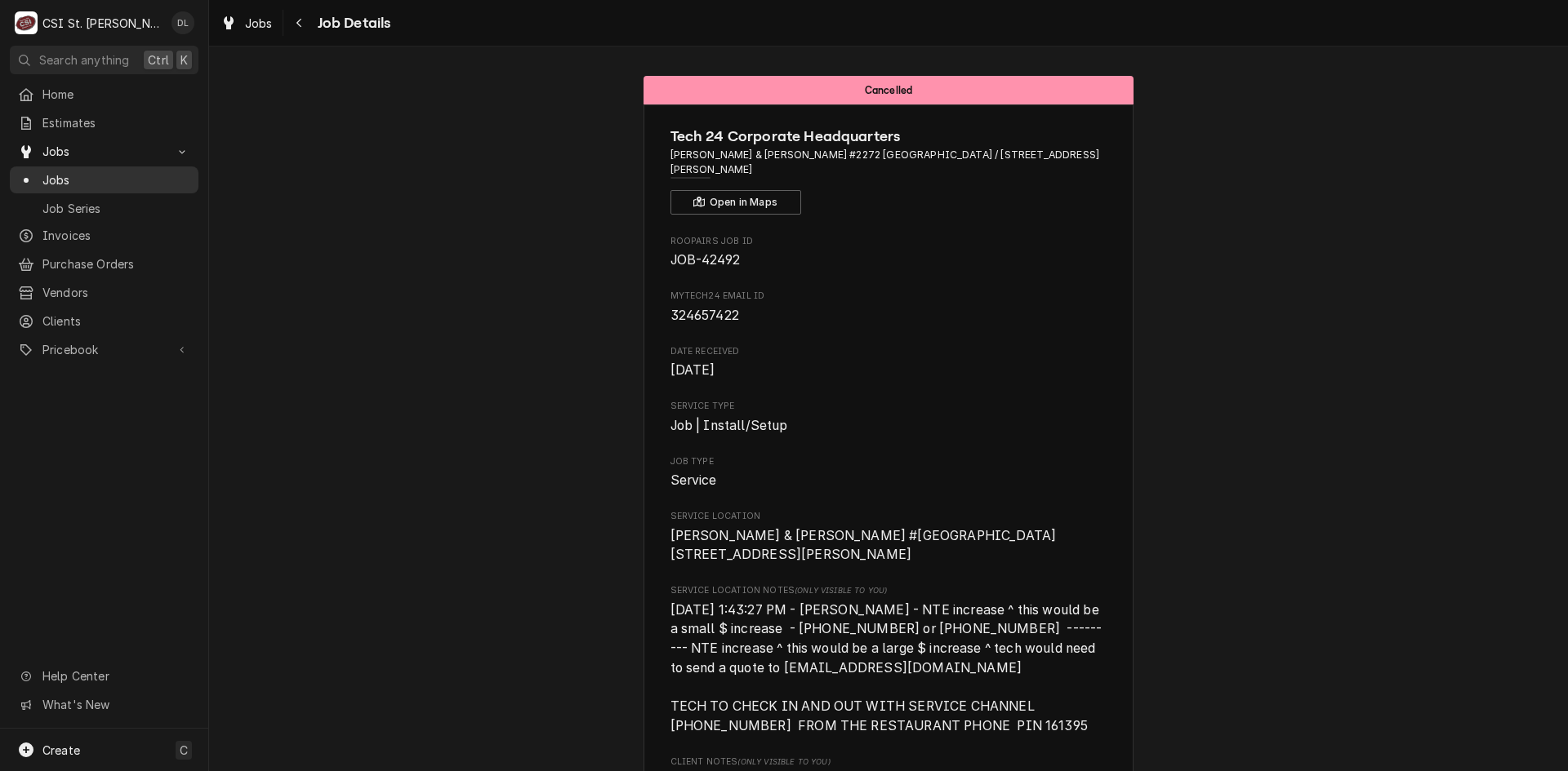
click at [62, 172] on span "Jobs" at bounding box center [117, 180] width 148 height 18
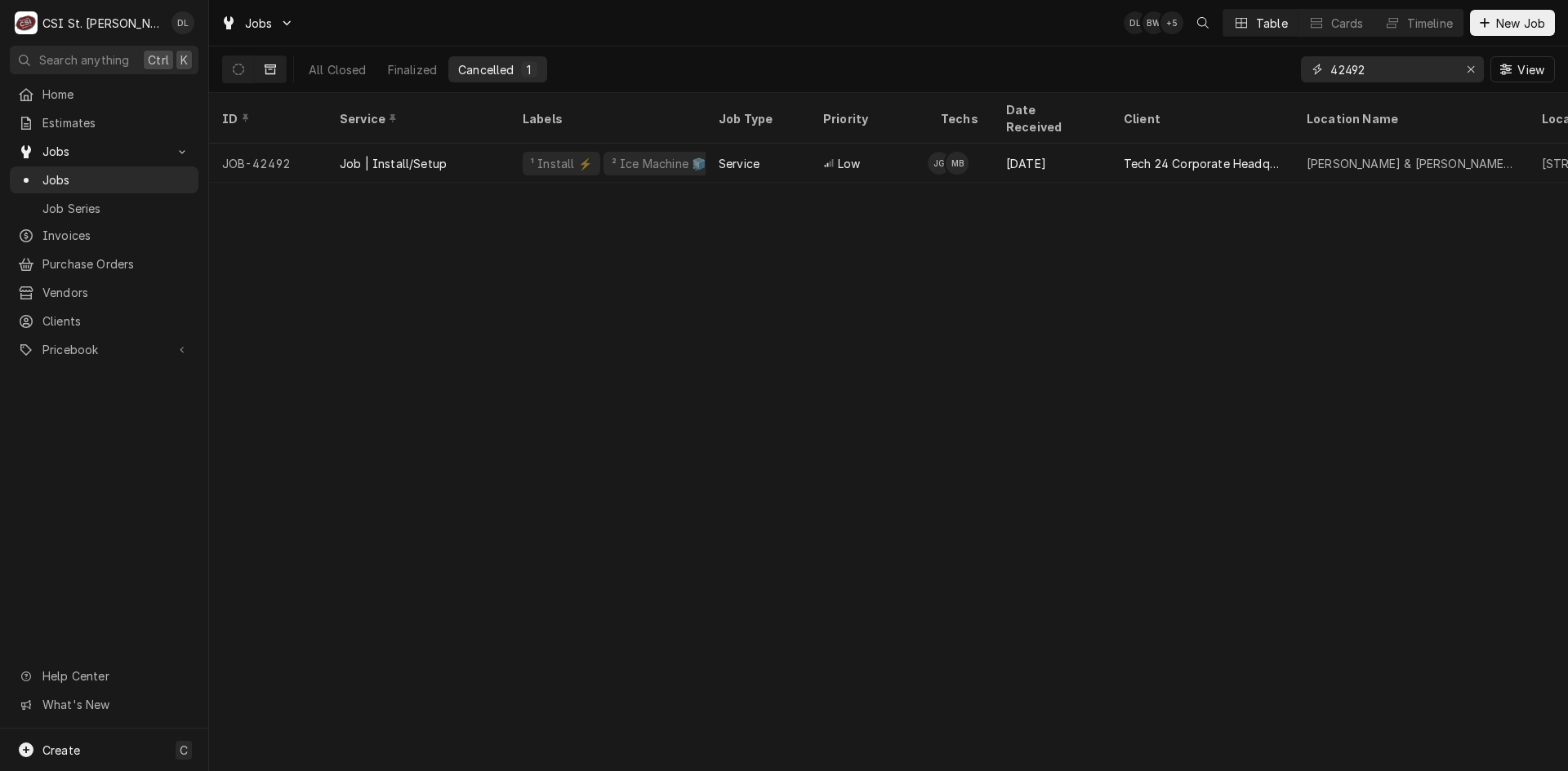
click at [1420, 74] on input "42492" at bounding box center [1392, 69] width 123 height 26
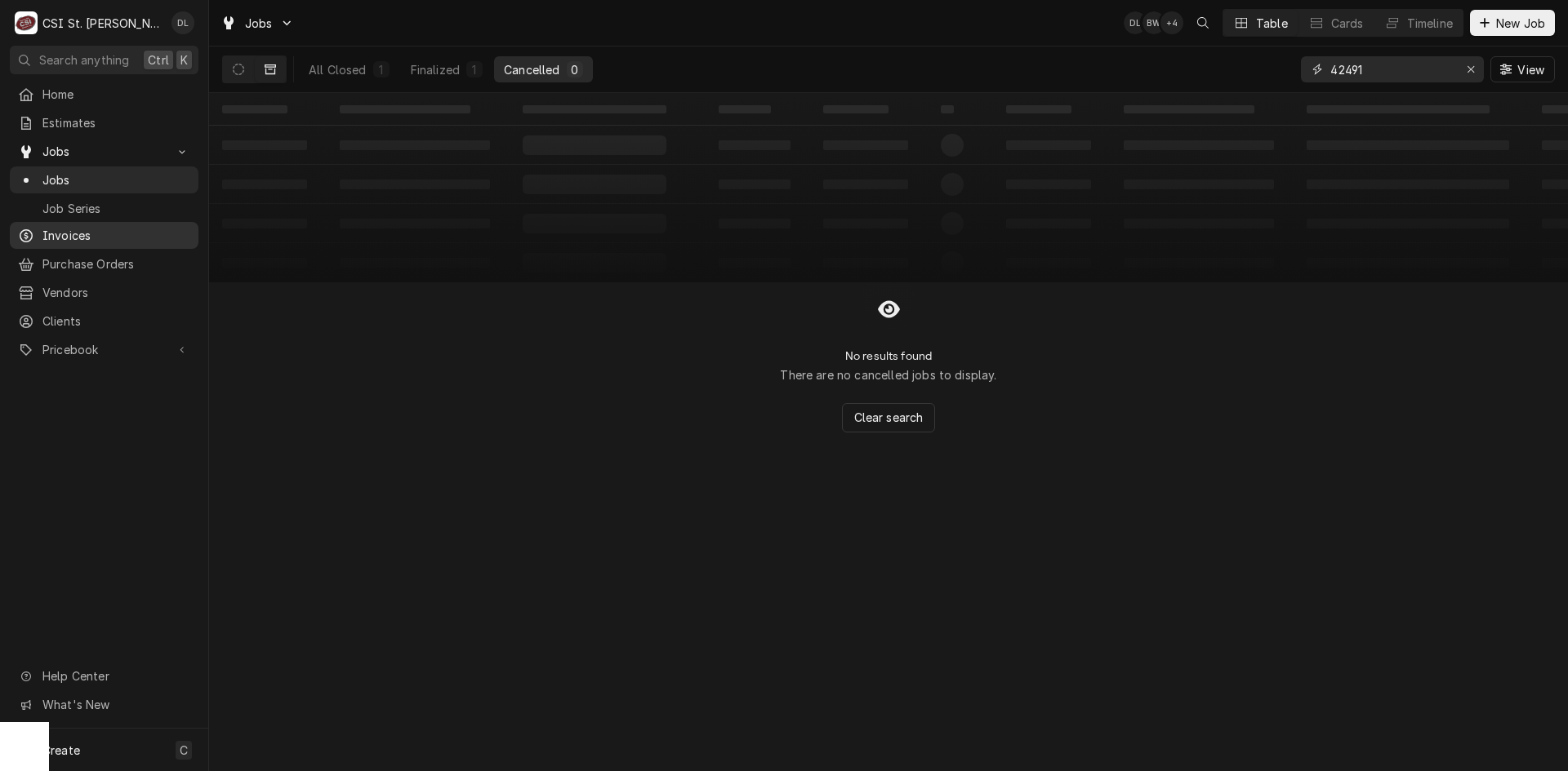
type input "42491"
click at [93, 227] on span "Invoices" at bounding box center [117, 236] width 148 height 18
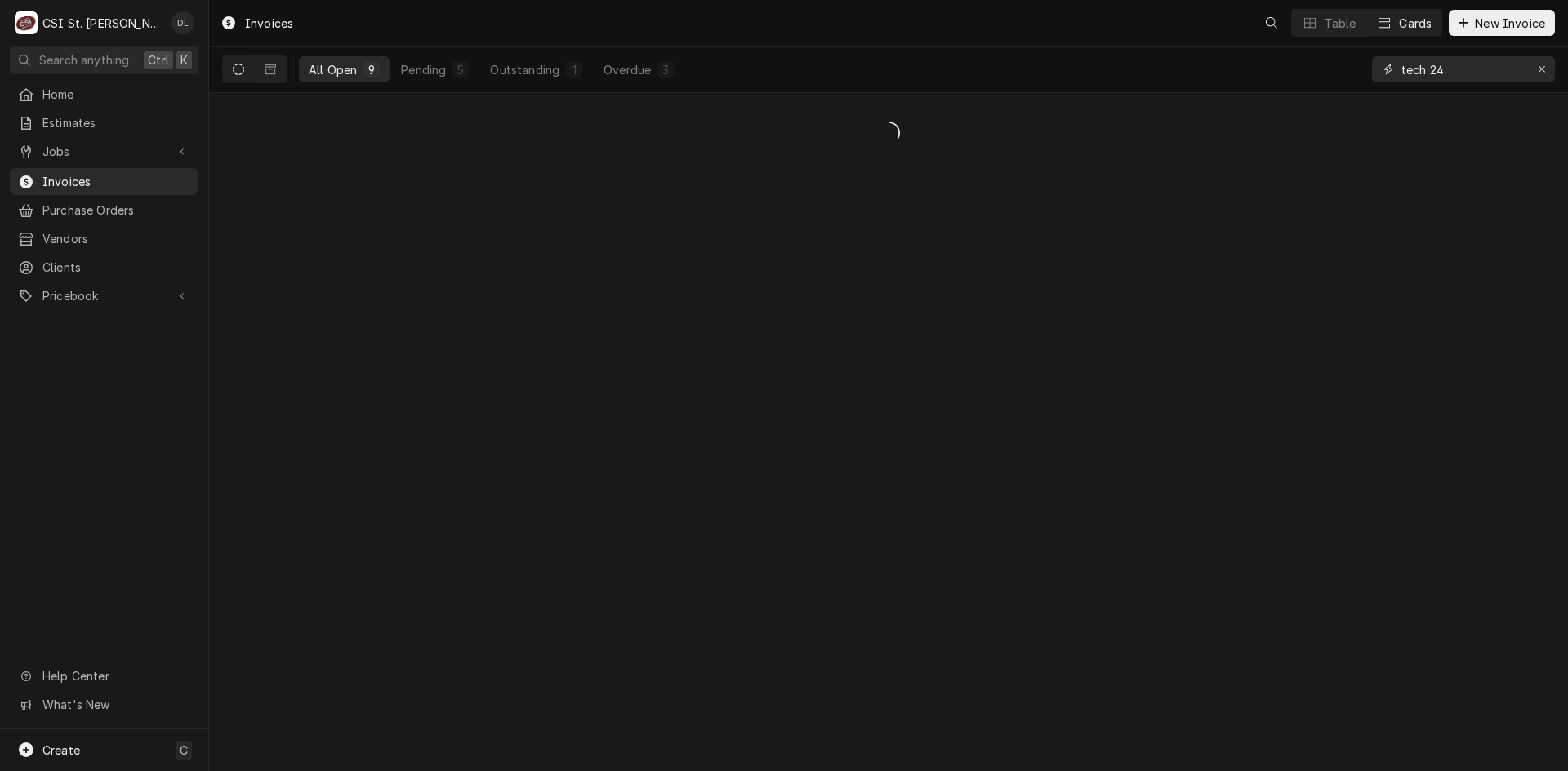
click at [1474, 73] on input "tech 24" at bounding box center [1463, 69] width 123 height 26
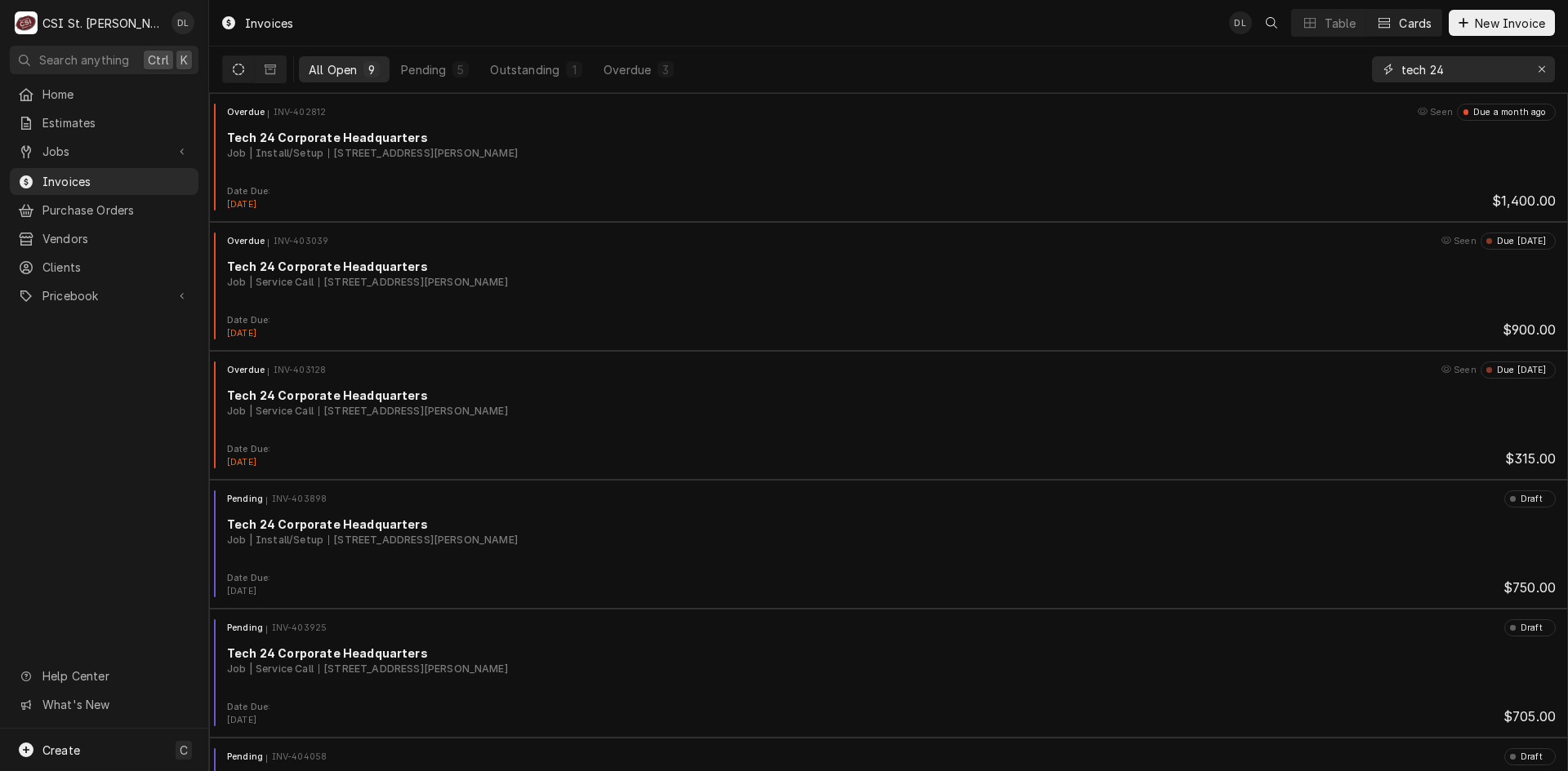
drag, startPoint x: 1478, startPoint y: 72, endPoint x: 1346, endPoint y: 68, distance: 132.1
click at [1346, 68] on div "All Open 9 Pending 5 Outstanding 1 Overdue 3 tech 24" at bounding box center [888, 69] width 1333 height 46
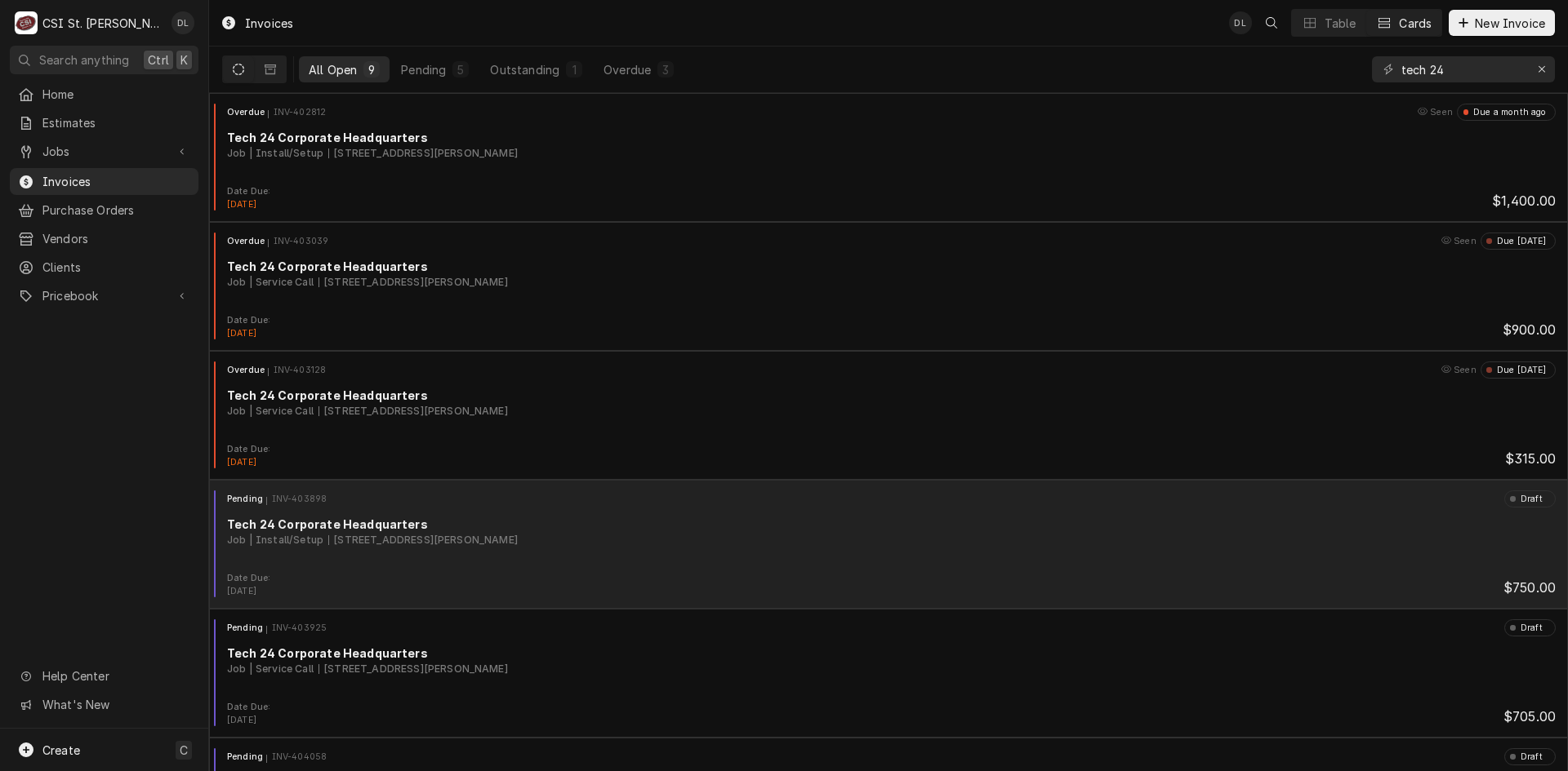
click at [1154, 529] on div "Tech 24 Corporate Headquarters" at bounding box center [891, 524] width 1329 height 18
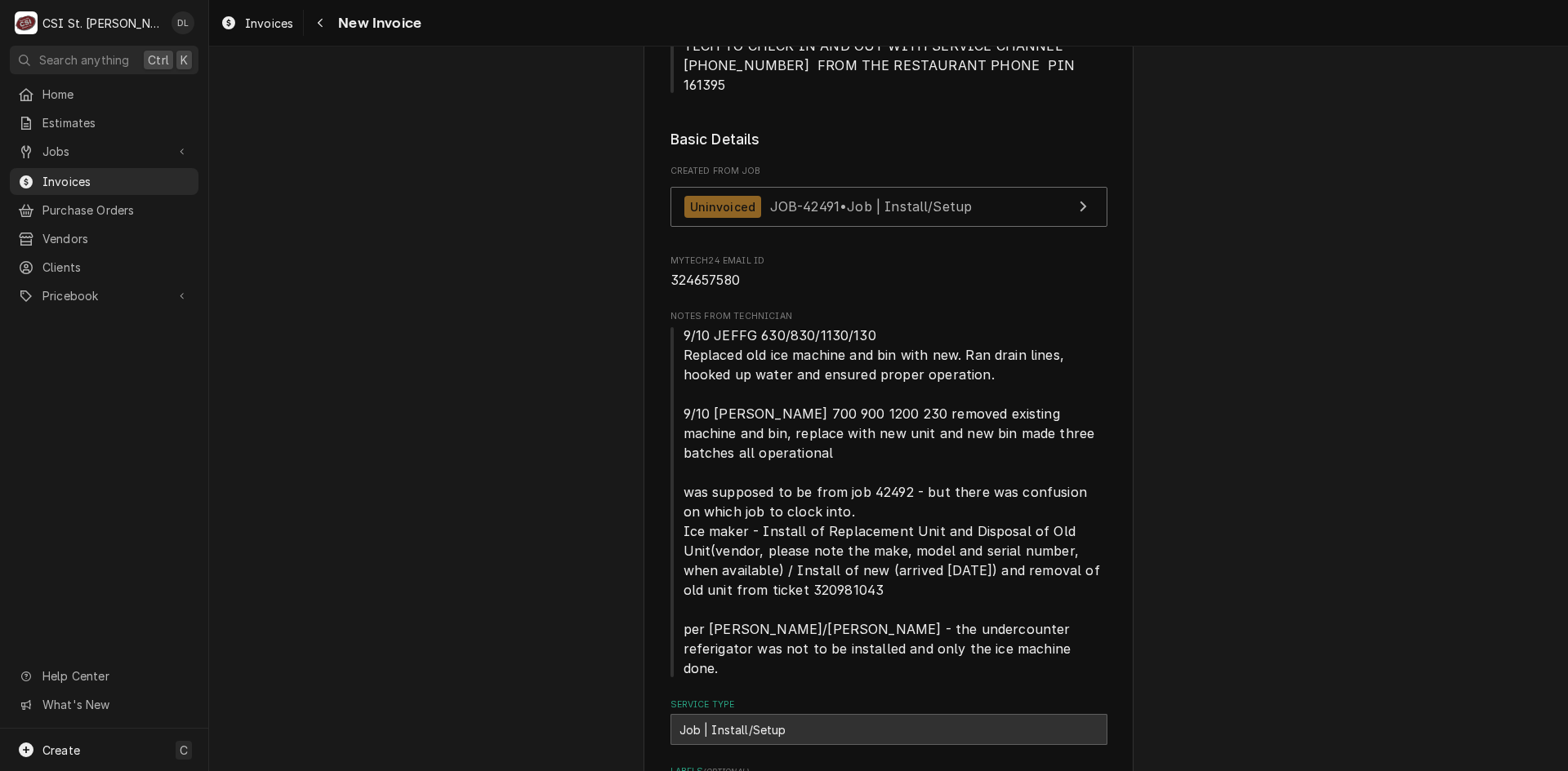
scroll to position [653, 0]
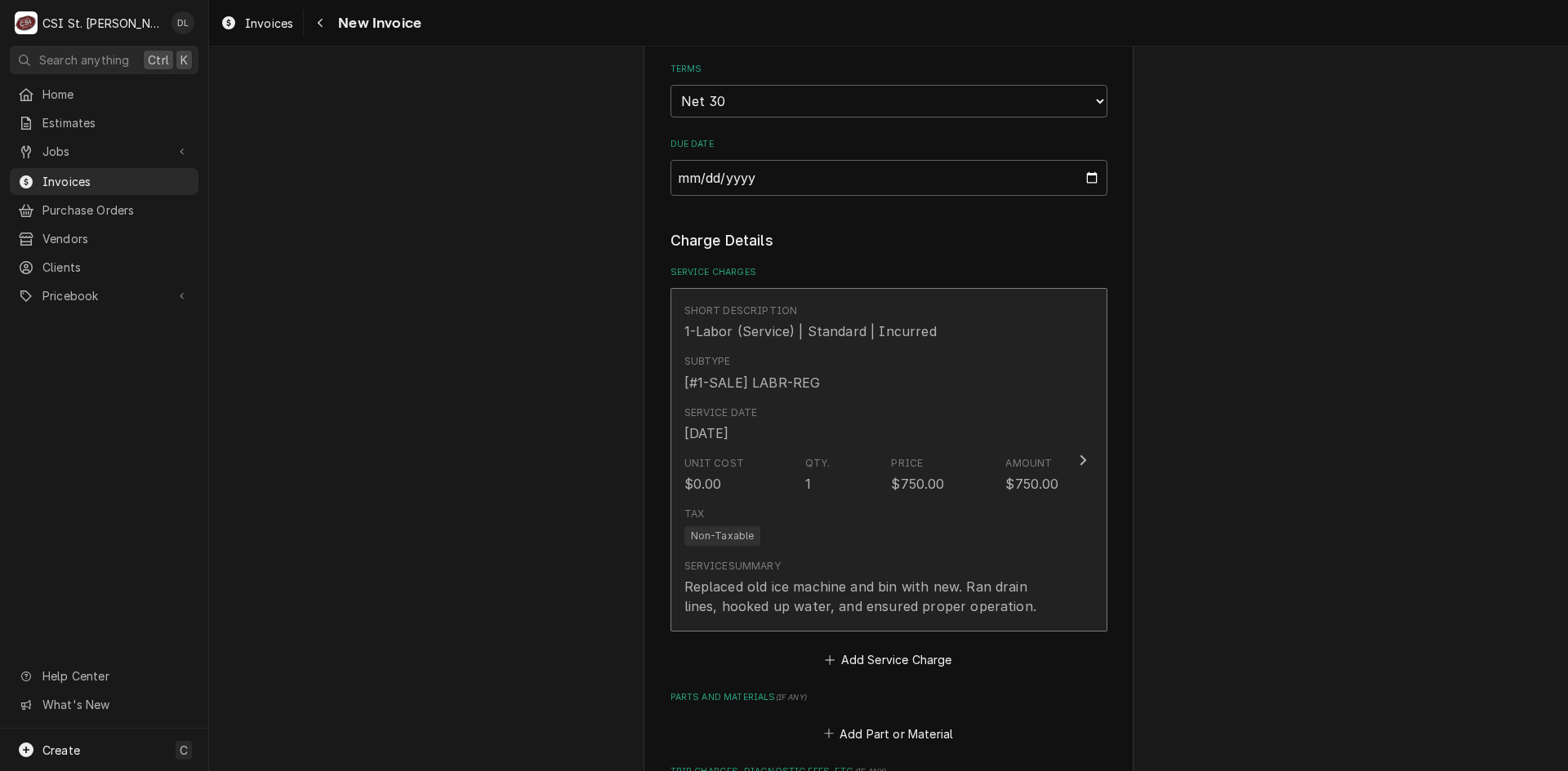
click at [999, 400] on div "Service Date Sep 10, 2025" at bounding box center [872, 425] width 374 height 51
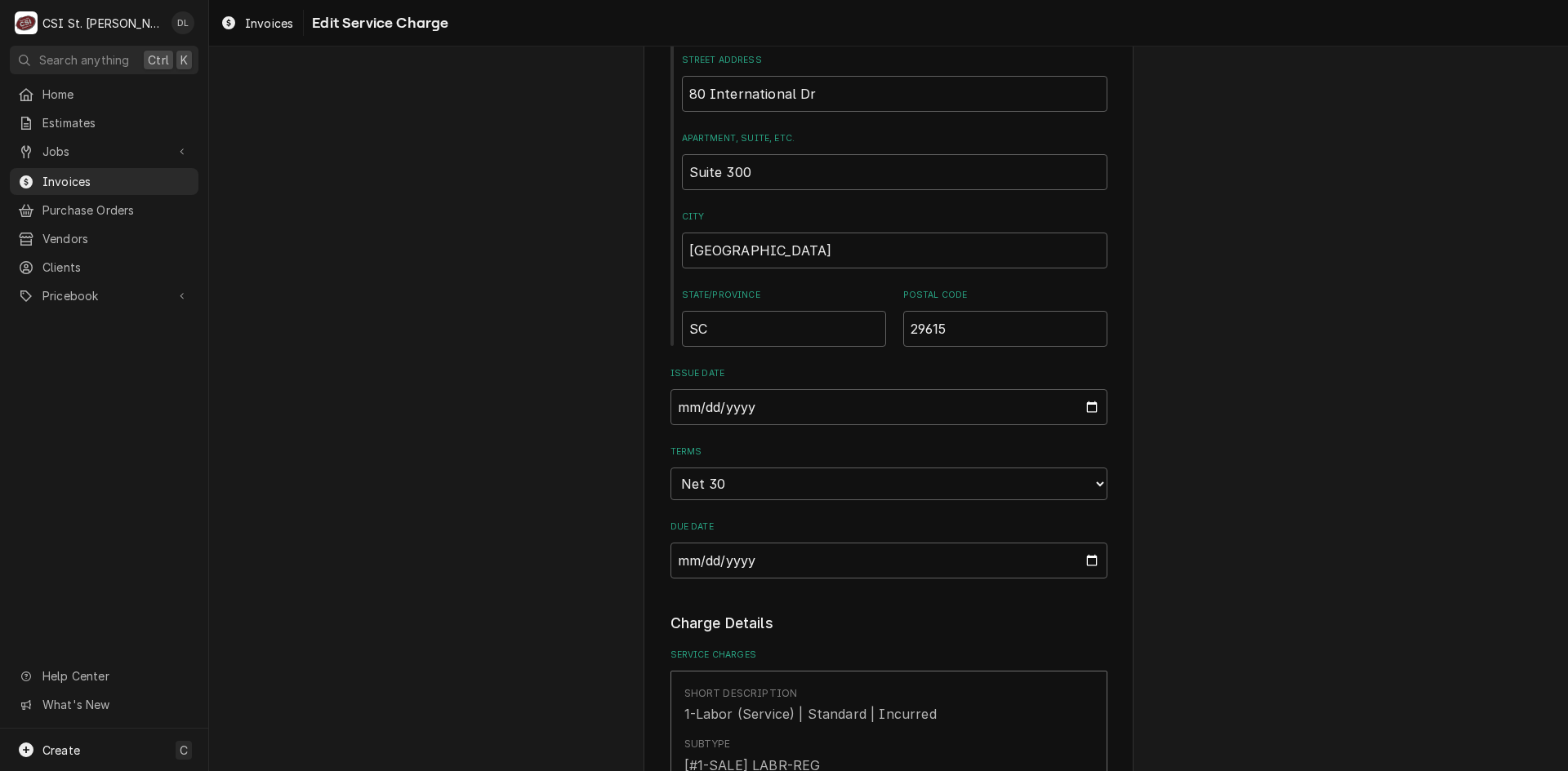
scroll to position [1551, 0]
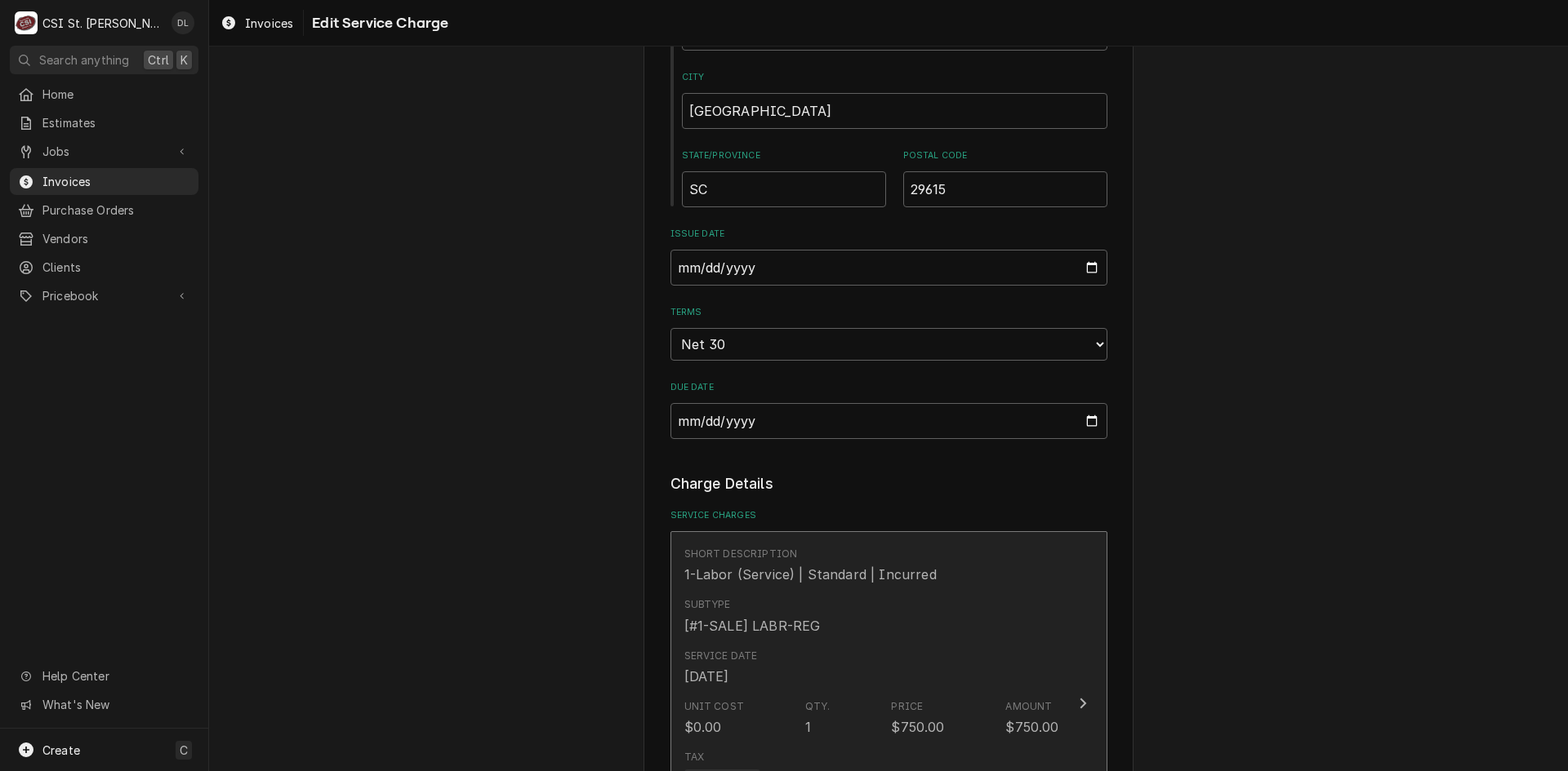
click at [963, 693] on div "Unit Cost $0.00 Qty. 1 Price $750.00 Amount $750.00" at bounding box center [872, 718] width 374 height 51
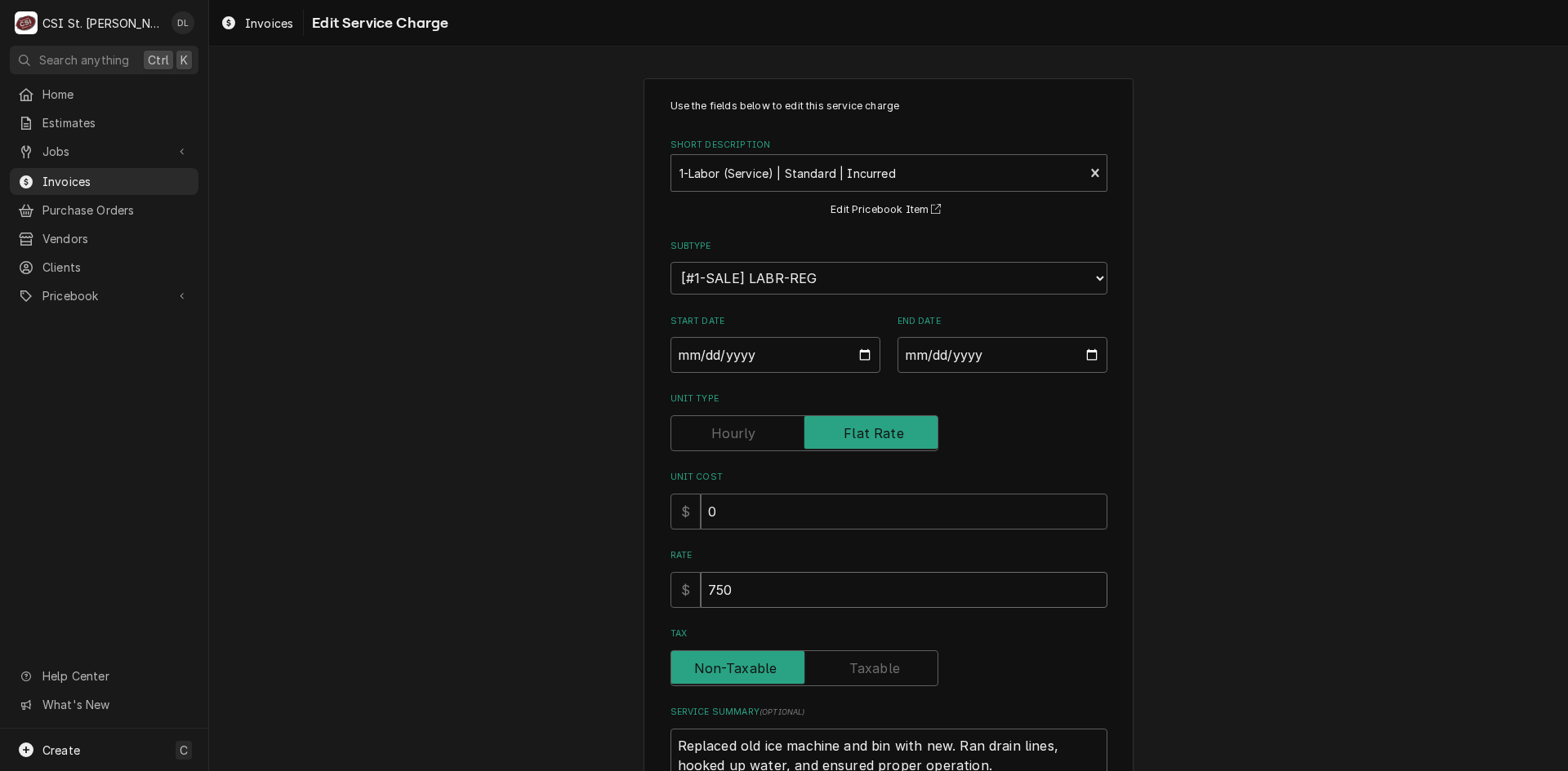
drag, startPoint x: 656, startPoint y: 582, endPoint x: 622, endPoint y: 585, distance: 34.1
click at [622, 585] on div "Use the fields below to edit this service charge Short Description 1-Labor (Ser…" at bounding box center [888, 503] width 1359 height 880
type textarea "x"
type input "1"
type textarea "x"
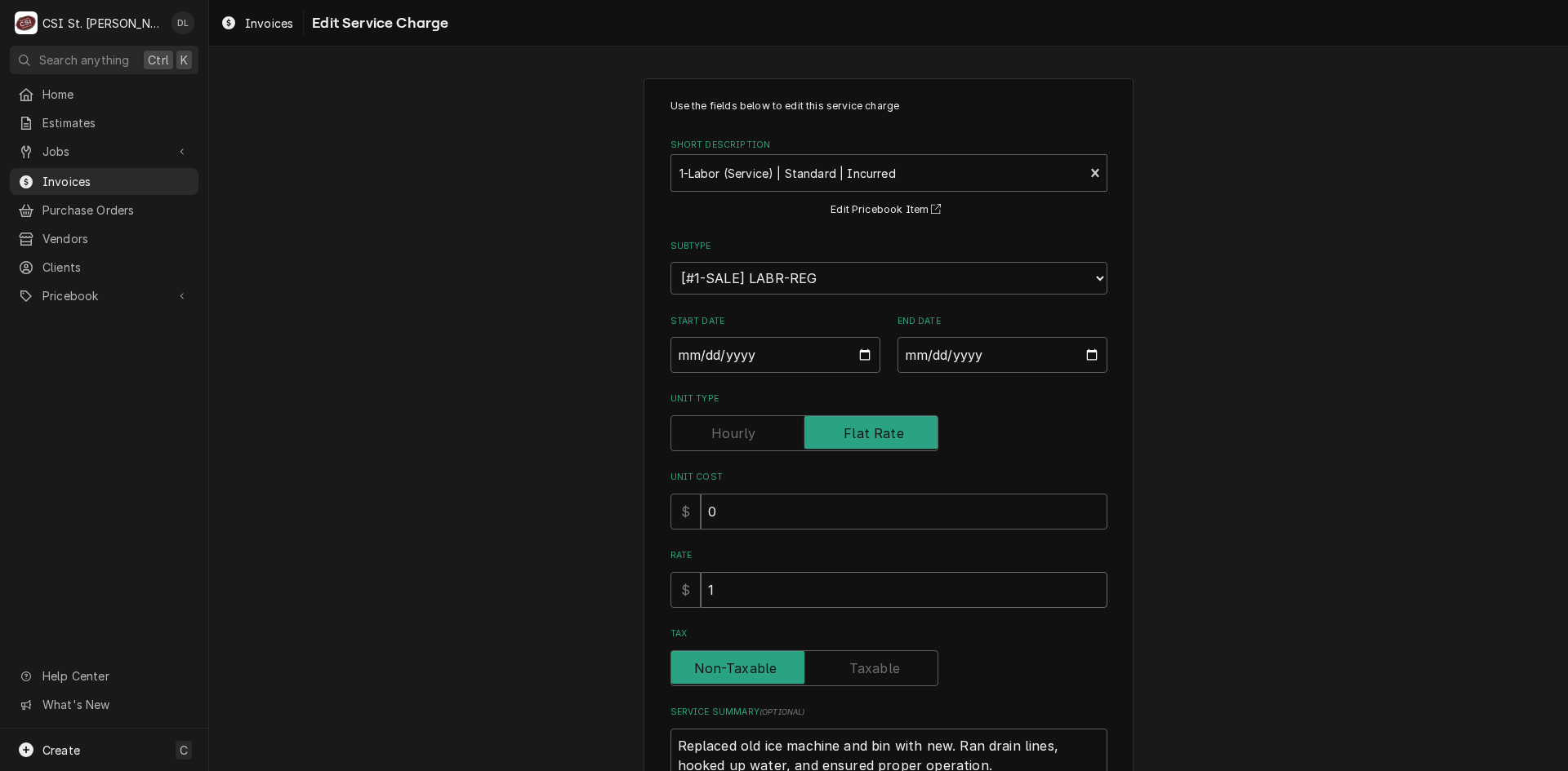
type input "16"
type textarea "x"
type input "168"
type textarea "x"
type input "1680"
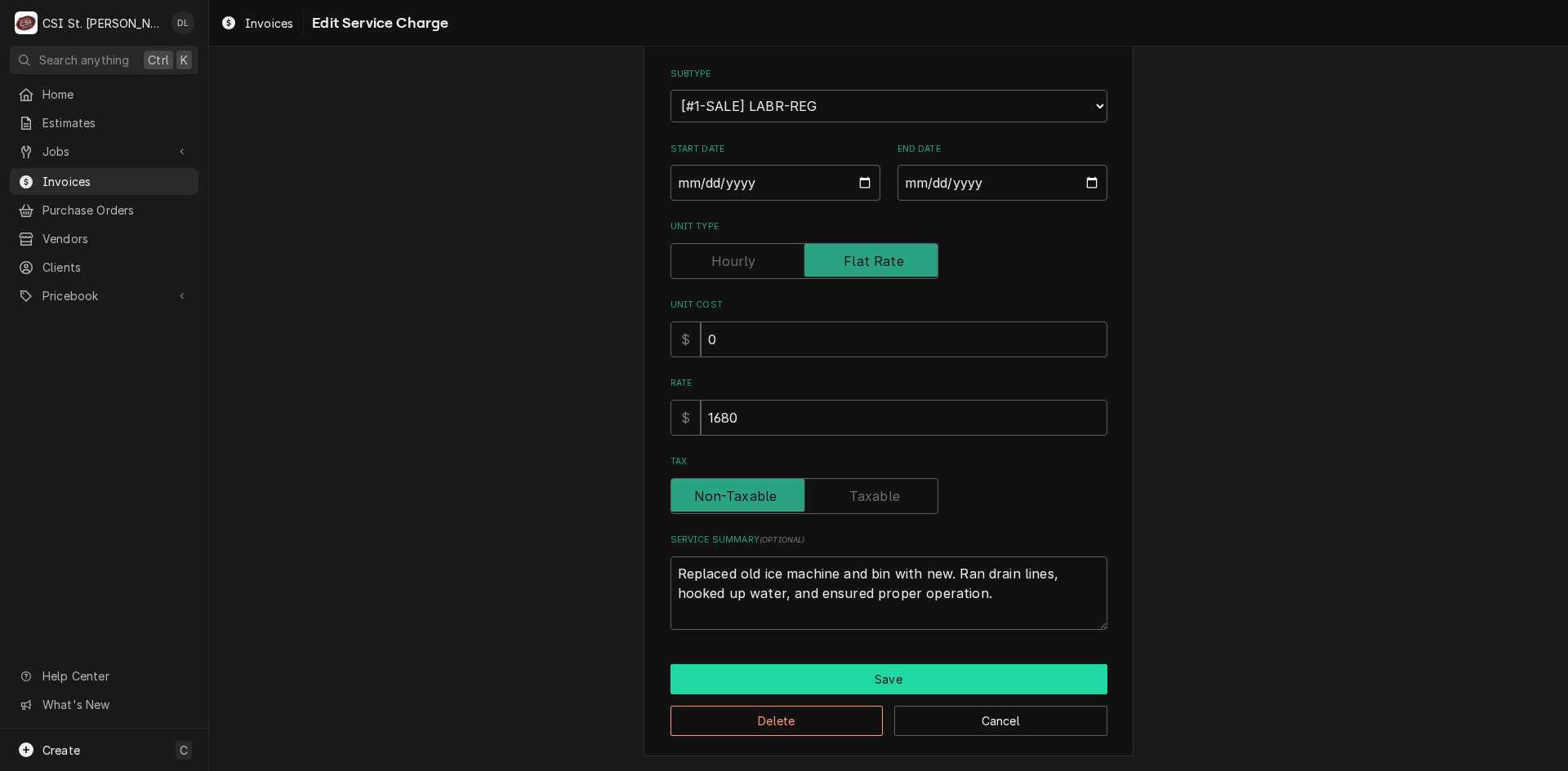
click at [880, 675] on button "Save" at bounding box center [889, 679] width 437 height 30
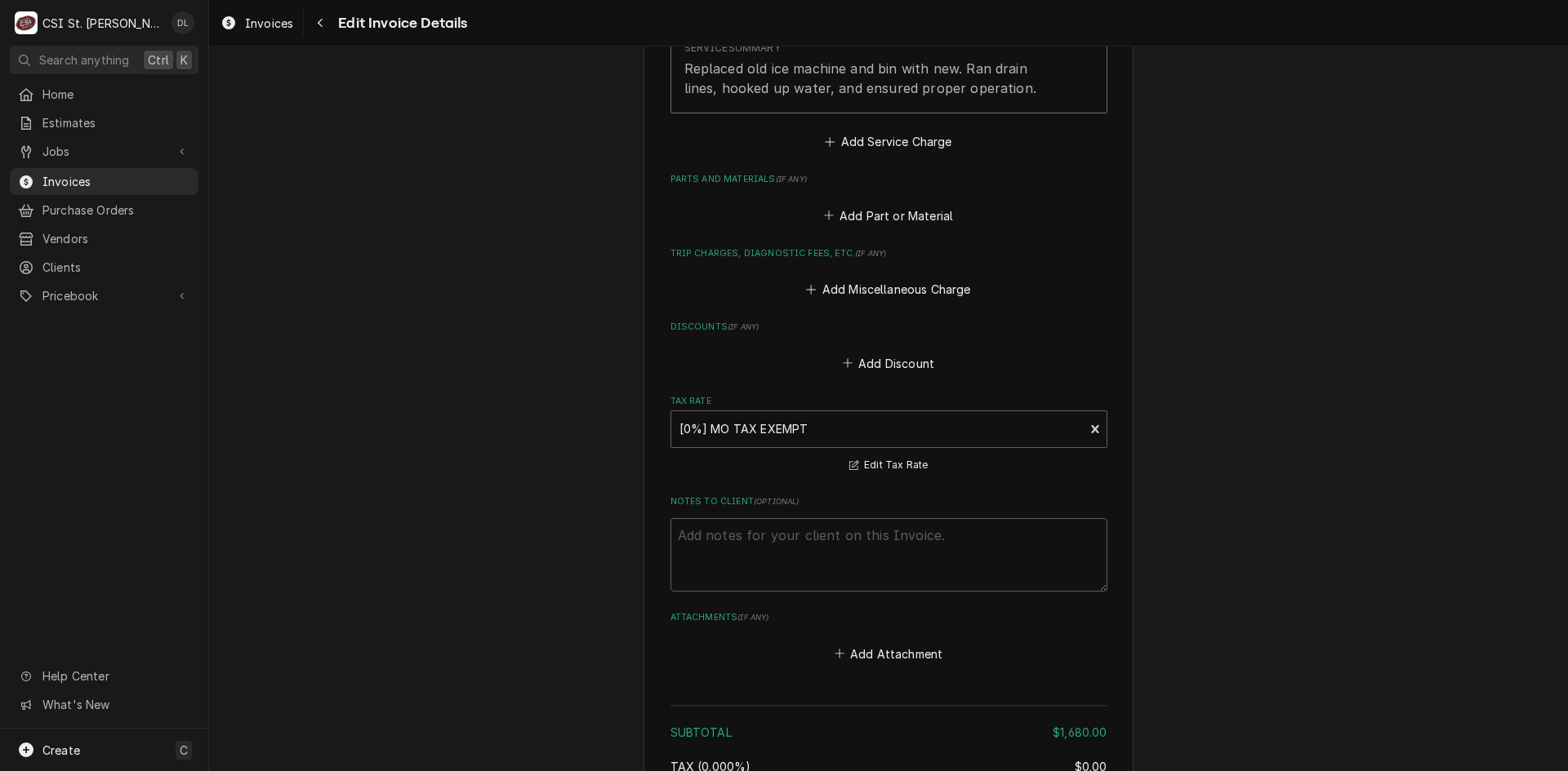
scroll to position [2529, 0]
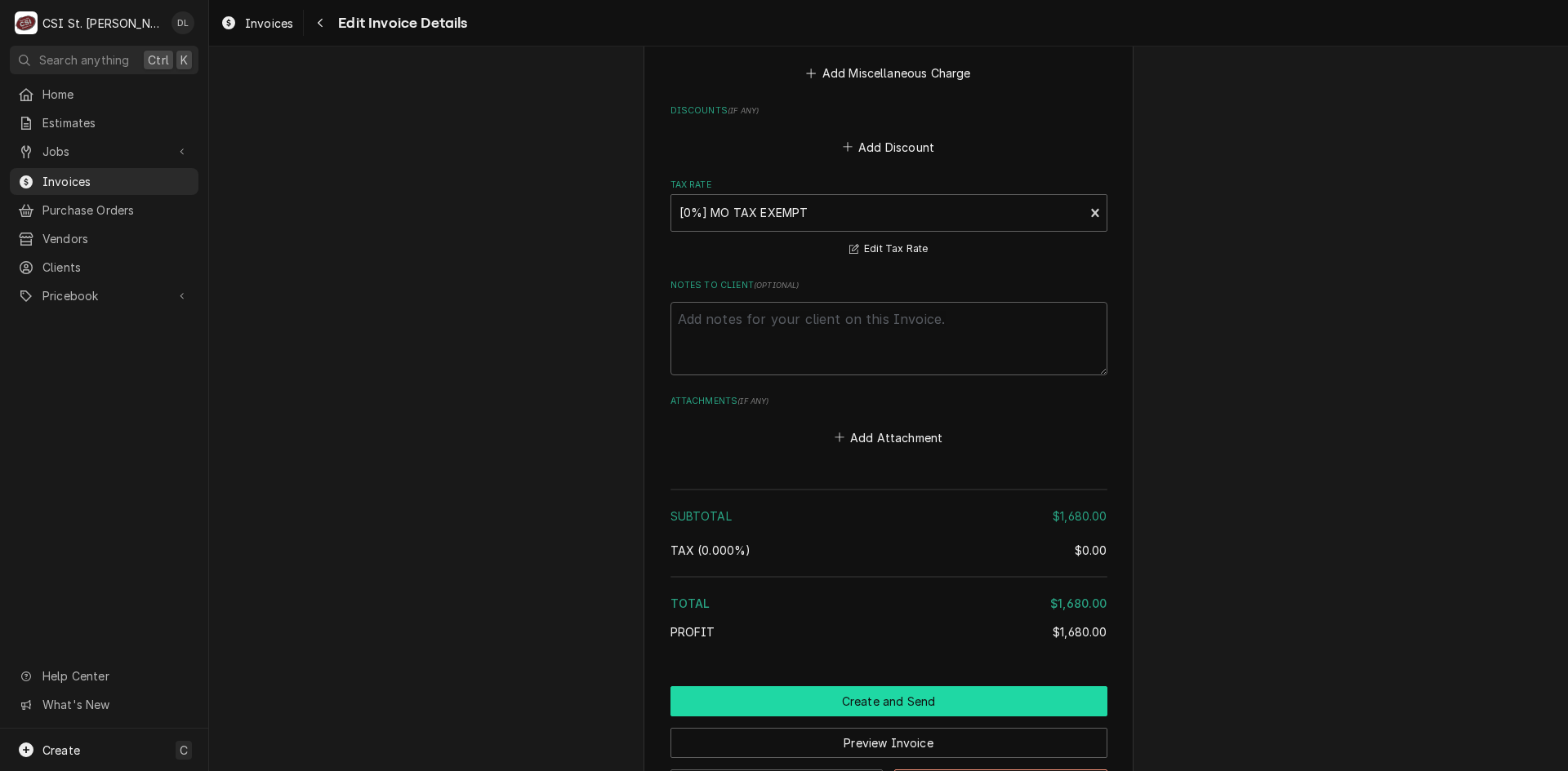
click at [931, 686] on button "Create and Send" at bounding box center [889, 701] width 437 height 30
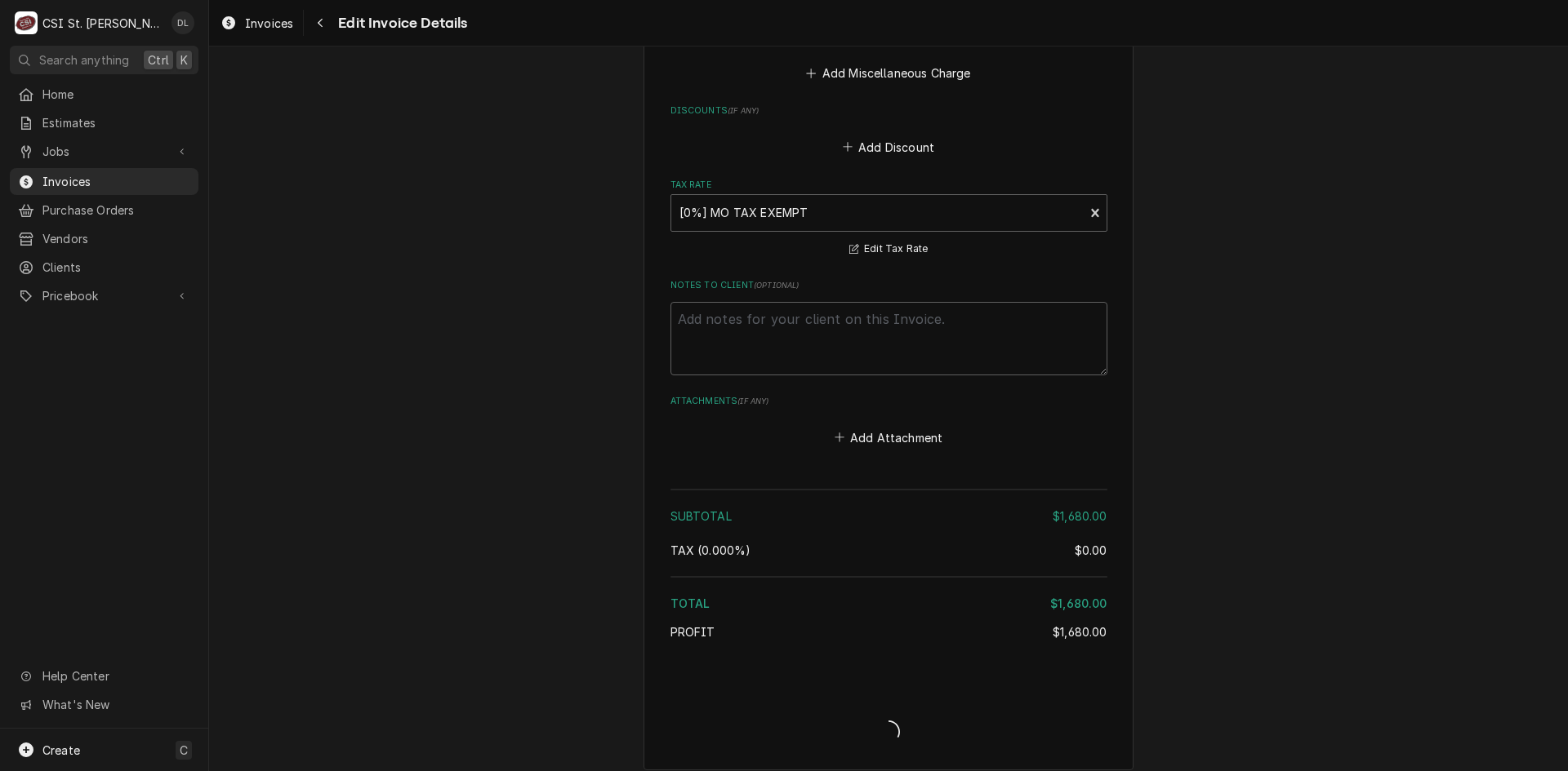
type textarea "x"
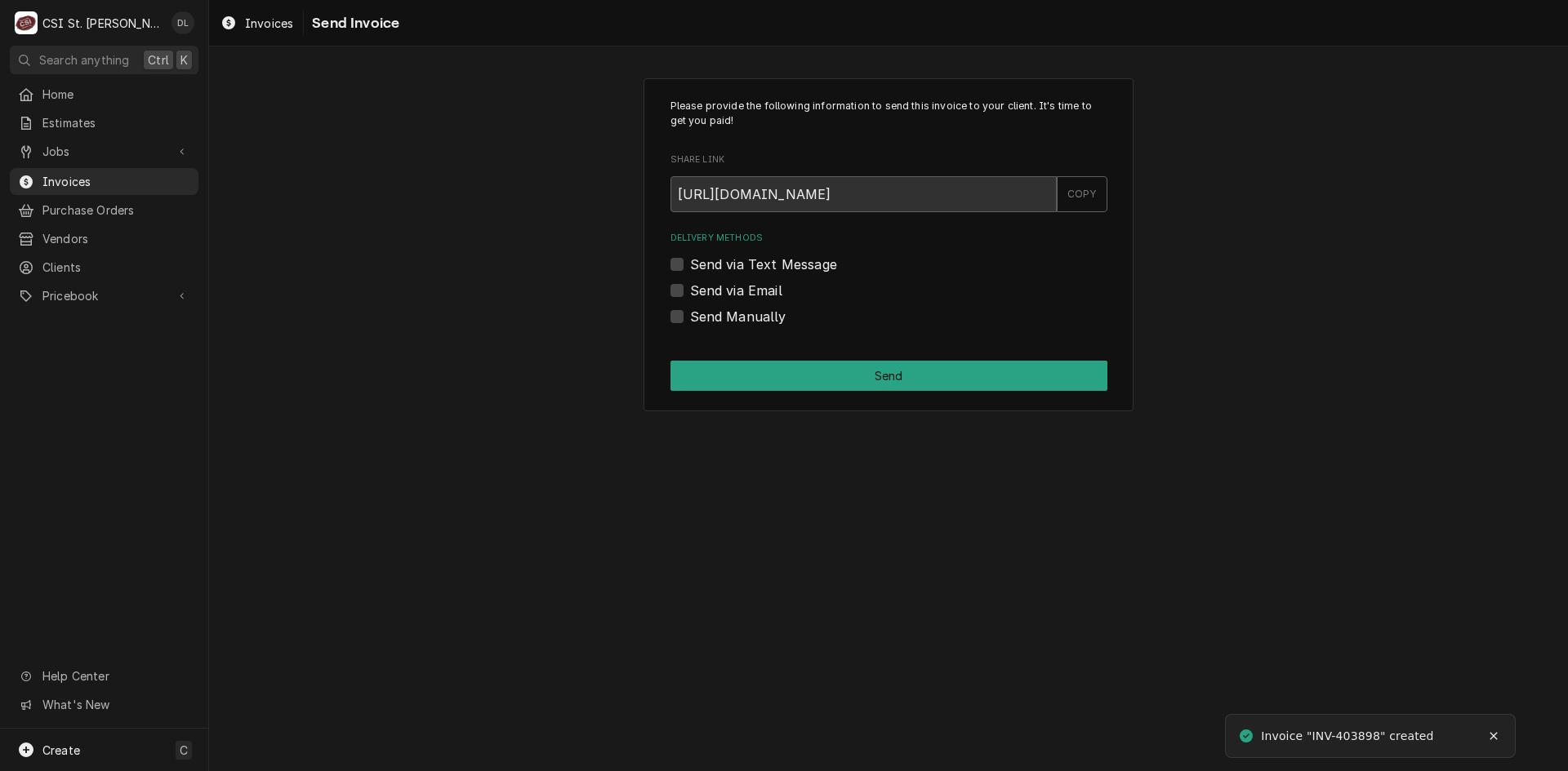
click at [690, 320] on label "Send Manually" at bounding box center [738, 317] width 97 height 19
click at [690, 320] on input "Send Manually" at bounding box center [909, 325] width 437 height 36
checkbox input "true"
click at [898, 372] on button "Send" at bounding box center [889, 375] width 437 height 30
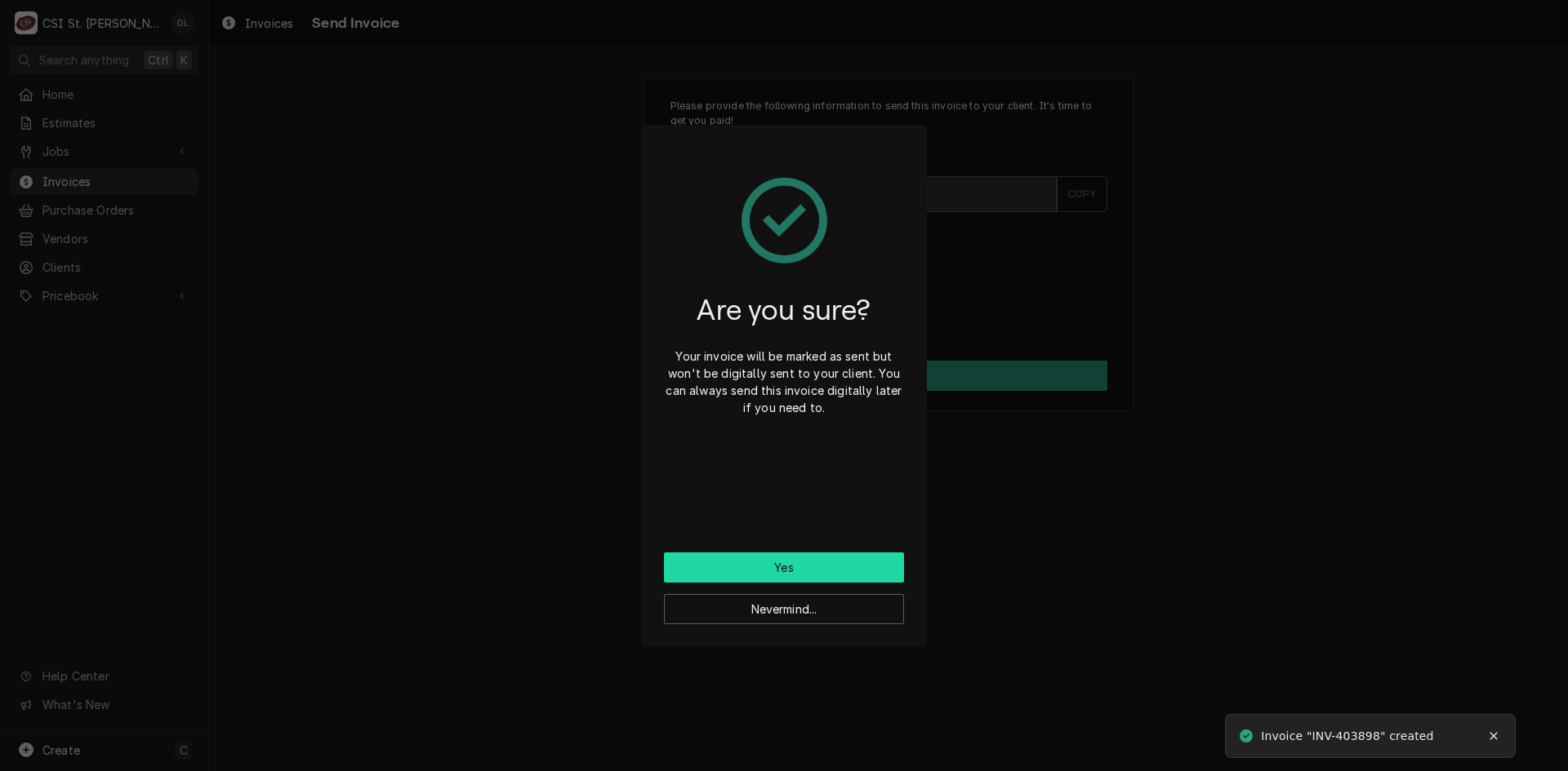
click at [821, 564] on button "Yes" at bounding box center [784, 567] width 240 height 30
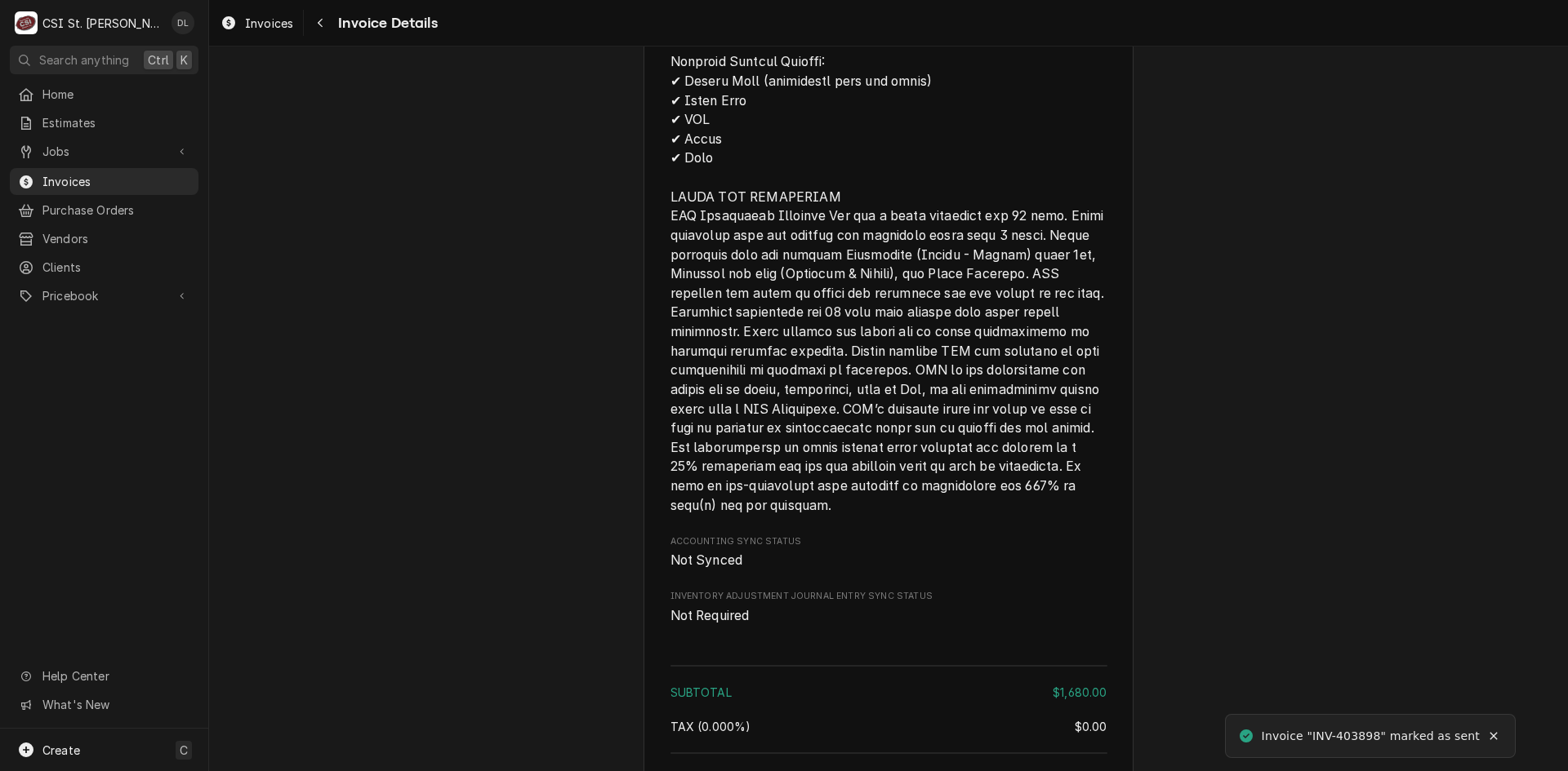
scroll to position [2323, 0]
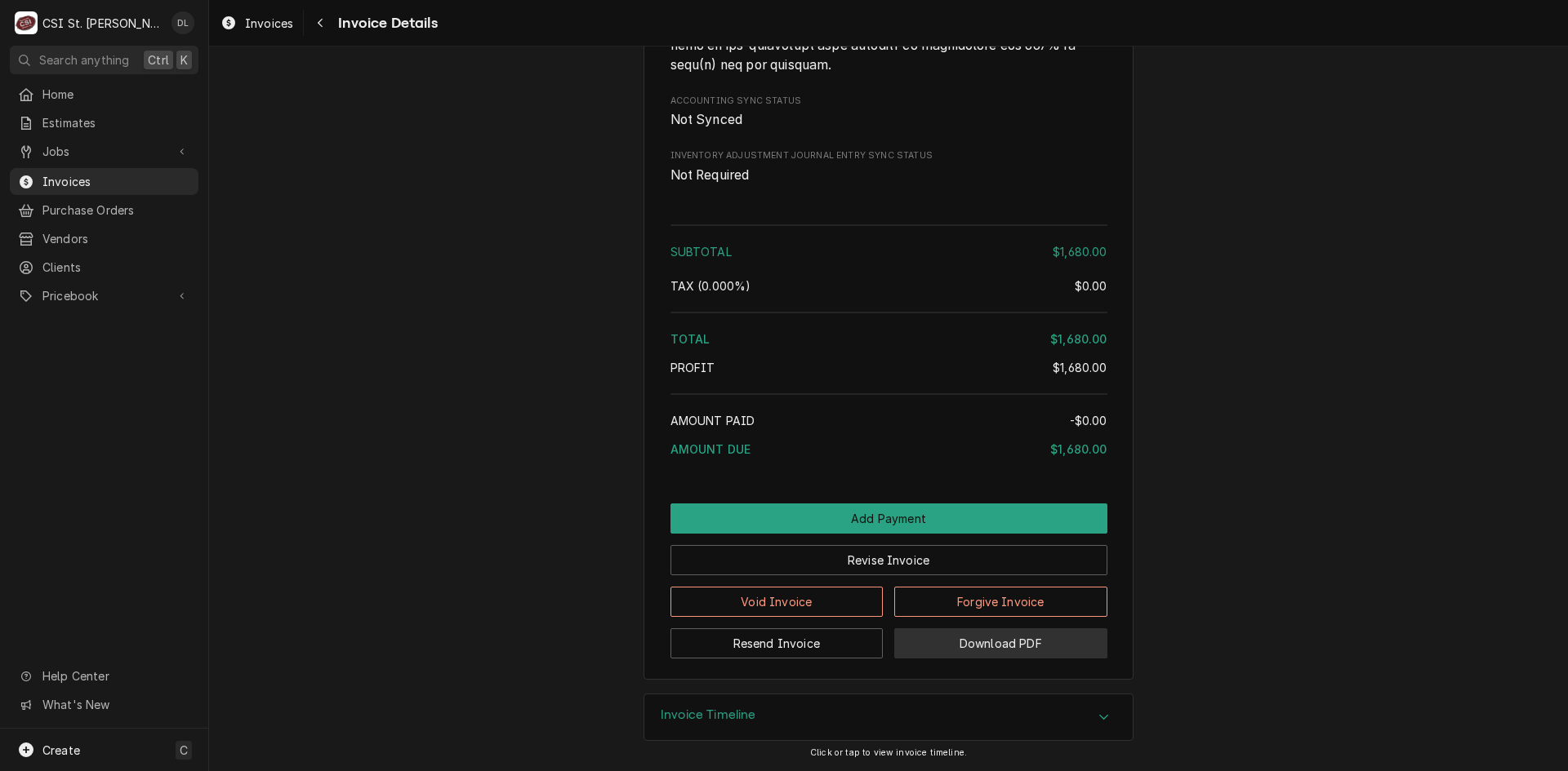
click at [1024, 645] on button "Download PDF" at bounding box center [1000, 643] width 214 height 30
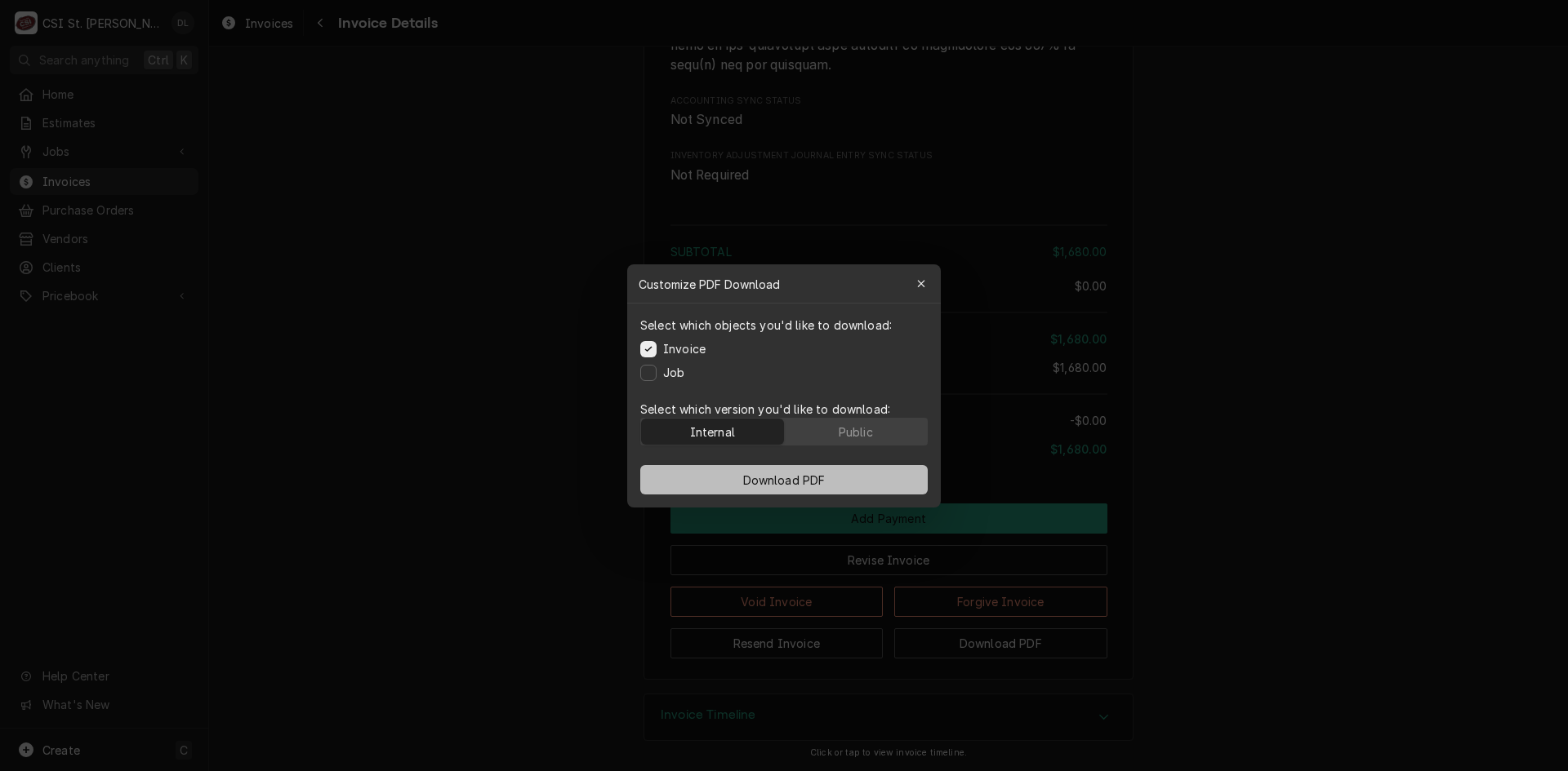
click at [808, 484] on span "Download PDF" at bounding box center [784, 480] width 89 height 18
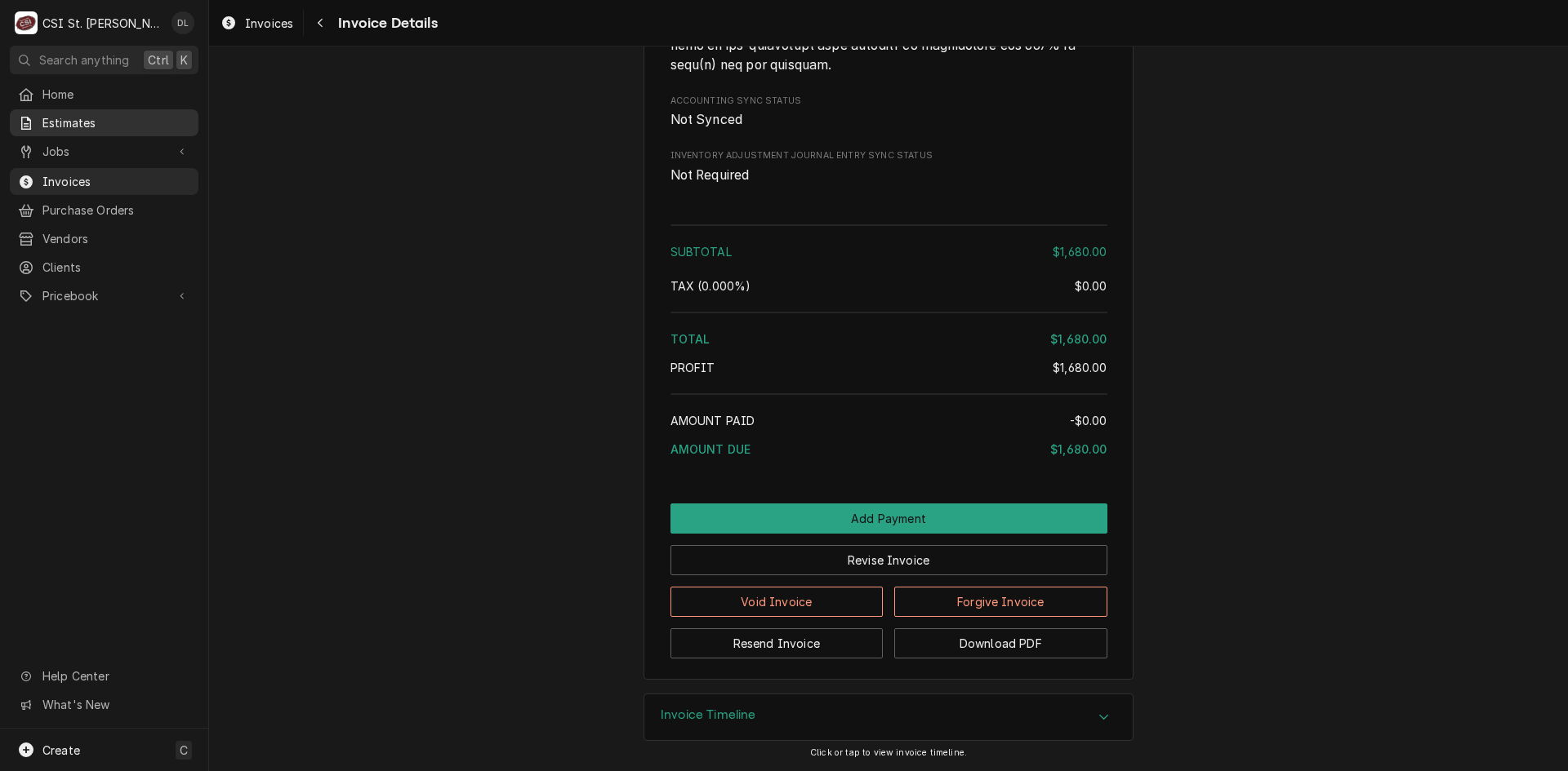
click at [110, 117] on span "Estimates" at bounding box center [117, 123] width 148 height 18
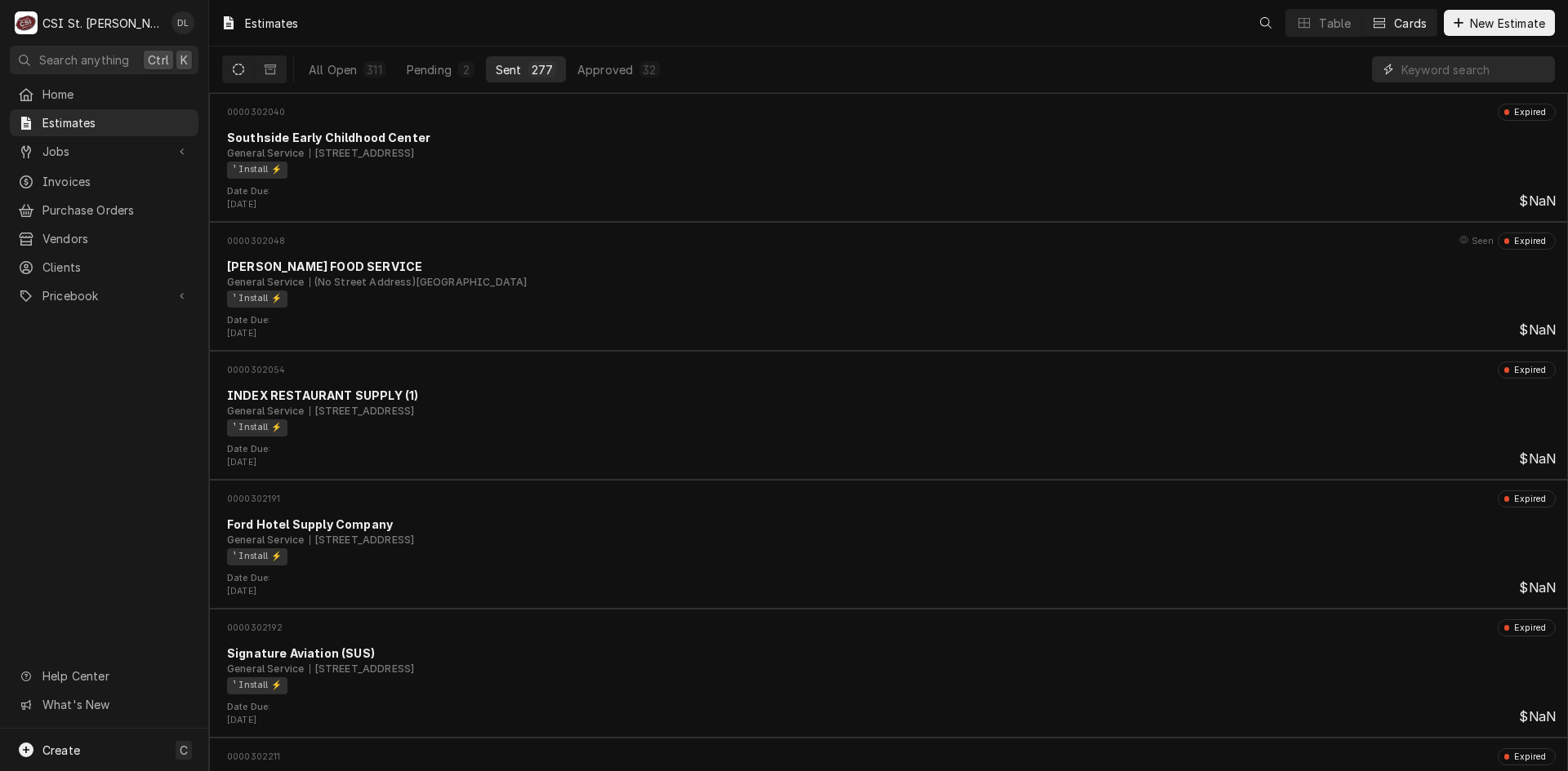
click at [1454, 70] on input "Dynamic Content Wrapper" at bounding box center [1473, 69] width 145 height 26
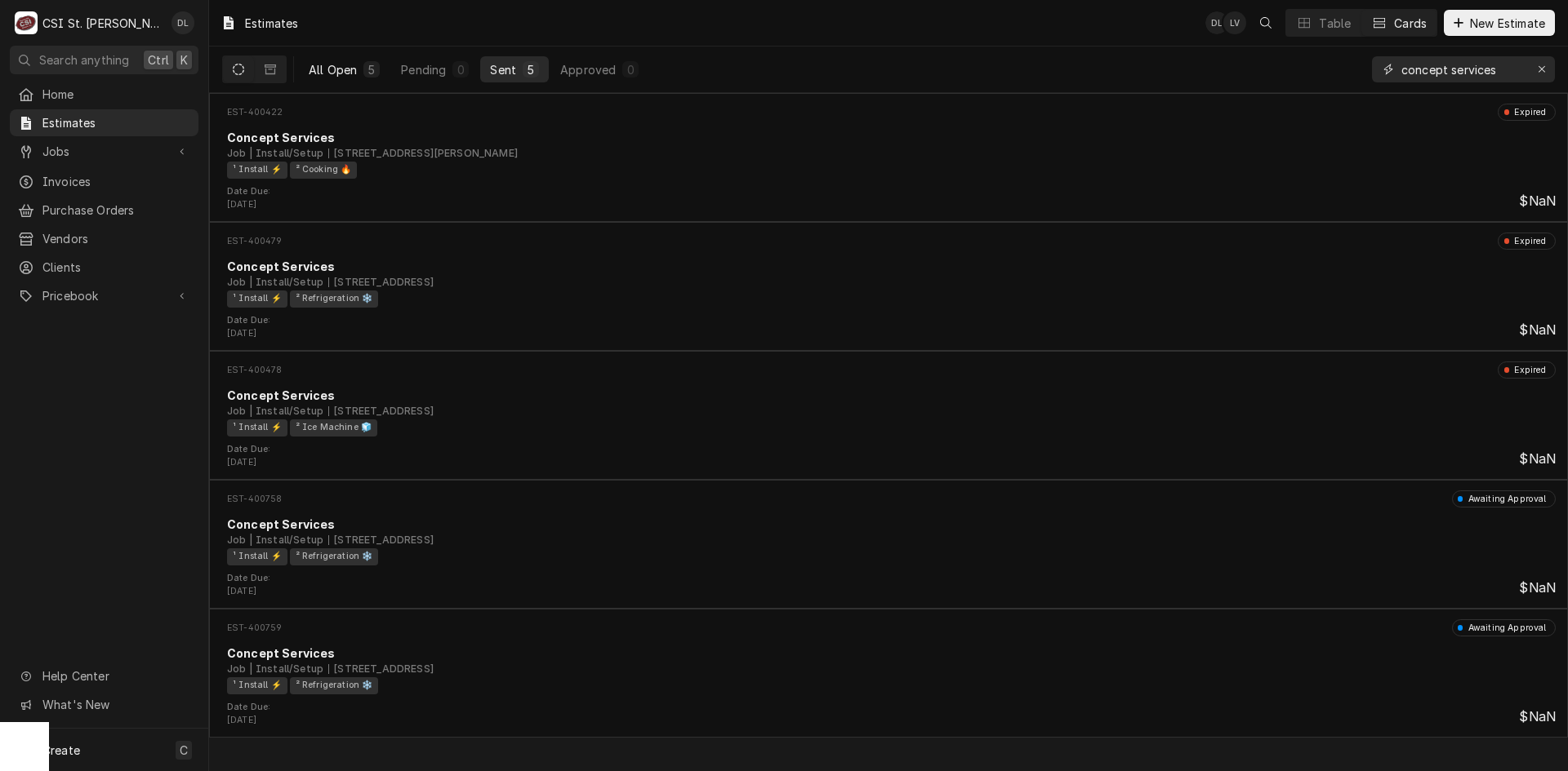
type input "concept services"
click at [334, 65] on div "All Open" at bounding box center [333, 70] width 48 height 18
click at [498, 70] on div "Sent" at bounding box center [503, 70] width 26 height 18
click at [266, 71] on icon "Dynamic Content Wrapper" at bounding box center [270, 69] width 12 height 10
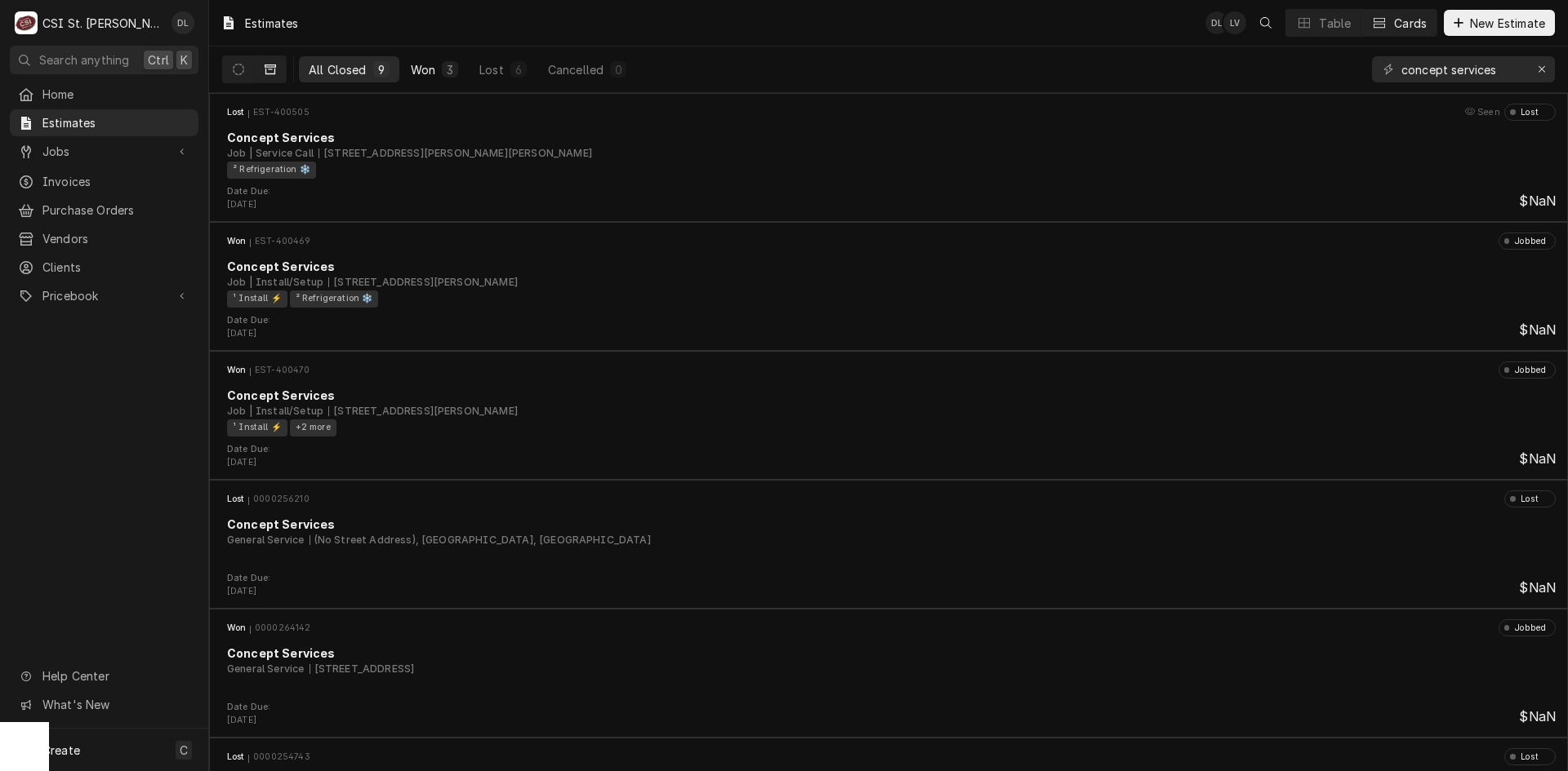
click at [425, 73] on div "Won" at bounding box center [422, 70] width 24 height 18
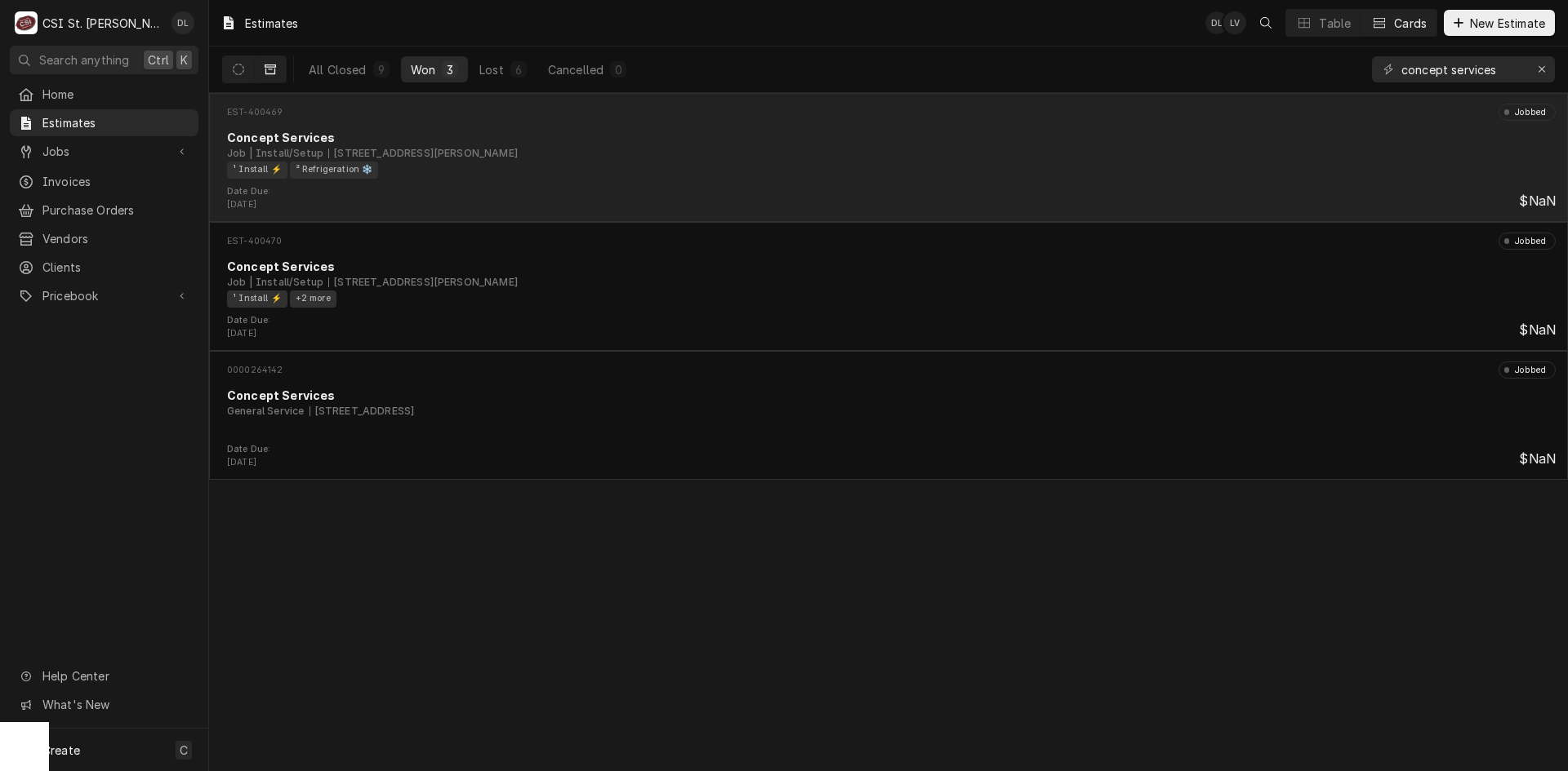
click at [786, 153] on div "Job | Install/Setup 2475 Troy Rd, Edwardsville, IL 62025" at bounding box center [891, 153] width 1329 height 15
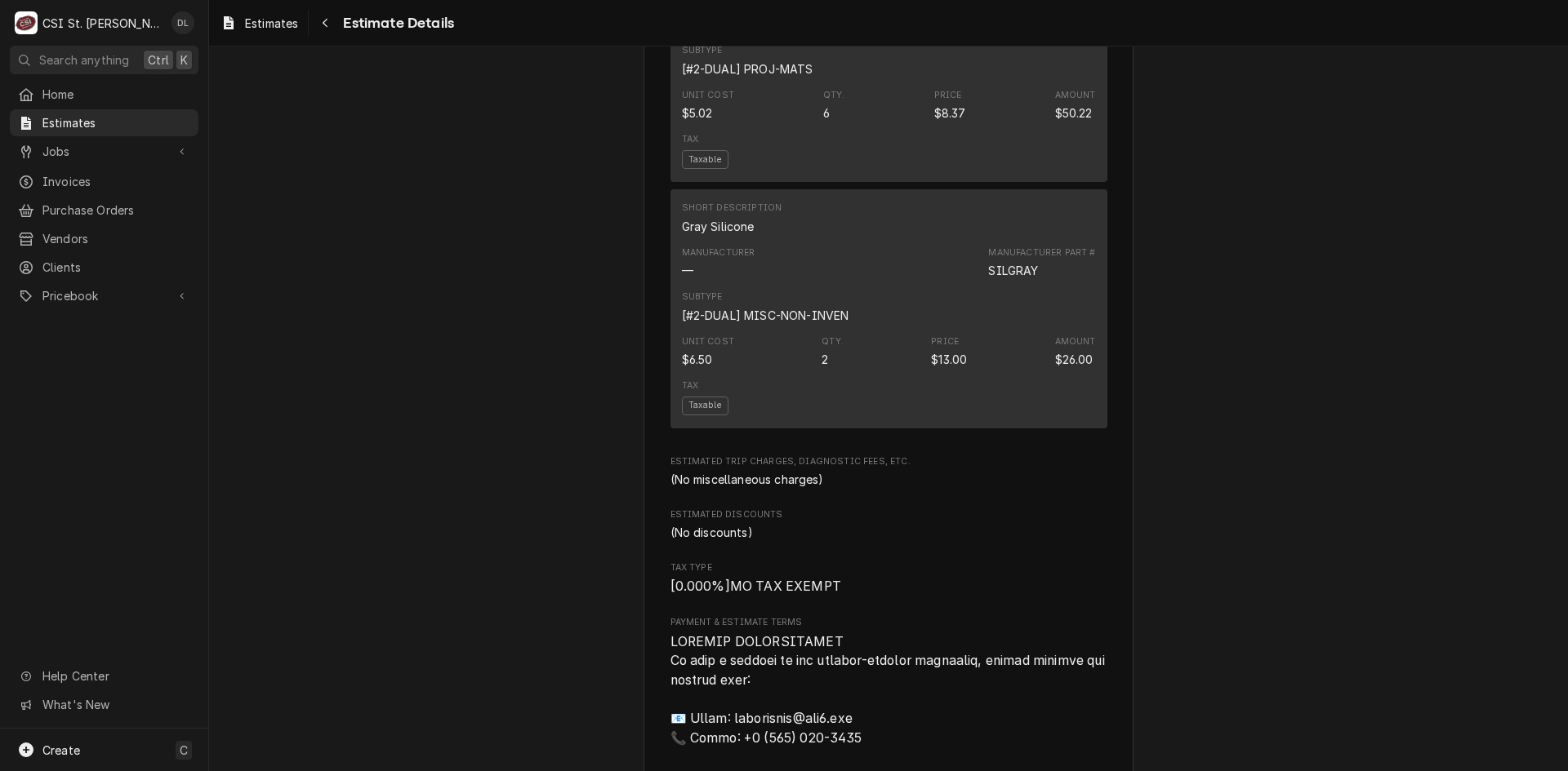
scroll to position [2123, 0]
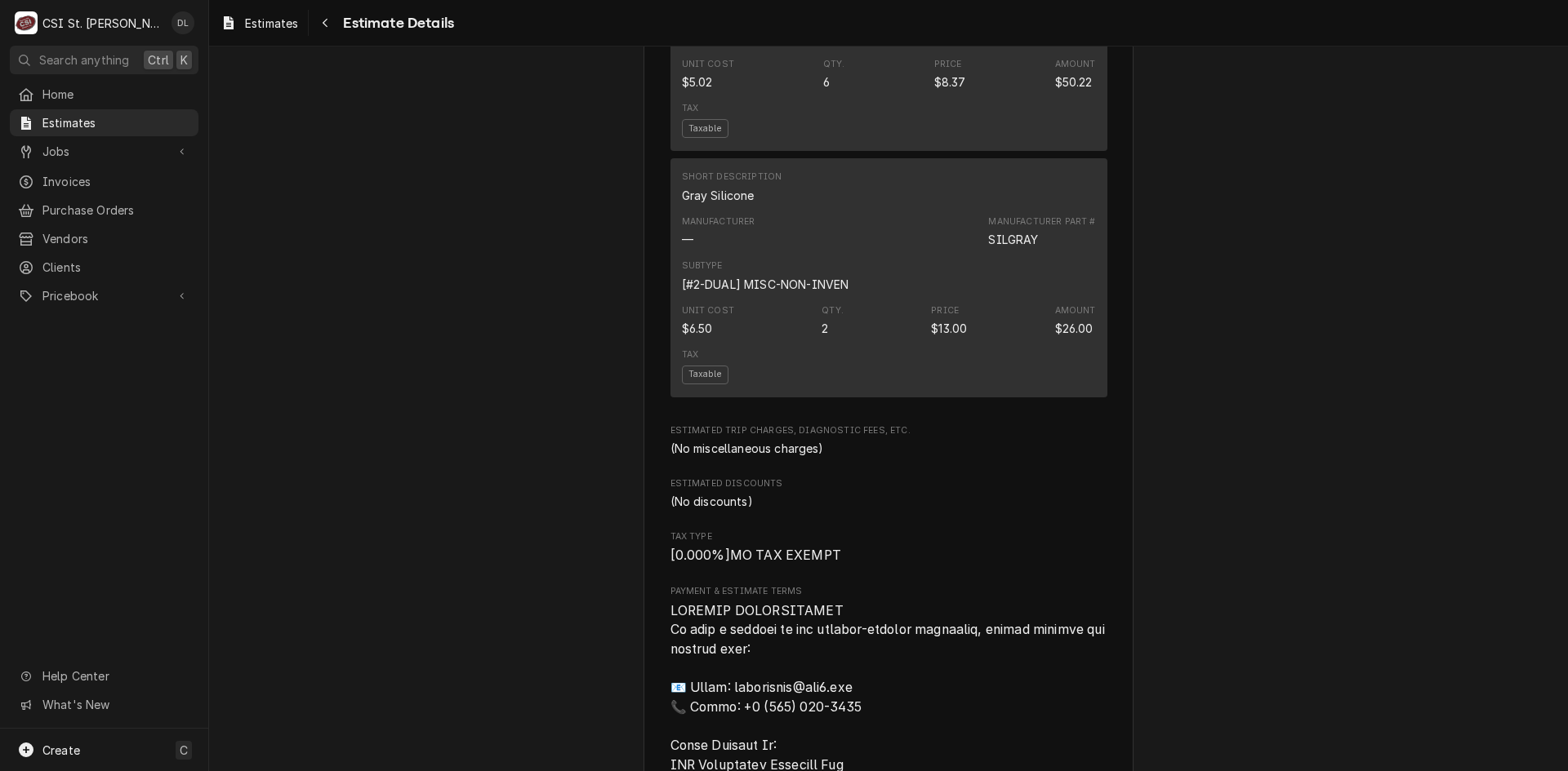
click at [114, 141] on div "Jobs" at bounding box center [103, 151] width 182 height 20
click at [76, 148] on span "Jobs" at bounding box center [104, 152] width 123 height 18
drag, startPoint x: 81, startPoint y: 143, endPoint x: 83, endPoint y: 152, distance: 9.2
click at [81, 144] on span "Jobs" at bounding box center [104, 152] width 123 height 18
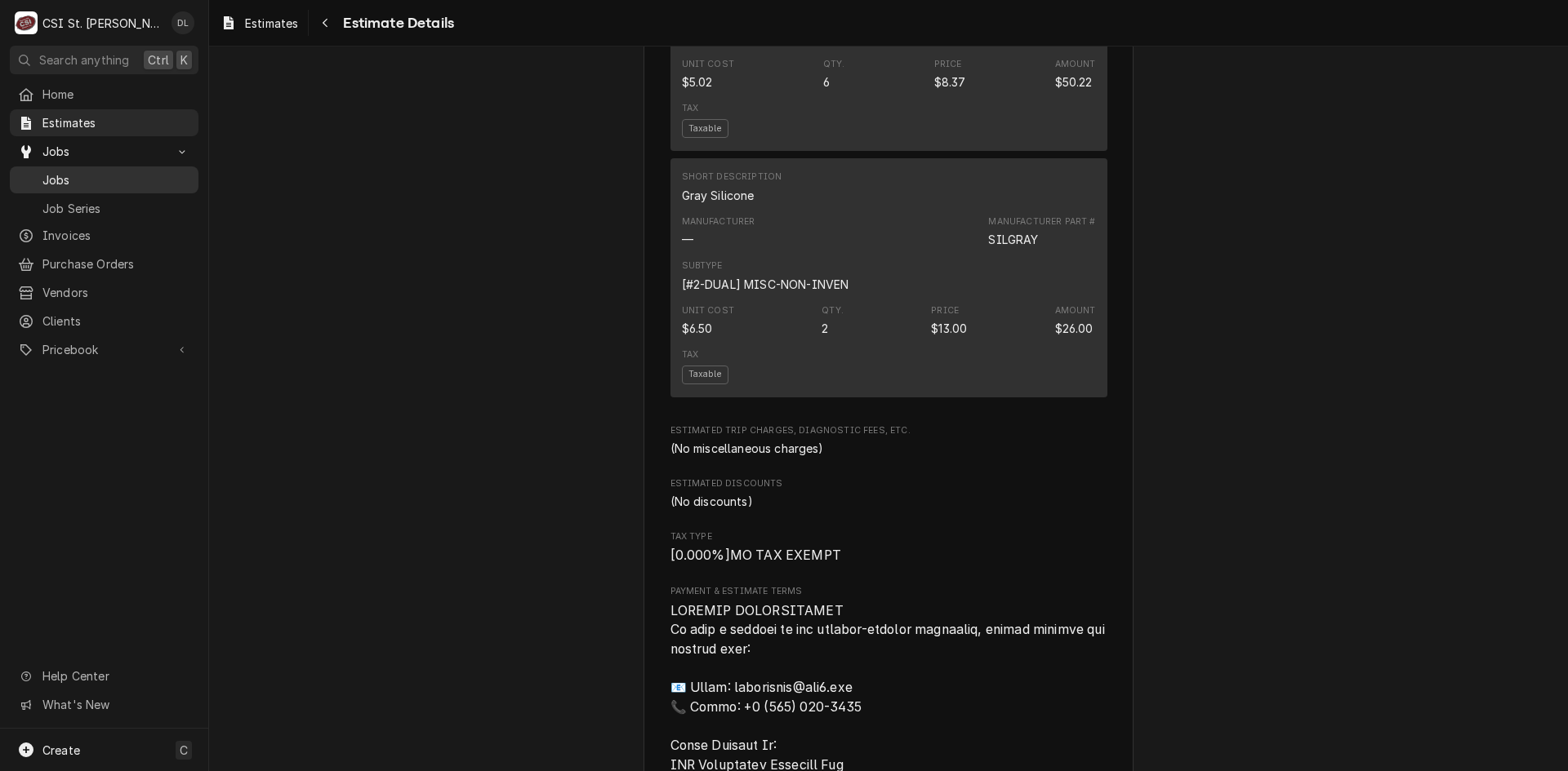
click at [88, 172] on span "Jobs" at bounding box center [117, 180] width 148 height 18
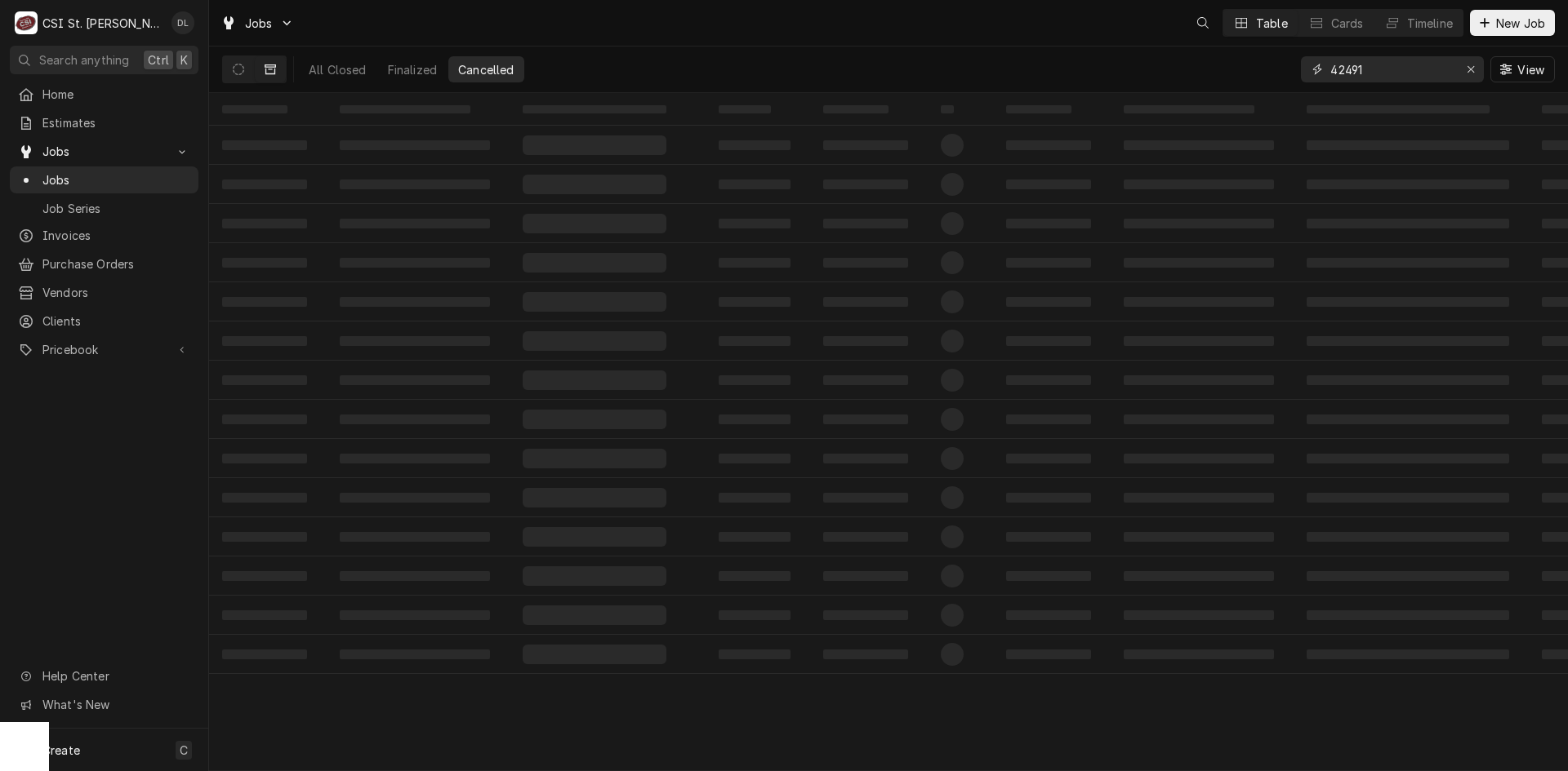
drag, startPoint x: 1265, startPoint y: 71, endPoint x: 1127, endPoint y: 71, distance: 138.0
click at [1127, 71] on div "All Closed Finalized Cancelled 42491 View" at bounding box center [888, 69] width 1333 height 46
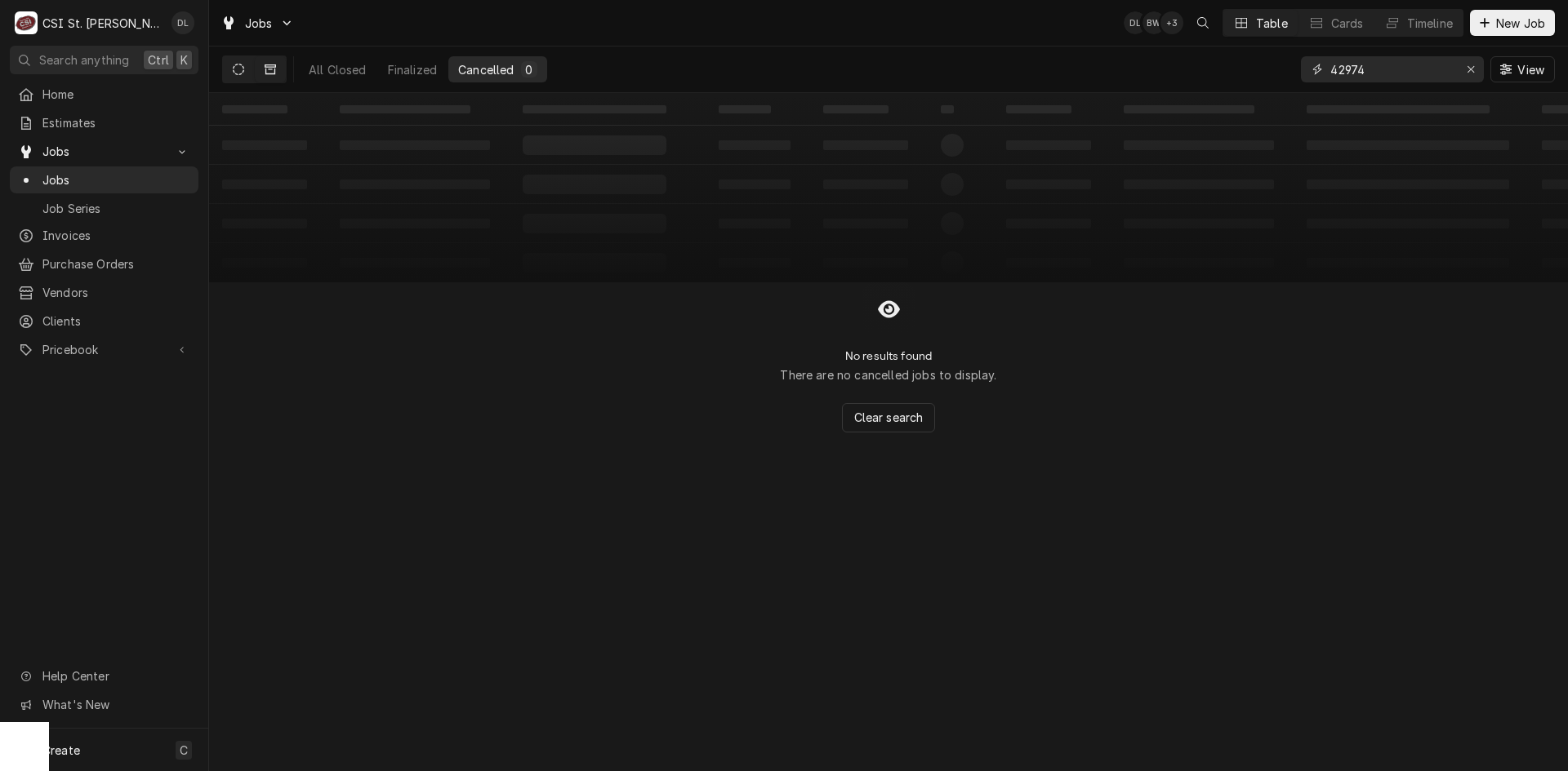
type input "42974"
click at [242, 65] on icon "Dynamic Content Wrapper" at bounding box center [239, 69] width 12 height 12
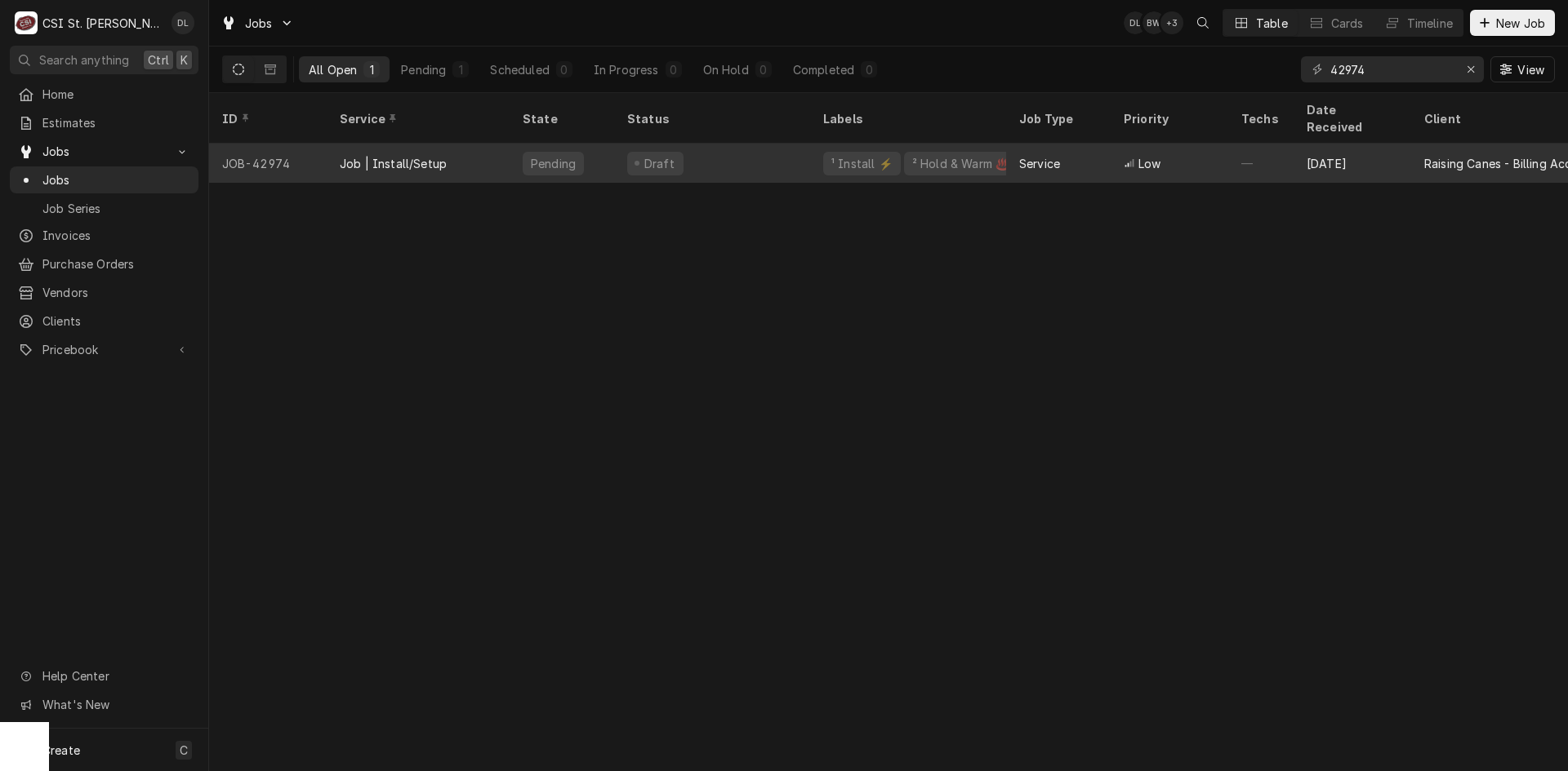
click at [840, 155] on div "¹ Install ⚡️" at bounding box center [862, 164] width 64 height 18
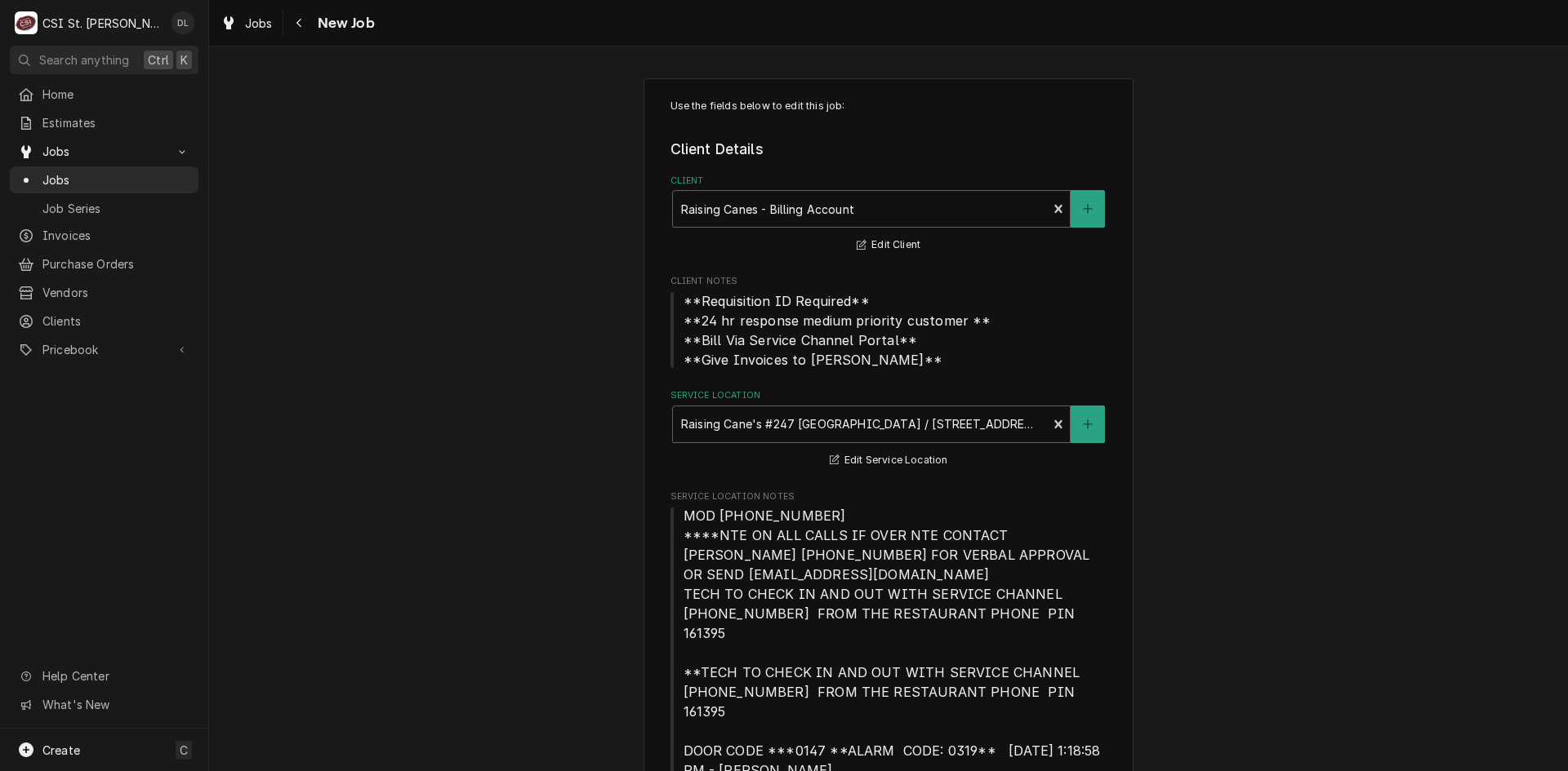
type textarea "x"
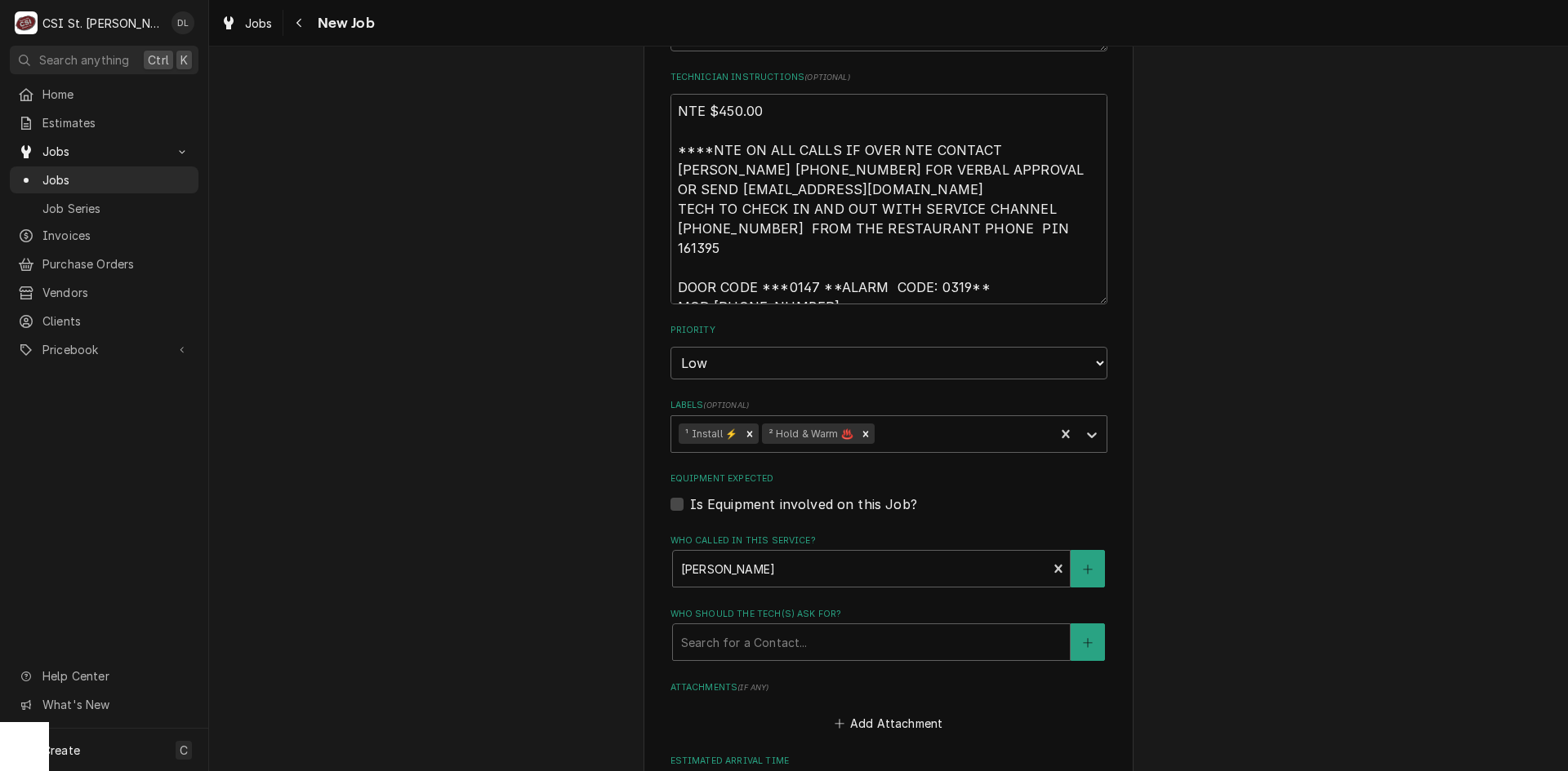
scroll to position [1470, 0]
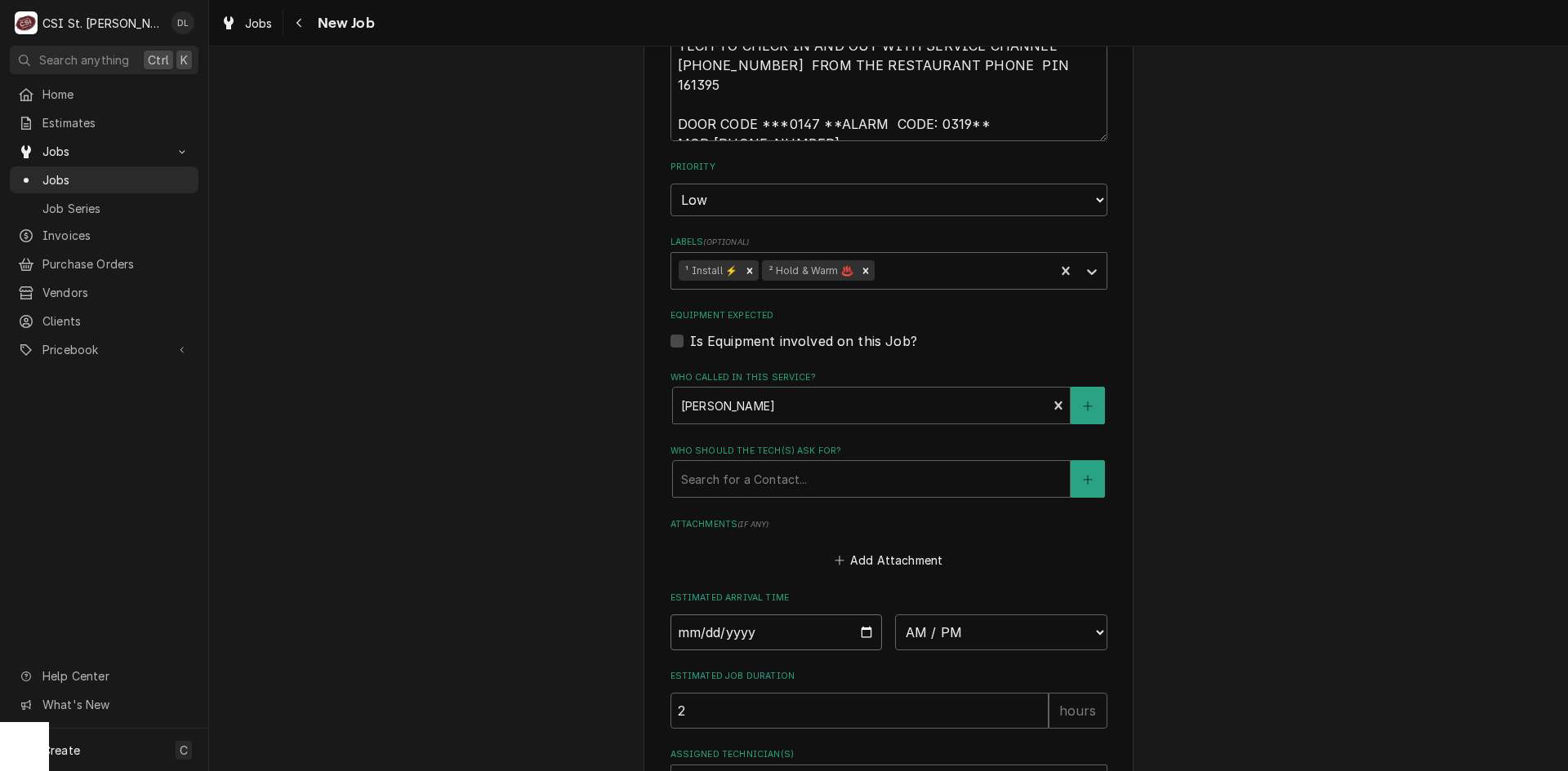
click at [865, 615] on input "Date" at bounding box center [777, 633] width 213 height 36
type input "2025-09-30"
type textarea "x"
click at [1082, 615] on select "AM / PM 6:00 AM 6:15 AM 6:30 AM 6:45 AM 7:00 AM 7:15 AM 7:30 AM 7:45 AM 8:00 AM…" at bounding box center [1001, 633] width 213 height 36
select select "10:45:00"
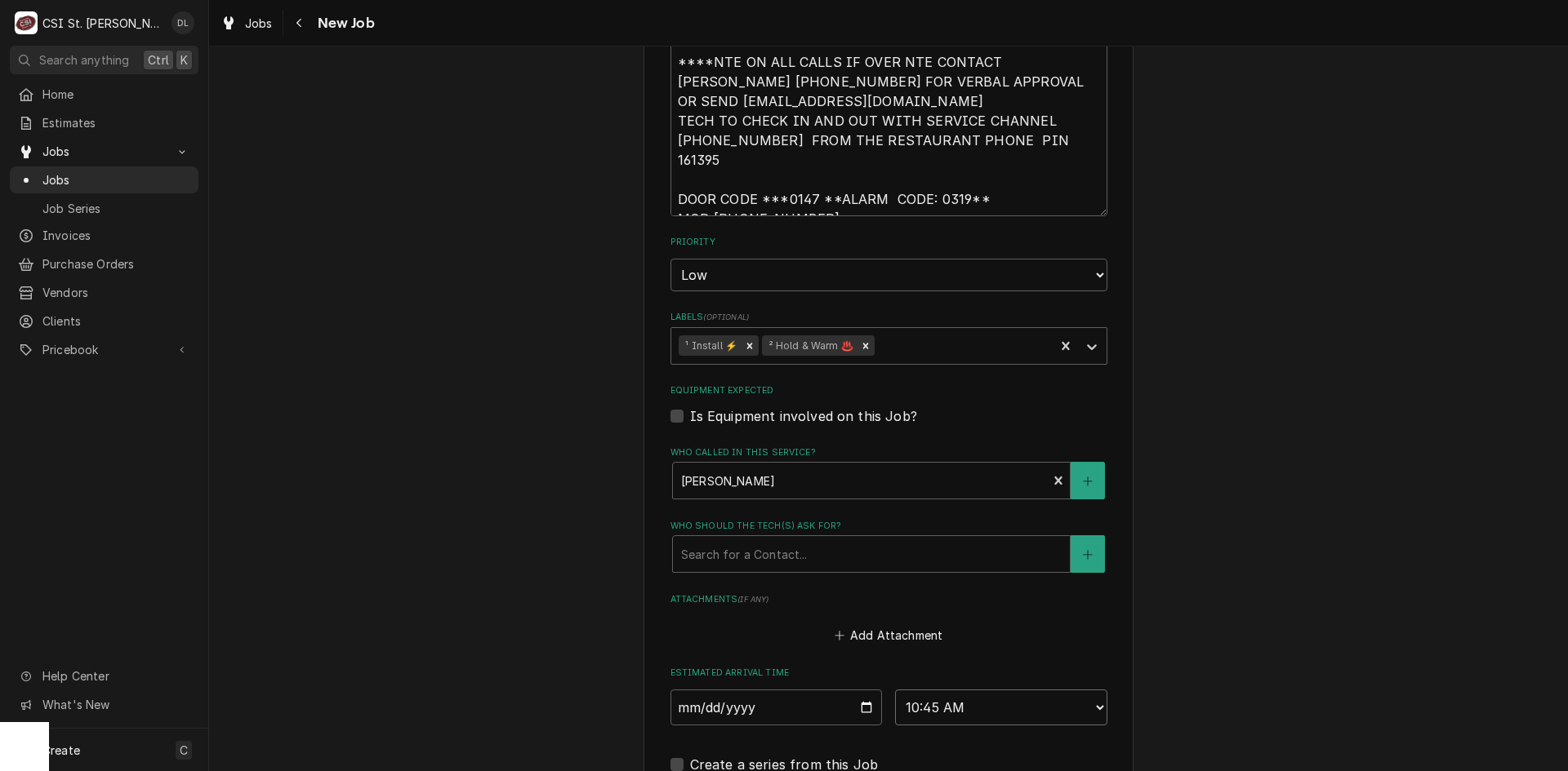
scroll to position [1306, 0]
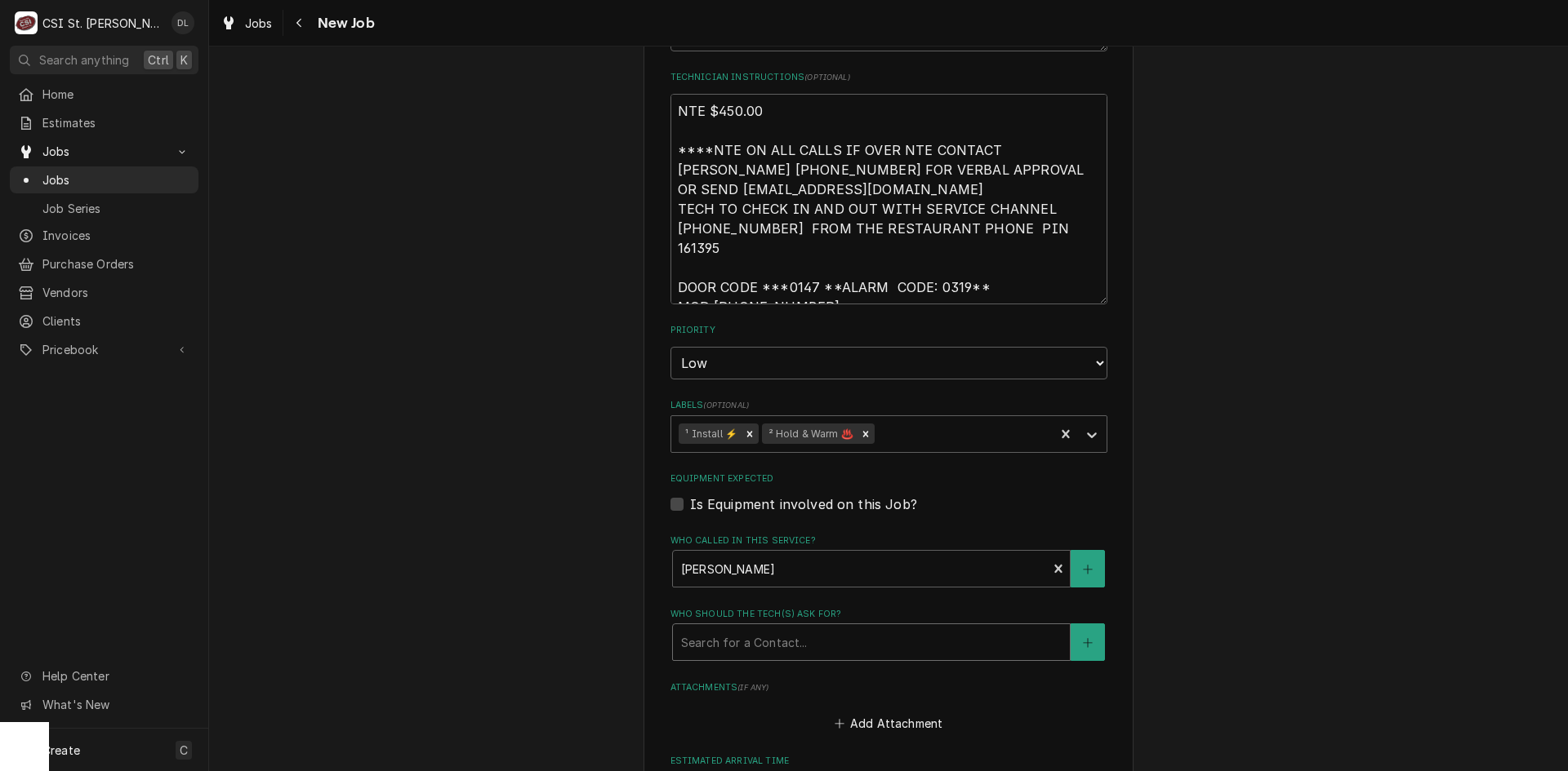
type textarea "x"
click at [793, 628] on div "Who should the tech(s) ask for?" at bounding box center [872, 642] width 380 height 29
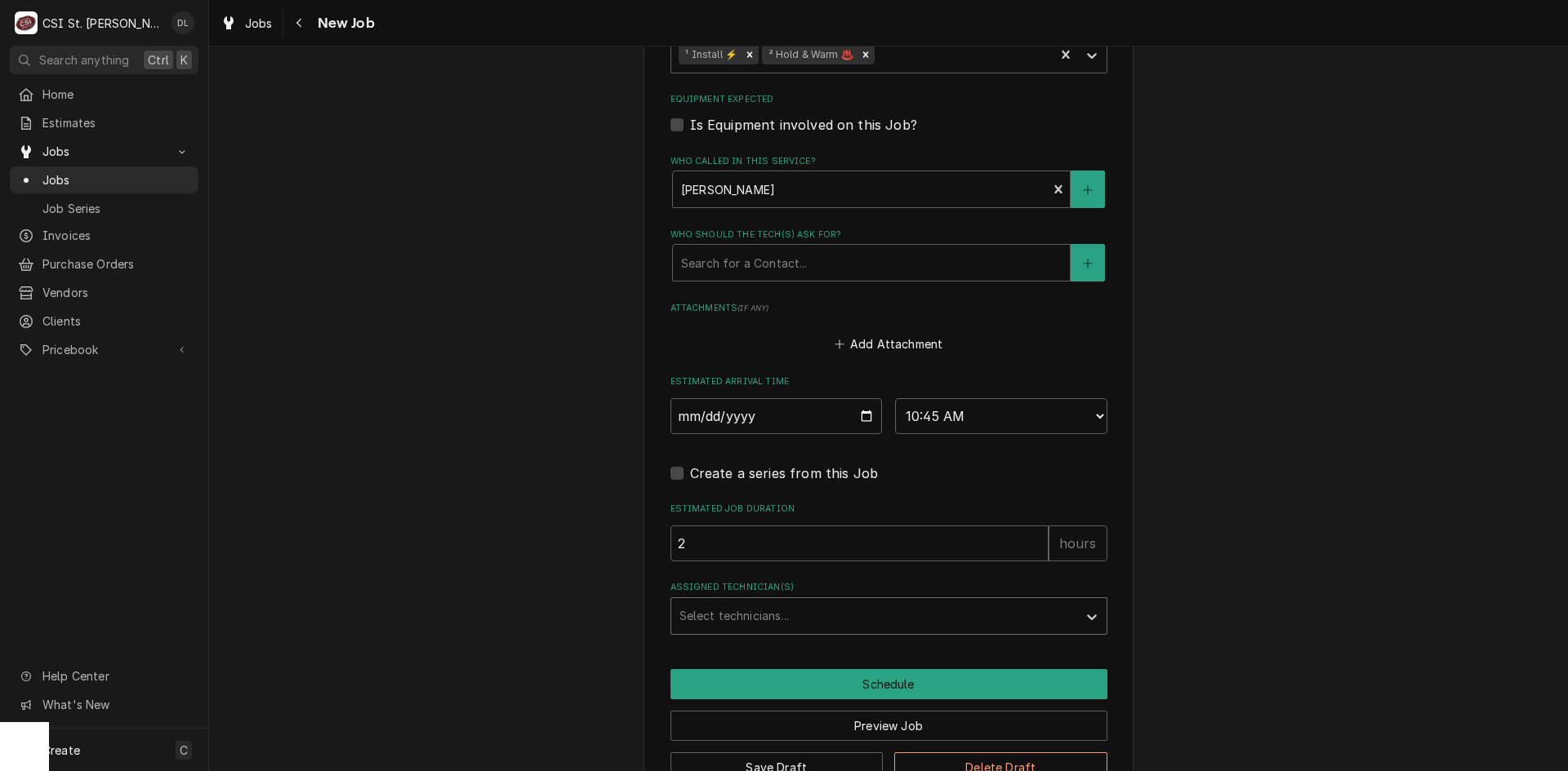
scroll to position [1693, 0]
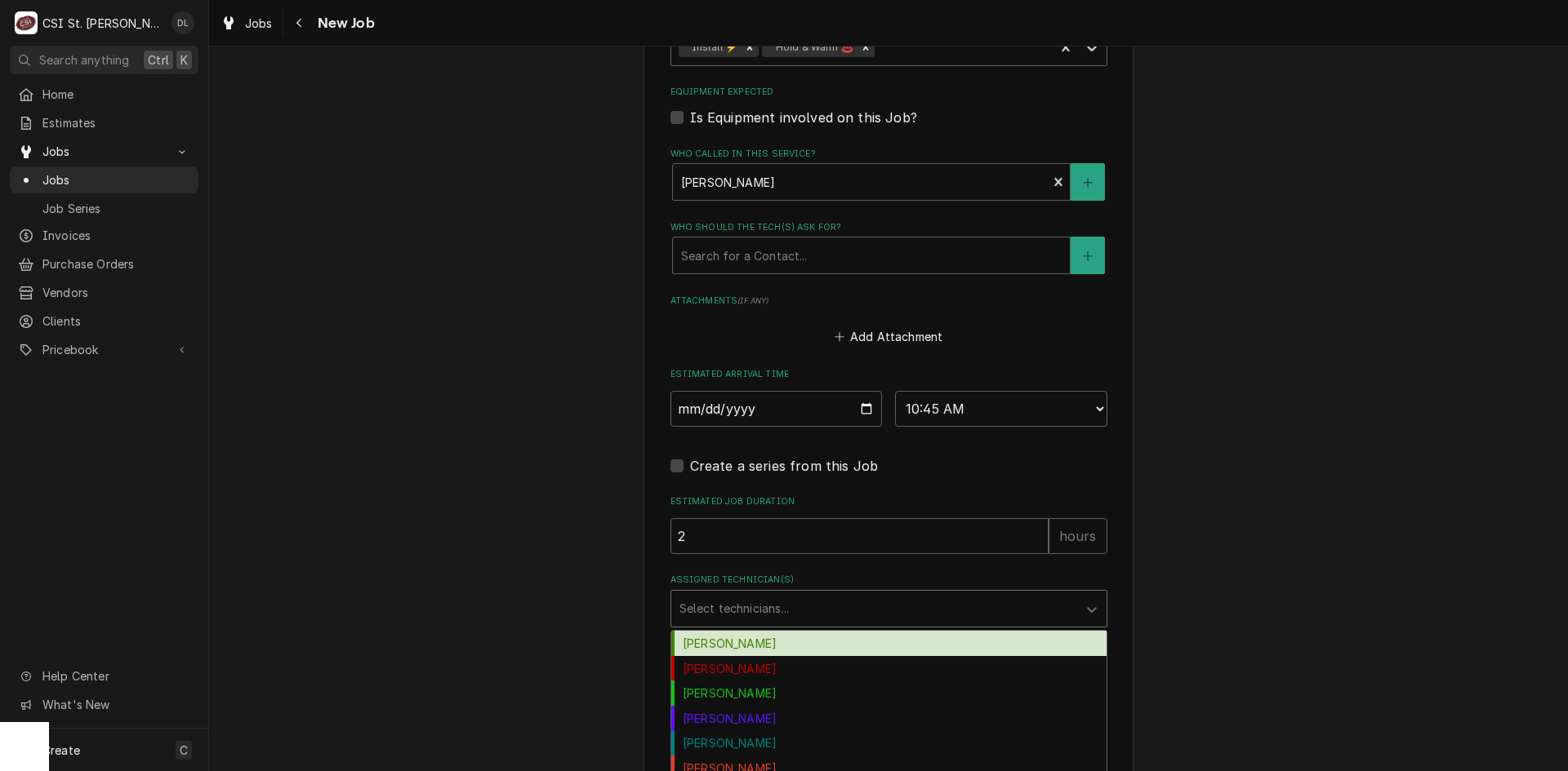
click at [786, 595] on div "Assigned Technician(s)" at bounding box center [875, 609] width 390 height 29
type input "tre"
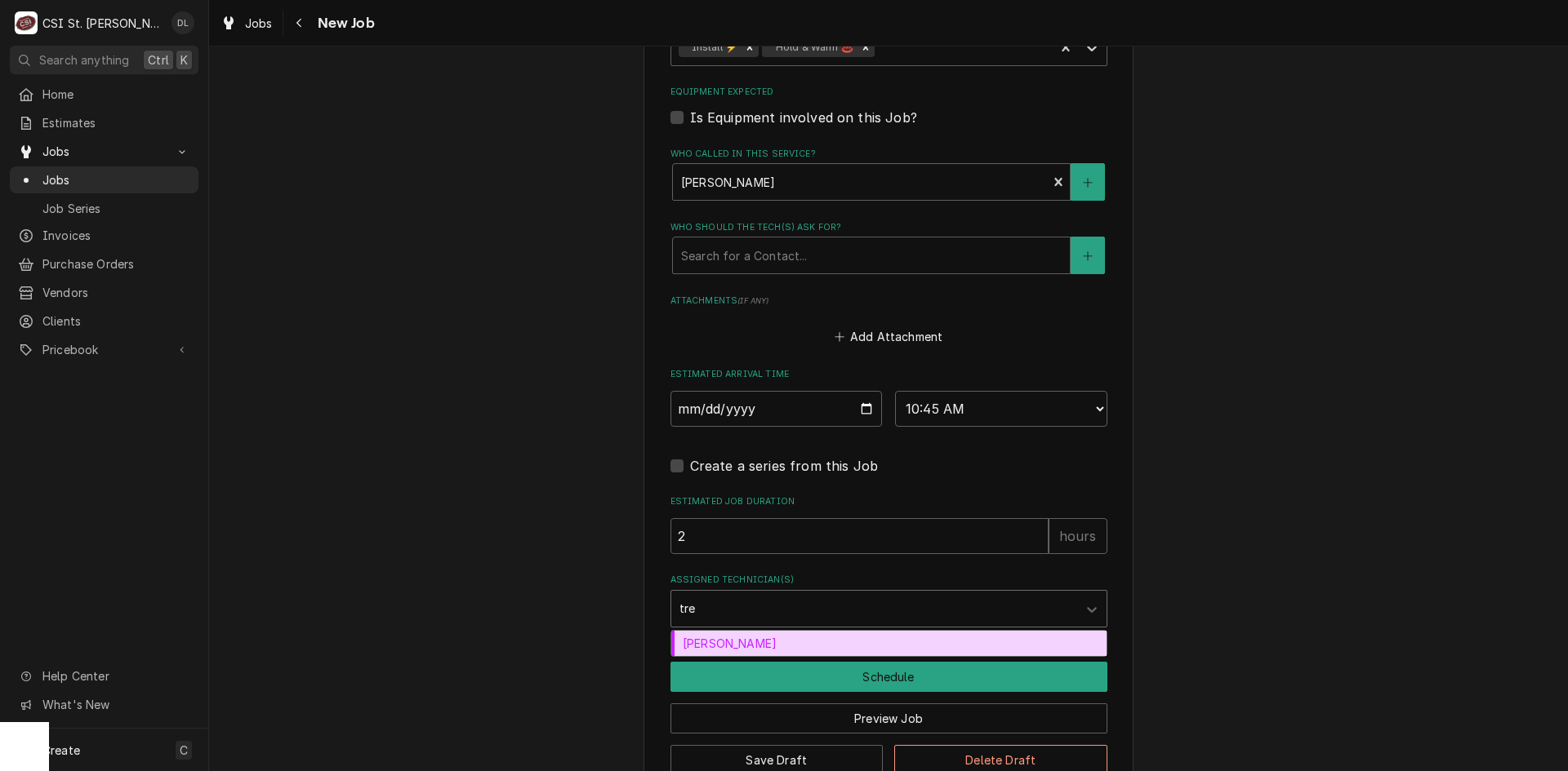
type textarea "x"
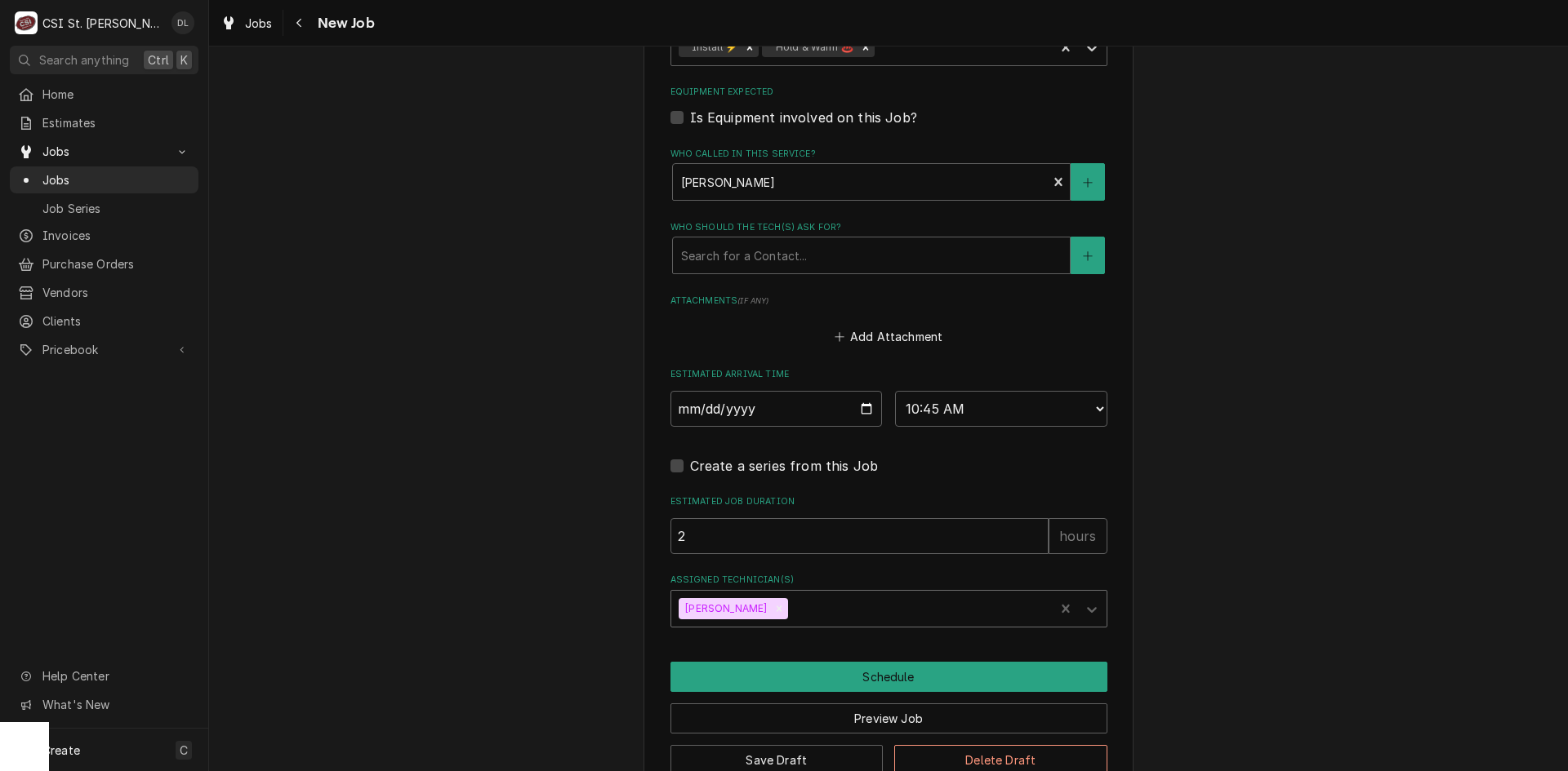
type textarea "x"
type input "ste"
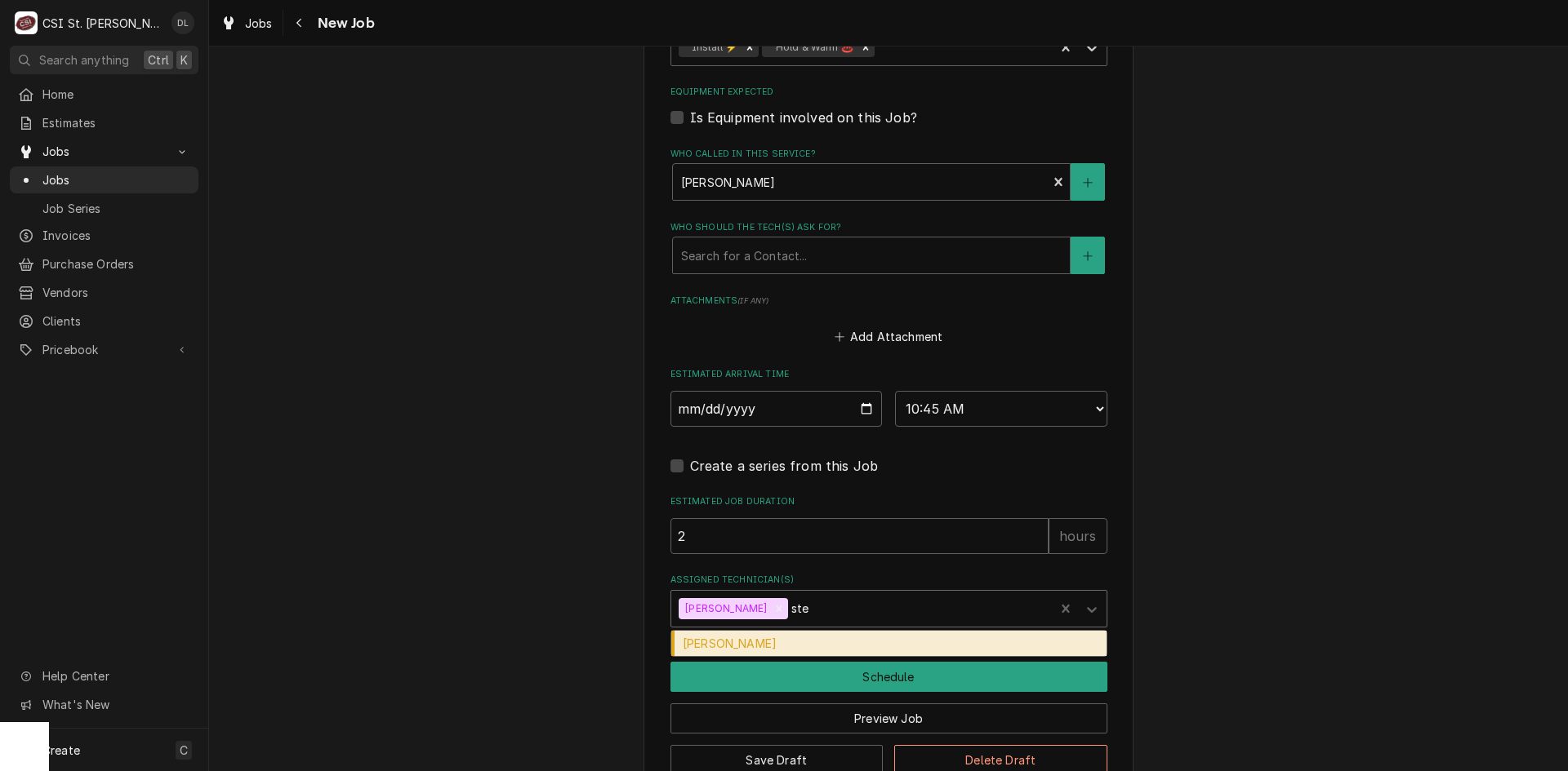
type textarea "x"
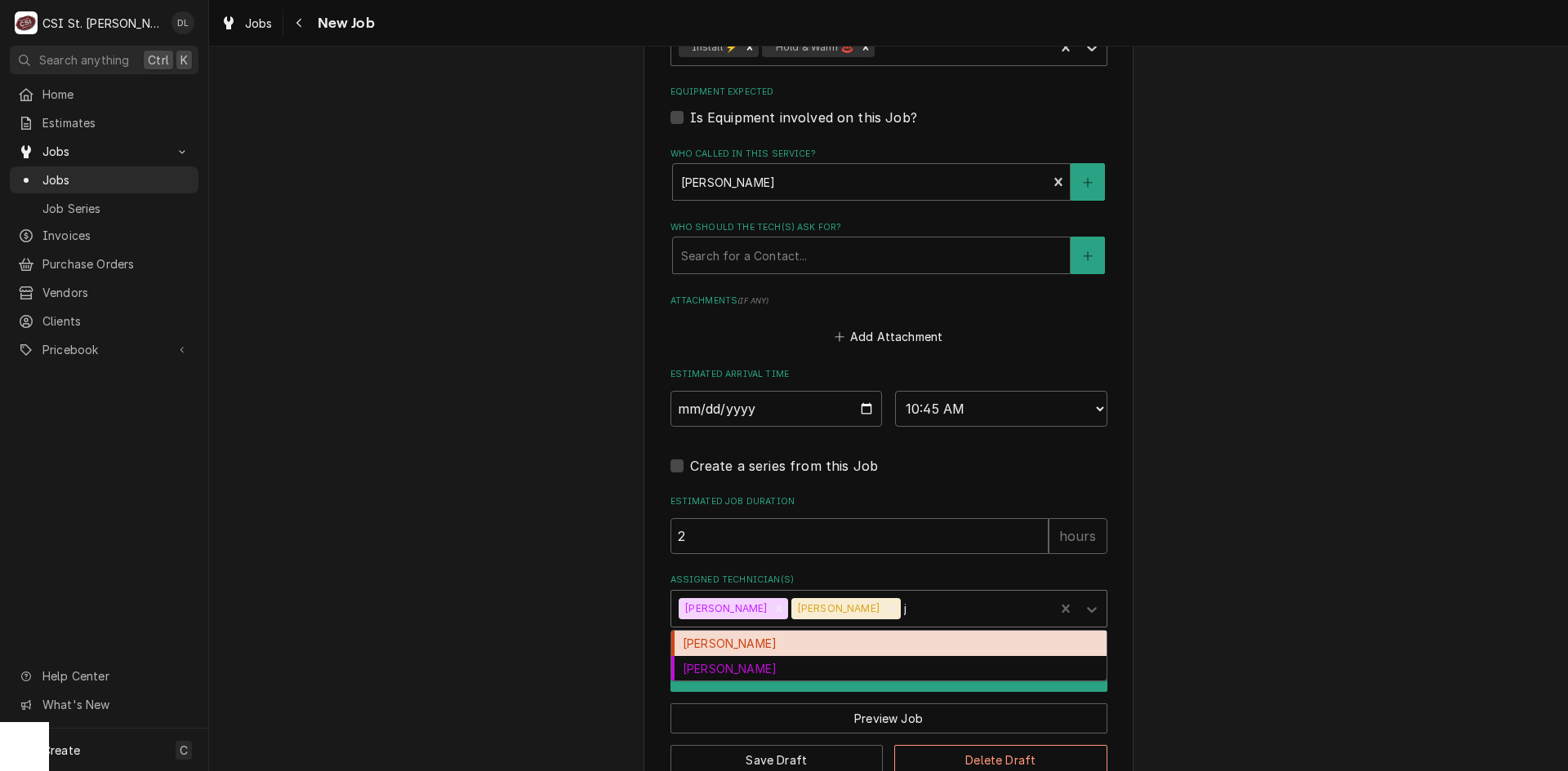
type input "je"
type textarea "x"
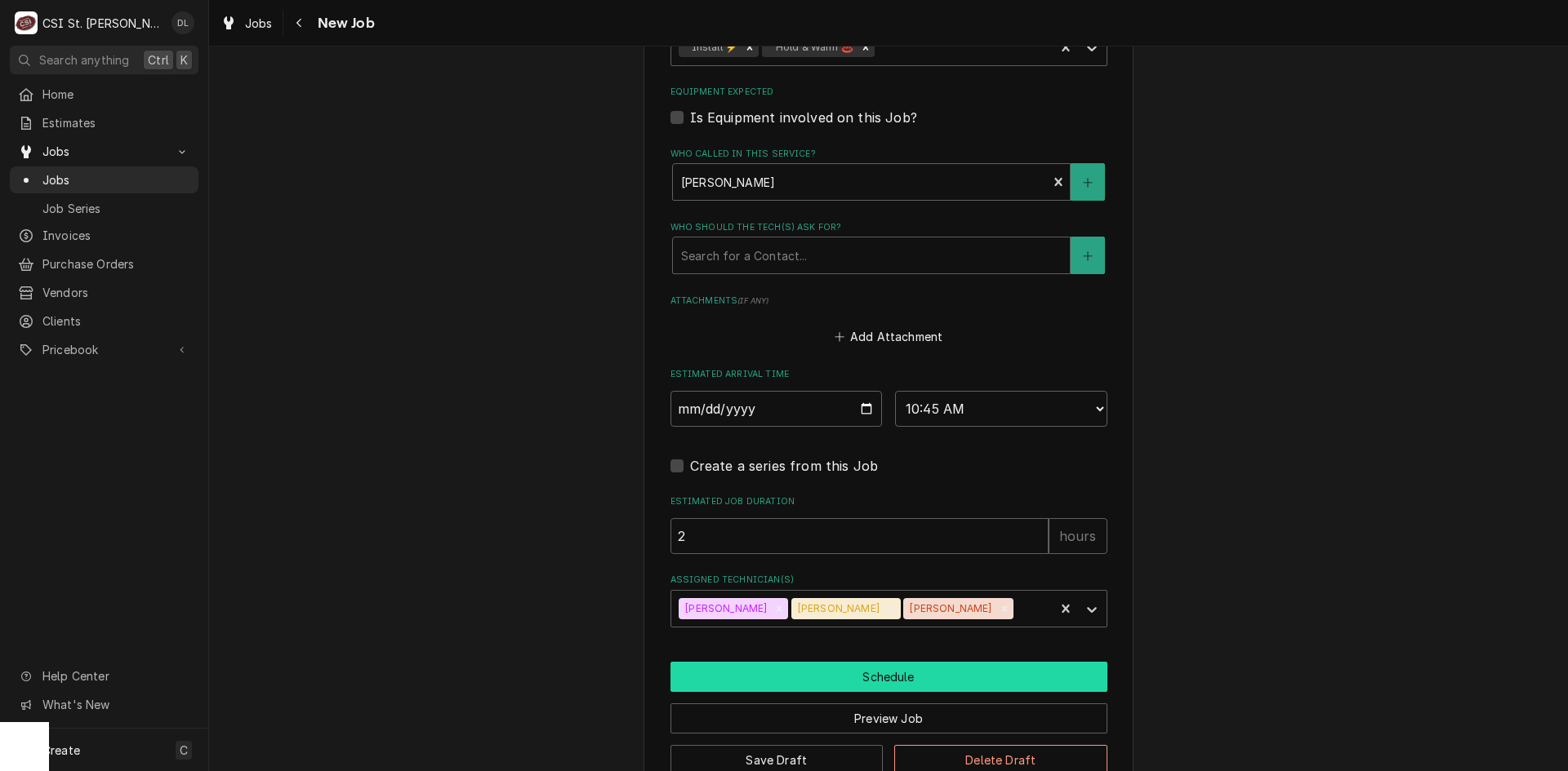
click at [896, 662] on button "Schedule" at bounding box center [889, 676] width 437 height 30
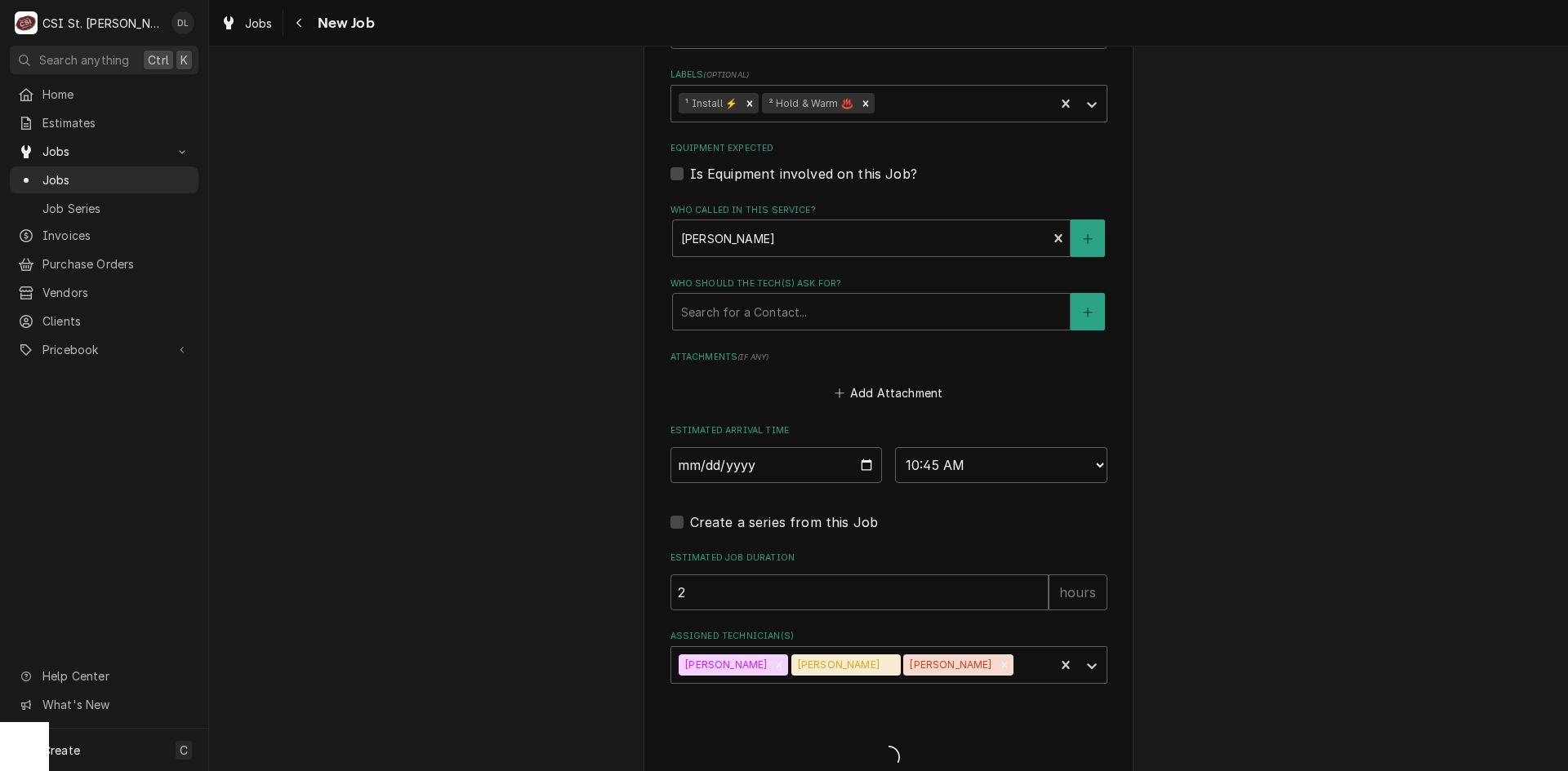
type textarea "x"
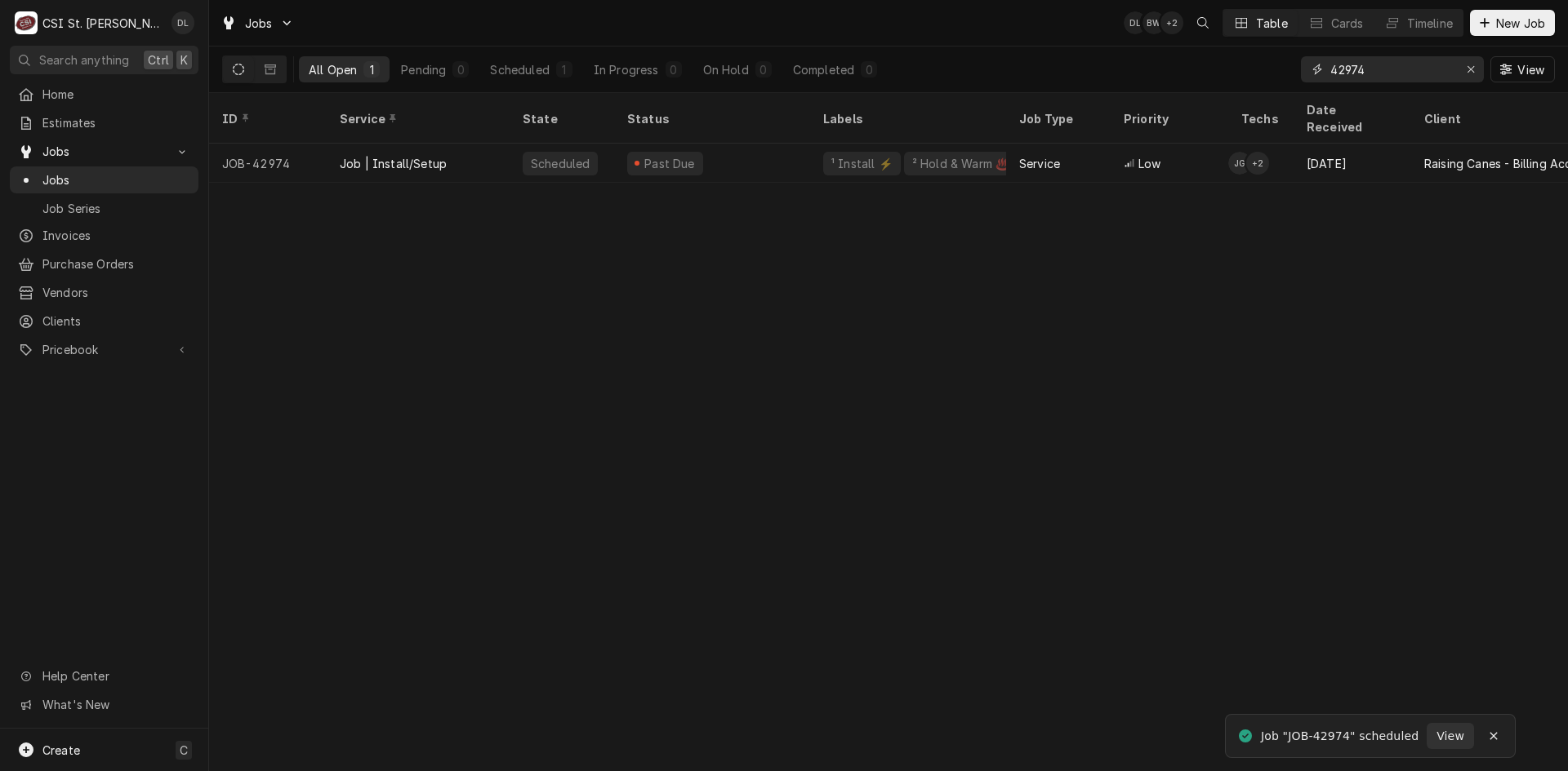
click at [1402, 70] on input "42974" at bounding box center [1392, 69] width 123 height 26
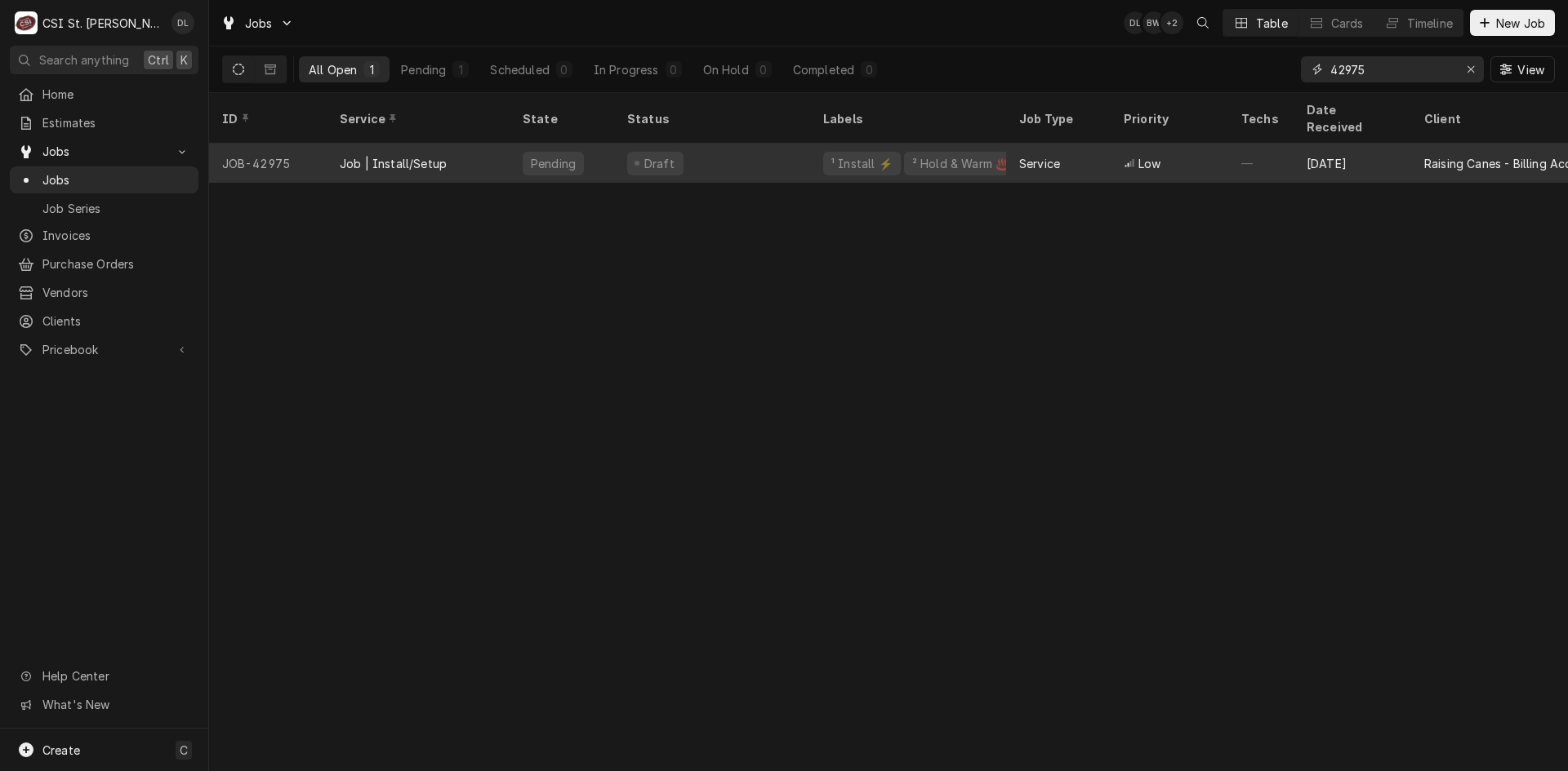
type input "42975"
click at [671, 152] on div "Draft" at bounding box center [655, 164] width 57 height 23
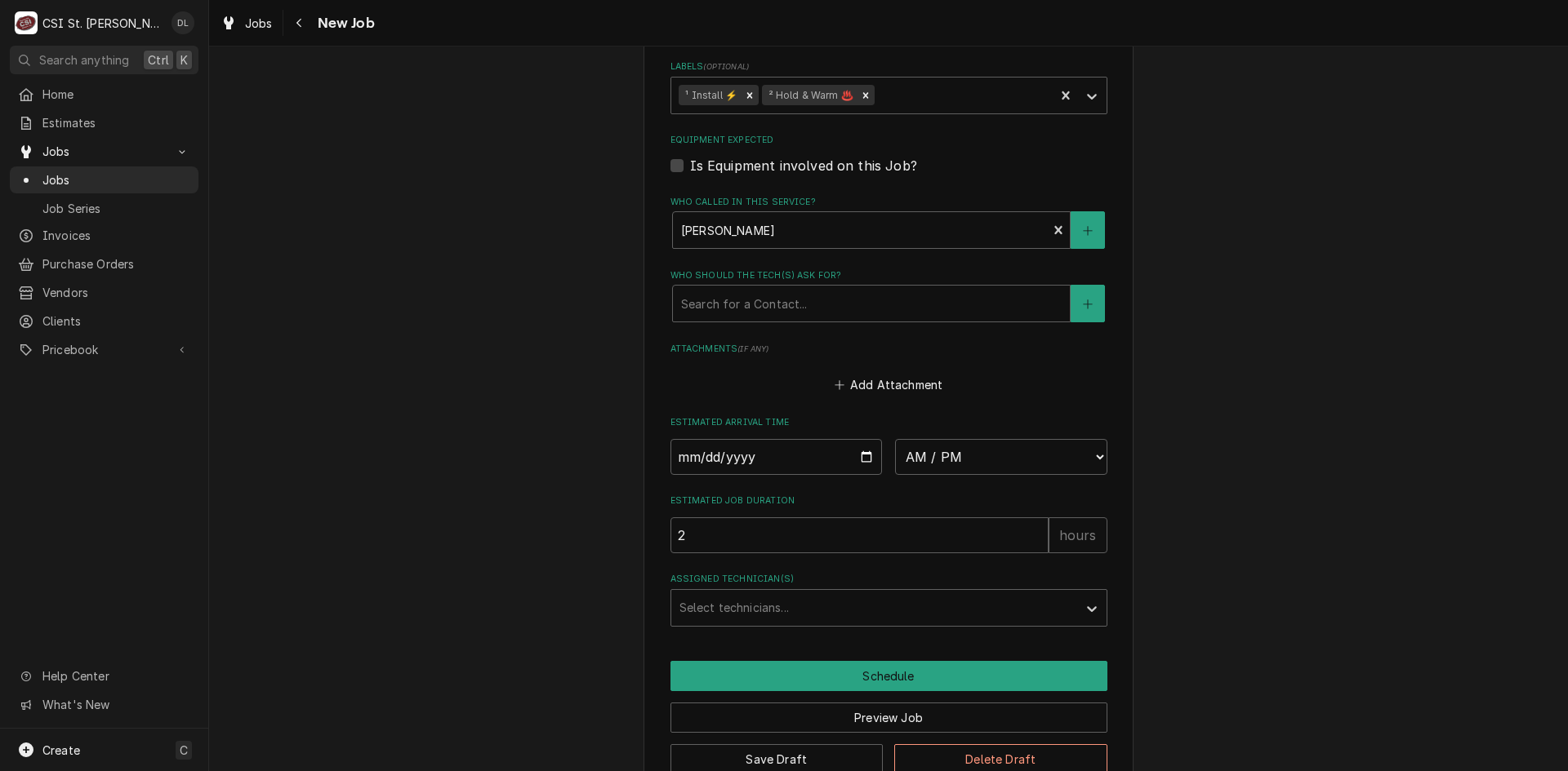
scroll to position [1551, 0]
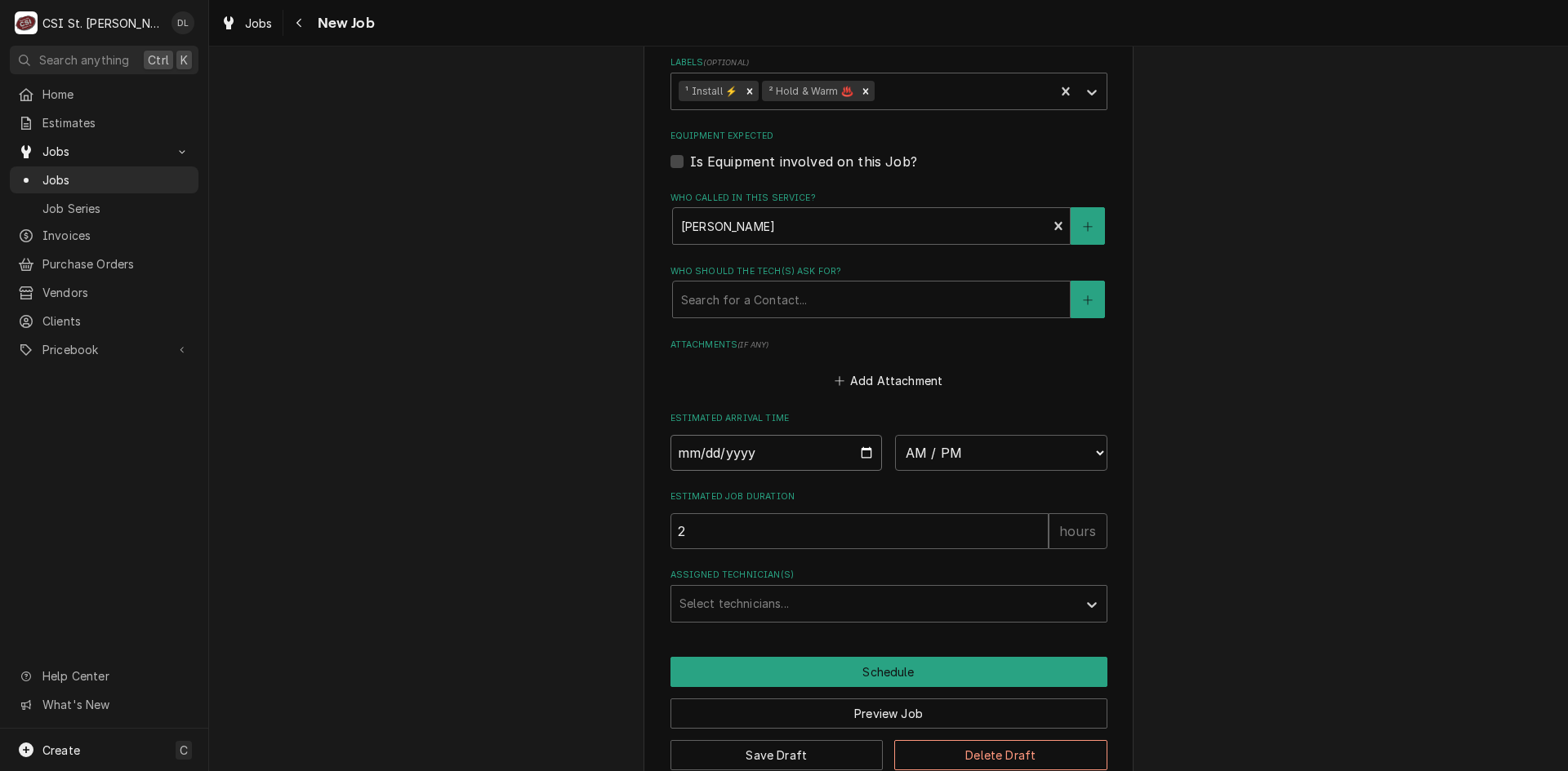
click at [864, 435] on input "Date" at bounding box center [777, 452] width 213 height 36
type textarea "x"
type input "2025-09-30"
type textarea "x"
click at [1080, 435] on select "AM / PM 6:00 AM 6:15 AM 6:30 AM 6:45 AM 7:00 AM 7:15 AM 7:30 AM 7:45 AM 8:00 AM…" at bounding box center [1001, 452] width 213 height 36
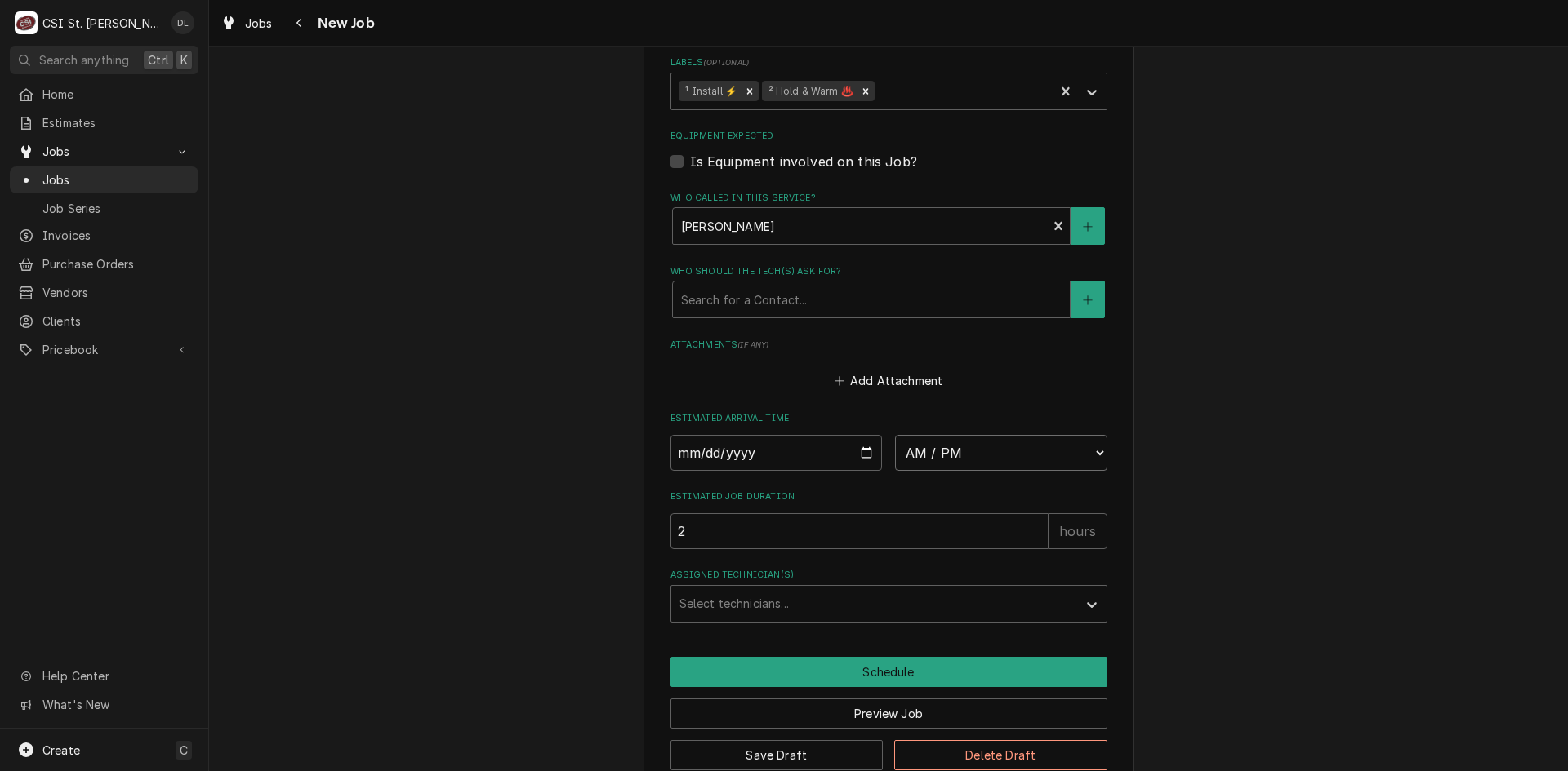
select select "12:00:00"
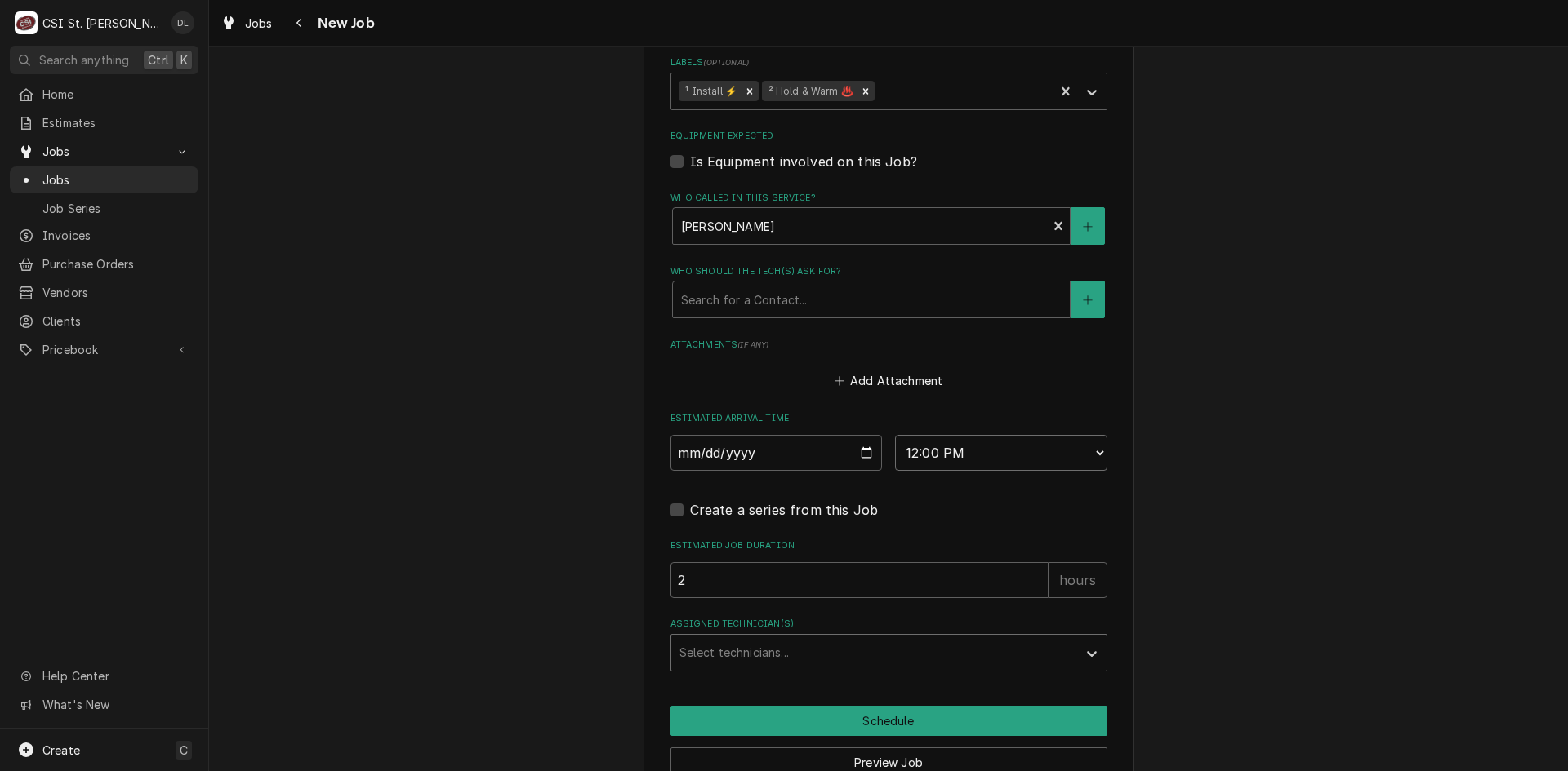
type textarea "x"
click at [901, 638] on div "Assigned Technician(s)" at bounding box center [875, 653] width 390 height 29
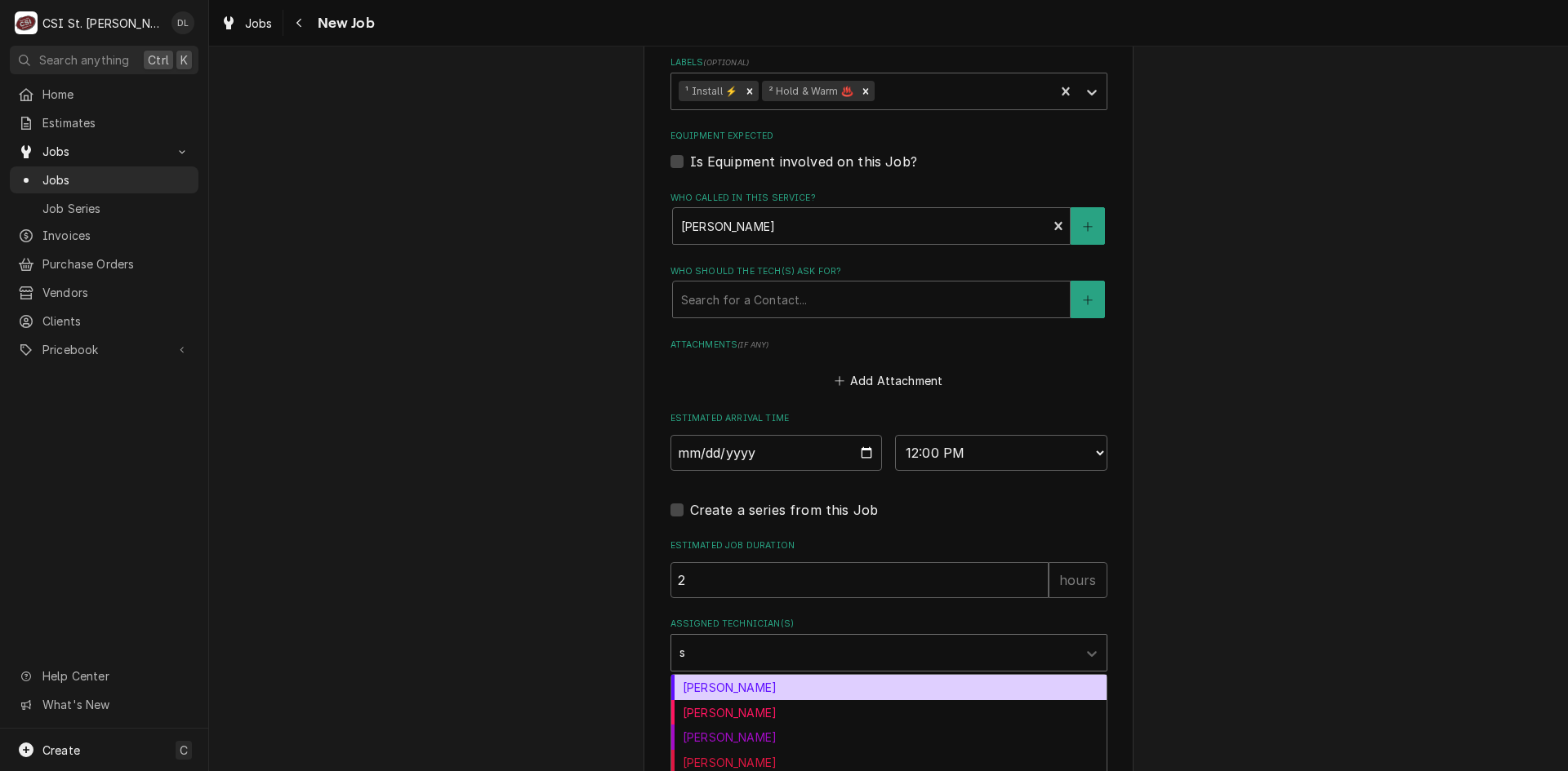
type input "st"
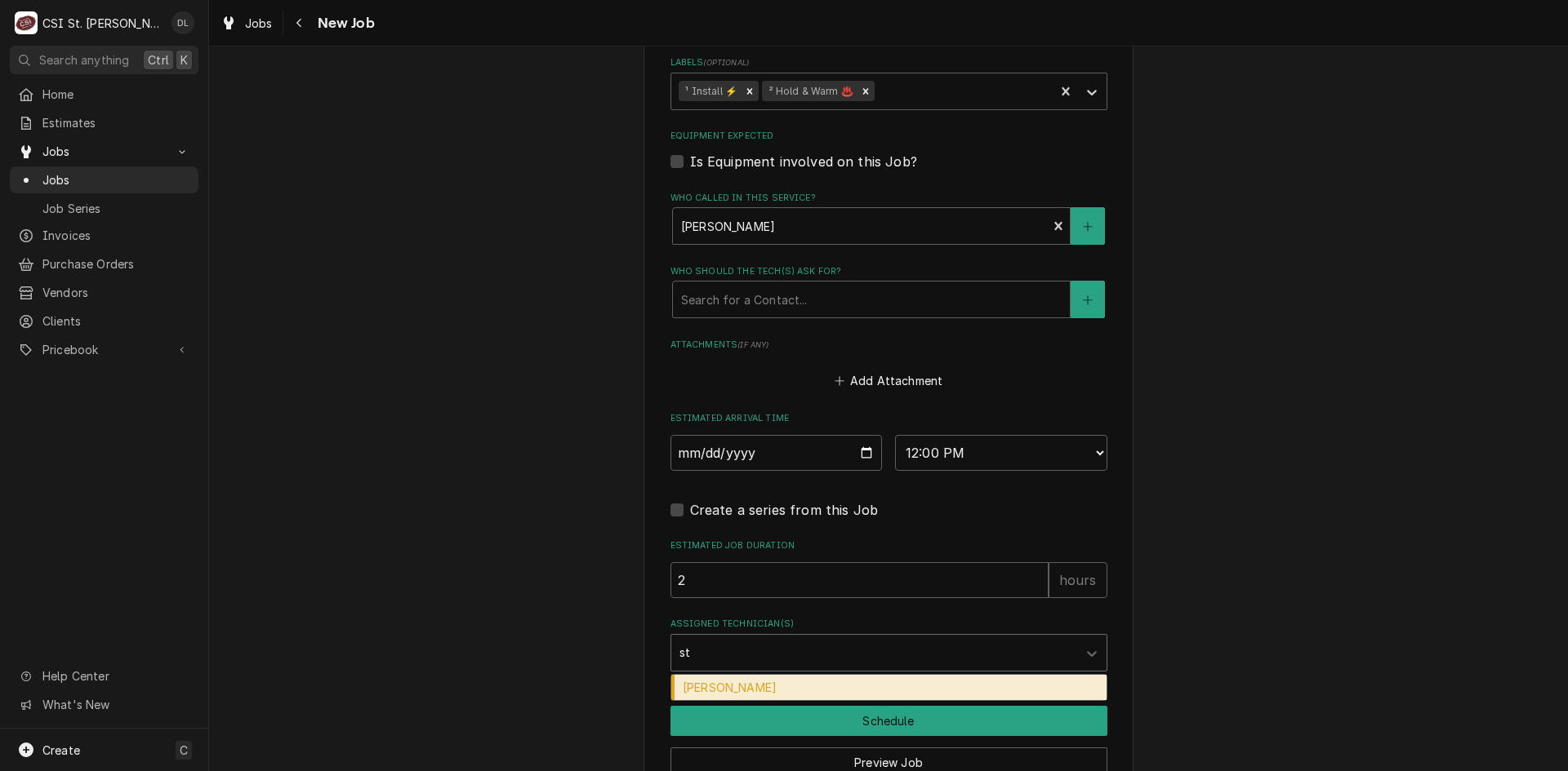
type textarea "x"
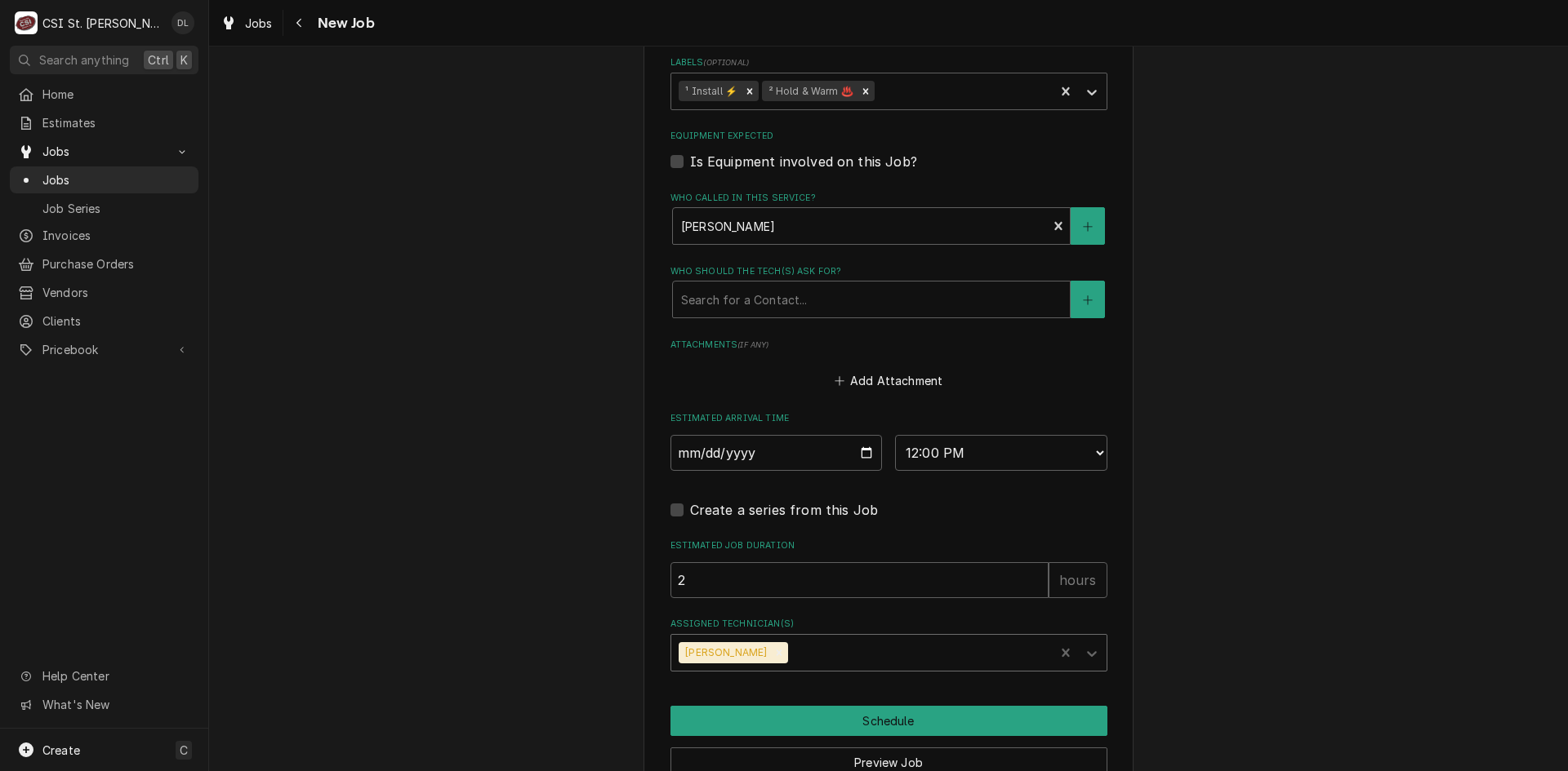
type textarea "x"
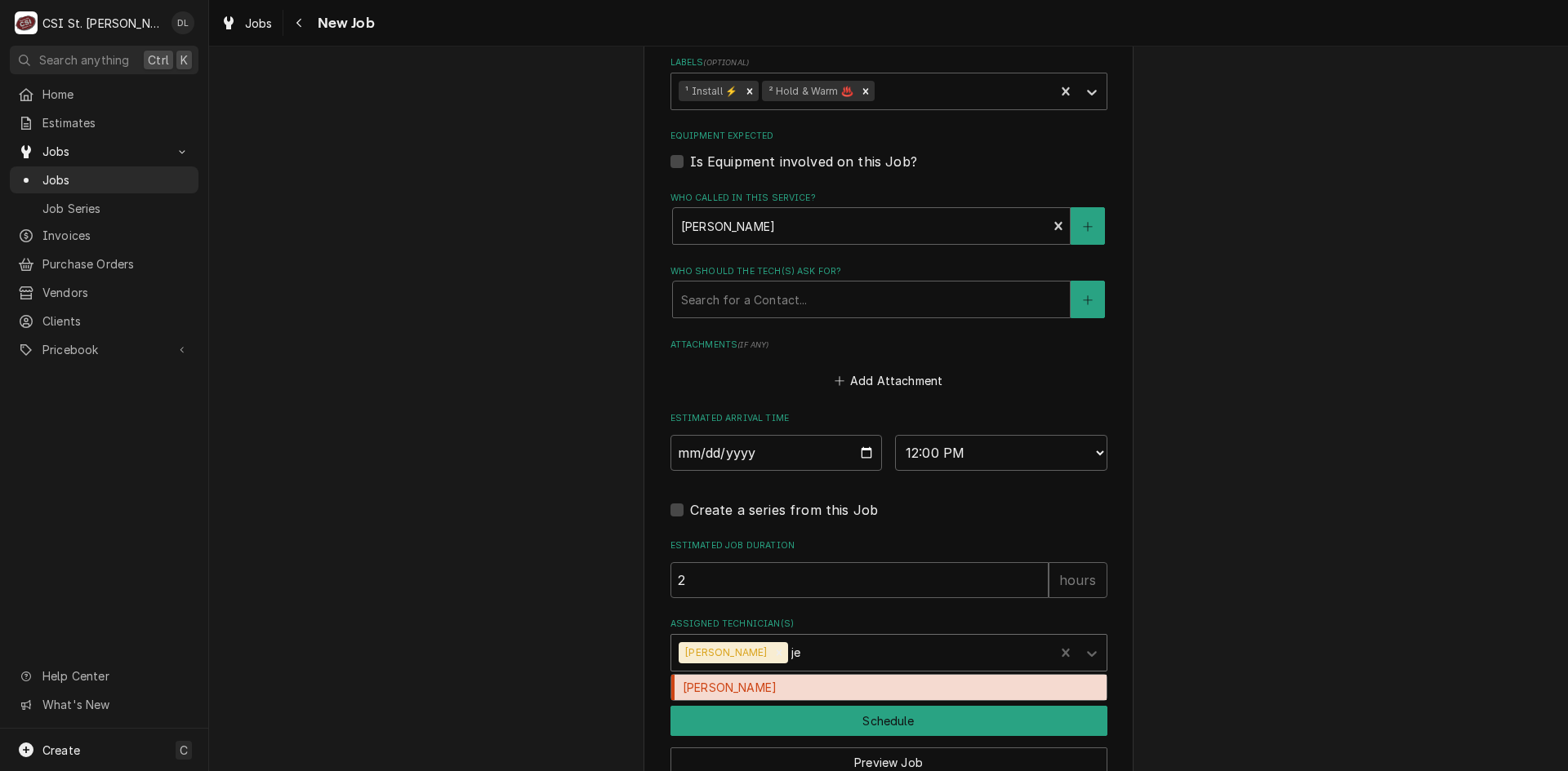
type input "jef"
type textarea "x"
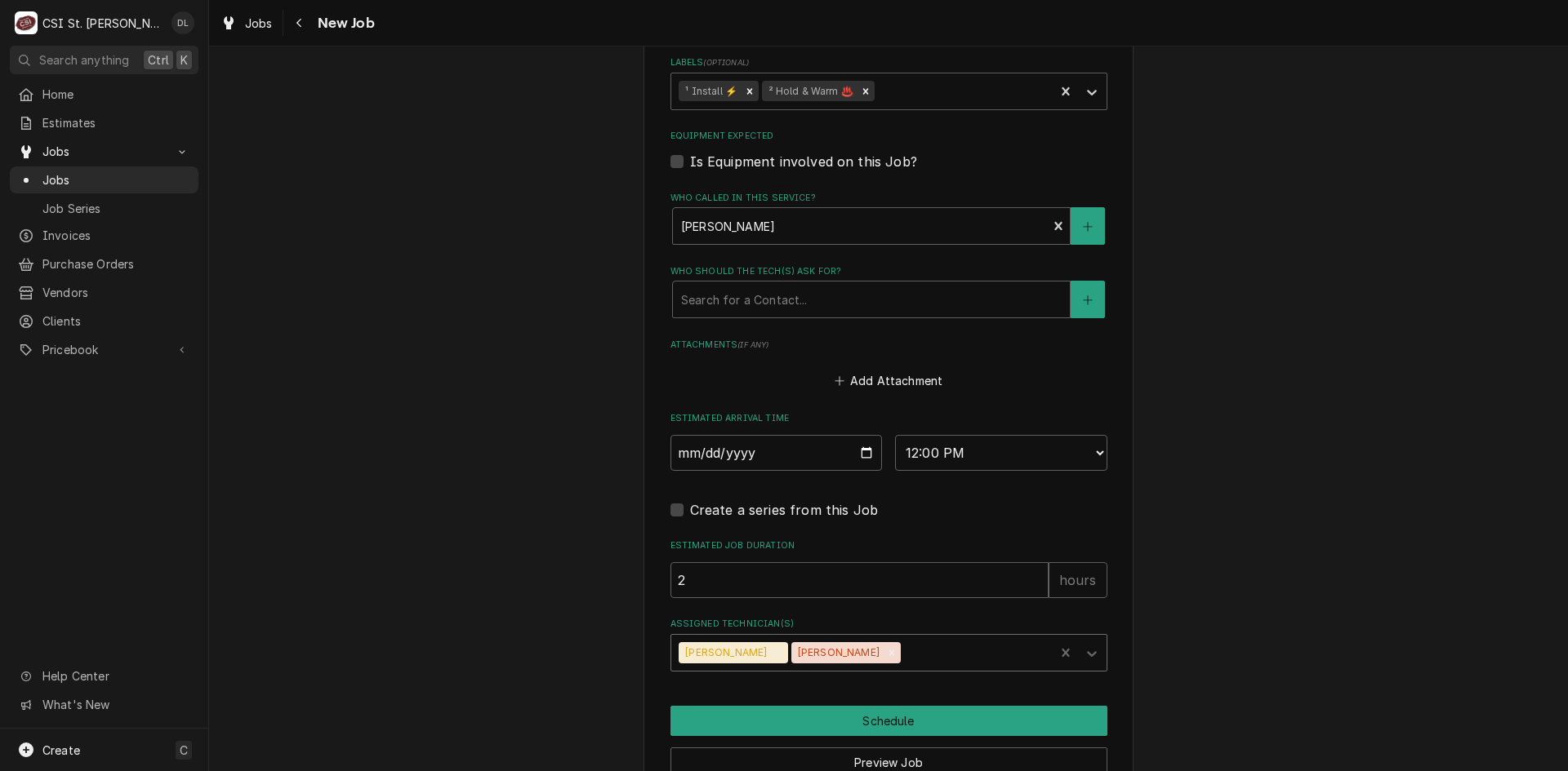
type textarea "x"
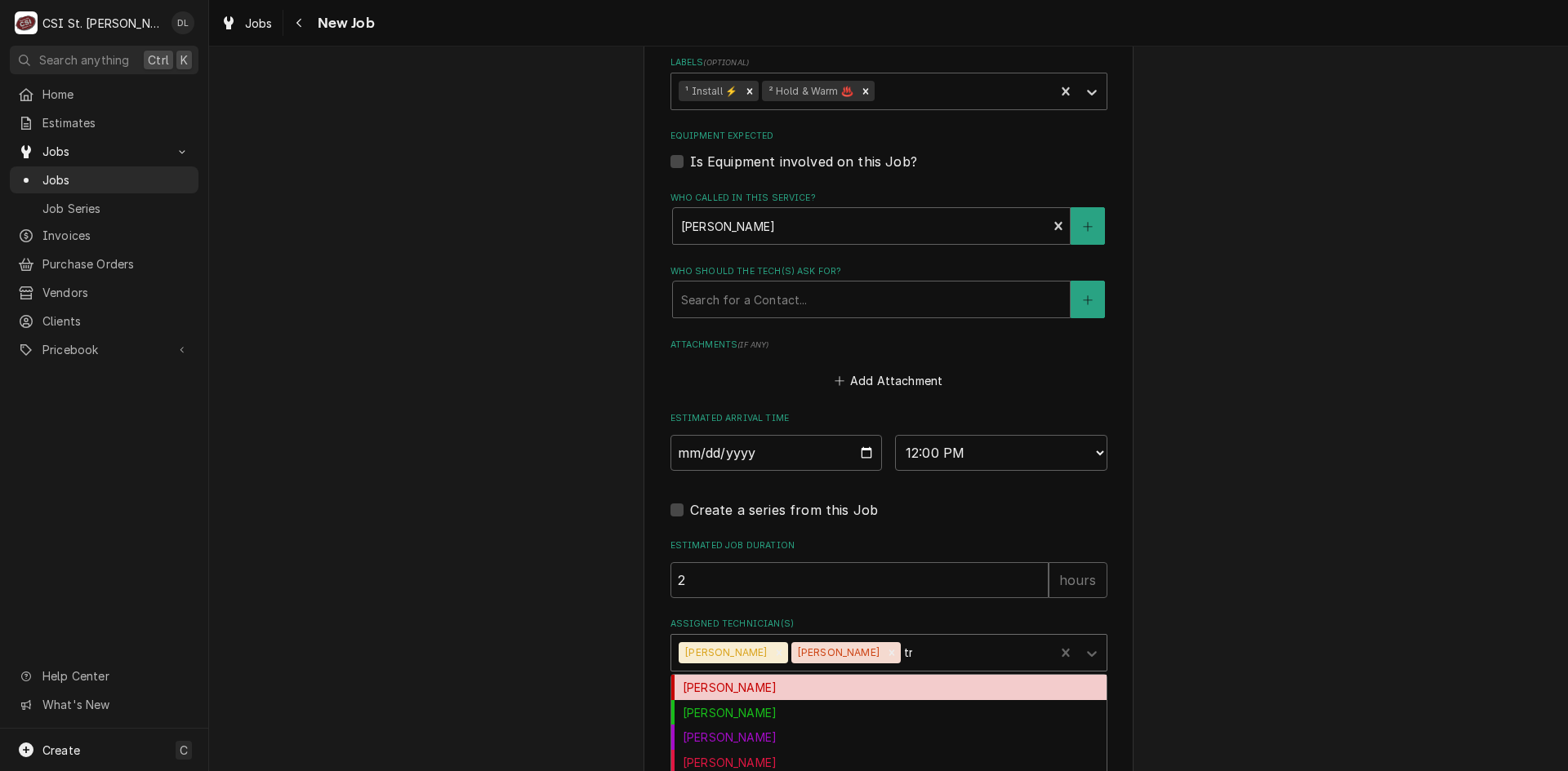
type input "tre"
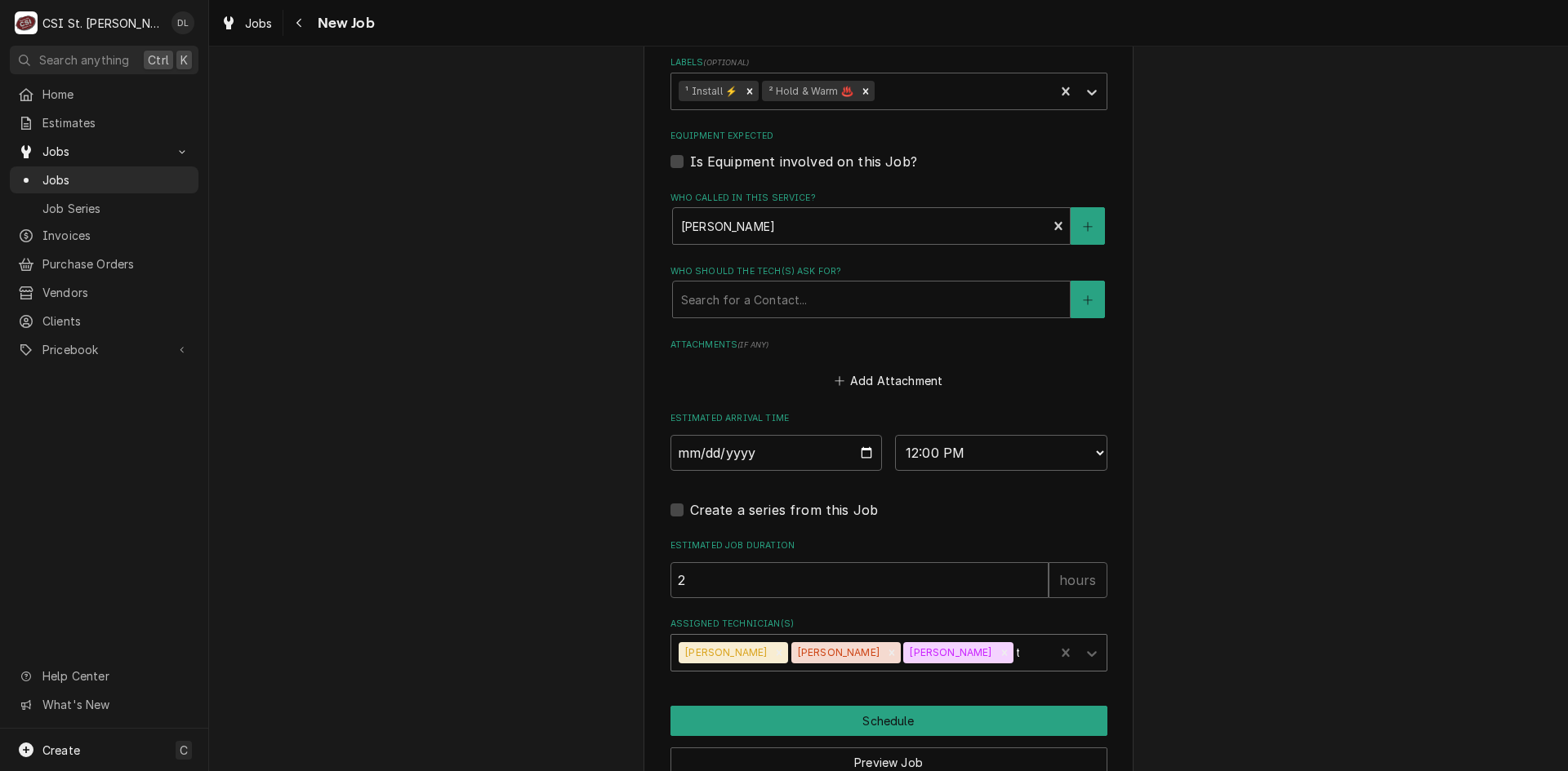
type textarea "x"
click at [897, 706] on button "Schedule" at bounding box center [889, 720] width 437 height 30
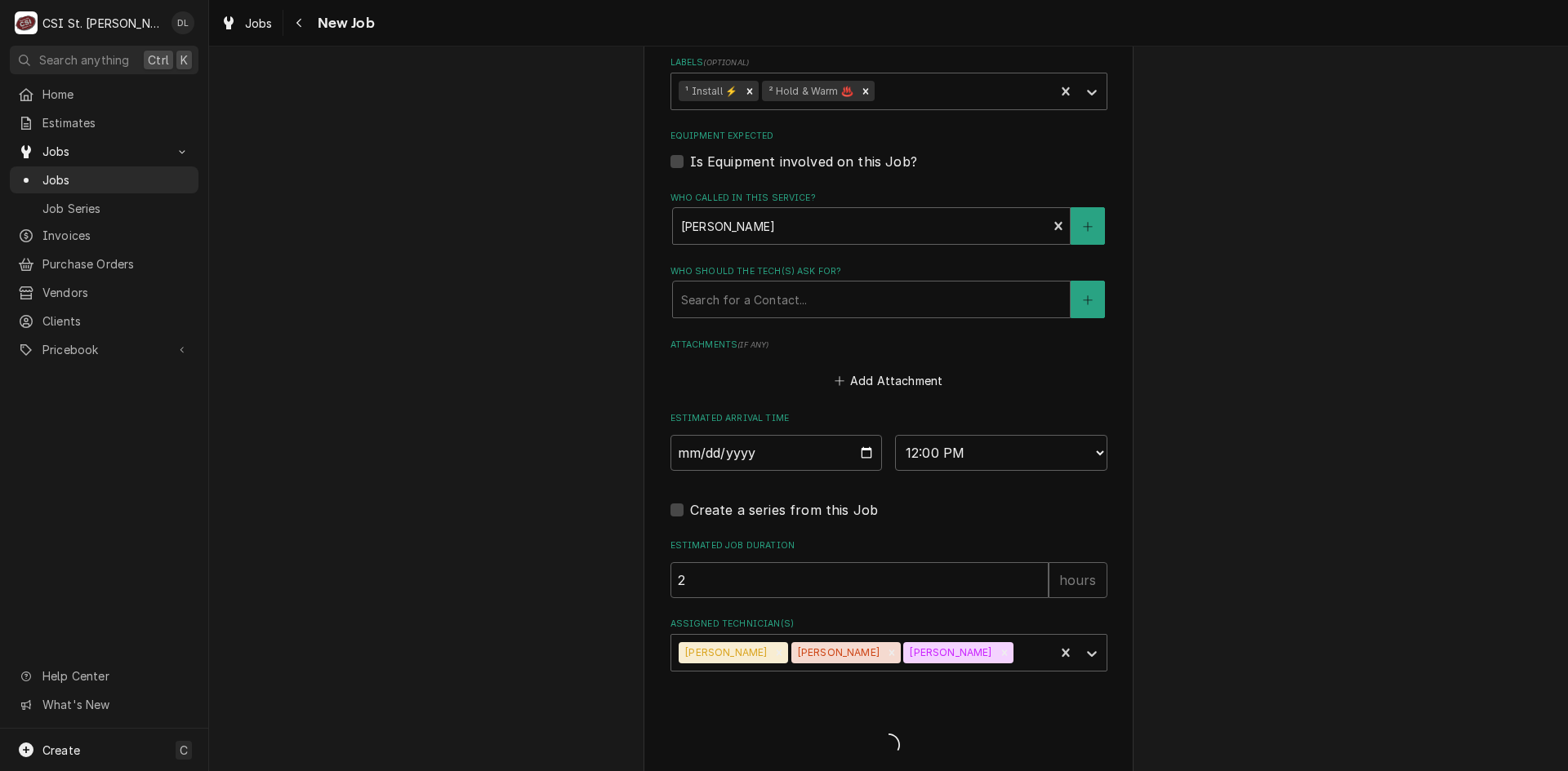
type textarea "x"
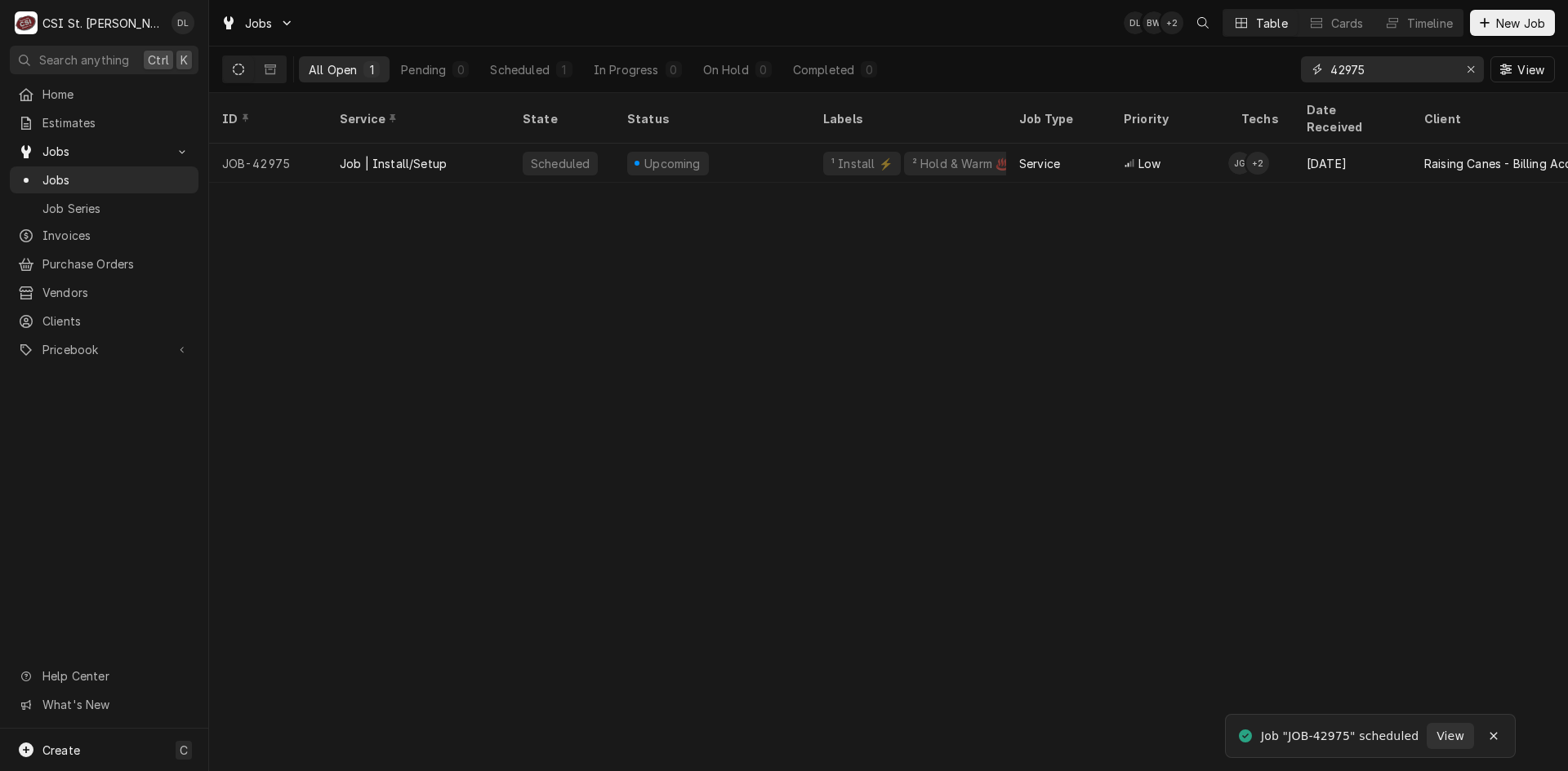
click at [1395, 75] on input "42975" at bounding box center [1392, 69] width 123 height 26
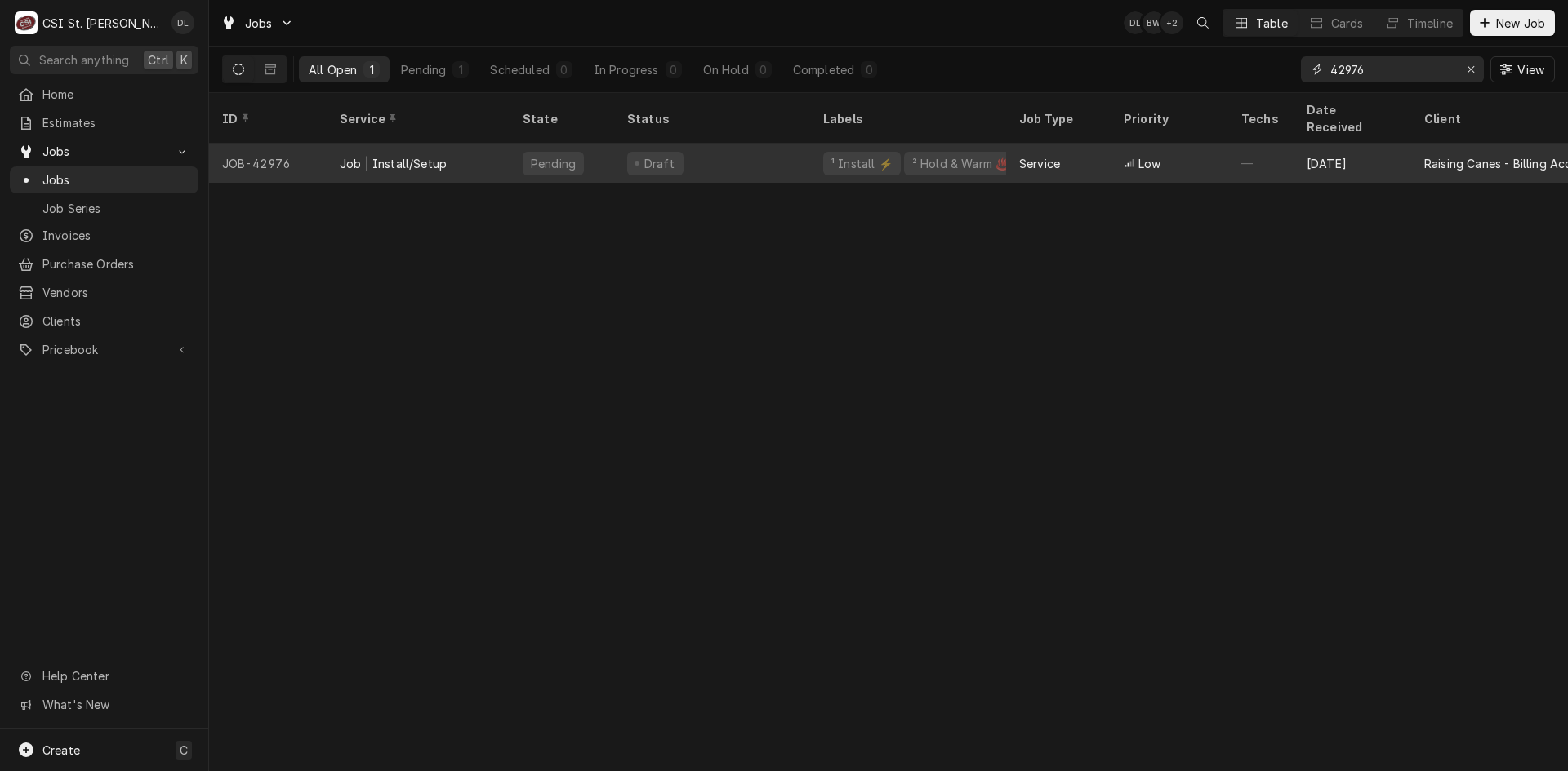
type input "42976"
click at [911, 155] on div "² Hold & Warm ♨️" at bounding box center [960, 164] width 100 height 18
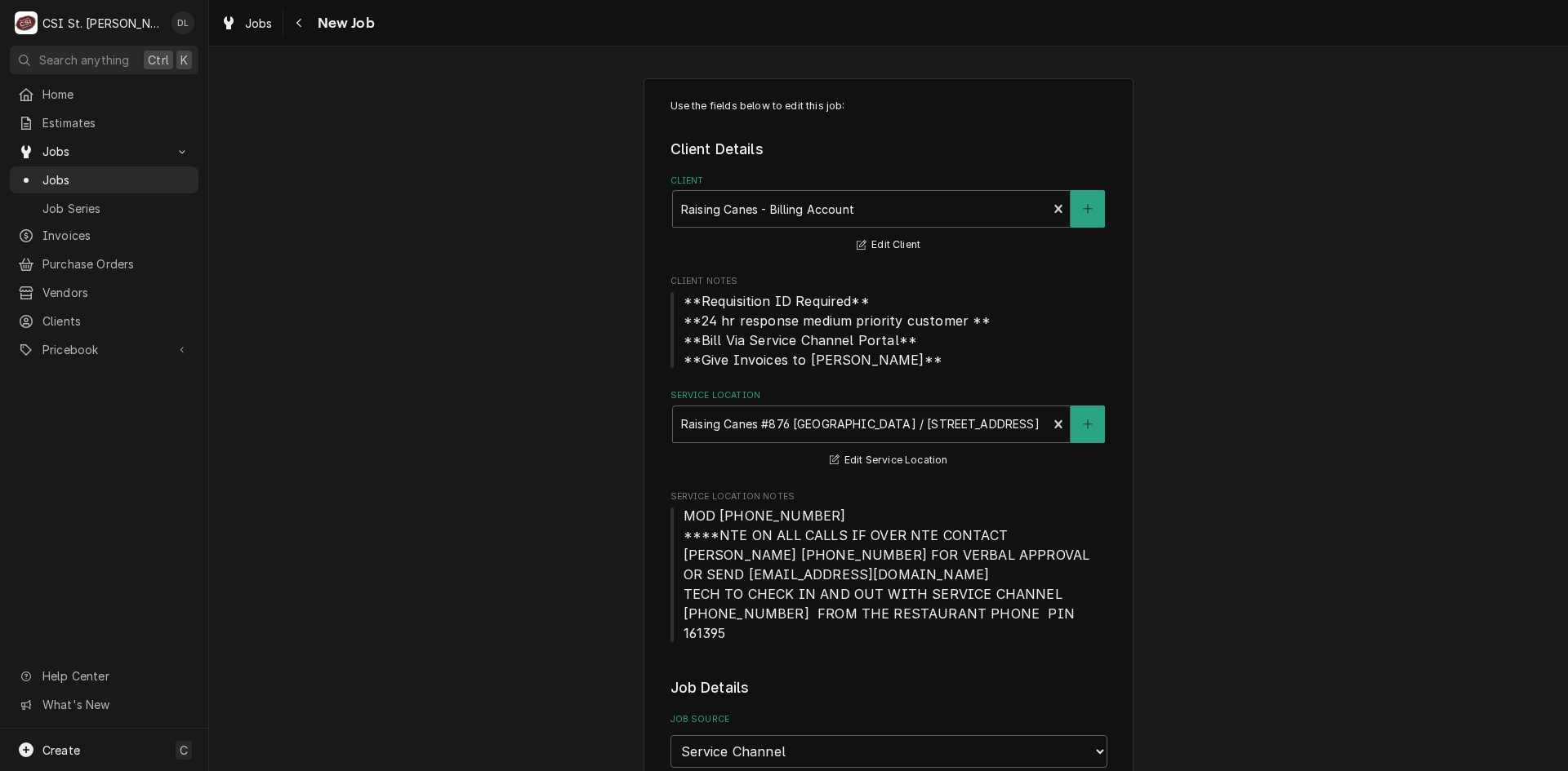
type textarea "x"
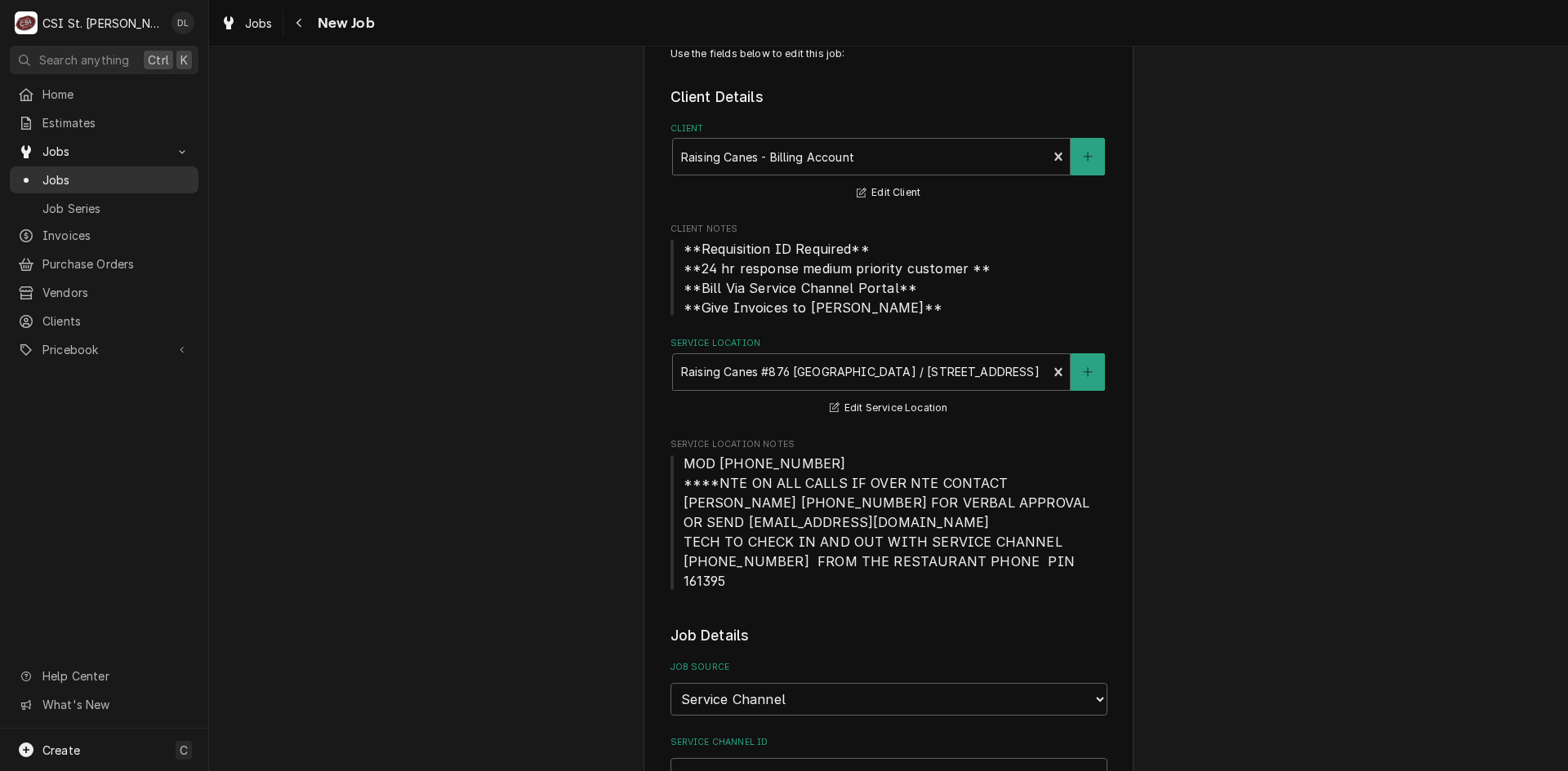
scroll to position [82, 0]
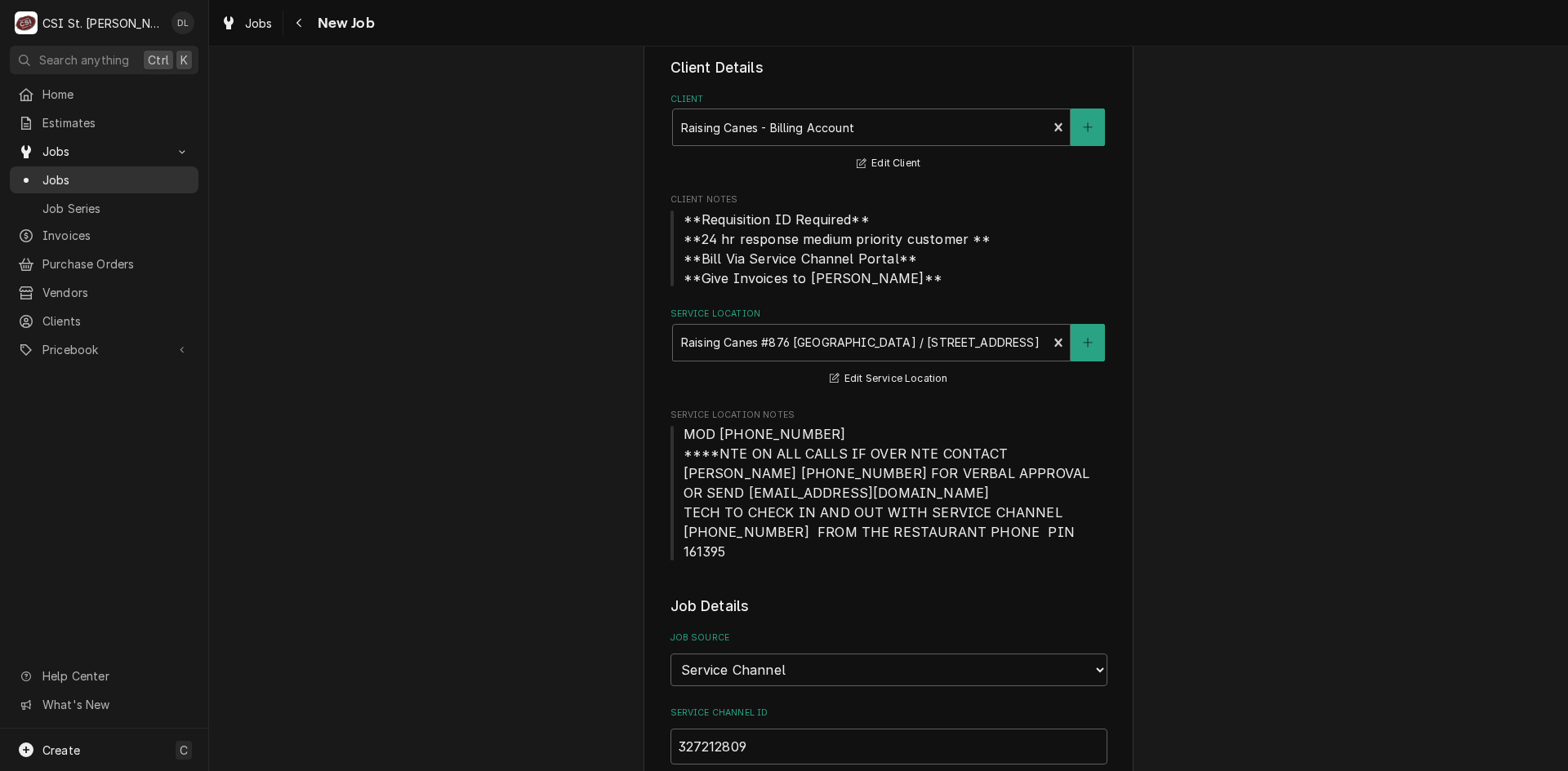
click at [45, 176] on span "Jobs" at bounding box center [117, 180] width 148 height 18
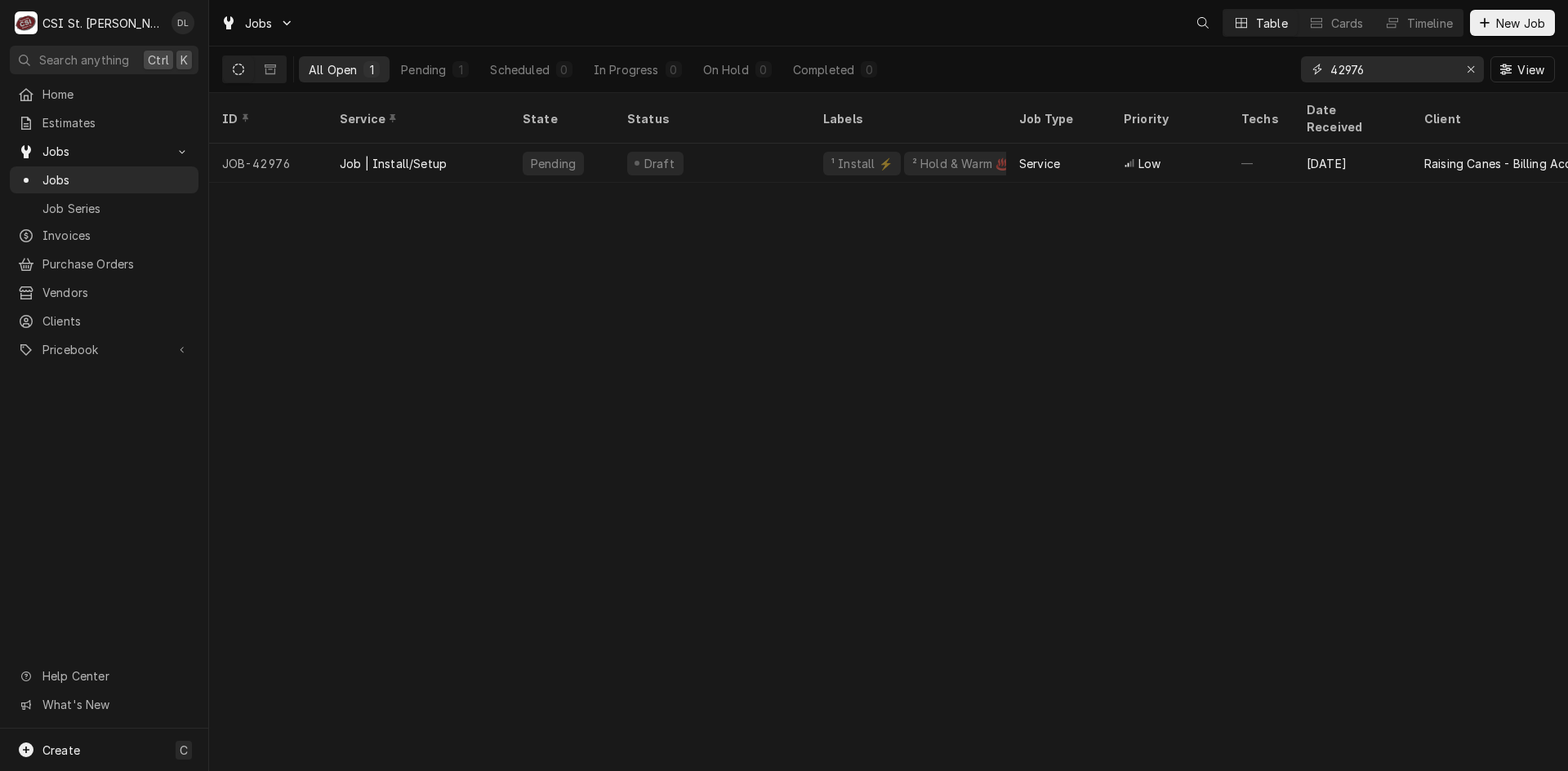
click at [1422, 70] on input "42976" at bounding box center [1392, 69] width 123 height 26
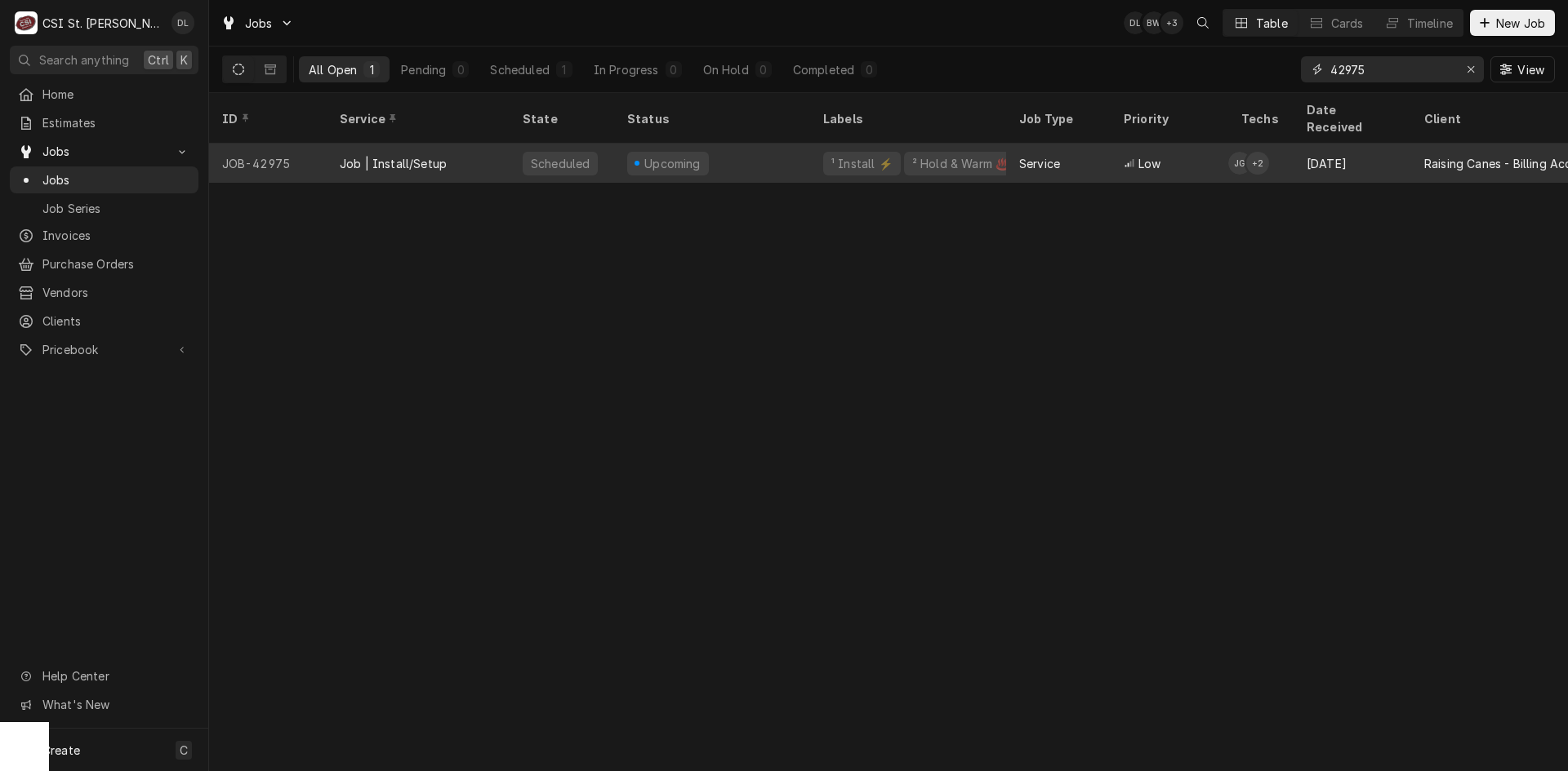
type input "42975"
click at [878, 152] on div "¹ Install ⚡️" at bounding box center [862, 164] width 78 height 23
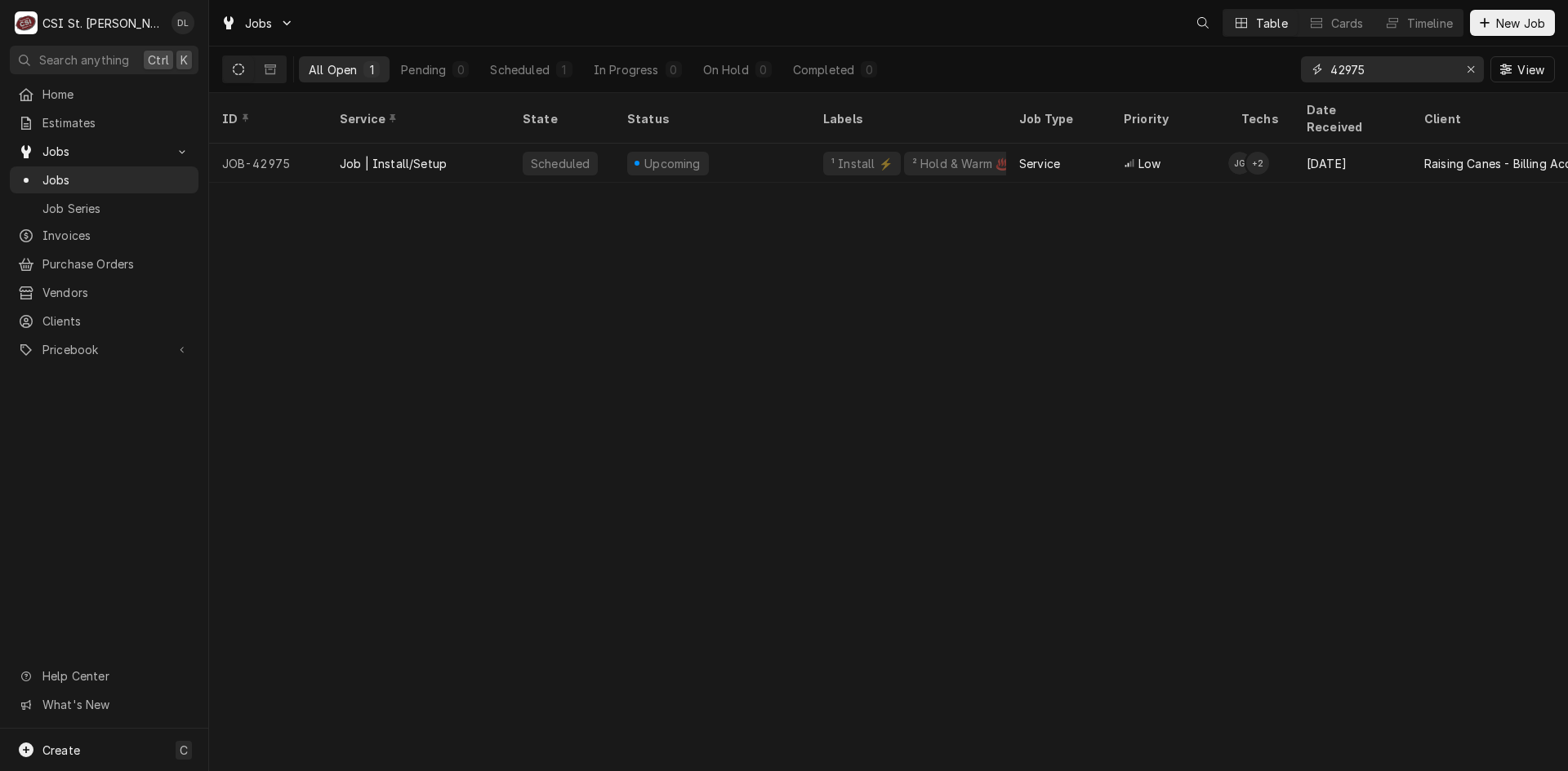
click at [1392, 72] on input "42975" at bounding box center [1392, 69] width 123 height 26
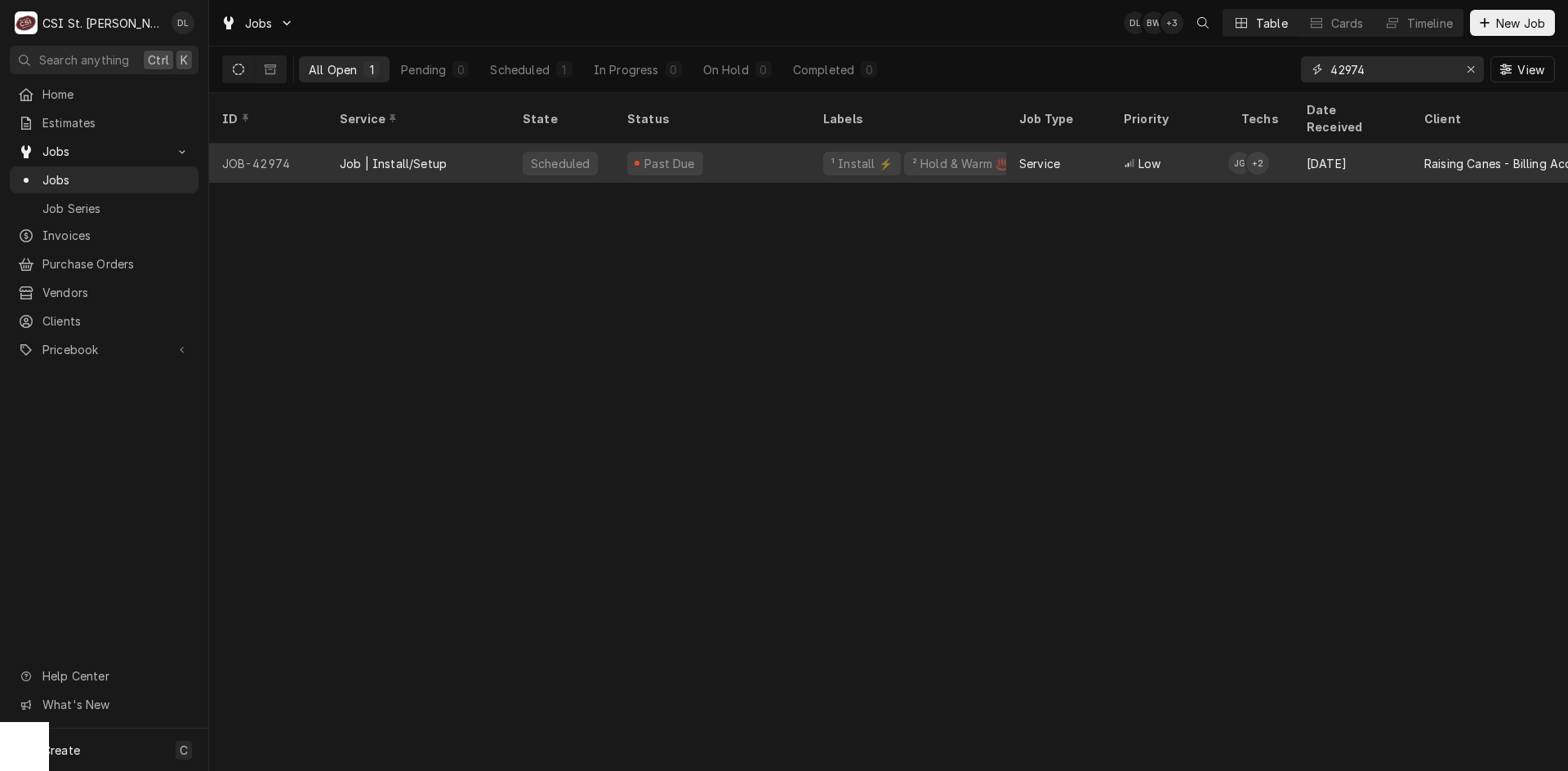
type input "42974"
click at [919, 155] on div "² Hold & Warm ♨️" at bounding box center [960, 164] width 100 height 18
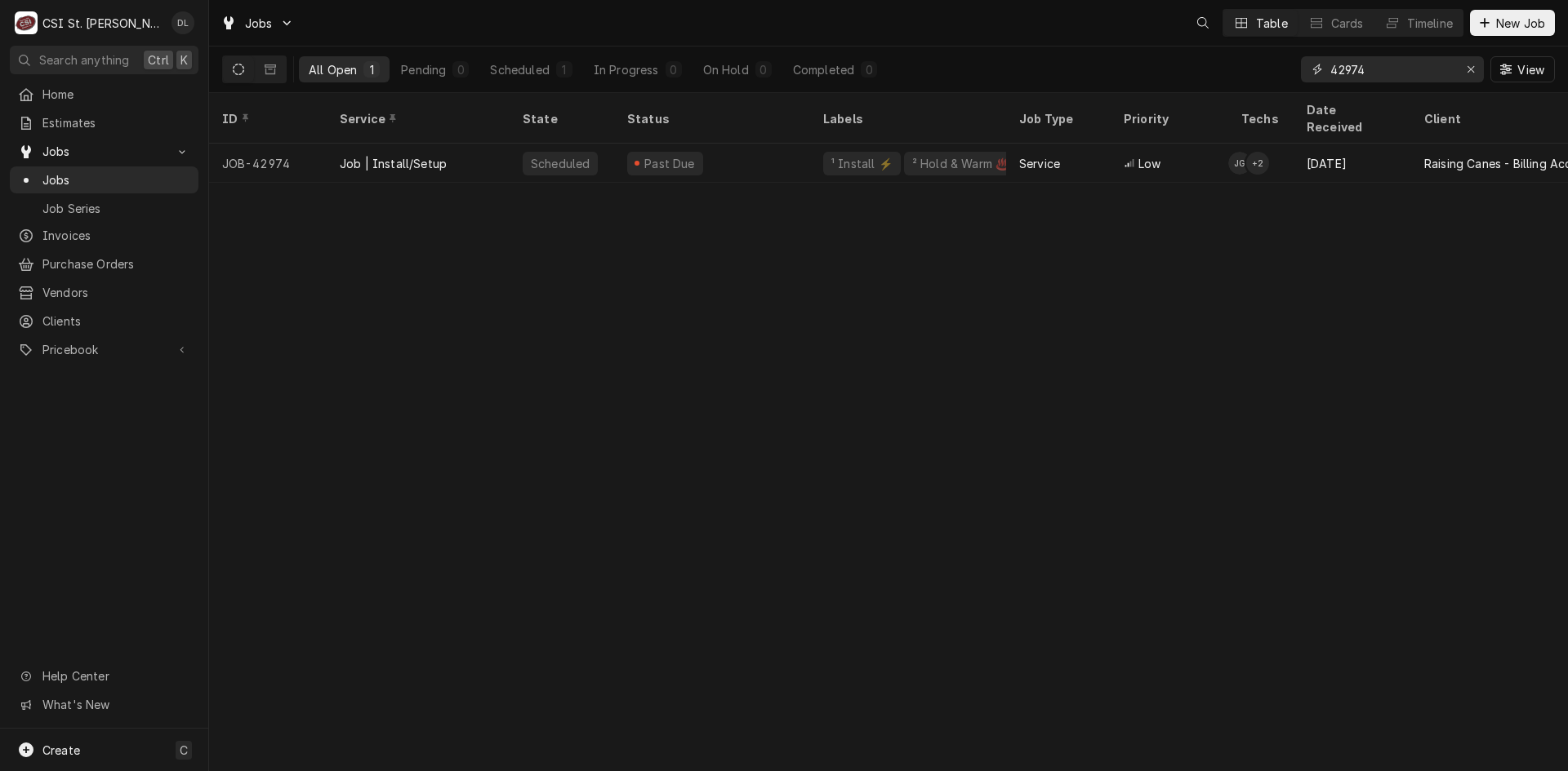
click at [1391, 71] on input "42974" at bounding box center [1392, 69] width 123 height 26
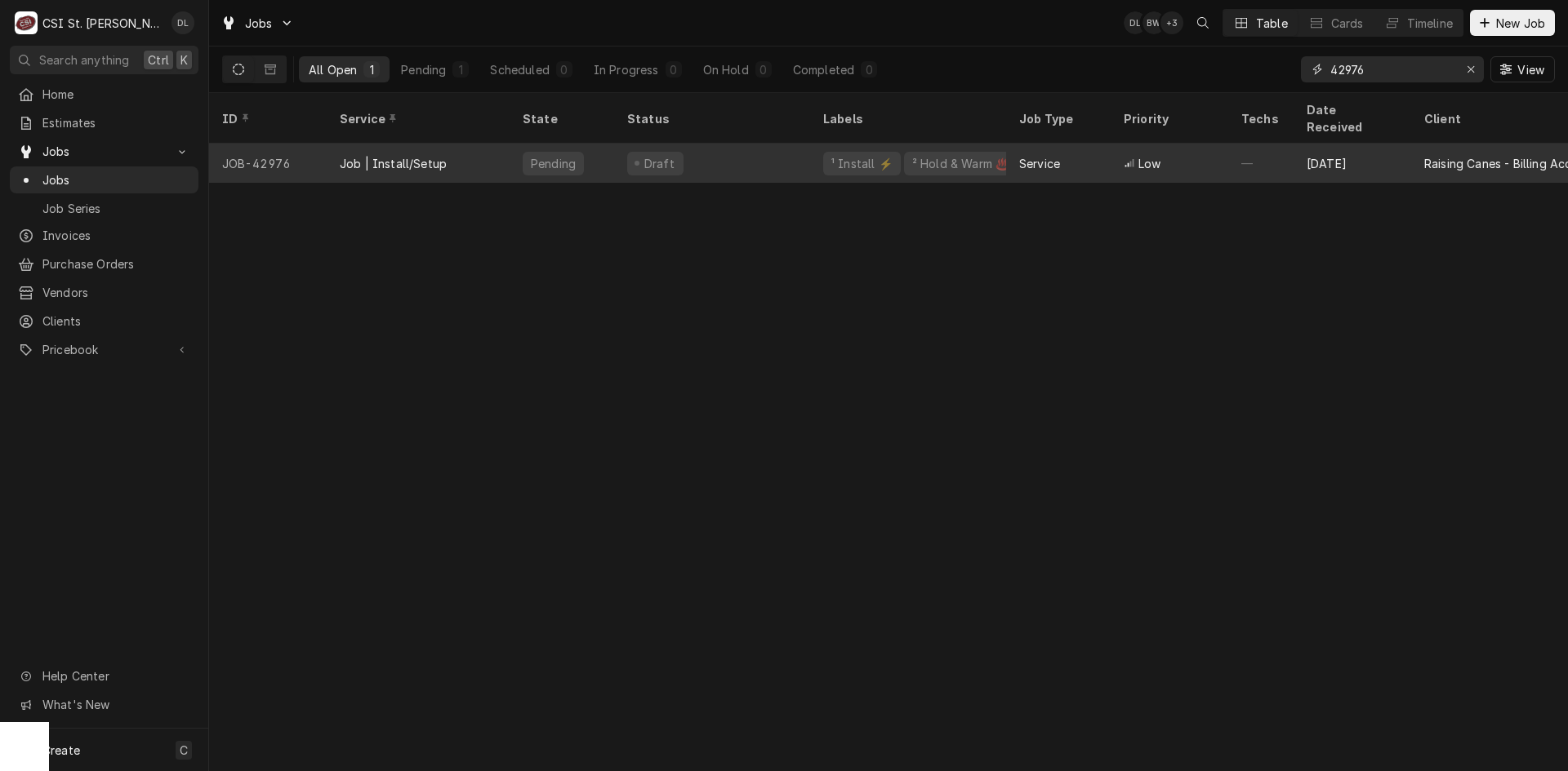
type input "42976"
click at [874, 155] on div "¹ Install ⚡️" at bounding box center [862, 164] width 64 height 18
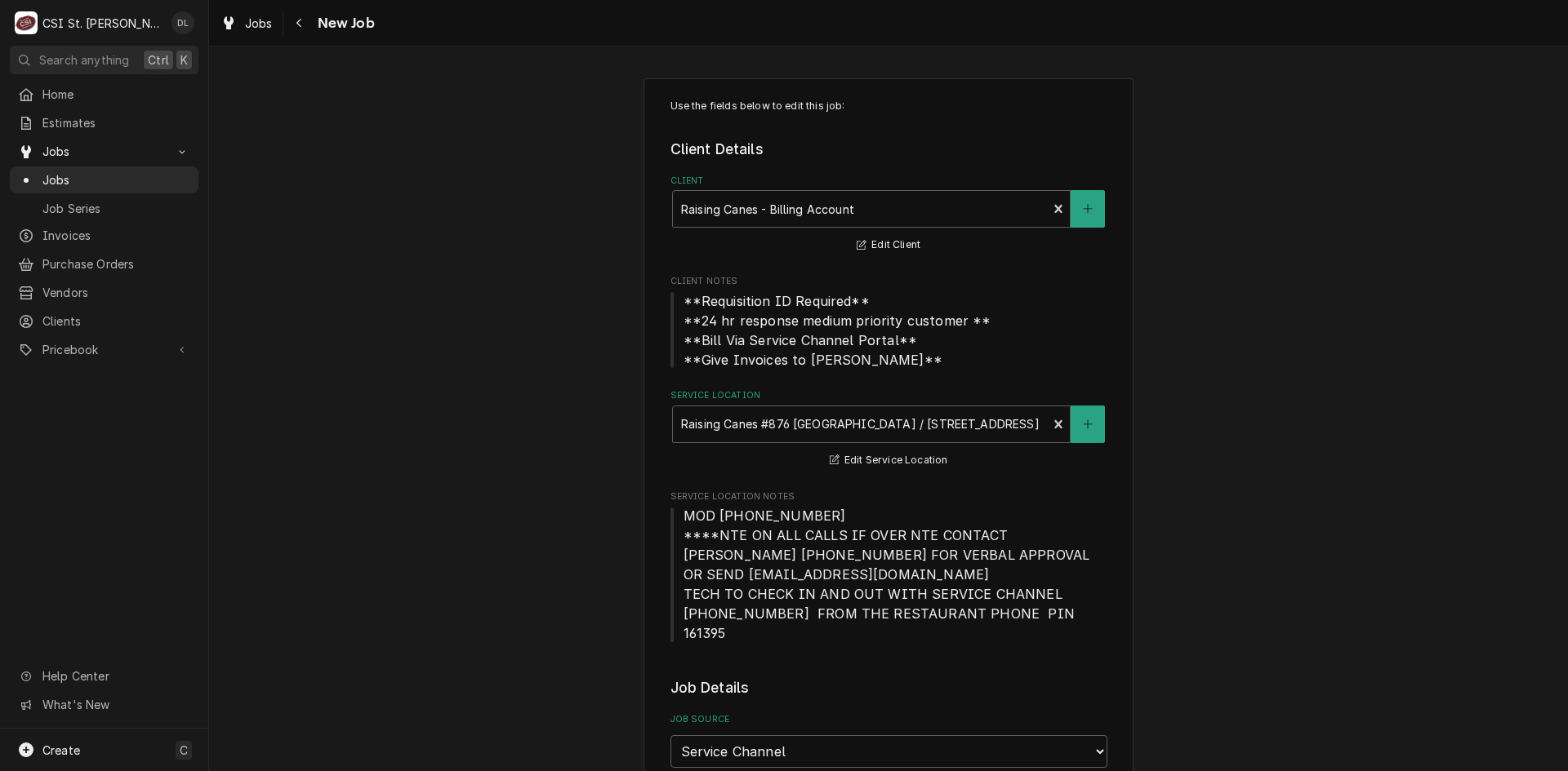
type textarea "x"
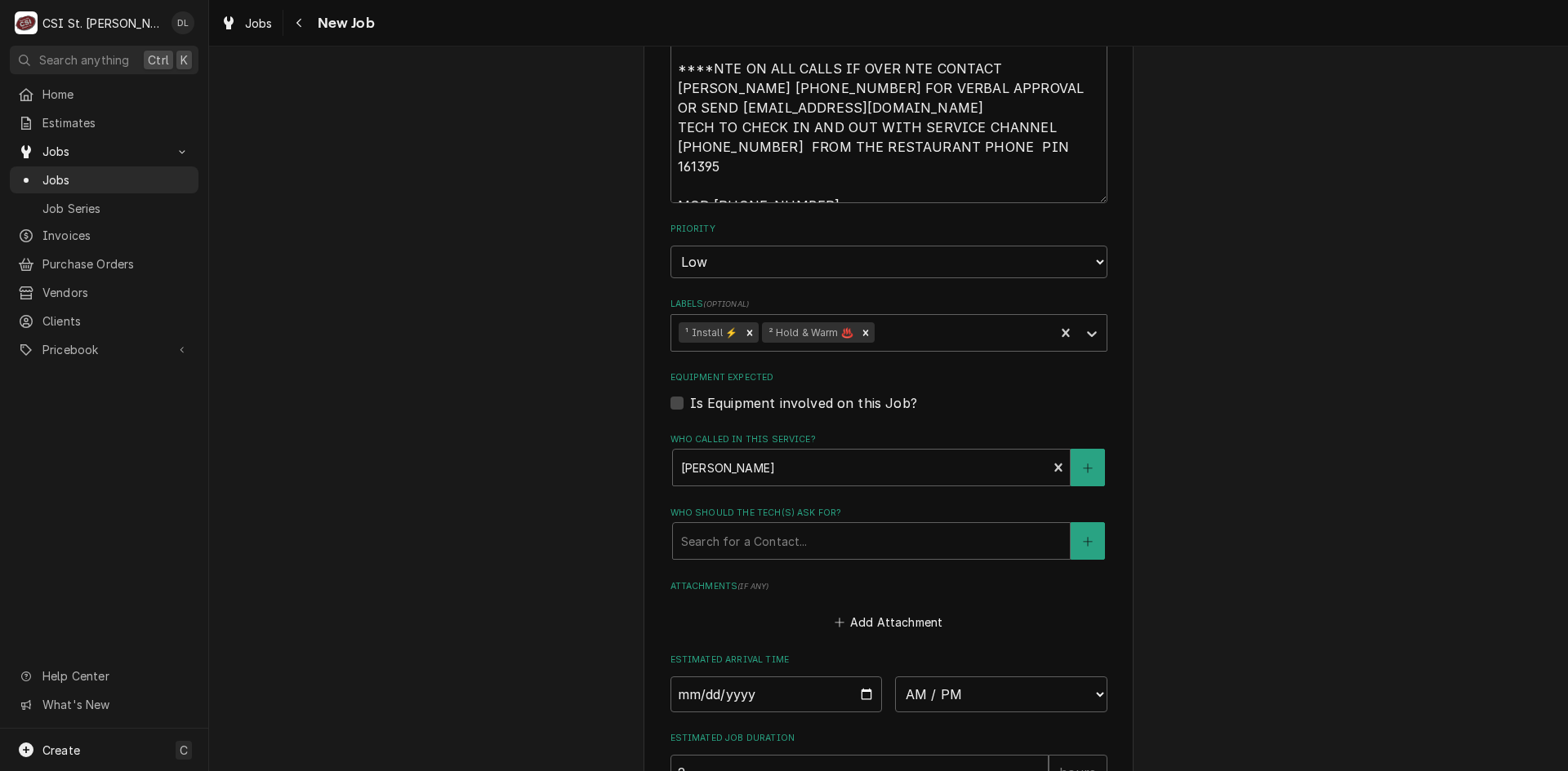
scroll to position [1507, 0]
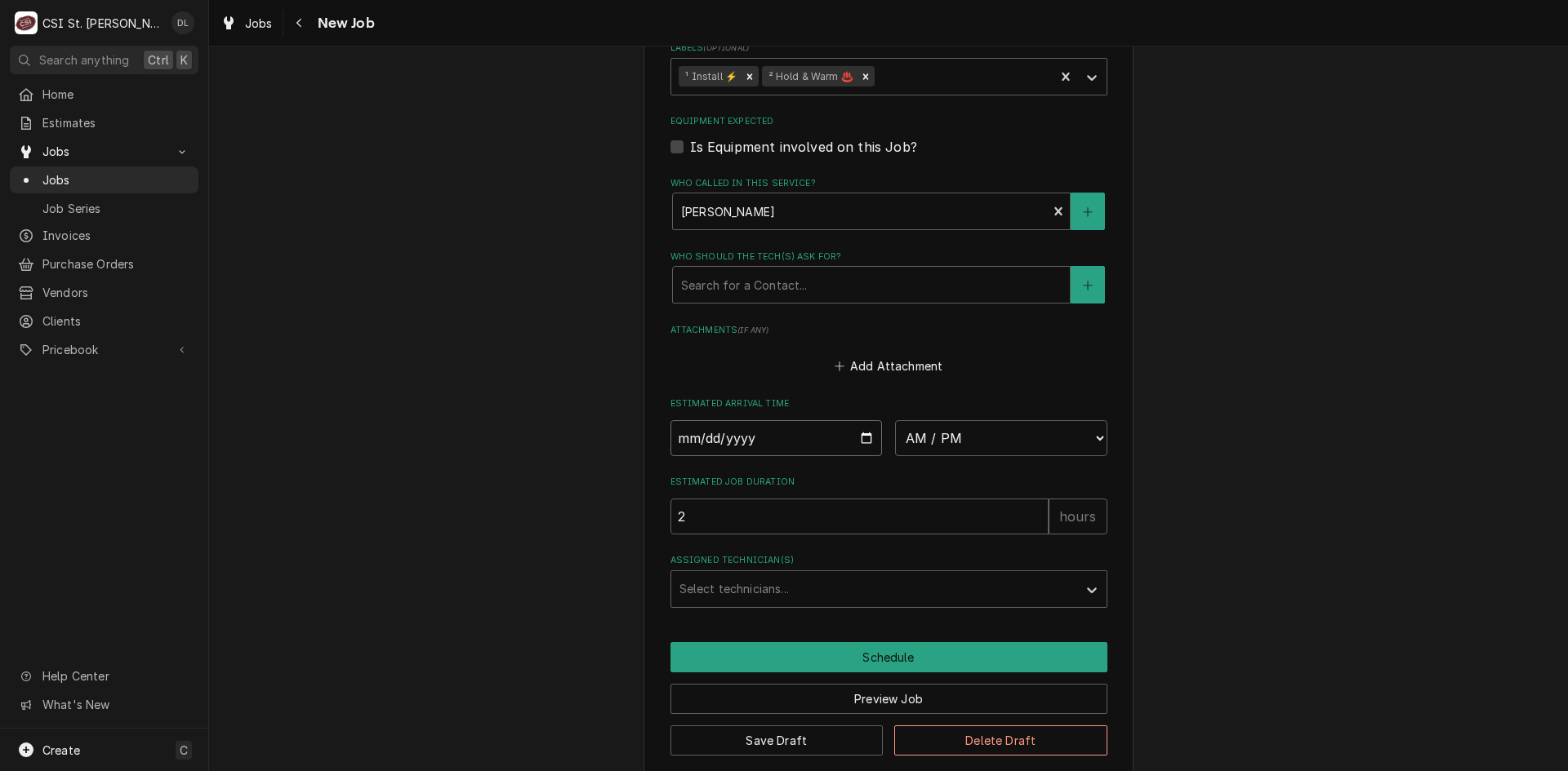
click at [857, 420] on input "Date" at bounding box center [777, 438] width 213 height 36
type input "2025-10-01"
type textarea "x"
click at [1098, 420] on select "AM / PM 6:00 AM 6:15 AM 6:30 AM 6:45 AM 7:00 AM 7:15 AM 7:30 AM 7:45 AM 8:00 AM…" at bounding box center [1001, 438] width 213 height 36
select select "12:00:00"
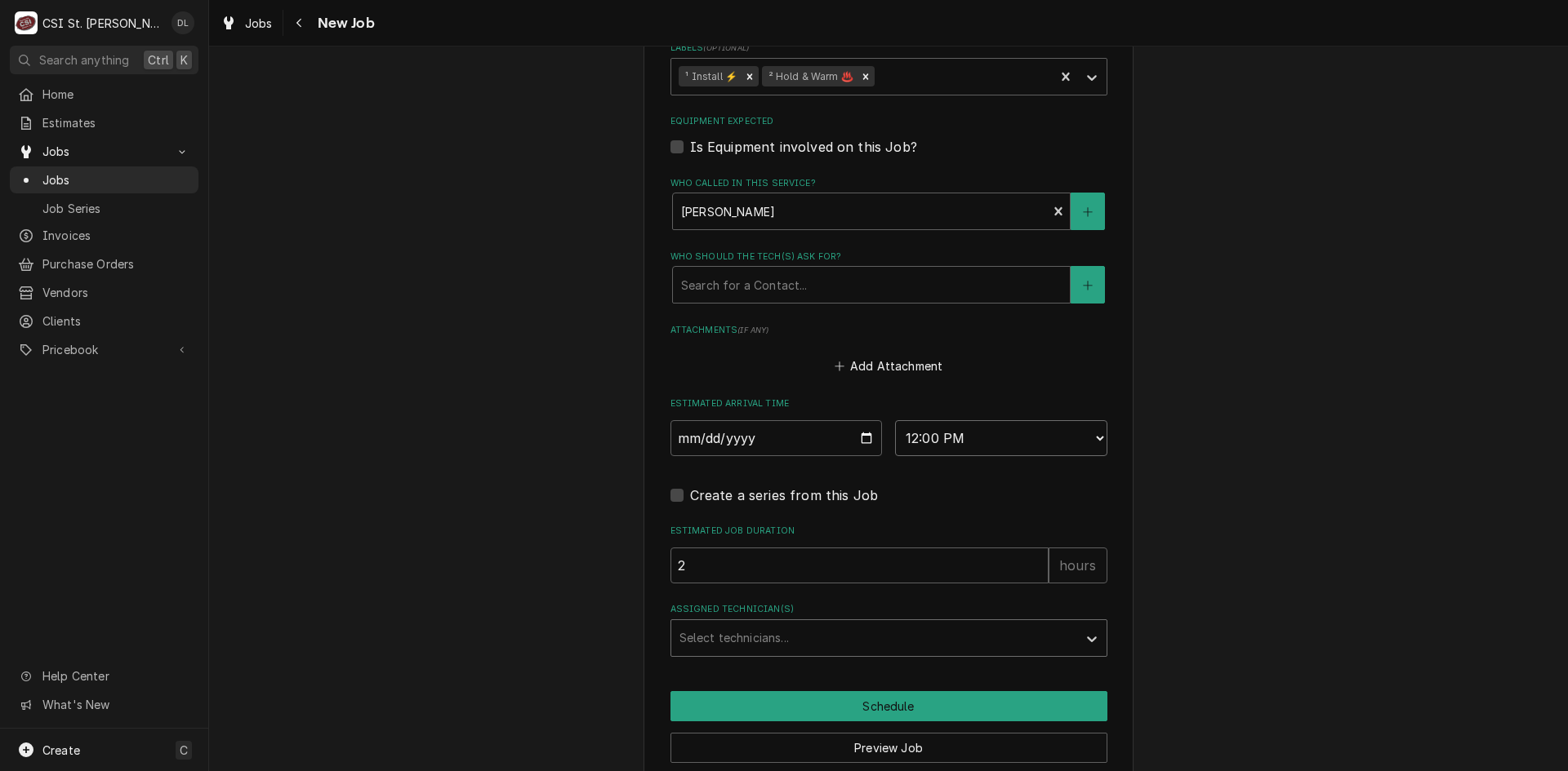
type textarea "x"
click at [813, 624] on div "Assigned Technician(s)" at bounding box center [875, 638] width 390 height 29
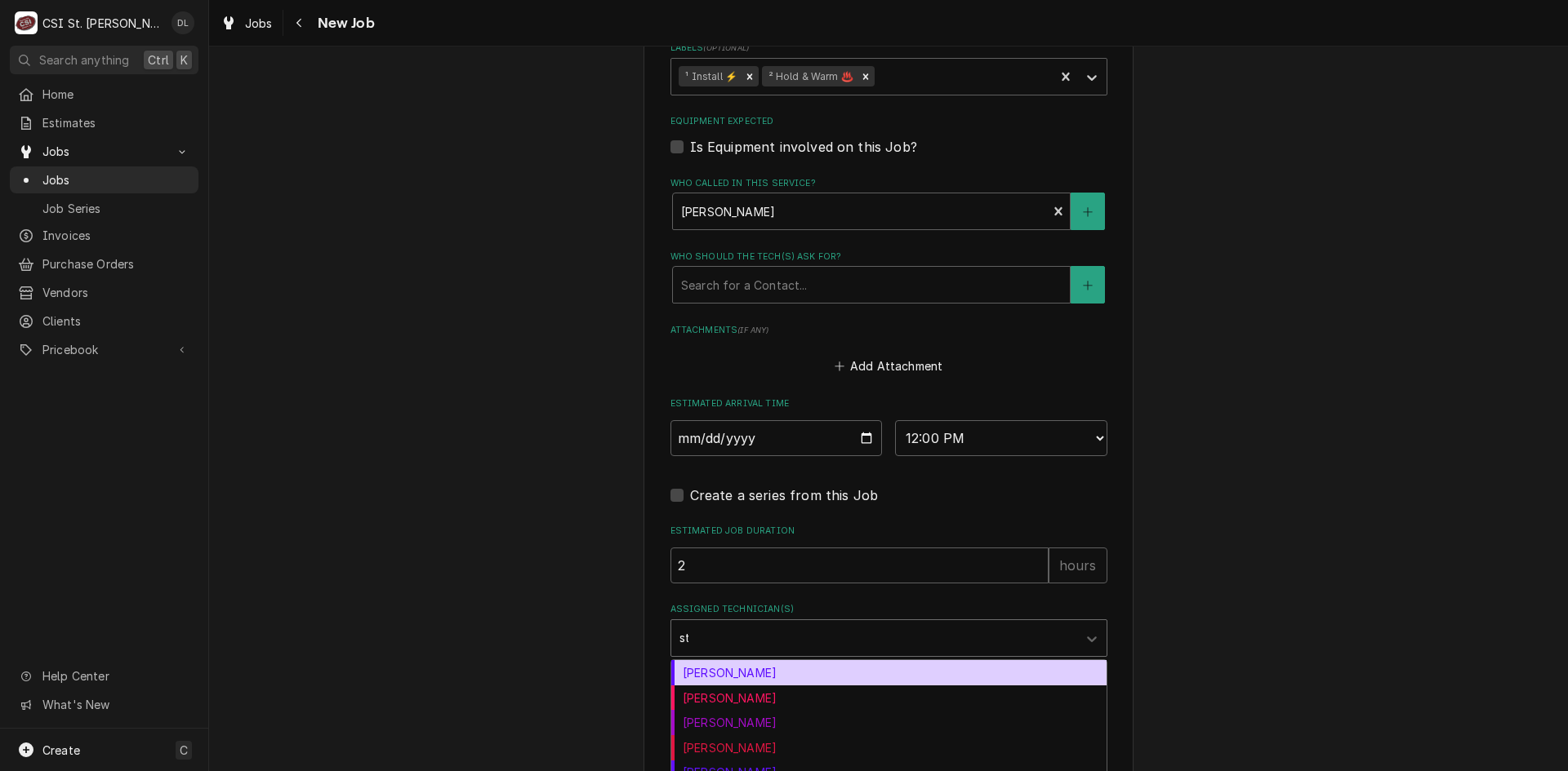
type input "ste"
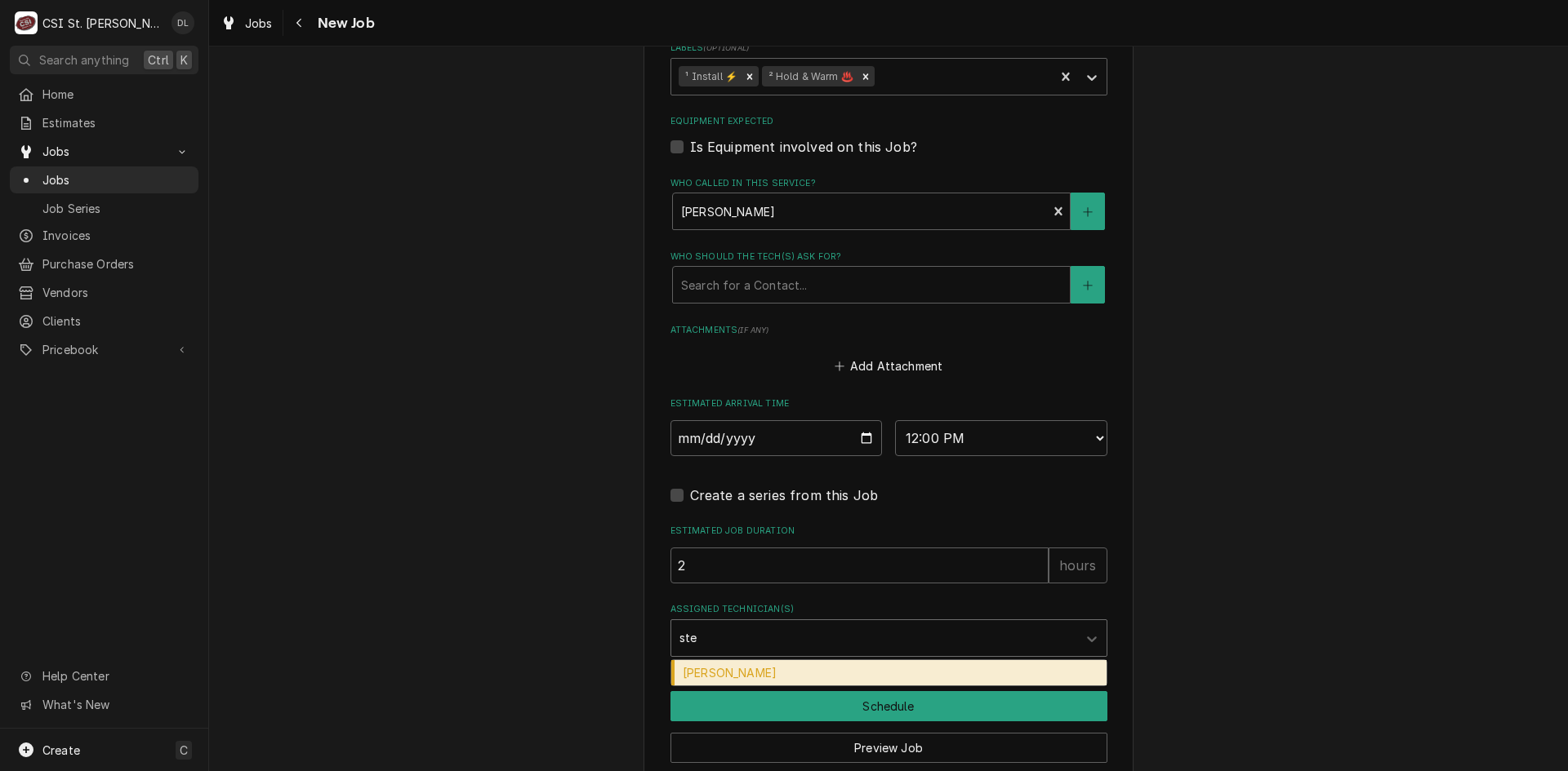
type textarea "x"
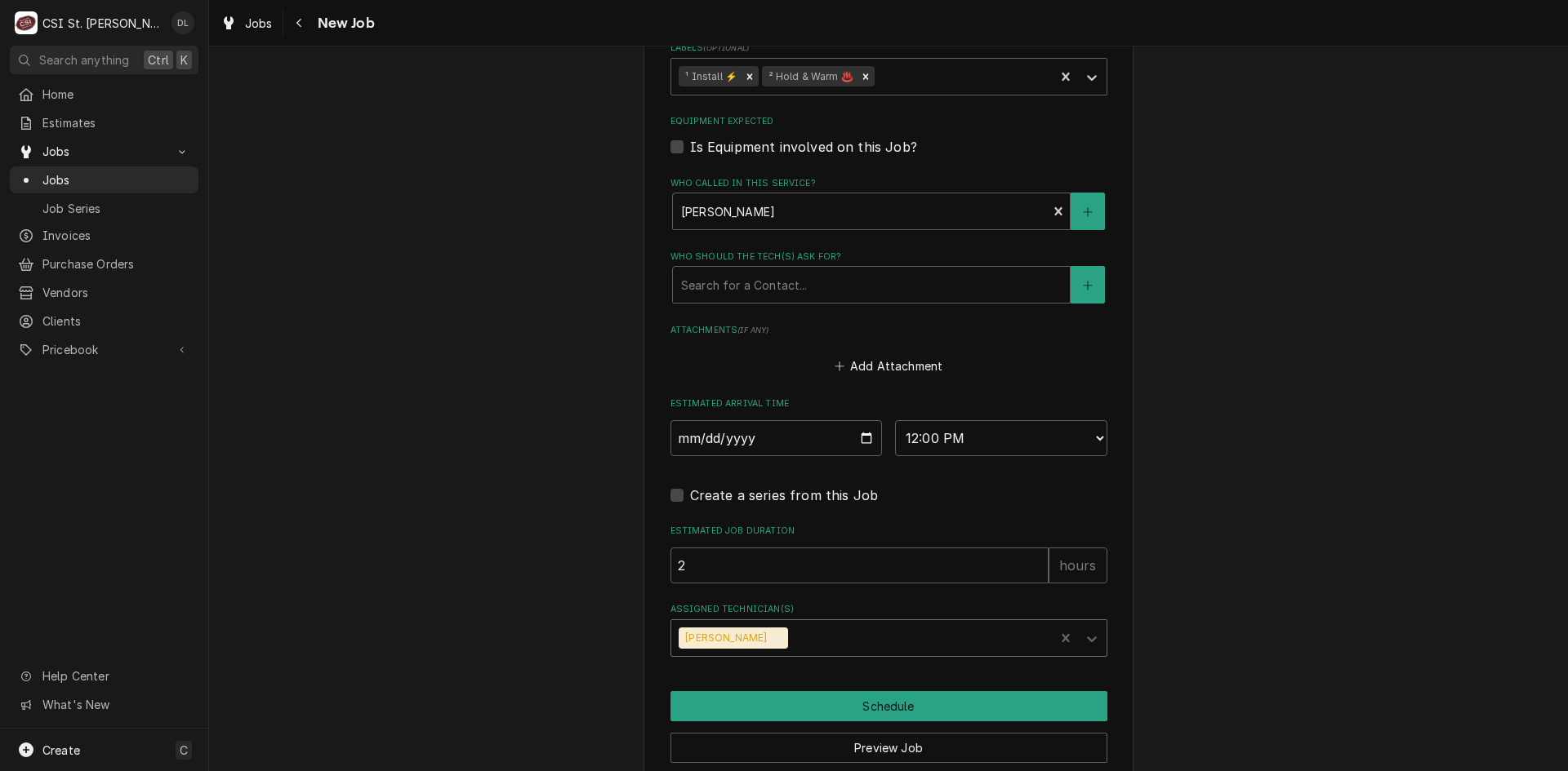
type input "m"
type textarea "x"
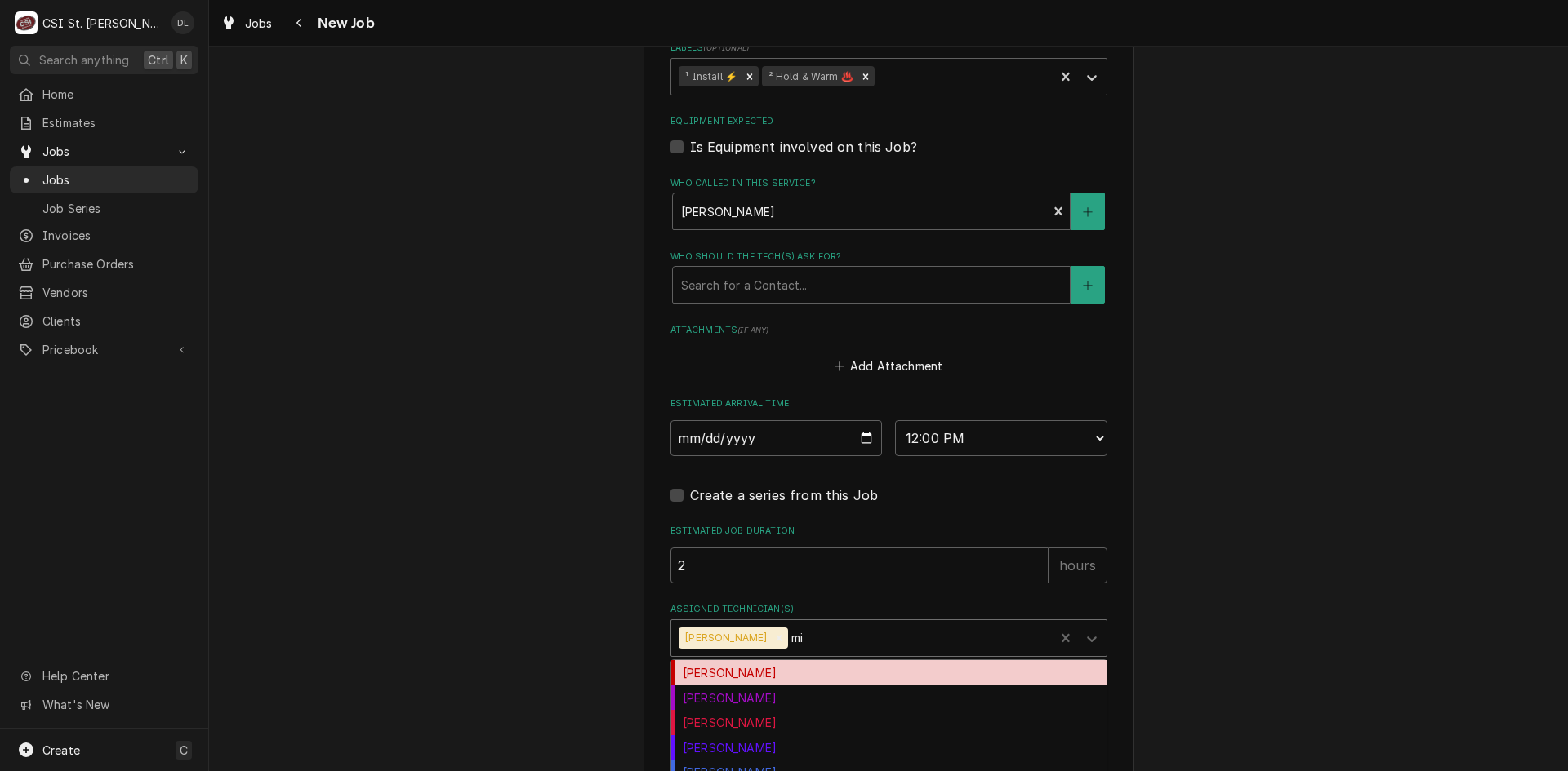
type input "mik"
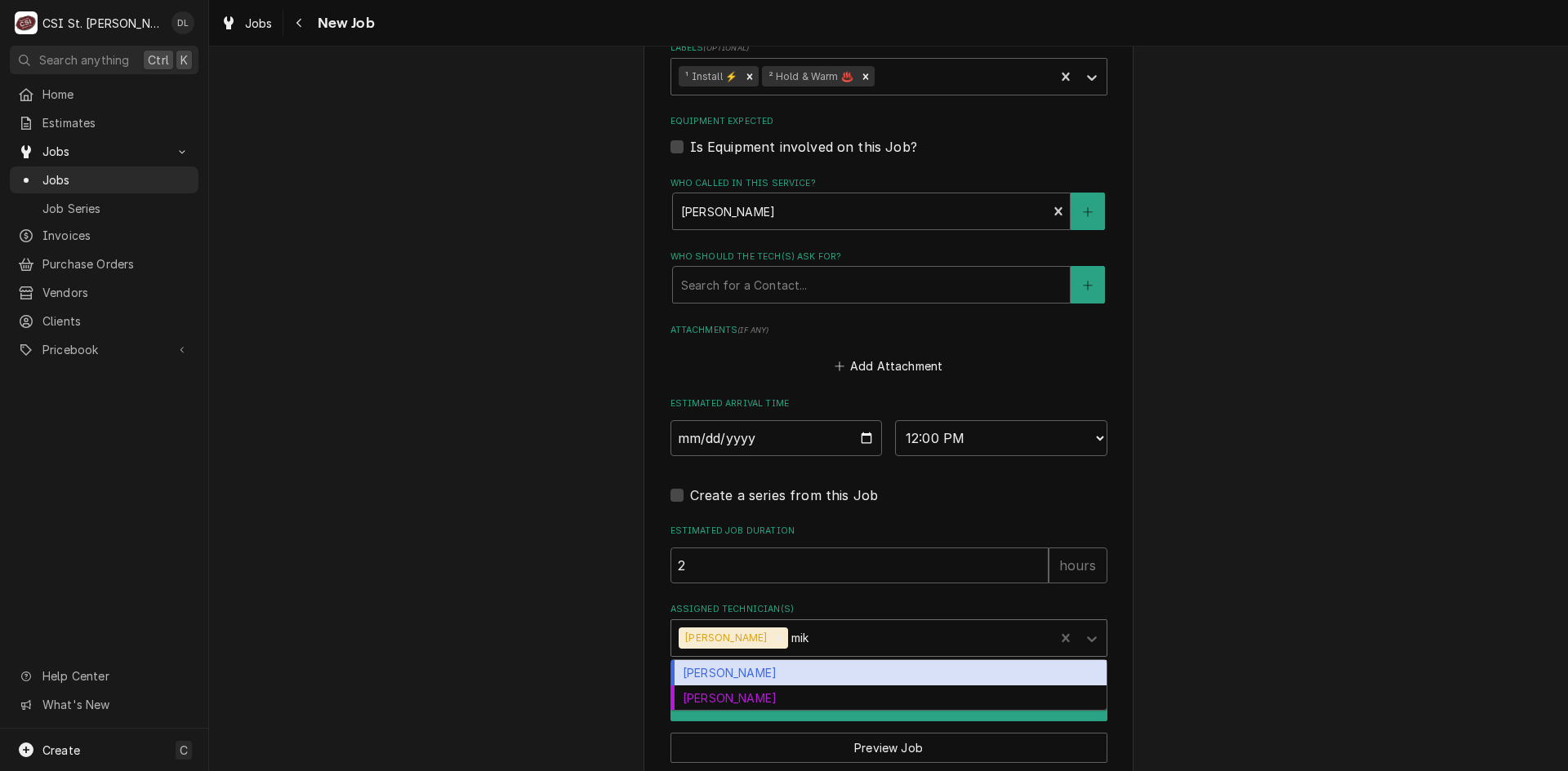
type textarea "x"
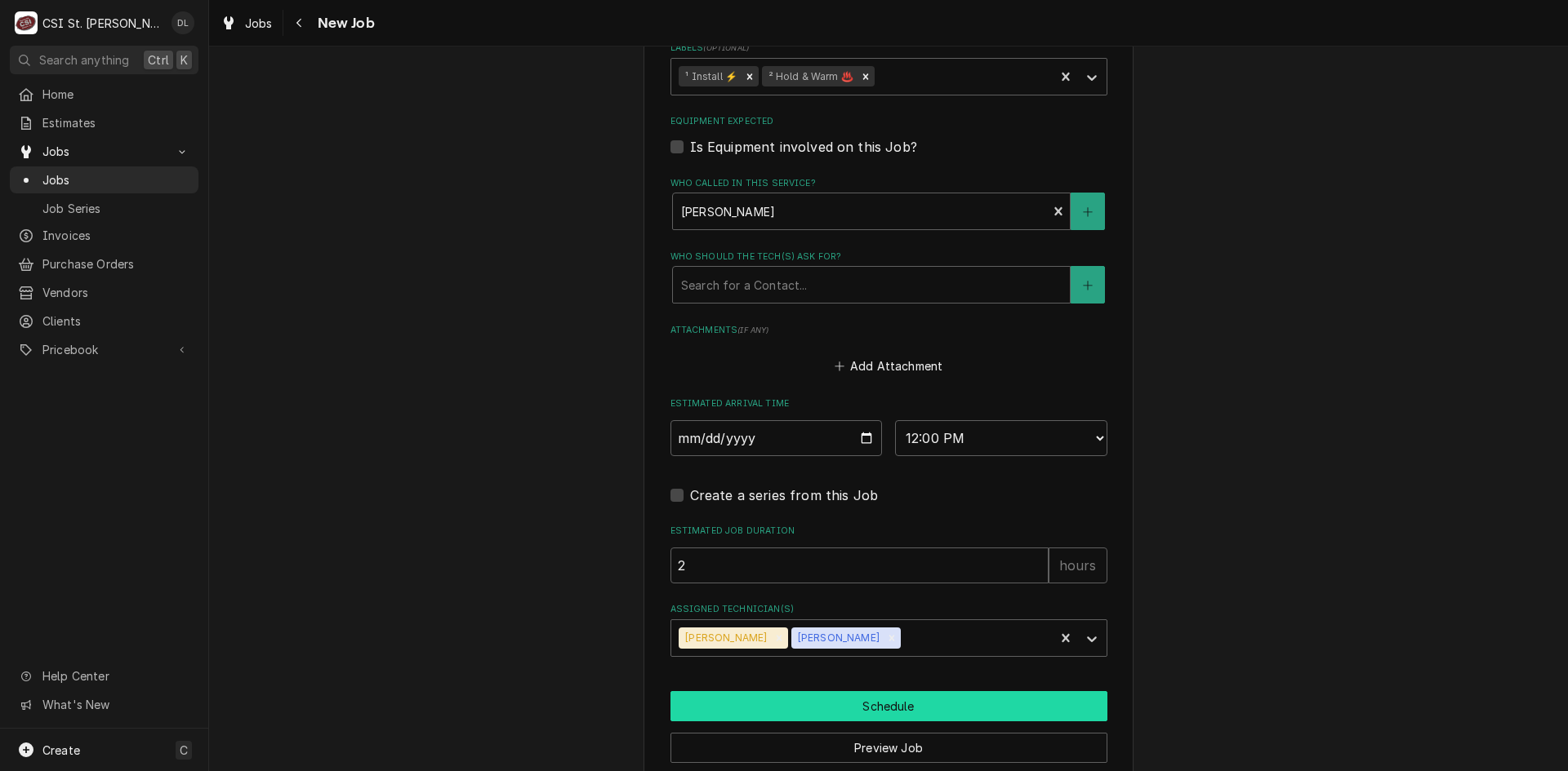
click at [889, 691] on button "Schedule" at bounding box center [889, 706] width 437 height 30
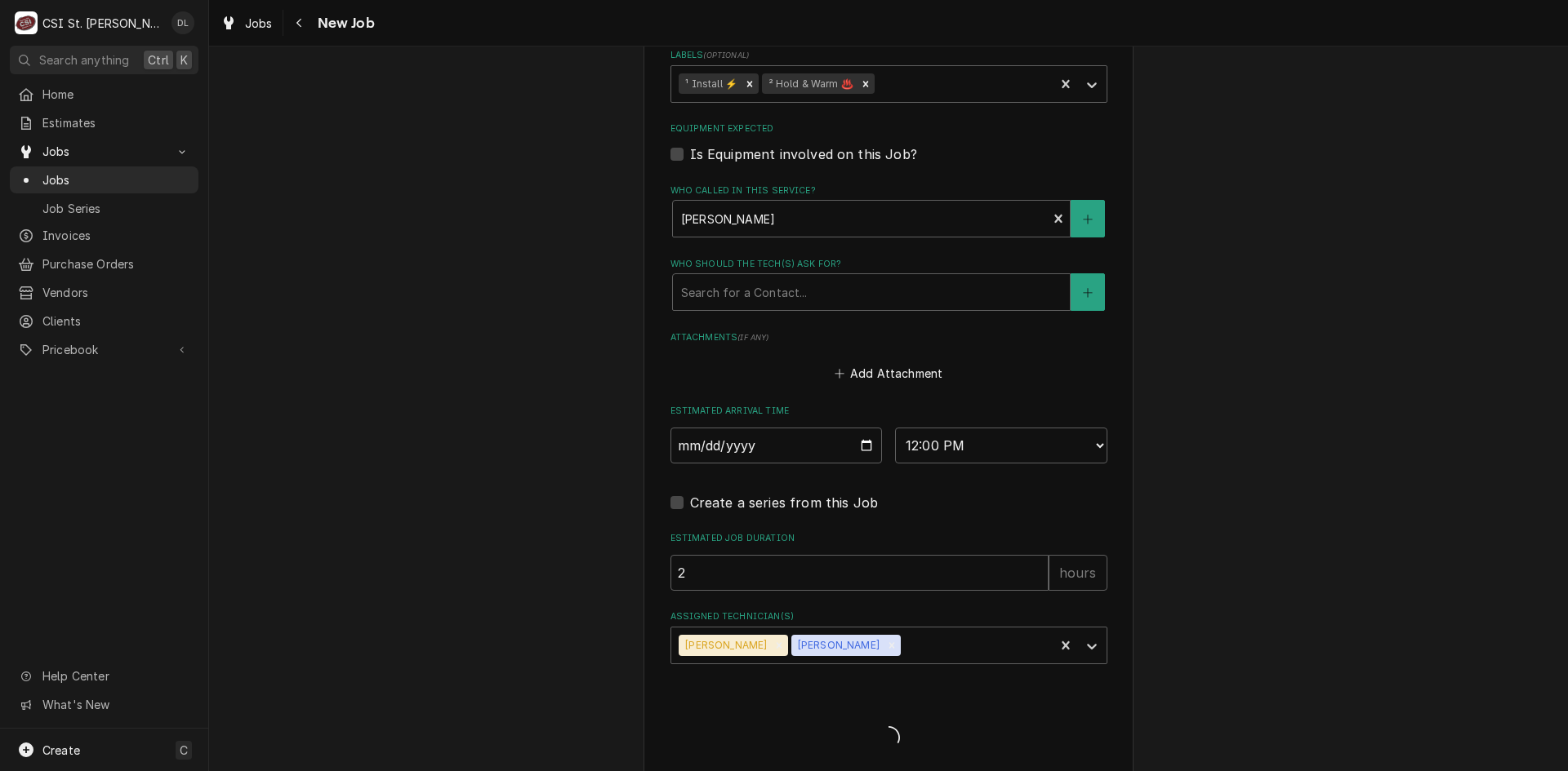
type textarea "x"
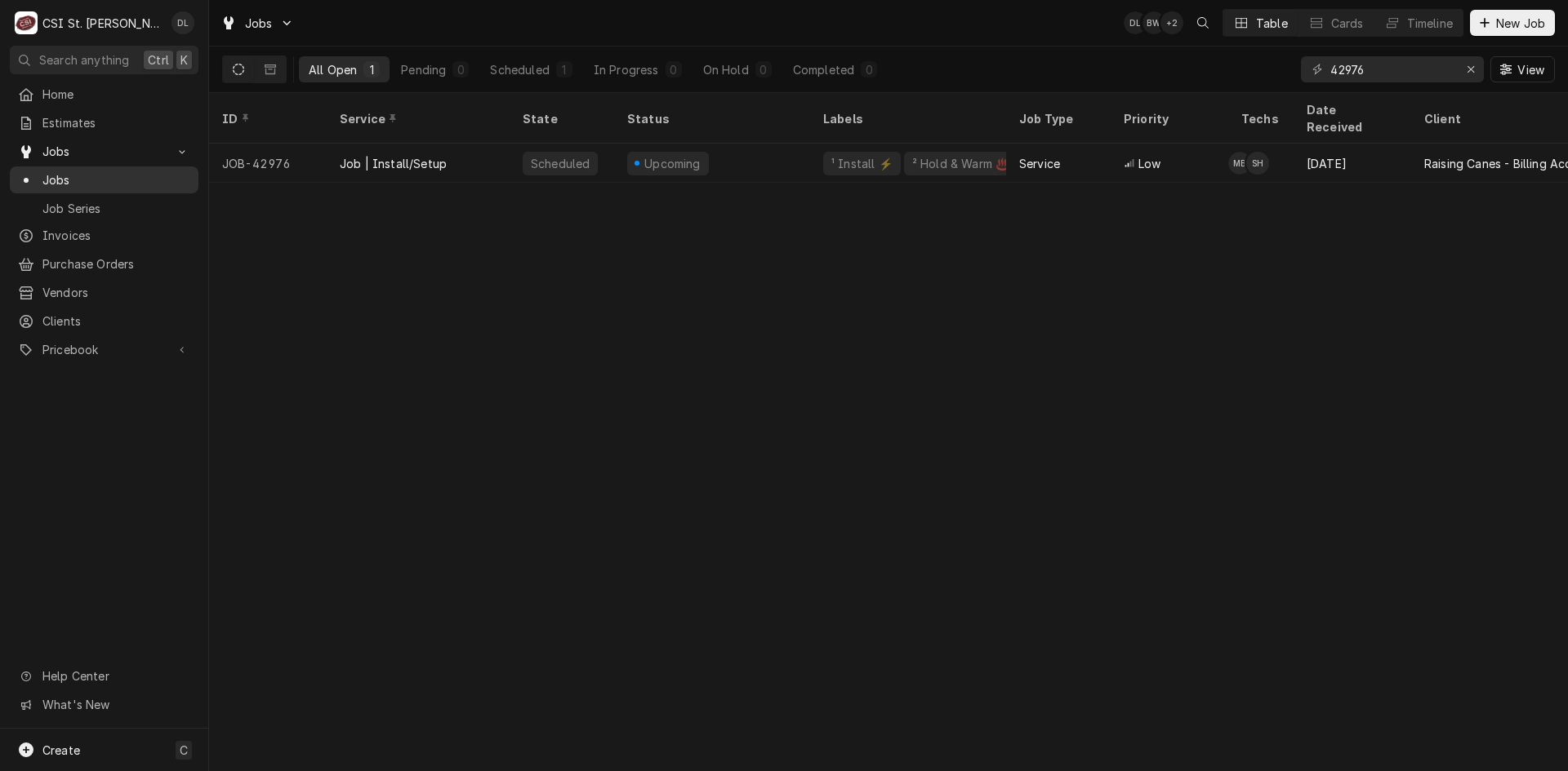
click at [73, 182] on span "Jobs" at bounding box center [117, 180] width 148 height 18
click at [510, 69] on div "Scheduled" at bounding box center [520, 70] width 59 height 18
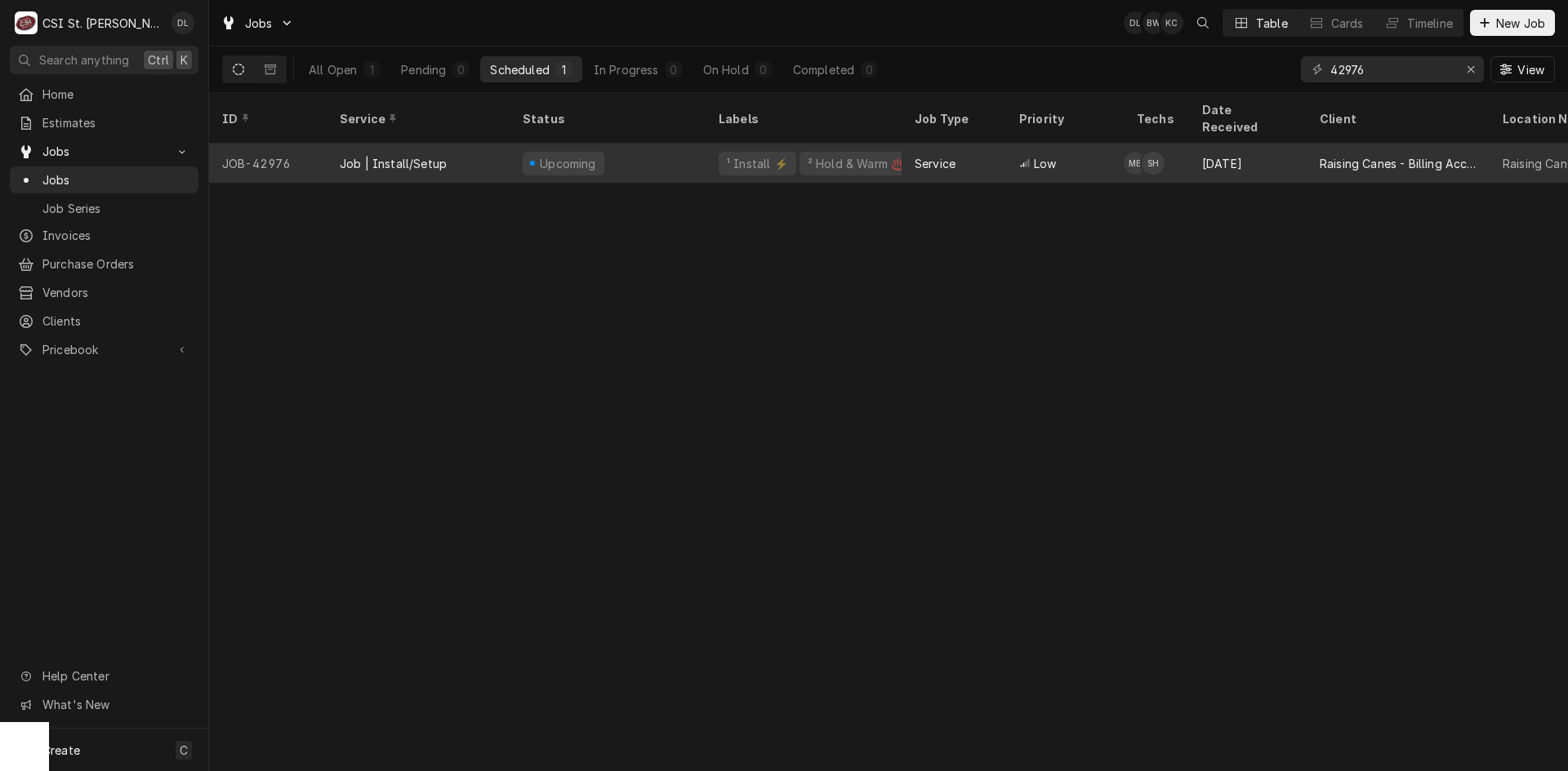
click at [1201, 143] on div "Sep 29" at bounding box center [1247, 163] width 118 height 39
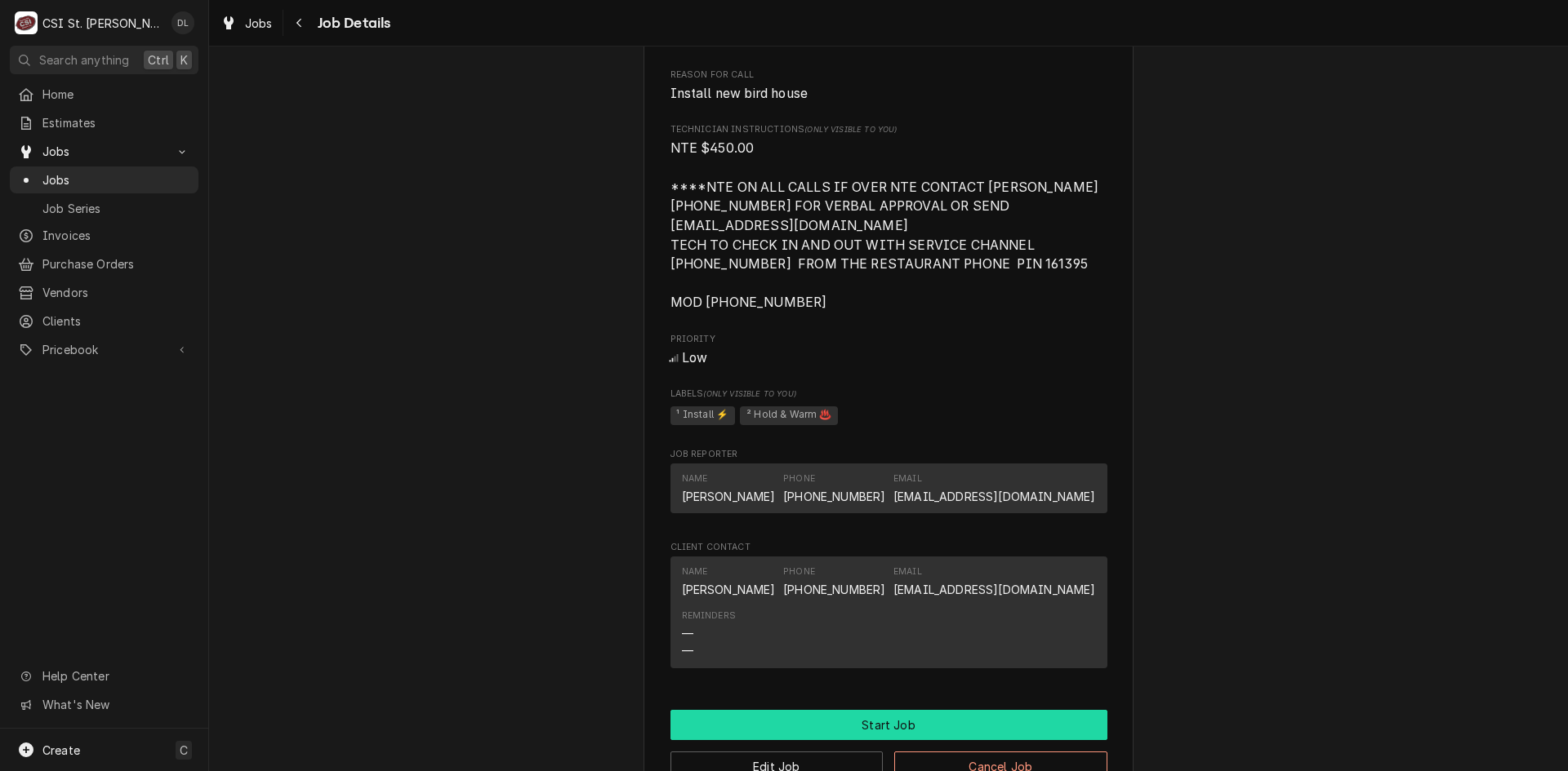
scroll to position [1405, 0]
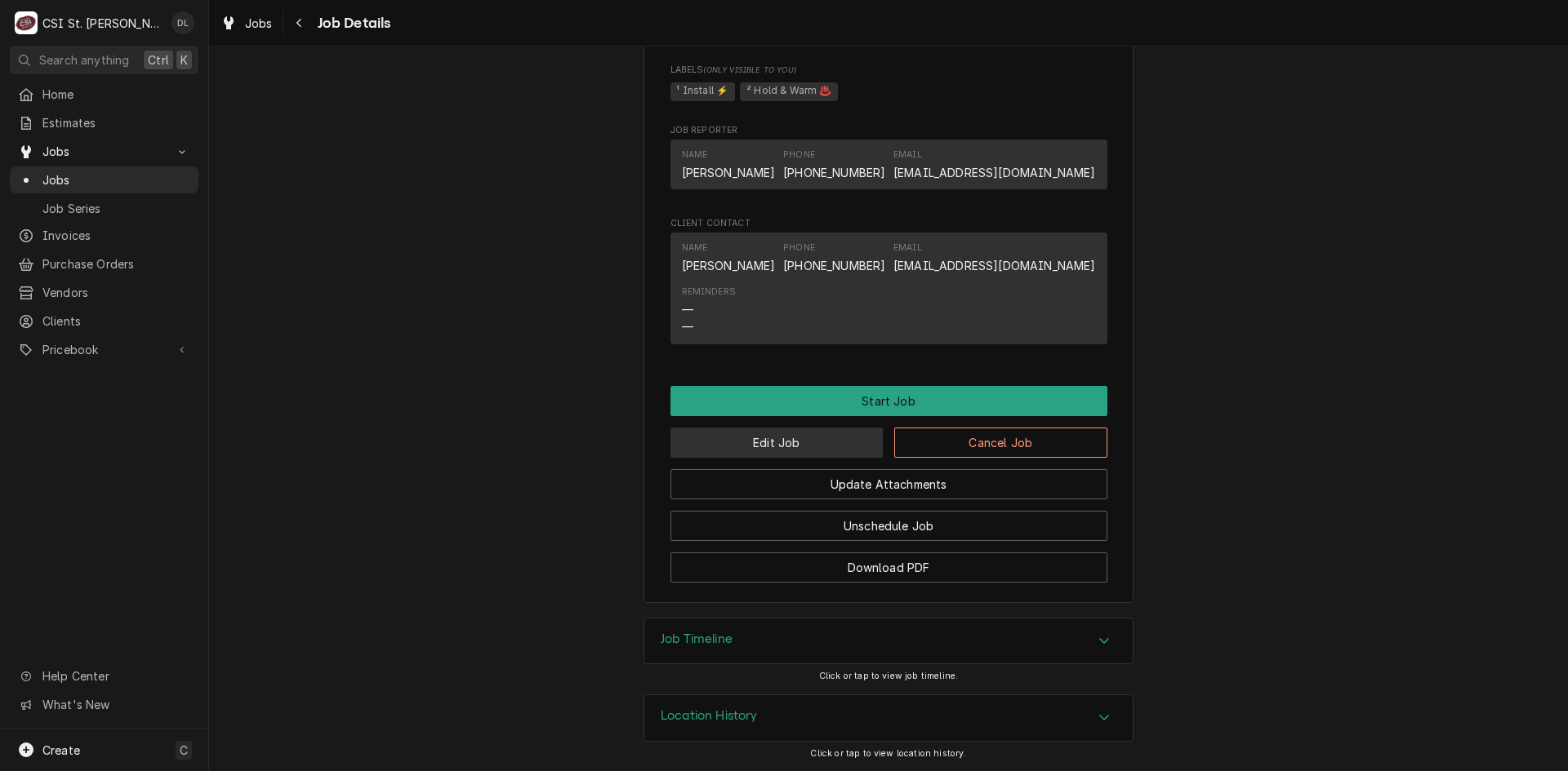
click at [811, 448] on button "Edit Job" at bounding box center [777, 443] width 214 height 30
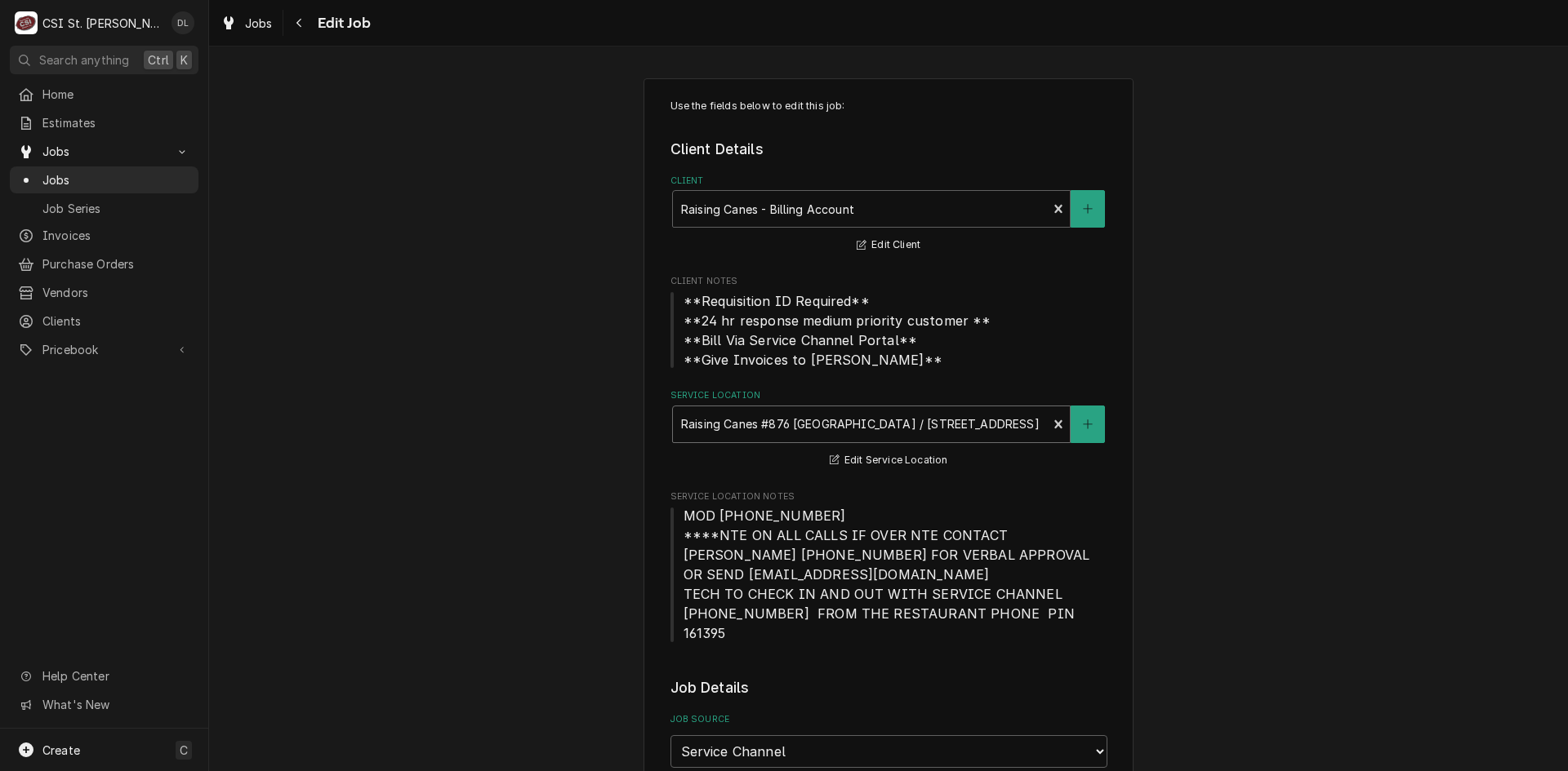
type textarea "x"
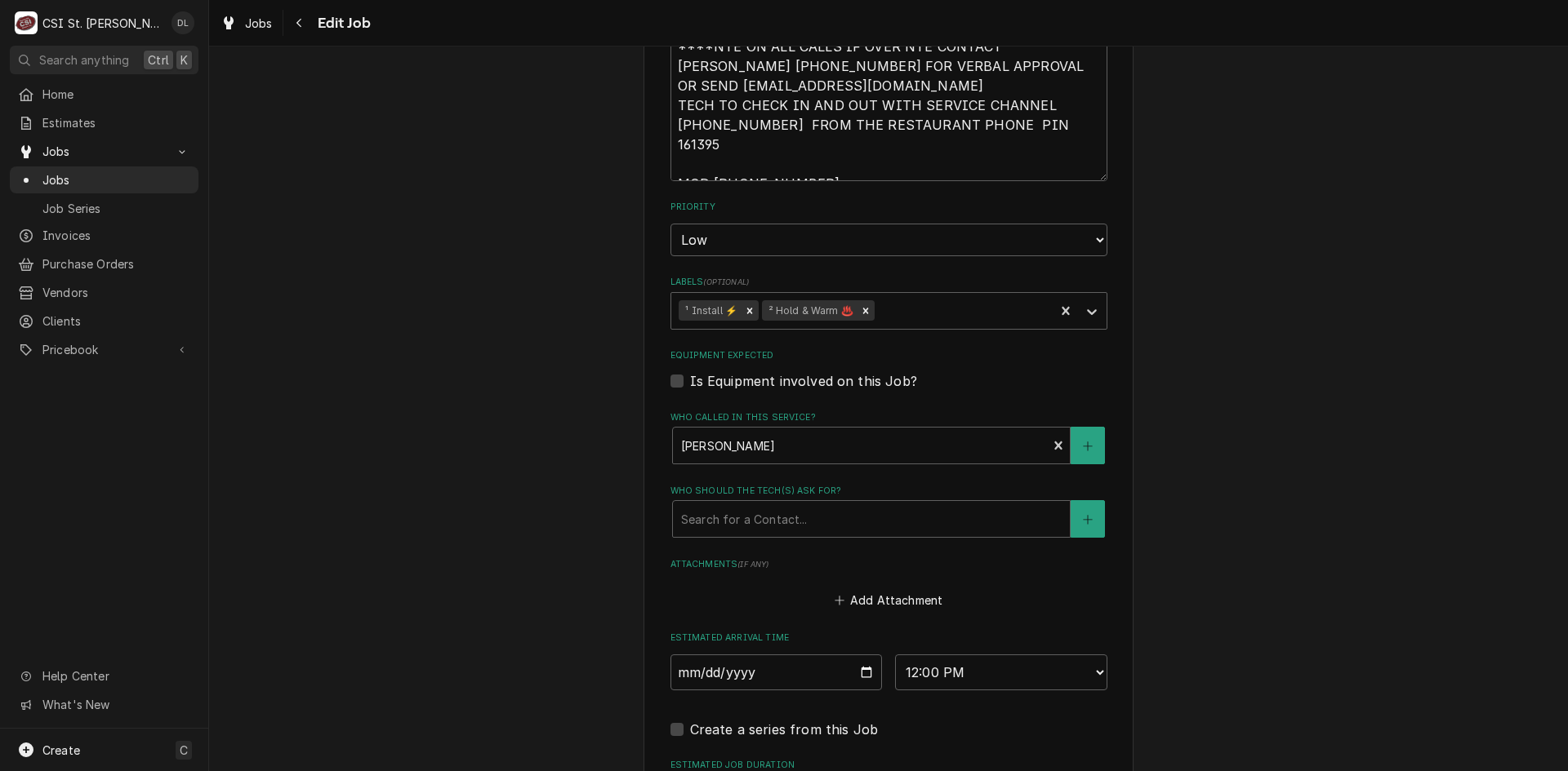
scroll to position [1473, 0]
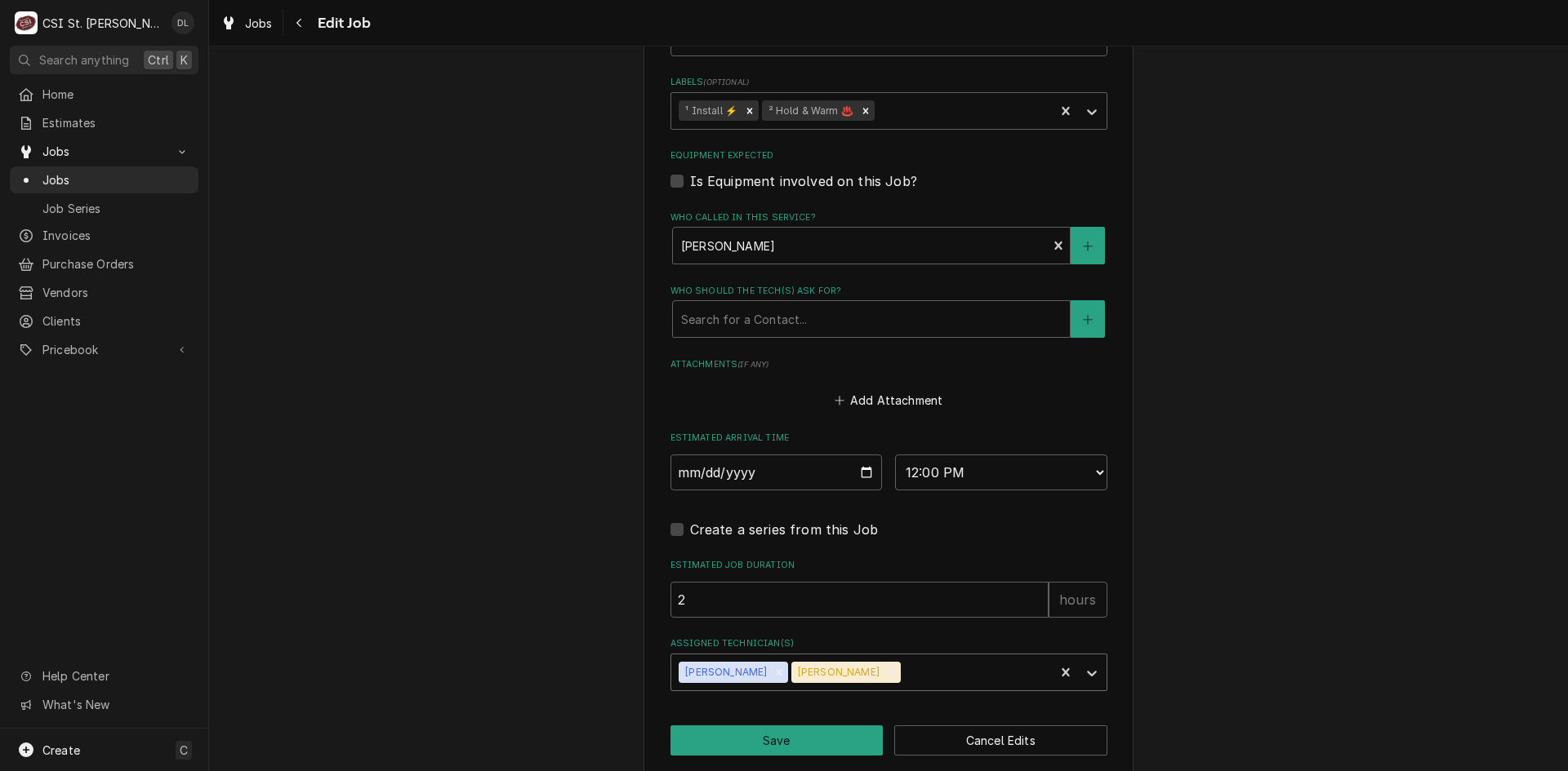
click at [918, 658] on div "Assigned Technician(s)" at bounding box center [975, 673] width 143 height 29
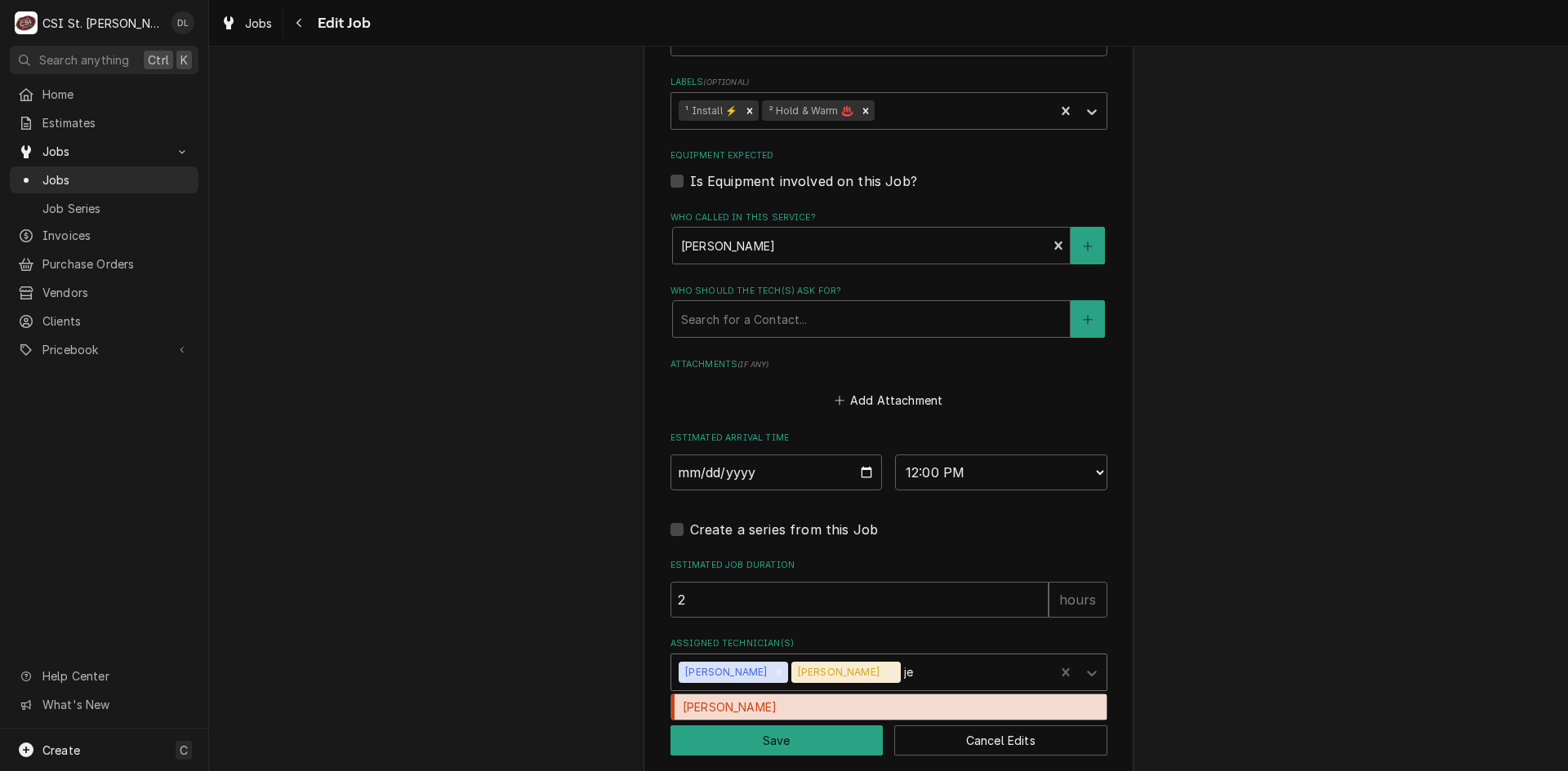
type input "jef"
type textarea "x"
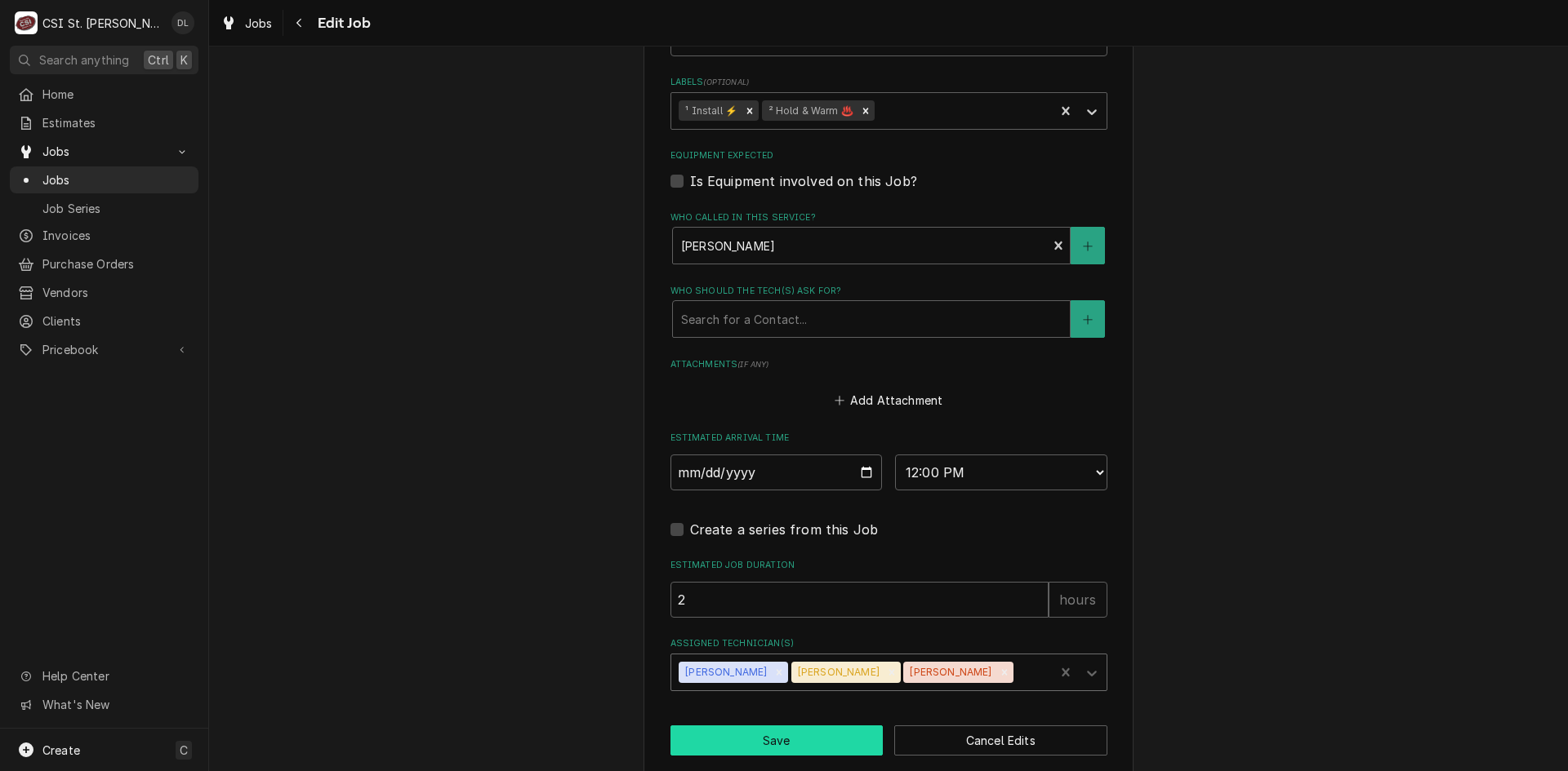
click at [804, 726] on button "Save" at bounding box center [777, 741] width 214 height 30
type textarea "x"
